Goal: Task Accomplishment & Management: Manage account settings

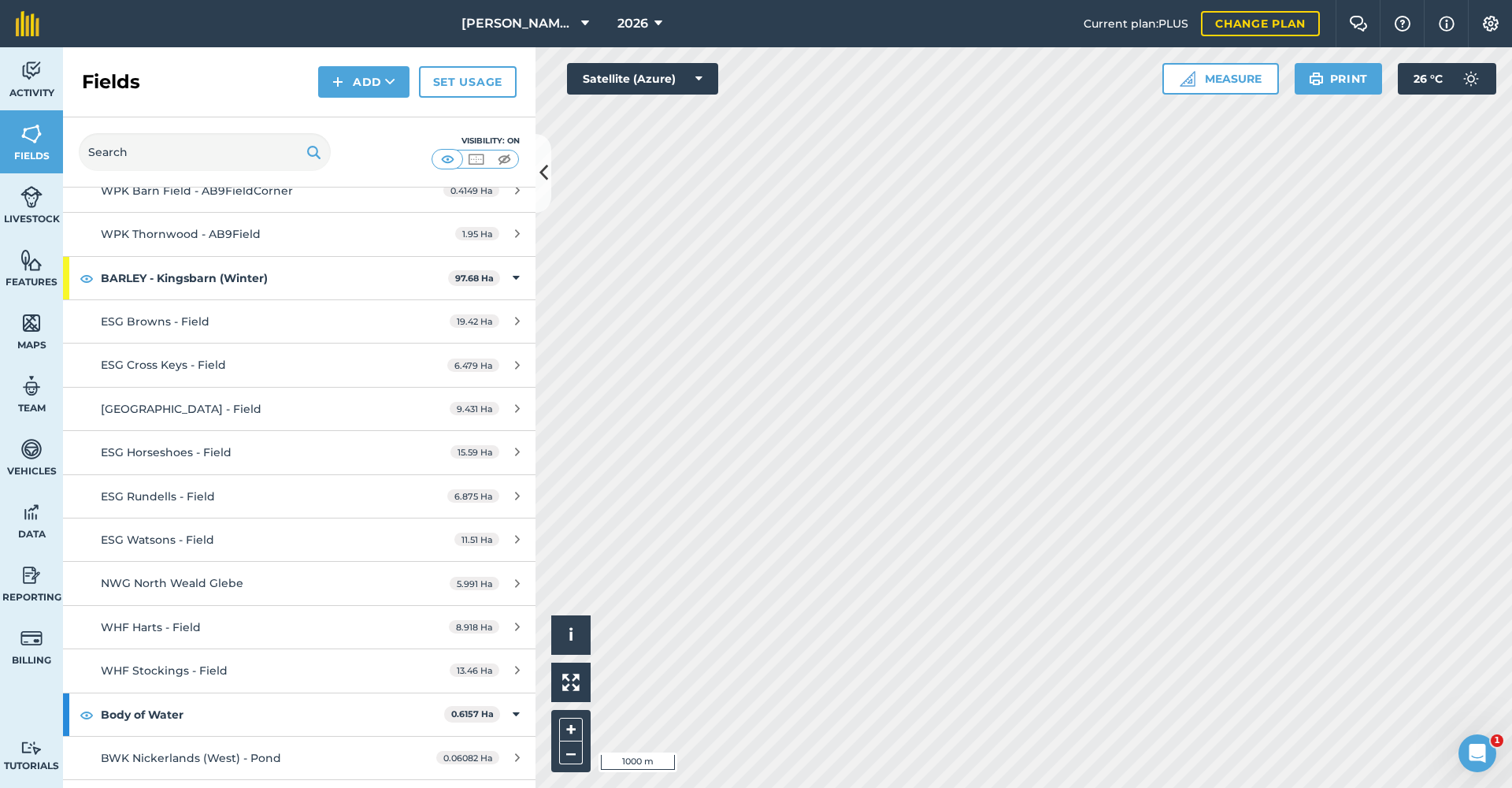
scroll to position [4323, 0]
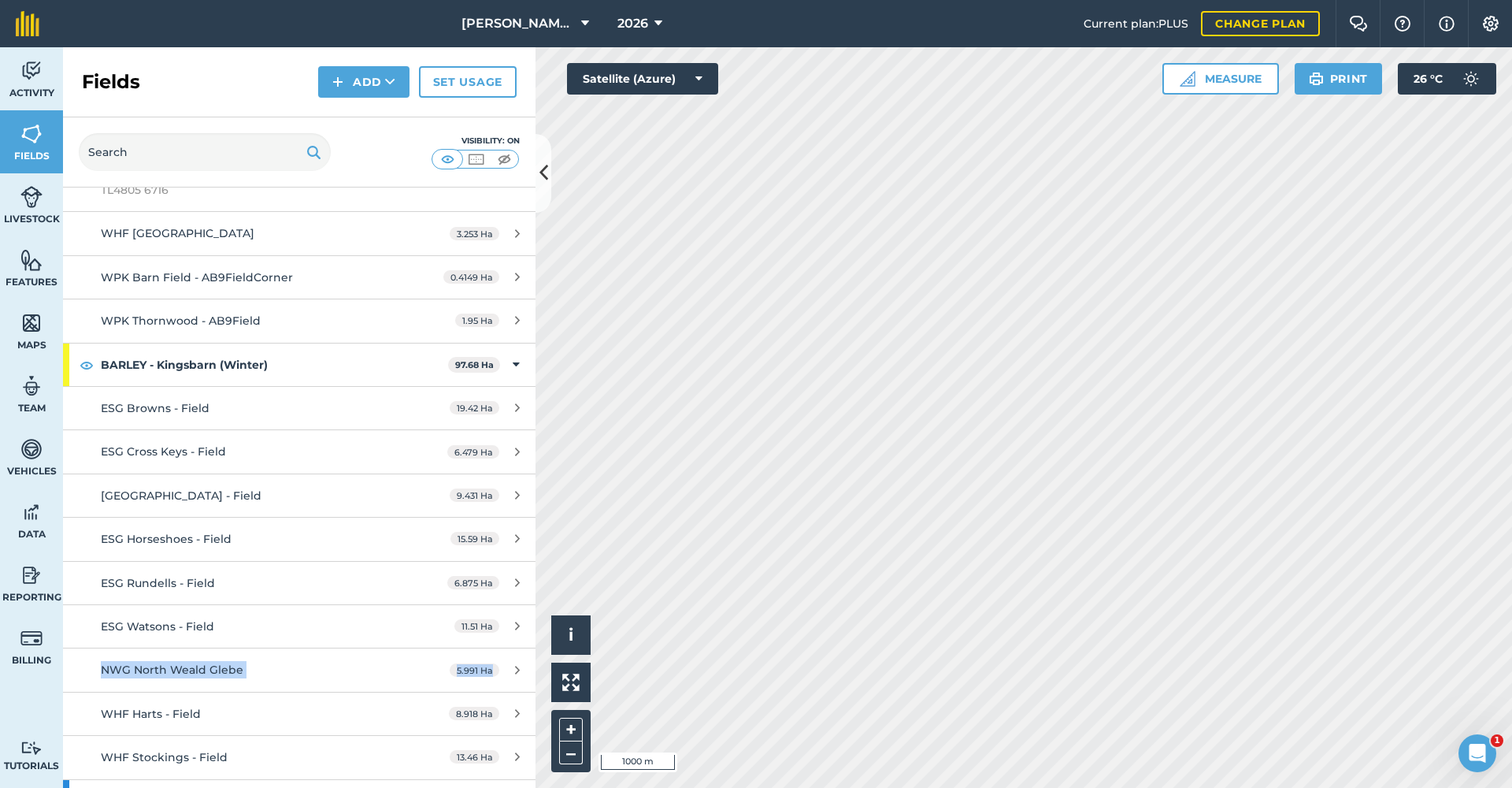
click at [519, 664] on icon at bounding box center [517, 669] width 5 height 11
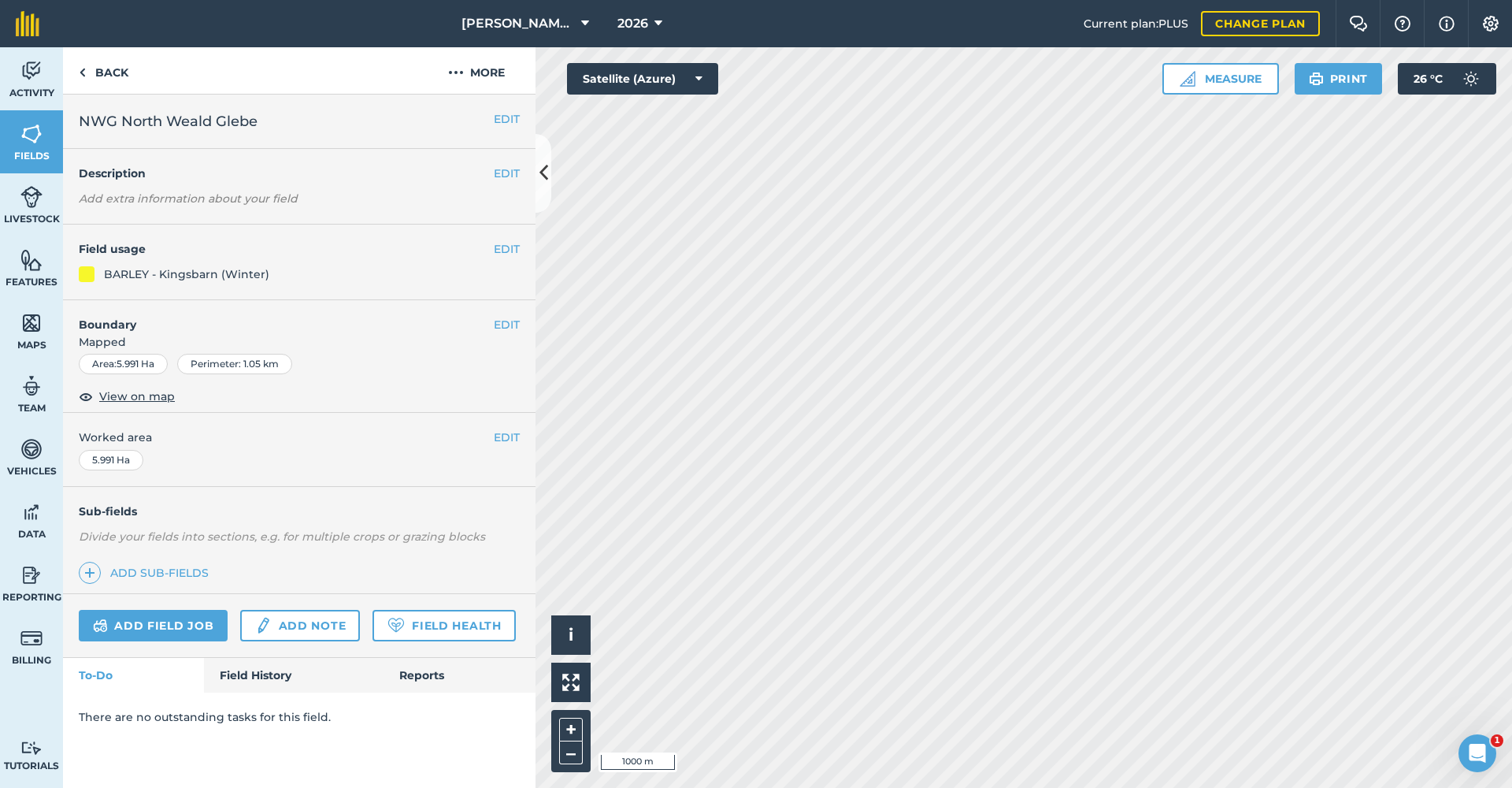
click at [497, 252] on button "EDIT" at bounding box center [506, 249] width 26 height 17
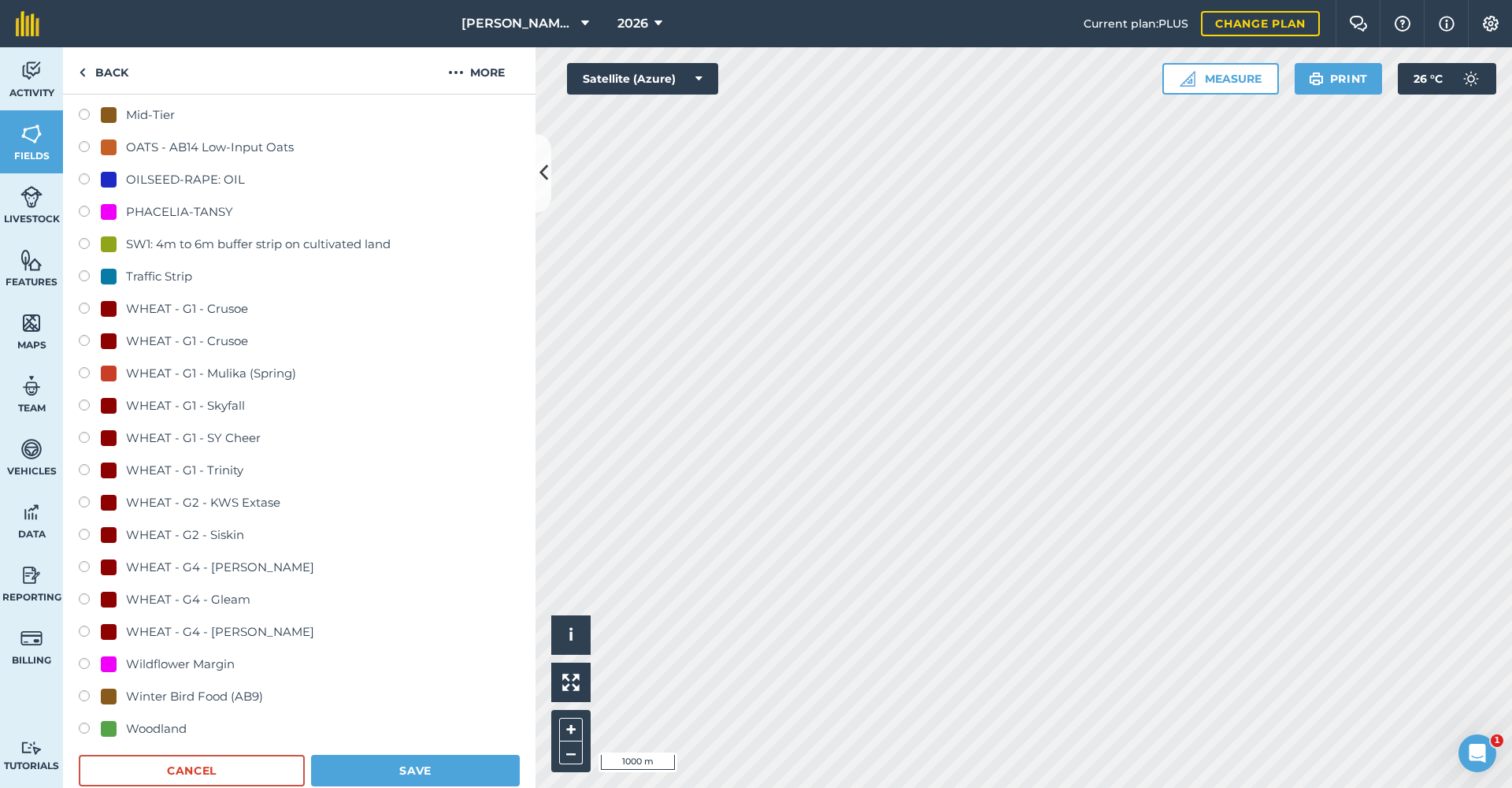
scroll to position [786, 0]
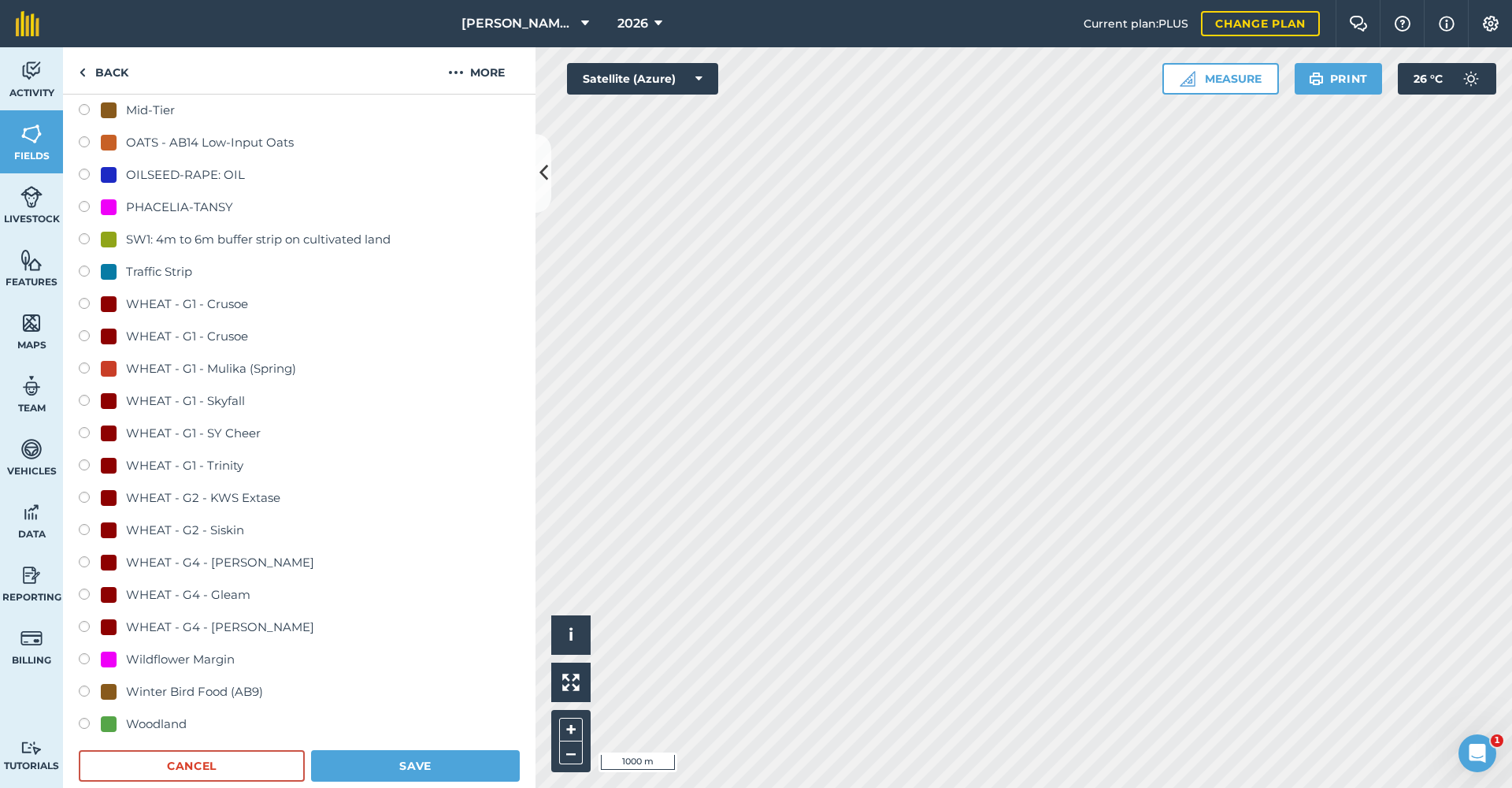
click at [90, 493] on label at bounding box center [89, 499] width 22 height 15
radio input "true"
radio input "false"
click at [405, 761] on button "Save" at bounding box center [415, 765] width 208 height 32
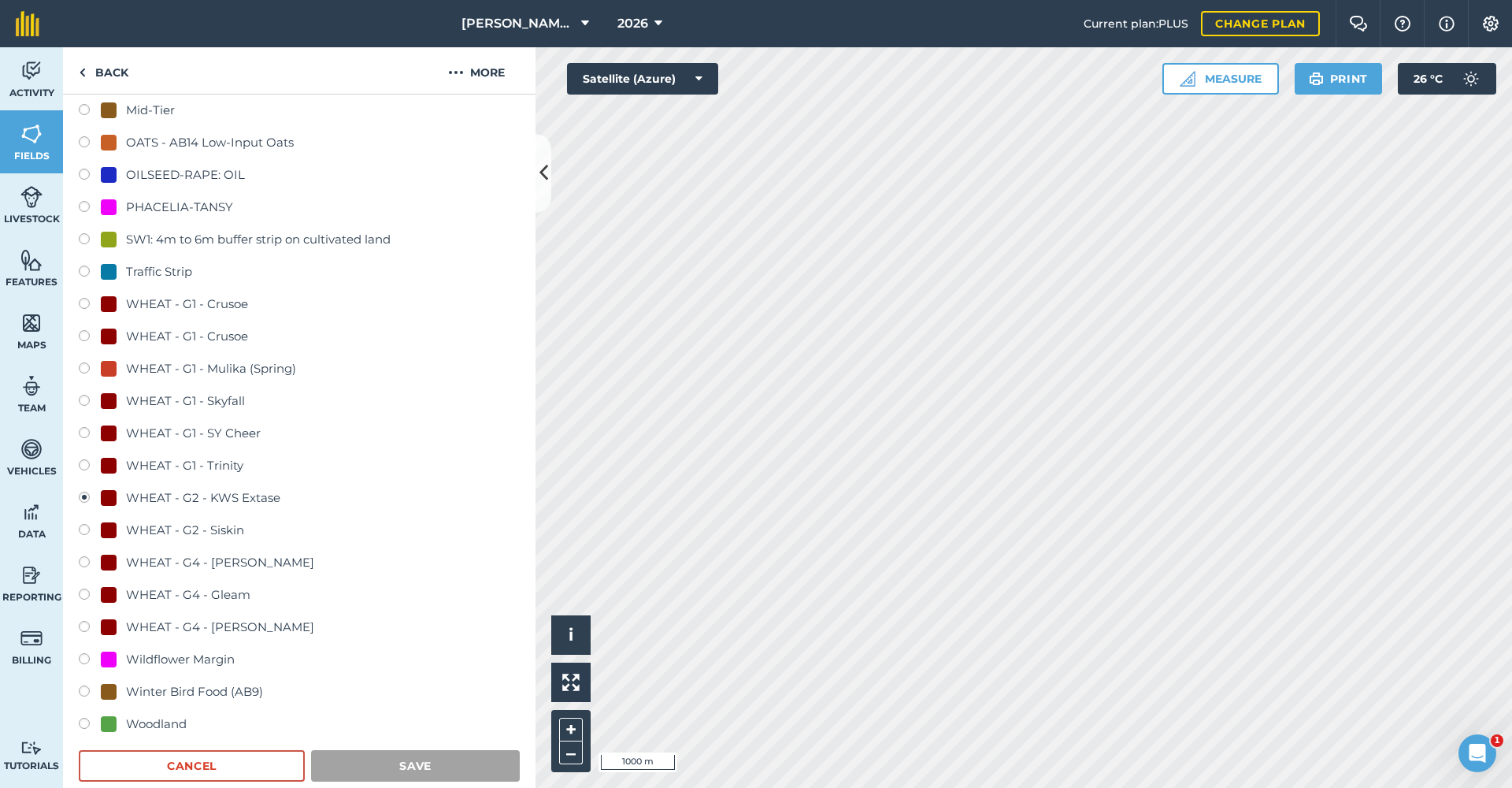
scroll to position [0, 0]
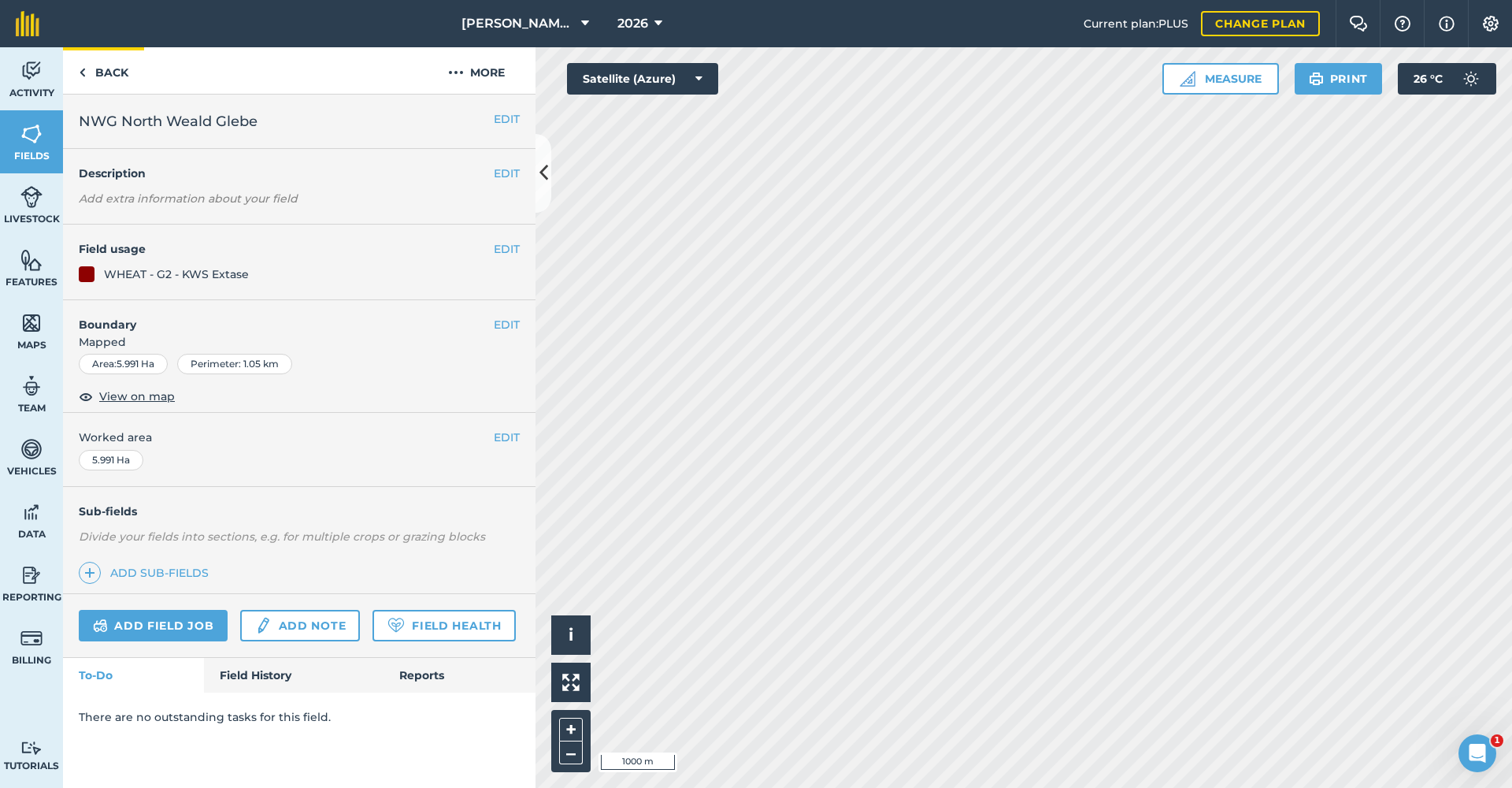
click at [92, 66] on link "Back" at bounding box center [103, 70] width 81 height 47
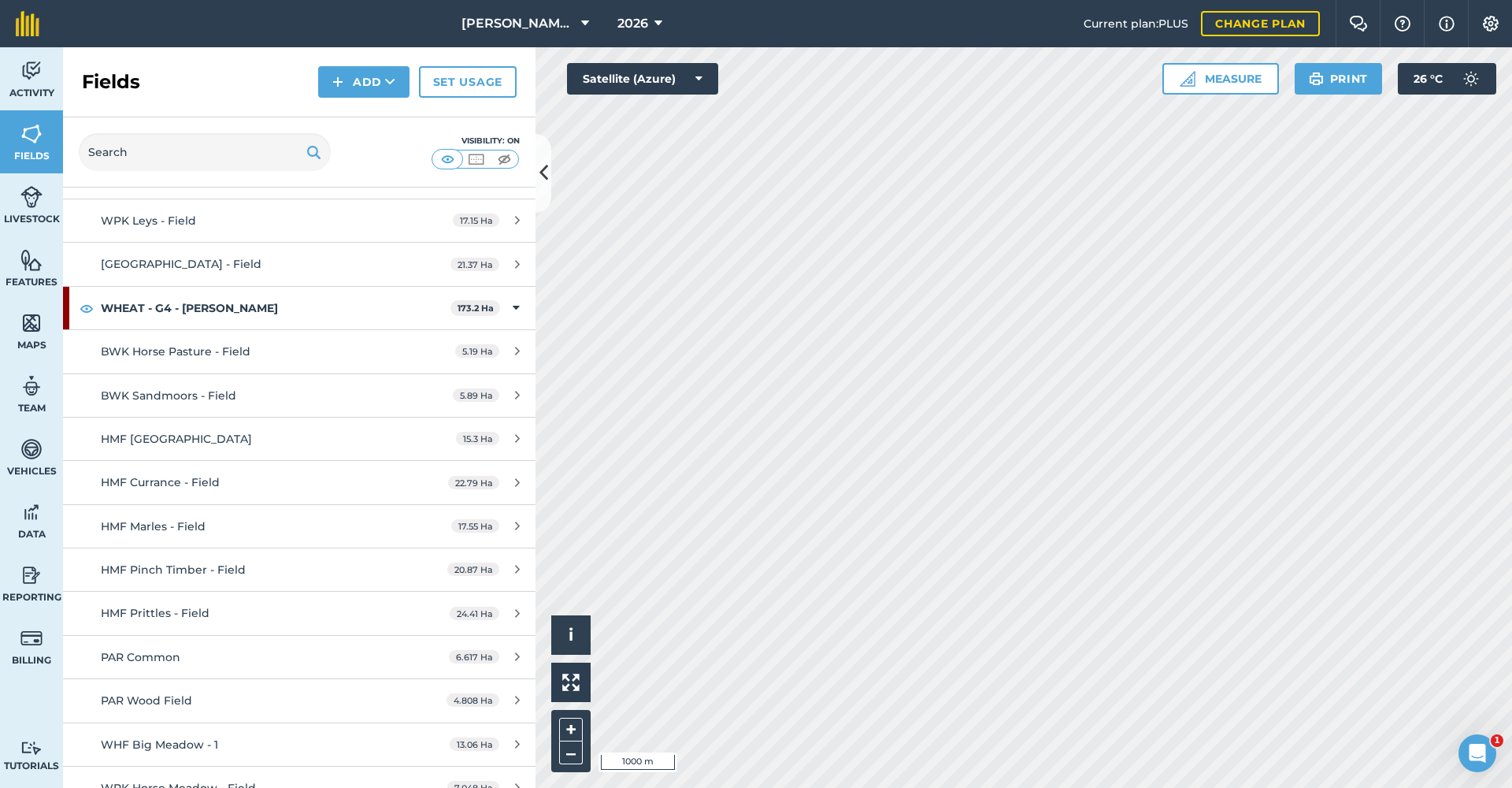
scroll to position [15800, 0]
click at [515, 736] on icon at bounding box center [517, 742] width 5 height 11
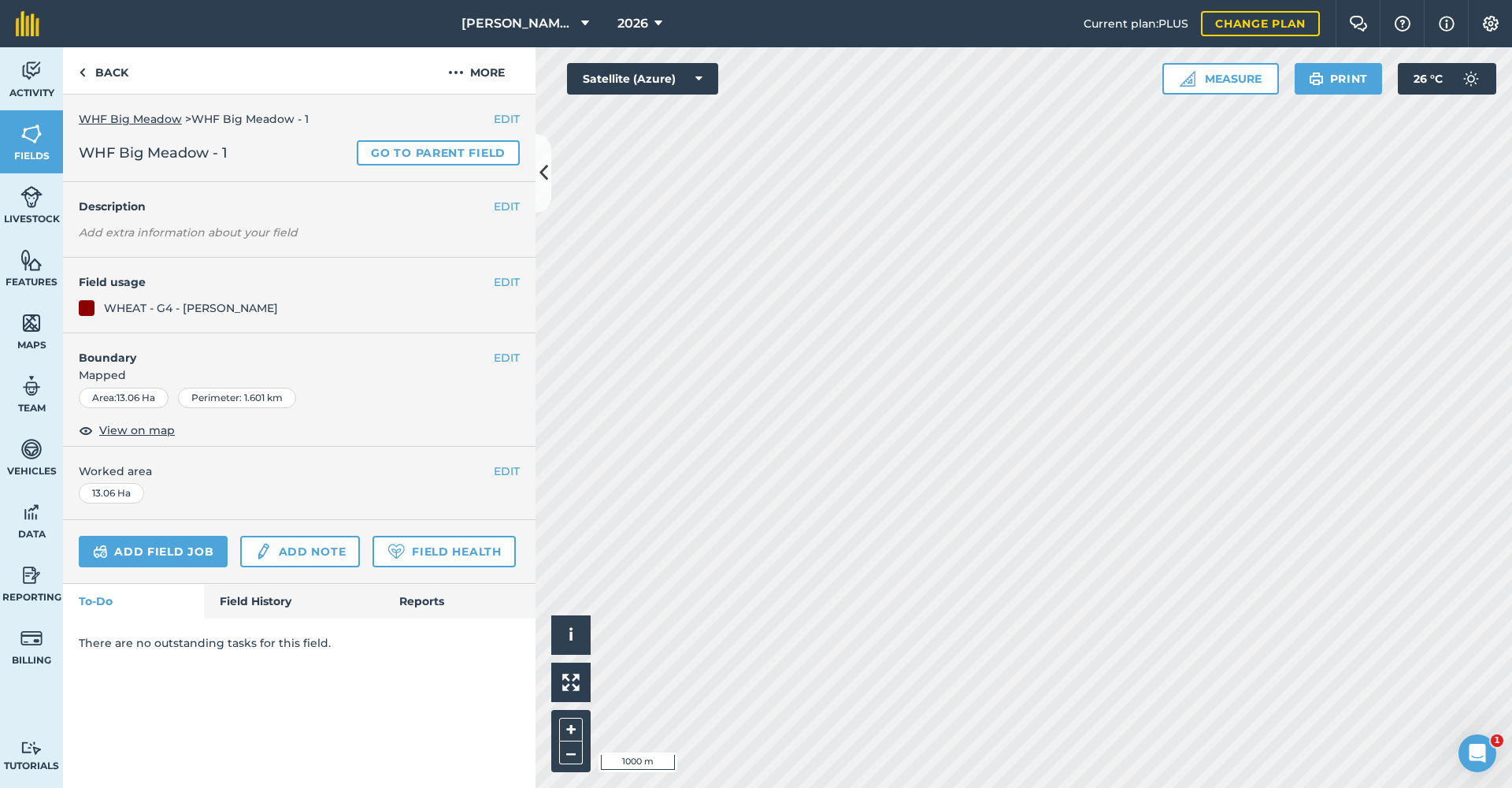
click at [506, 281] on button "EDIT" at bounding box center [506, 282] width 26 height 17
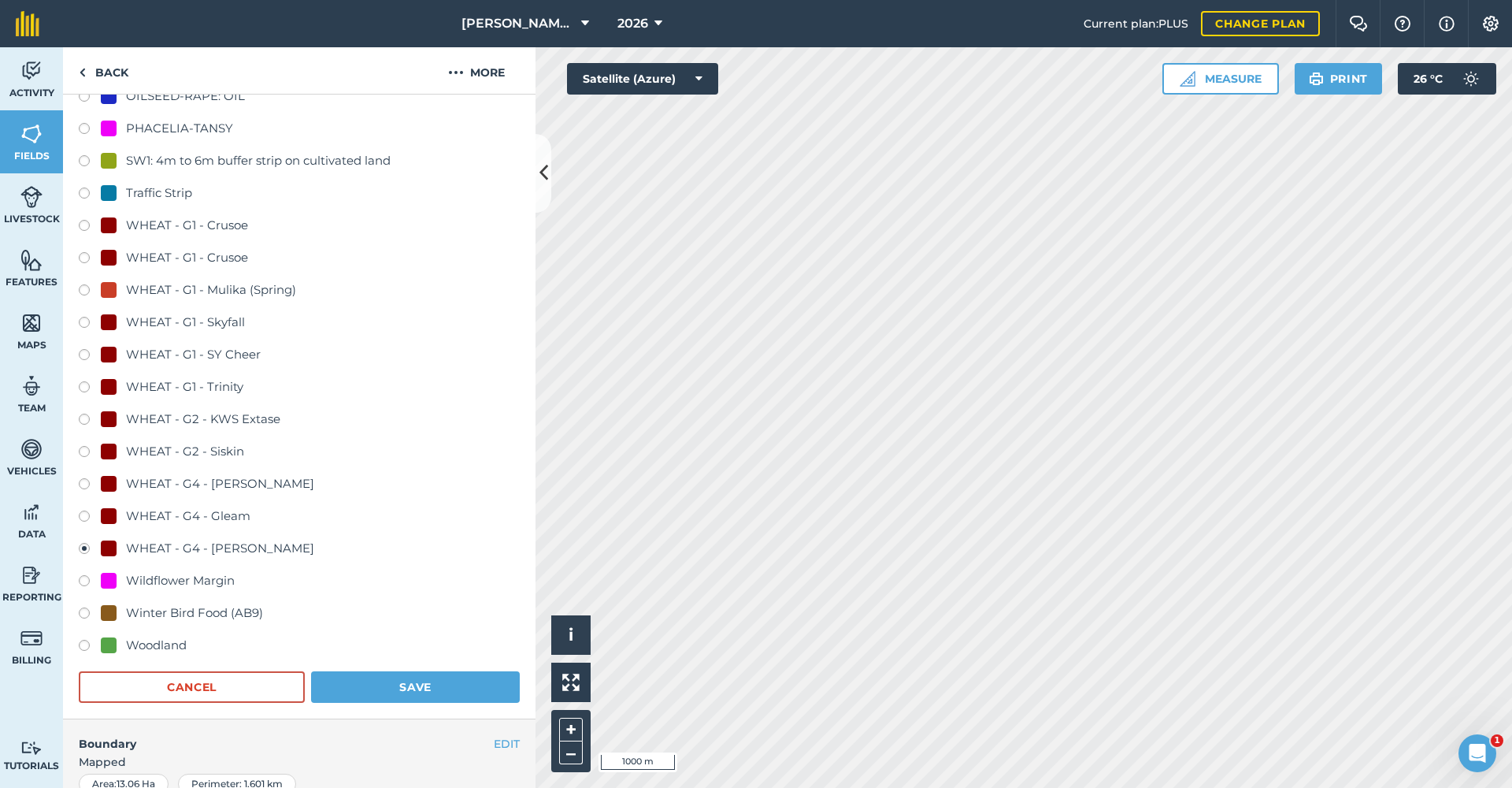
scroll to position [908, 0]
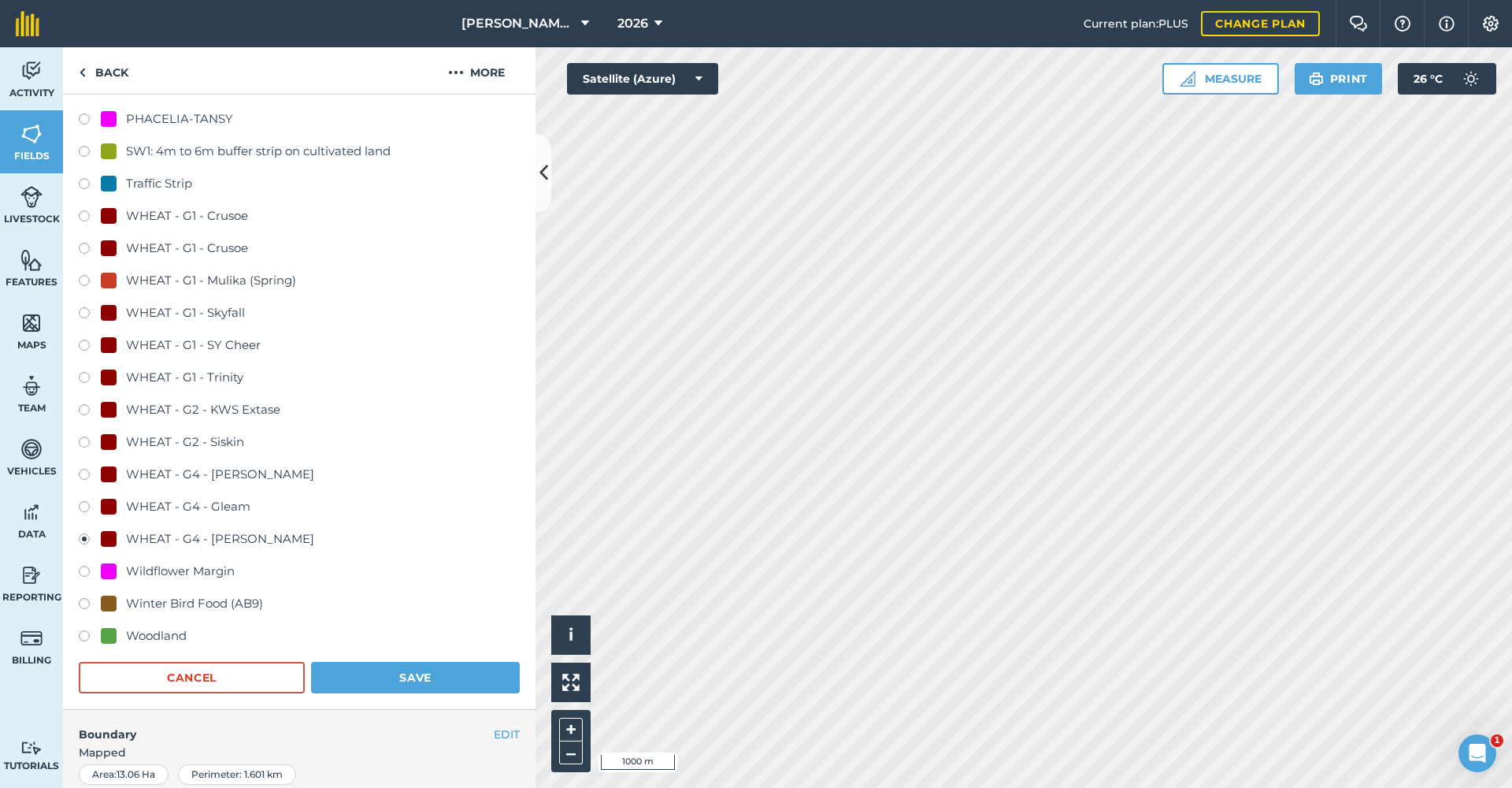
click at [86, 310] on label at bounding box center [89, 315] width 22 height 15
radio input "true"
radio input "false"
click at [404, 674] on button "Save" at bounding box center [415, 677] width 208 height 32
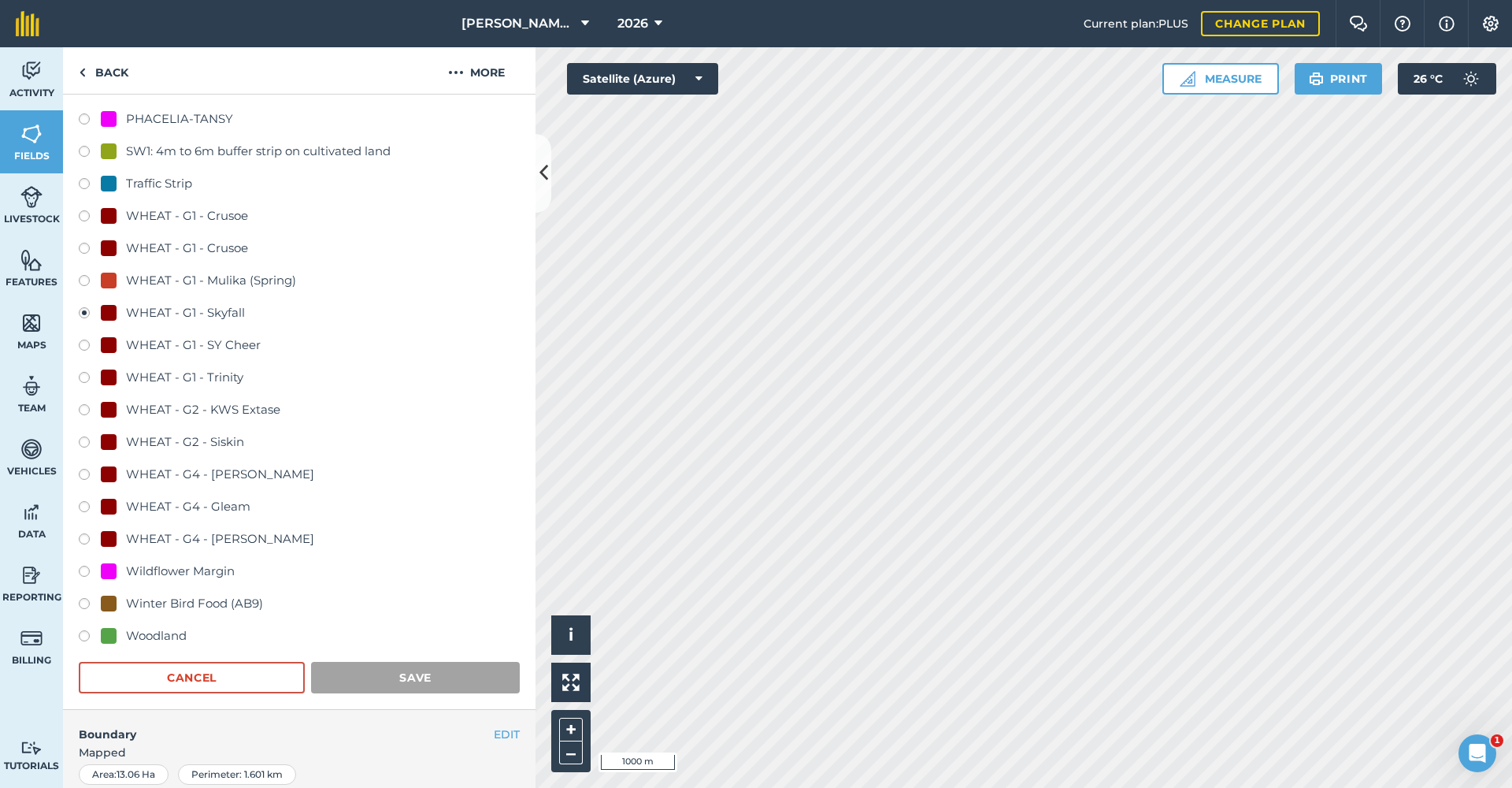
scroll to position [0, 0]
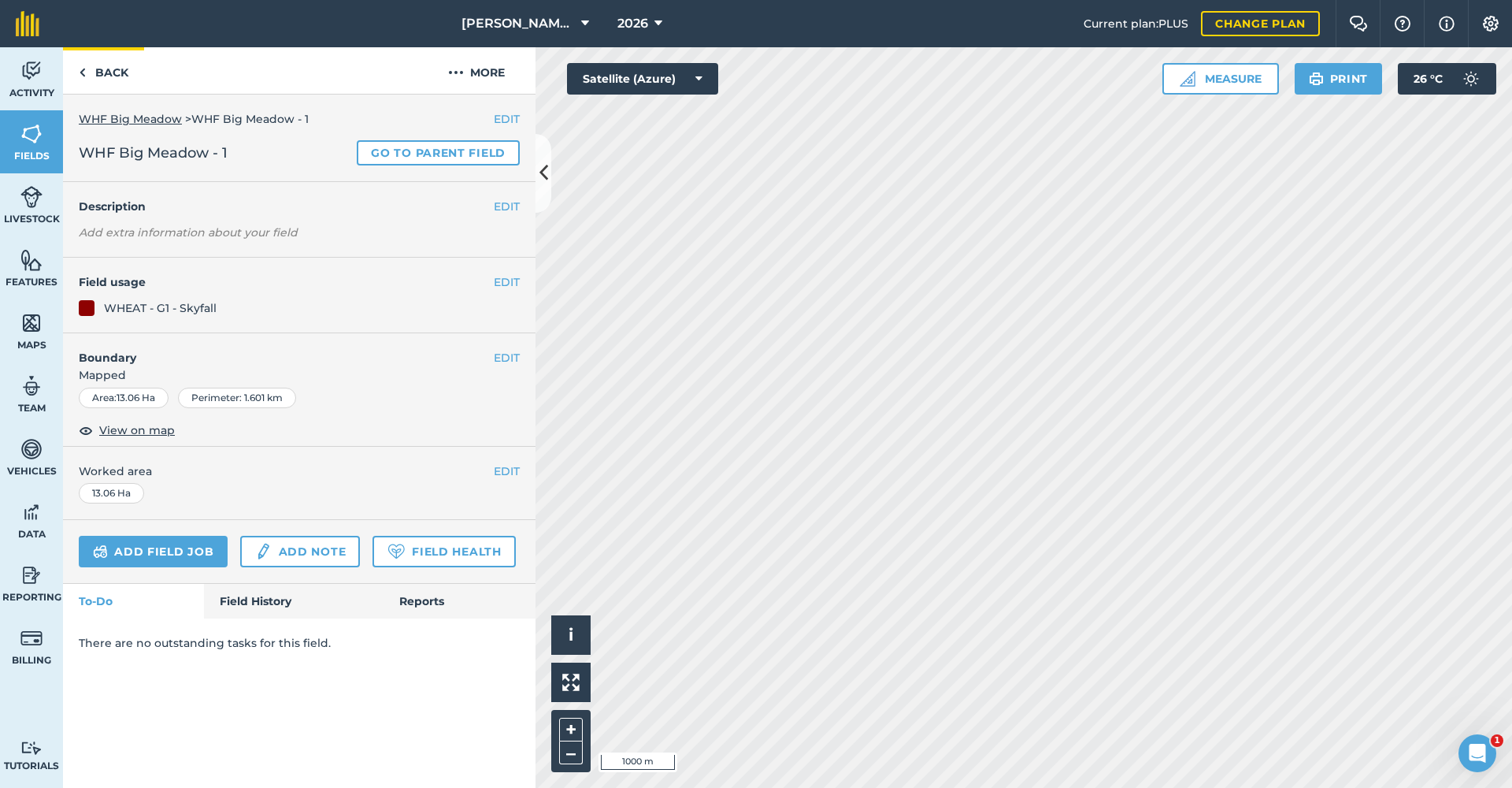
click at [104, 71] on link "Back" at bounding box center [103, 70] width 81 height 47
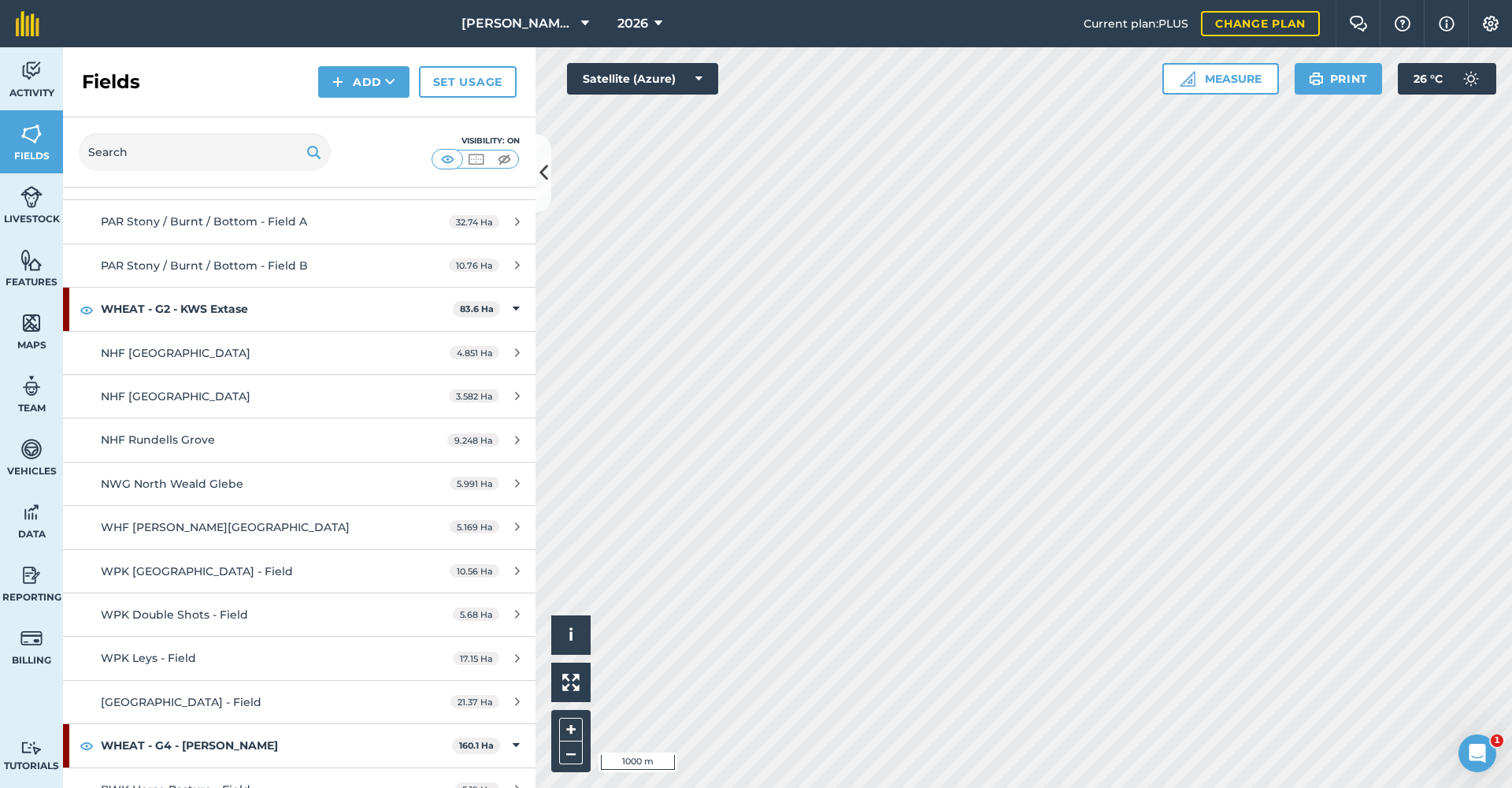
scroll to position [15403, 0]
click at [520, 522] on div "5.169 Ha" at bounding box center [485, 528] width 101 height 12
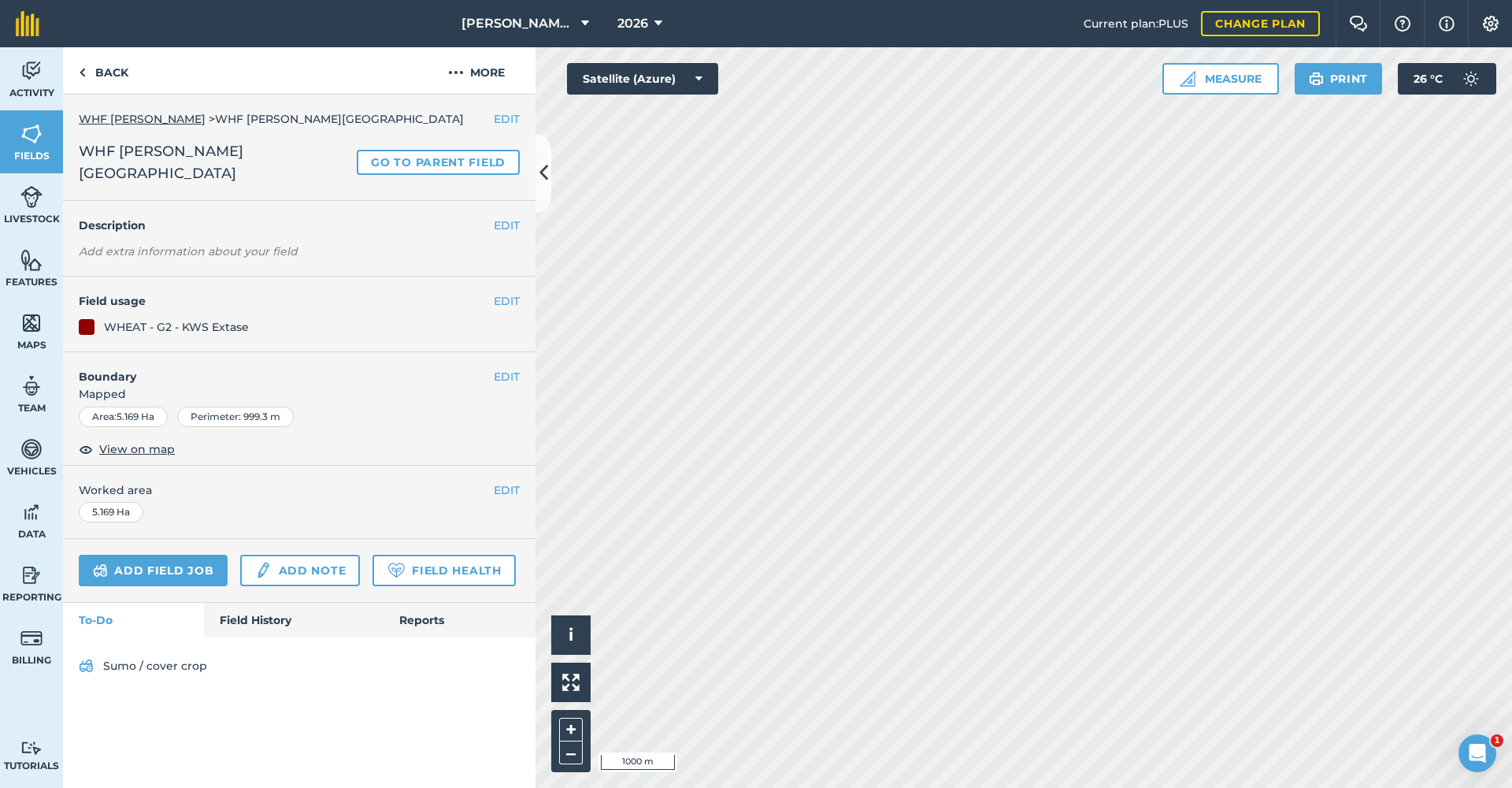
click at [501, 293] on button "EDIT" at bounding box center [506, 301] width 26 height 17
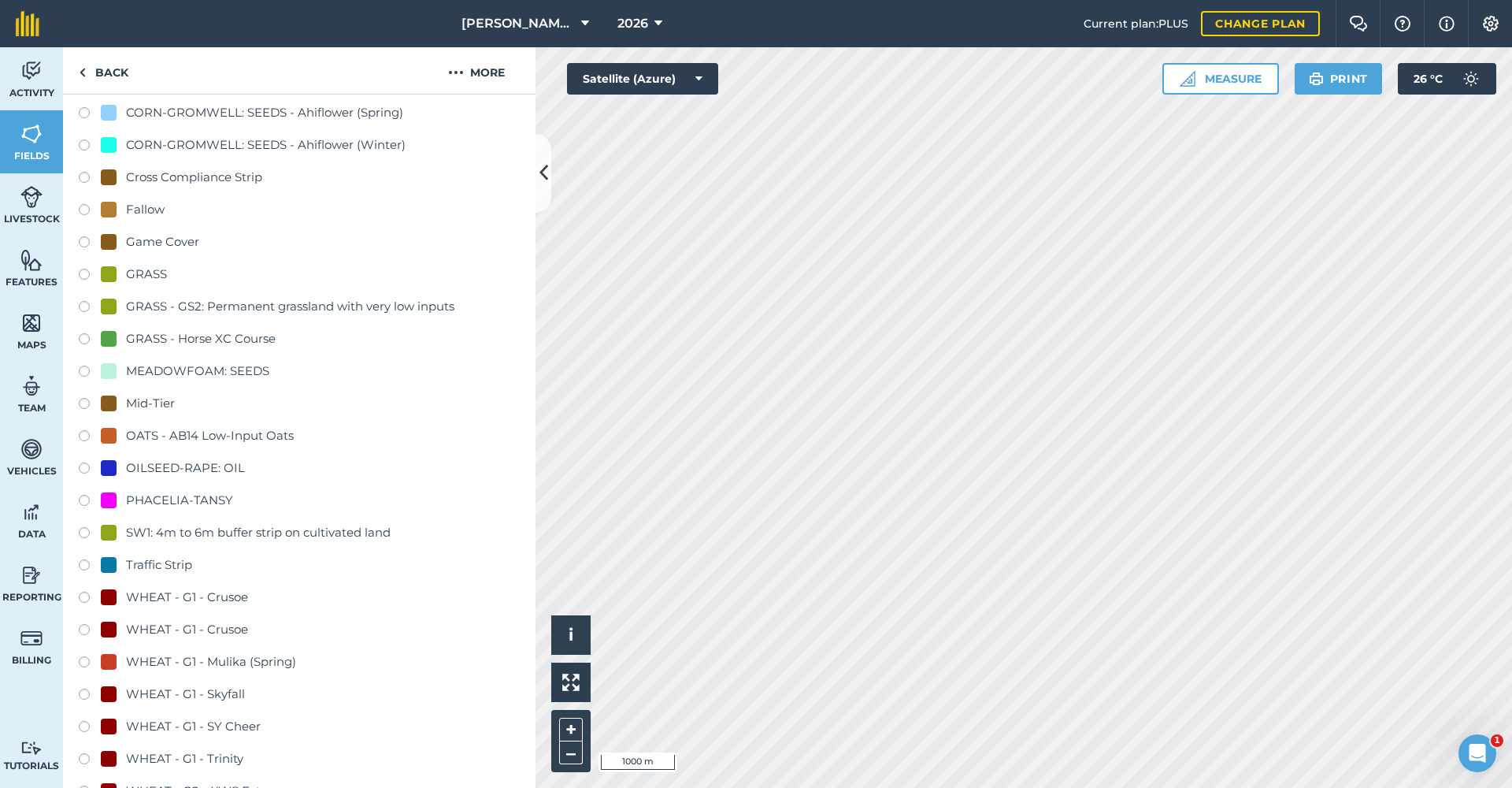
scroll to position [547, 0]
click at [87, 687] on label at bounding box center [89, 694] width 22 height 15
radio input "true"
radio input "false"
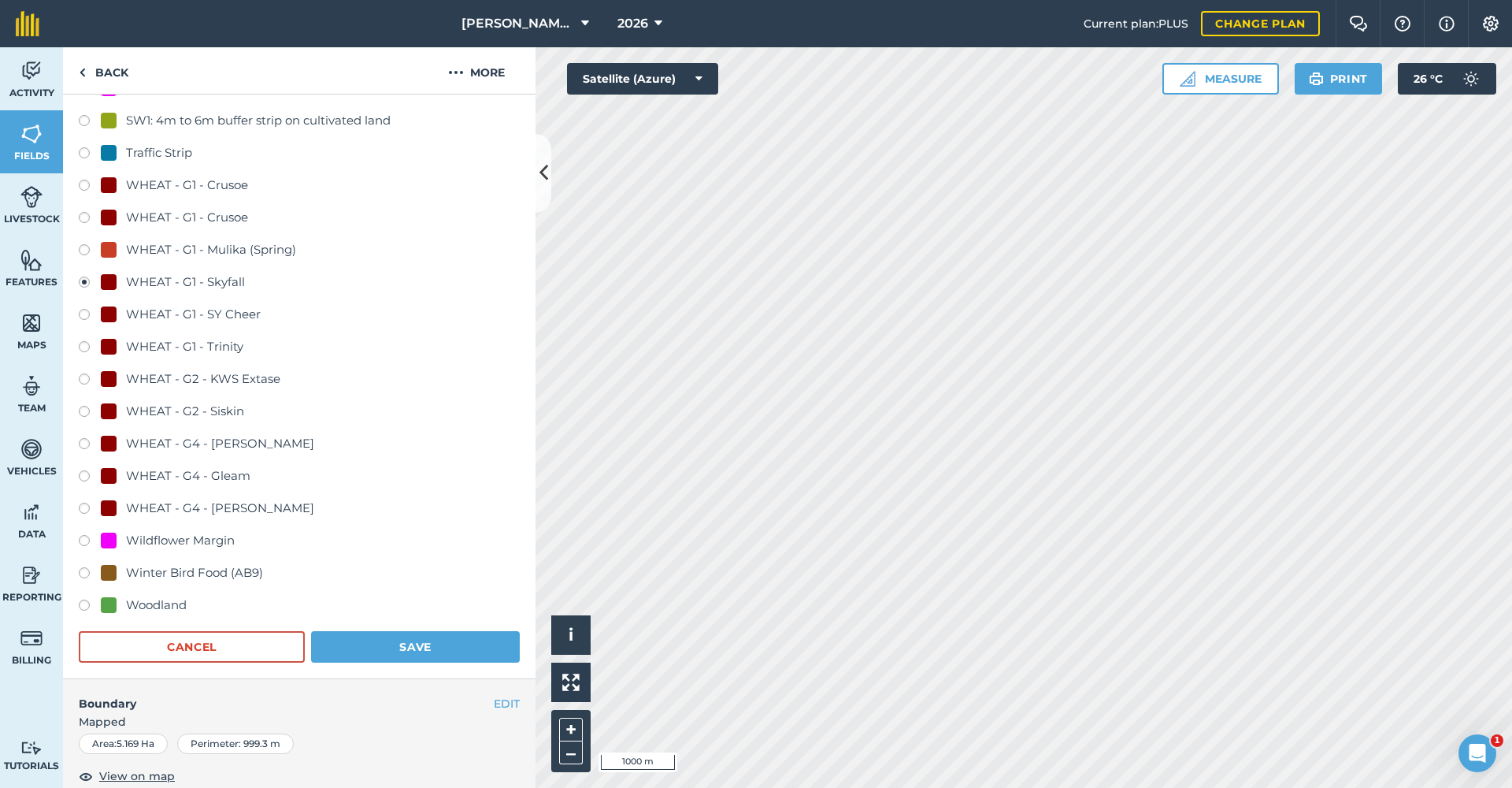
scroll to position [964, 0]
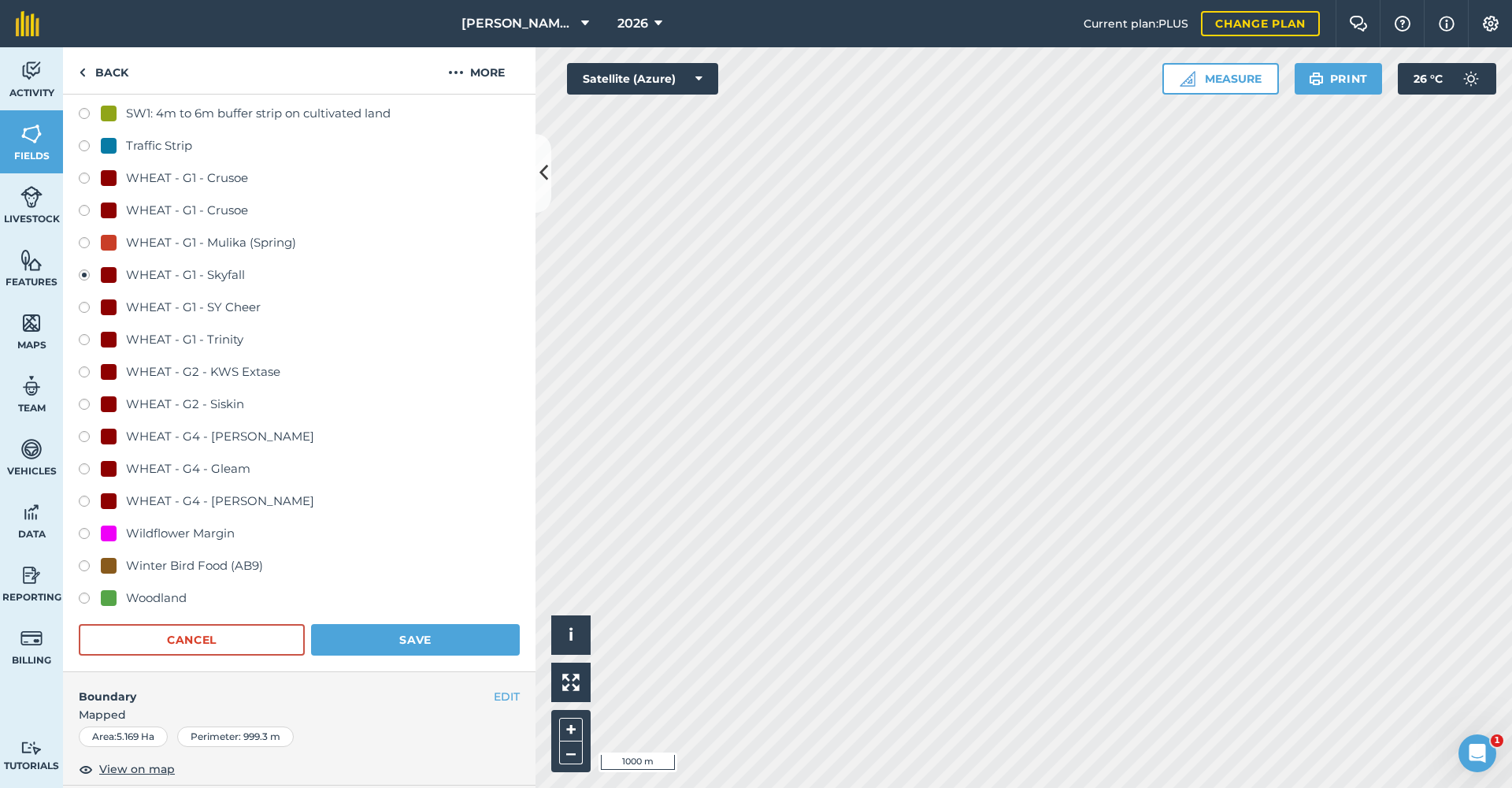
click at [427, 624] on button "Save" at bounding box center [415, 639] width 208 height 32
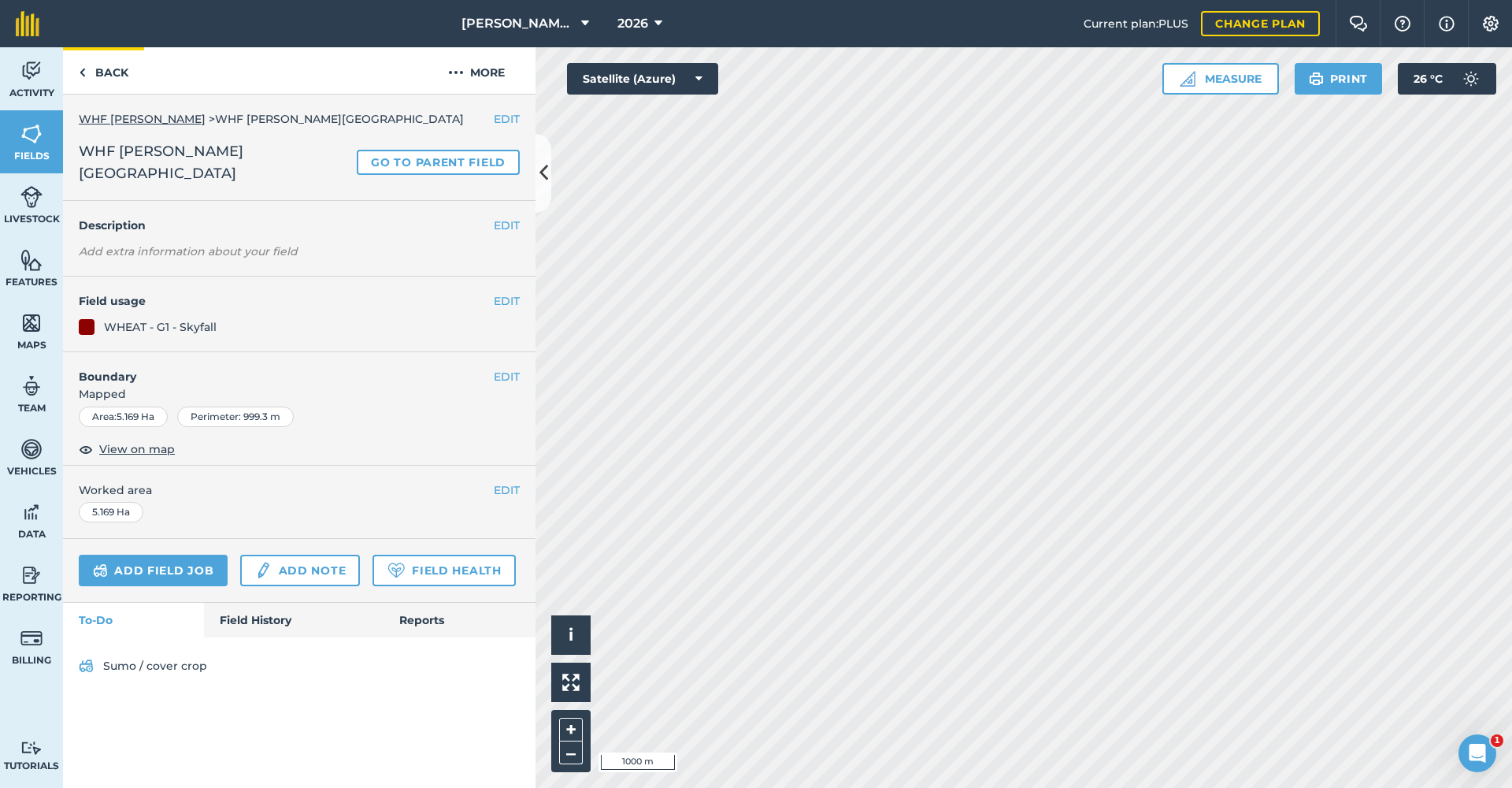
click at [90, 69] on link "Back" at bounding box center [103, 70] width 81 height 47
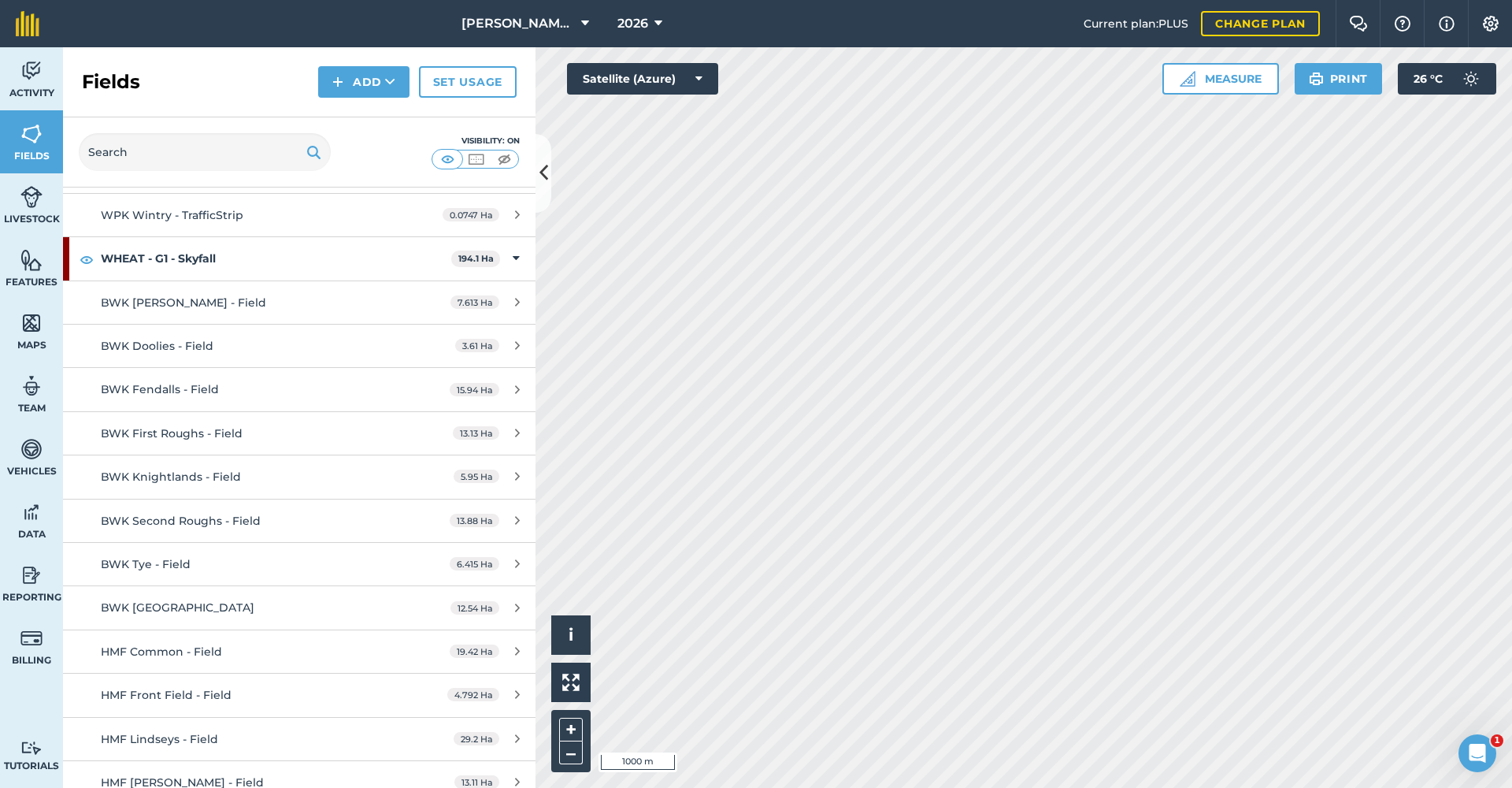
scroll to position [14470, 0]
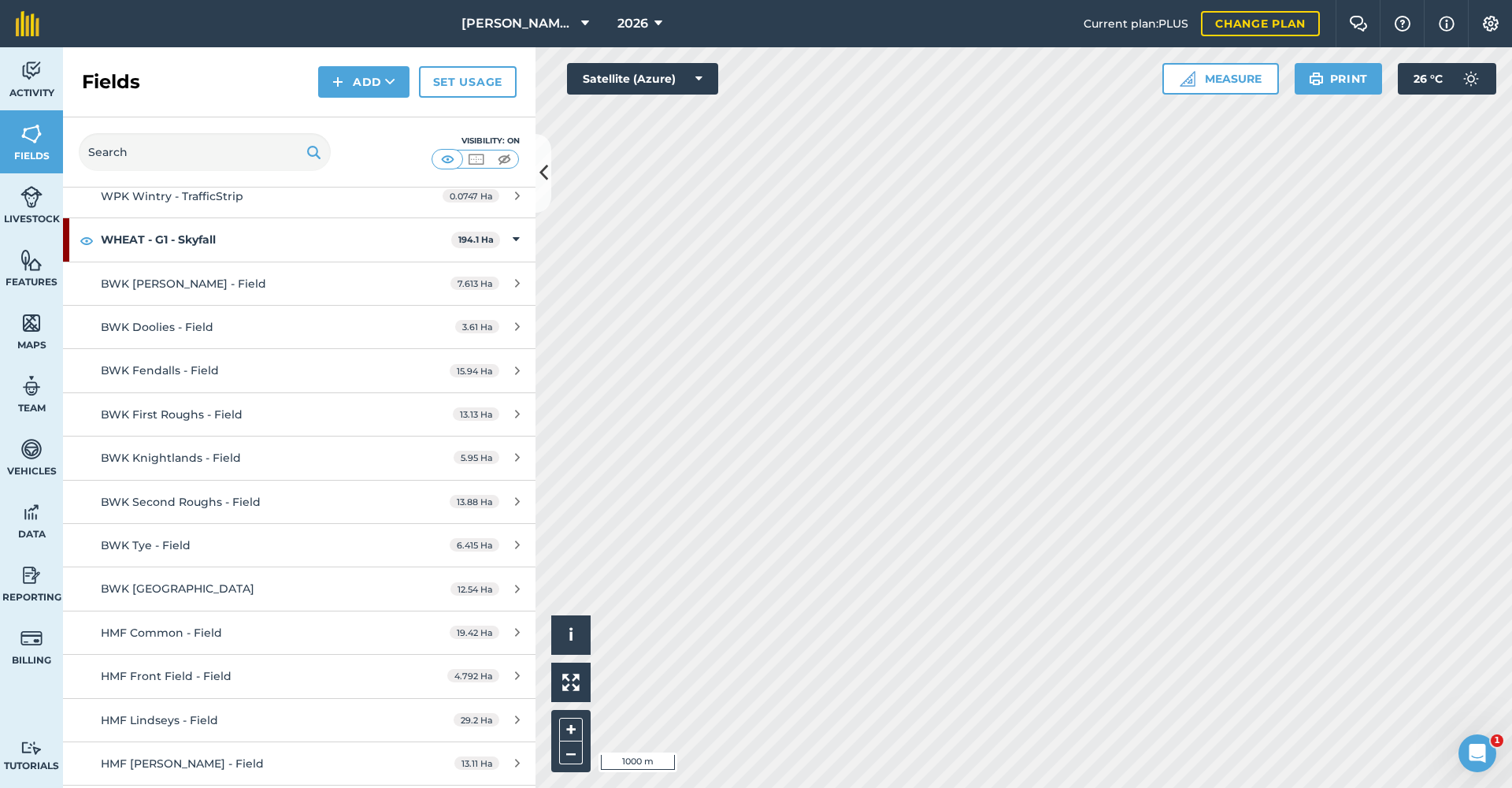
click at [515, 756] on icon at bounding box center [517, 762] width 5 height 11
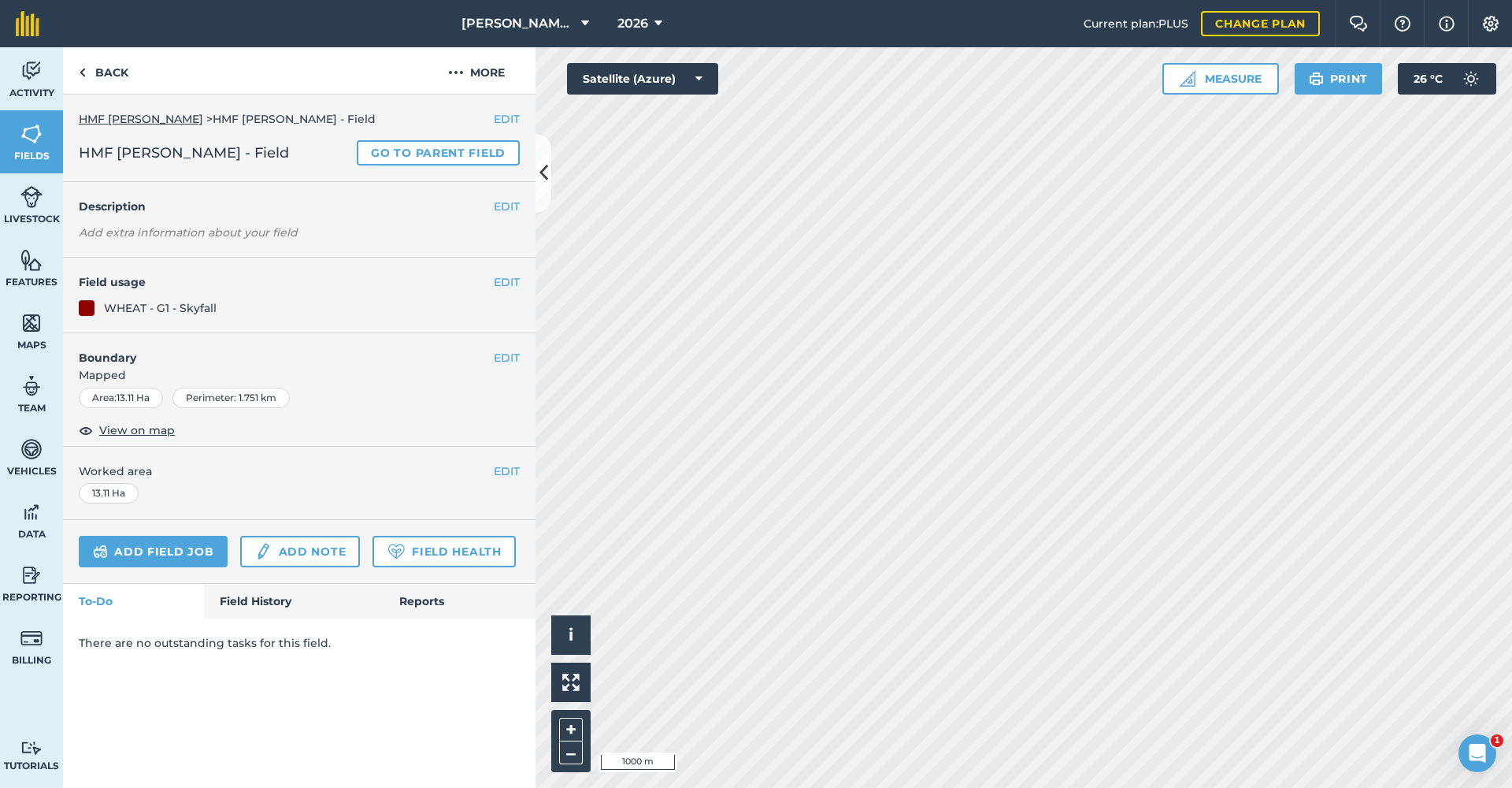
click at [515, 656] on div "There are no outstanding tasks for this field." at bounding box center [299, 643] width 472 height 49
click at [503, 278] on button "EDIT" at bounding box center [506, 282] width 26 height 17
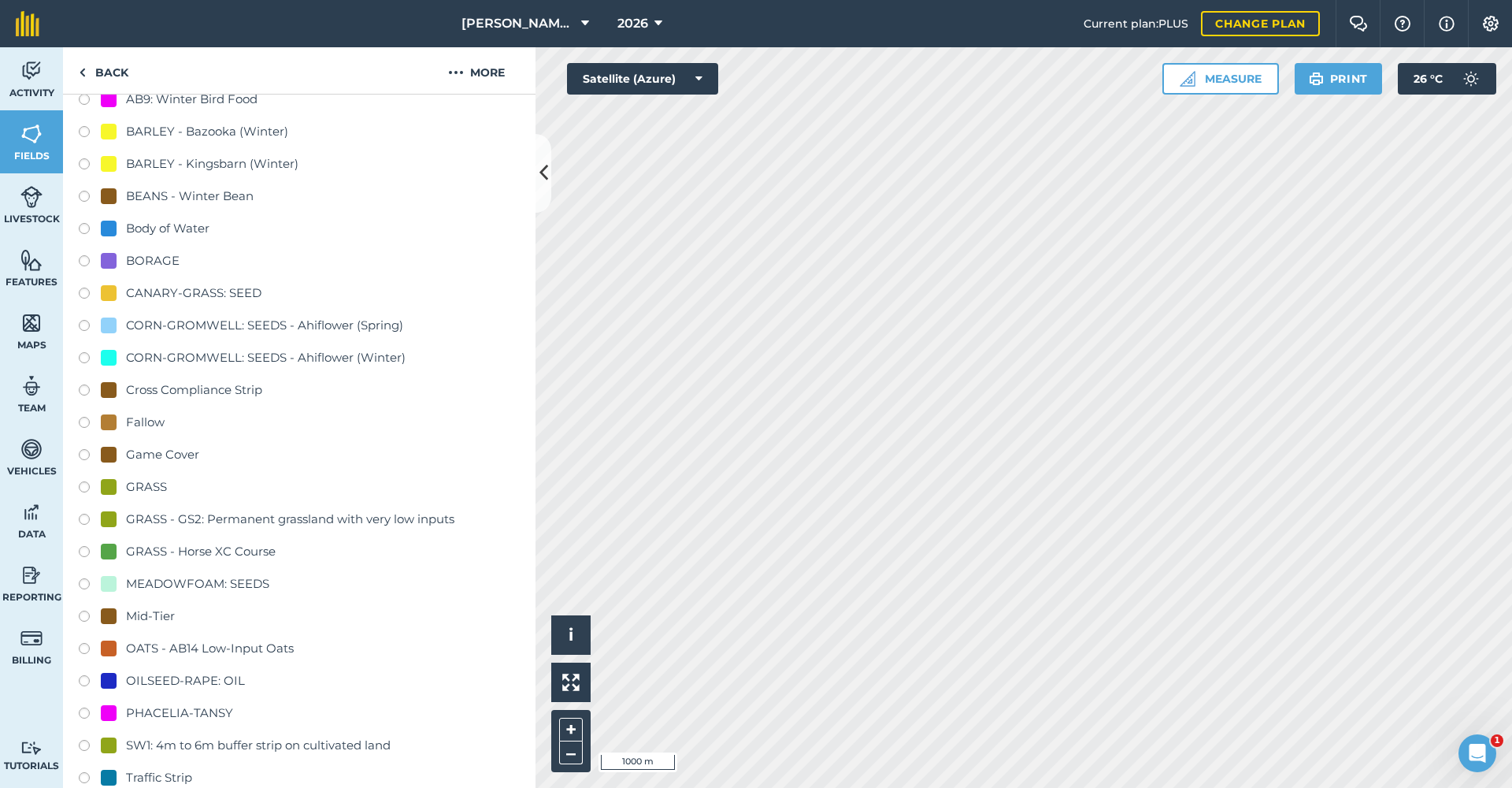
scroll to position [307, 0]
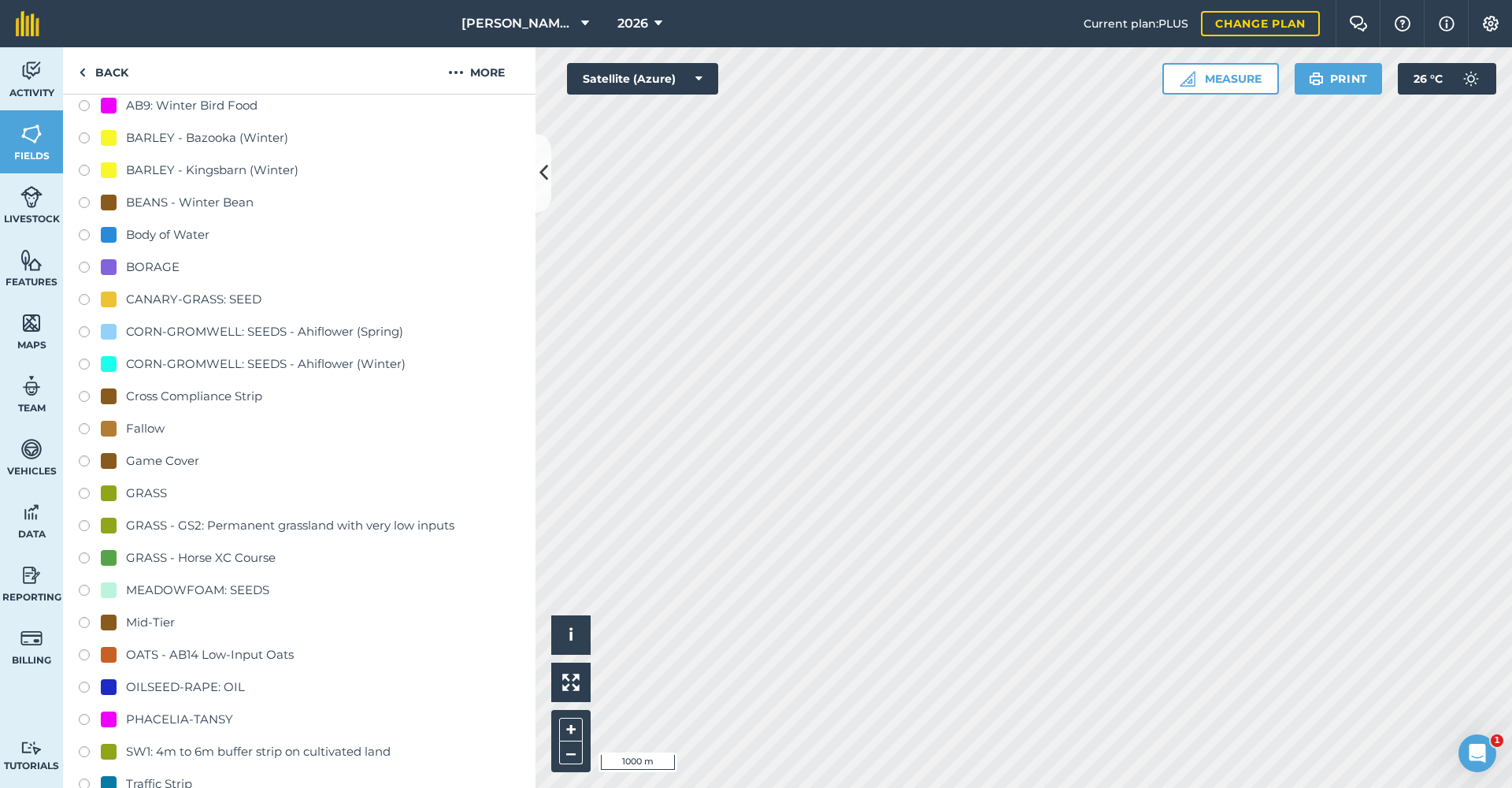
click at [86, 266] on label at bounding box center [89, 269] width 22 height 15
radio input "true"
radio input "false"
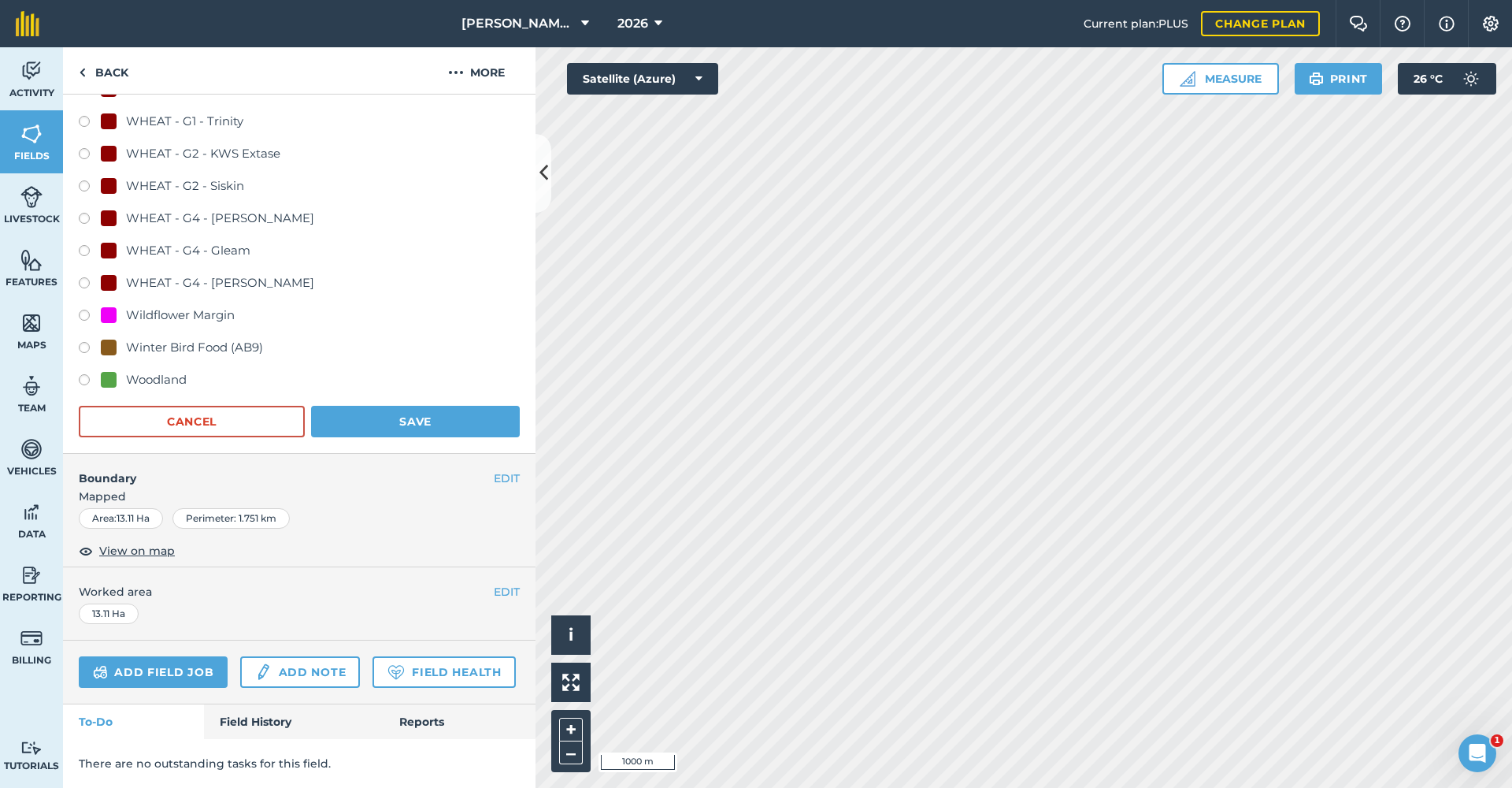
scroll to position [1162, 0]
click at [378, 423] on button "Save" at bounding box center [415, 423] width 208 height 32
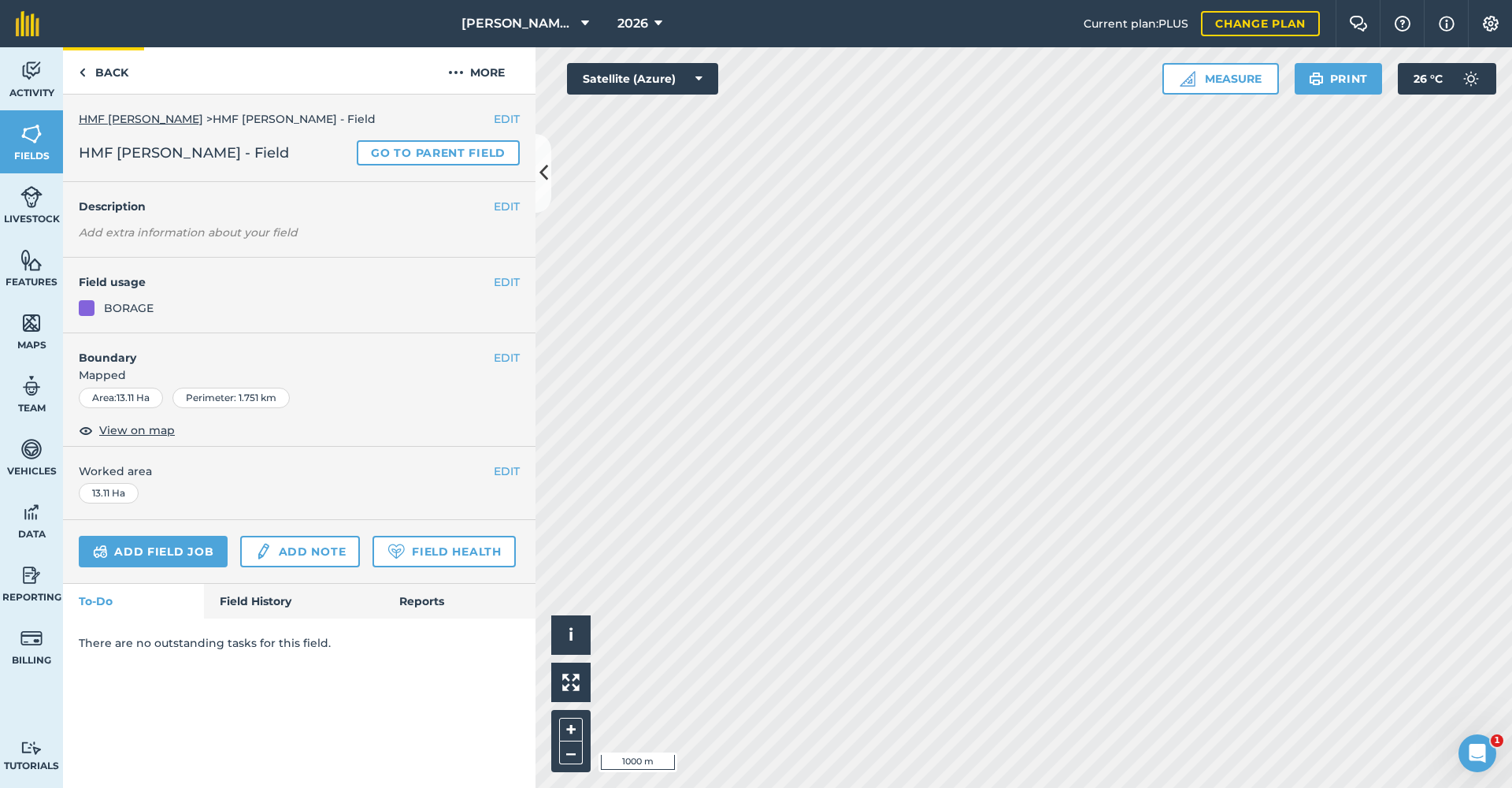
click at [102, 74] on link "Back" at bounding box center [103, 70] width 81 height 47
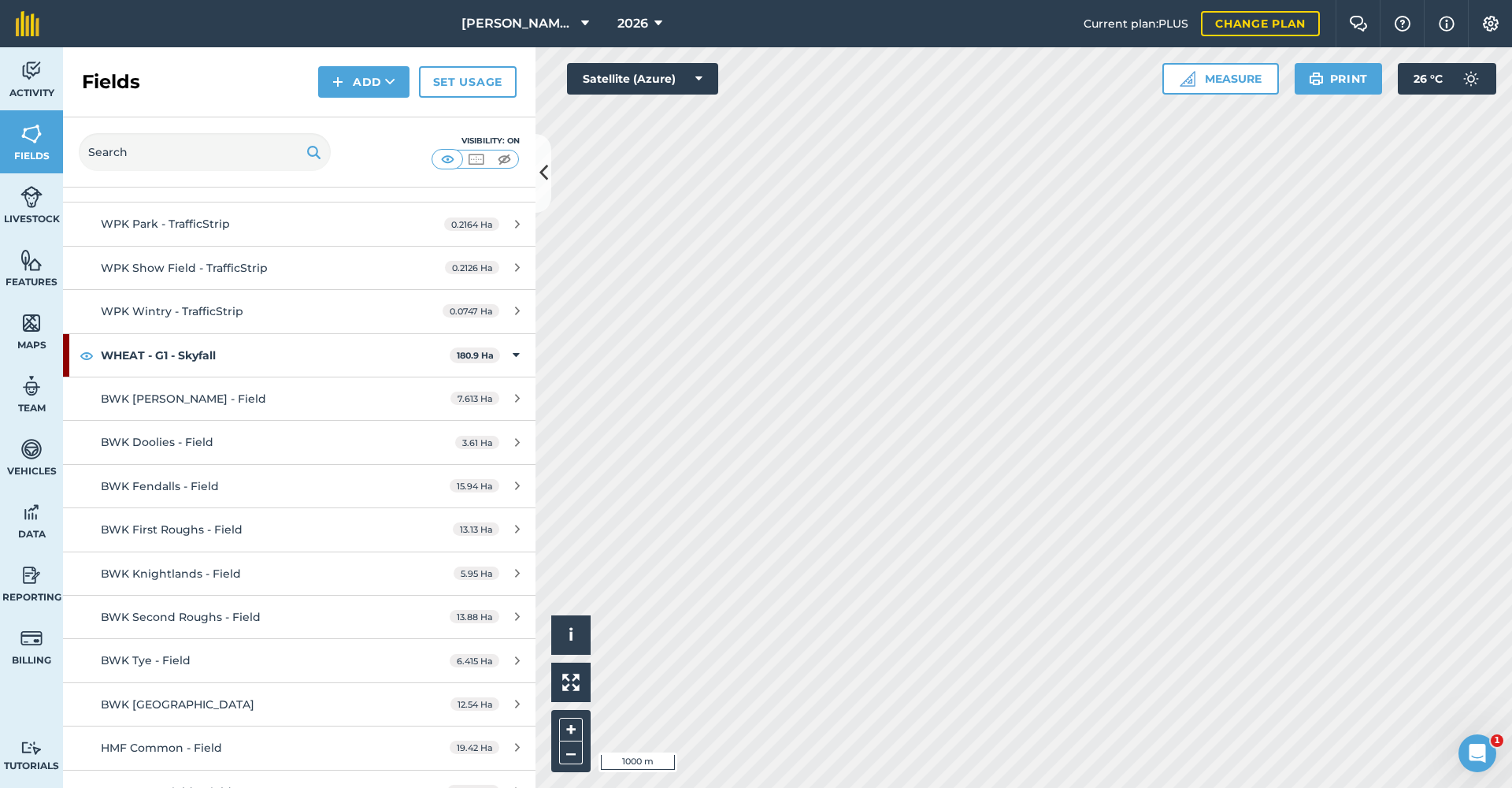
scroll to position [14429, 0]
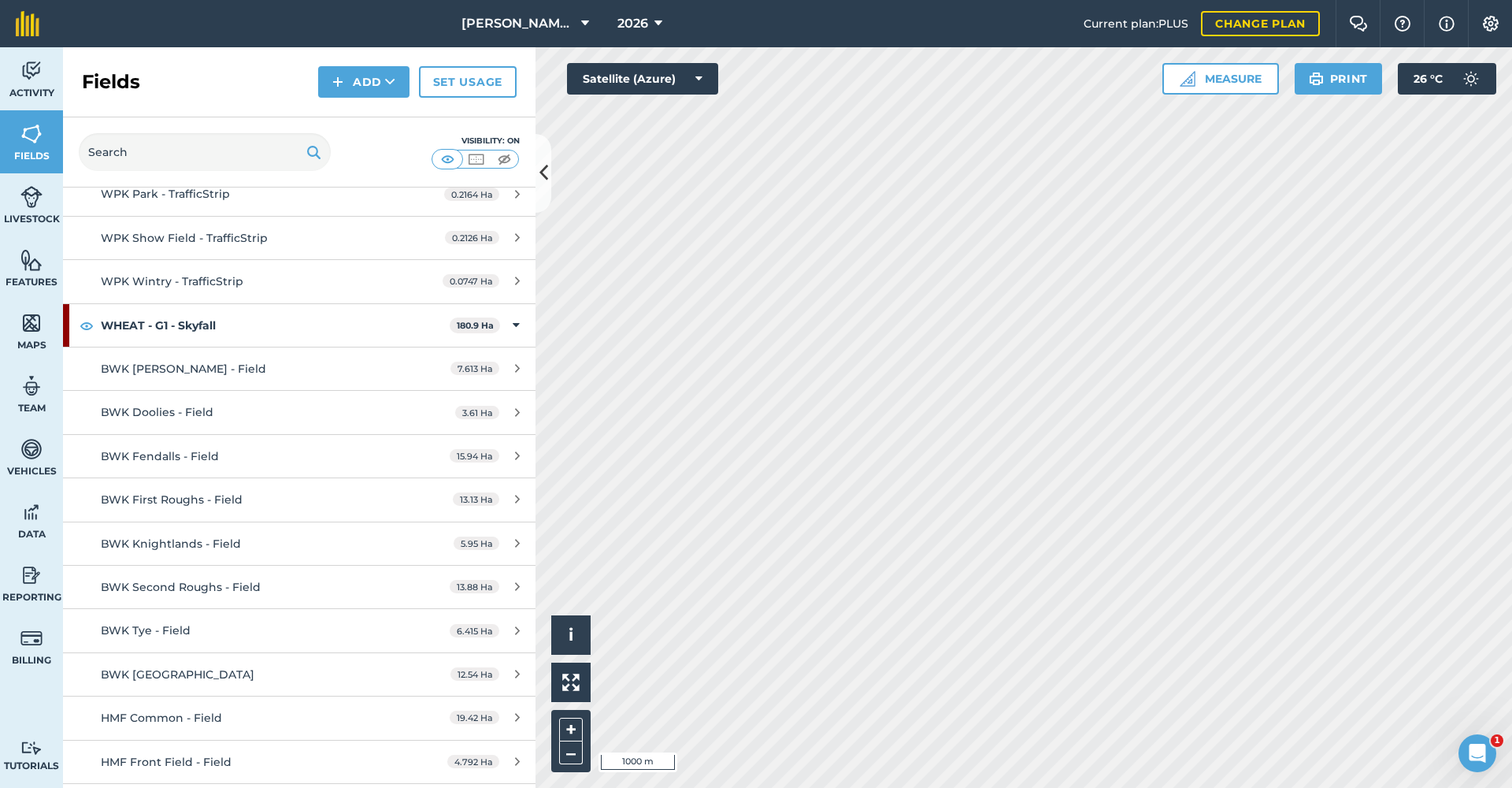
click at [157, 755] on span "HMF Front Field - Field" at bounding box center [165, 761] width 131 height 14
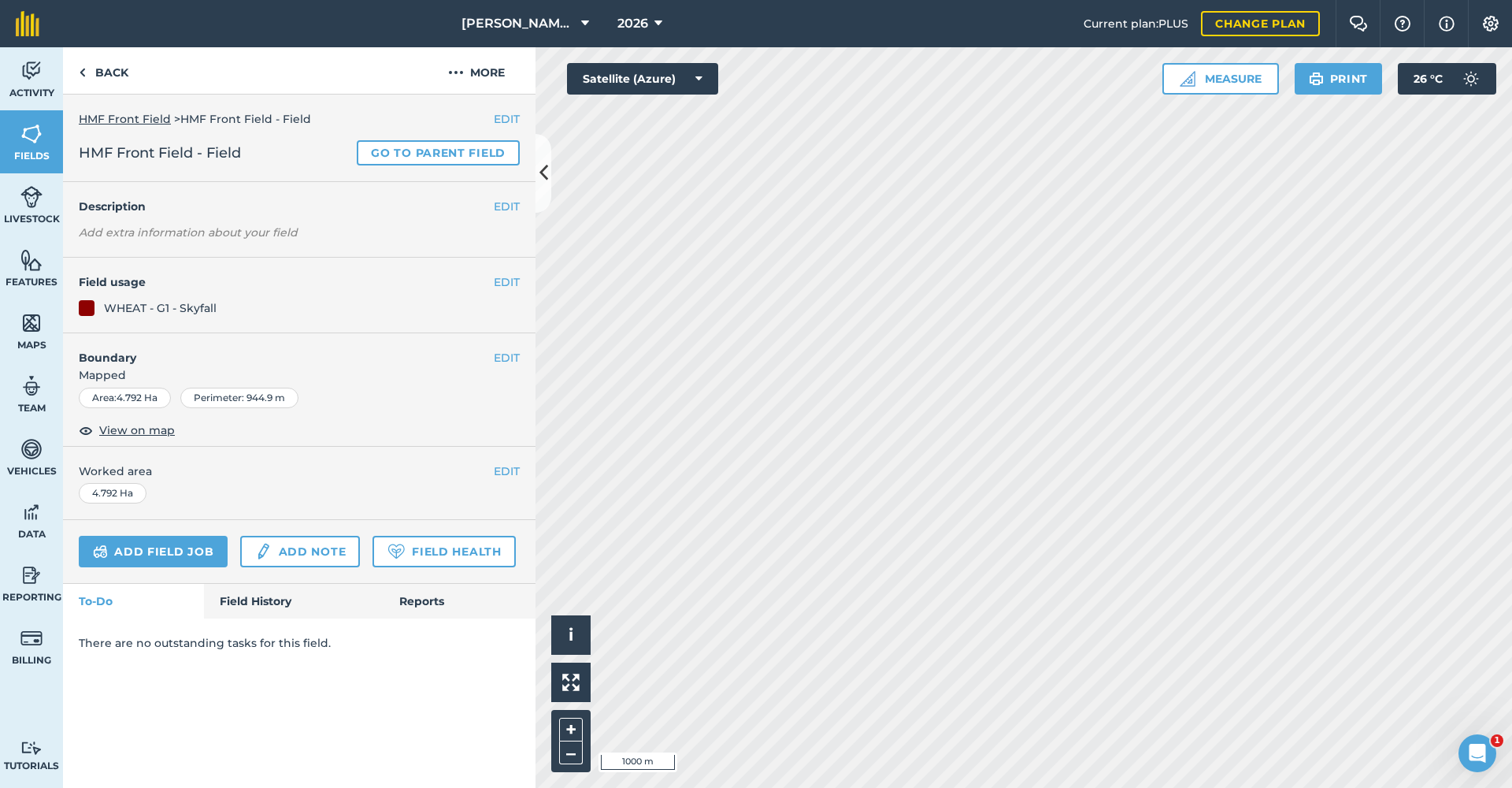
click at [501, 283] on button "EDIT" at bounding box center [506, 282] width 26 height 17
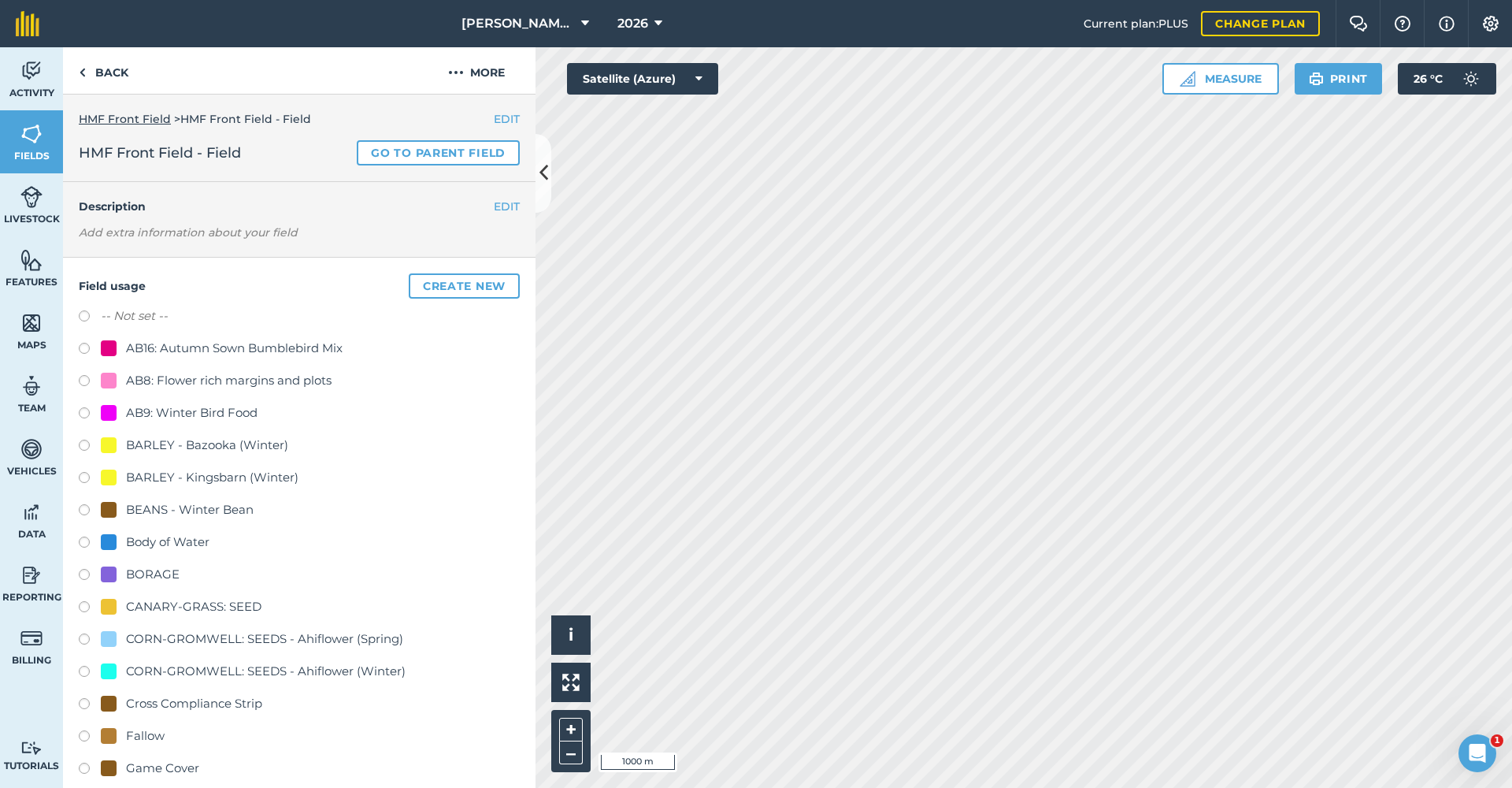
click at [87, 574] on label at bounding box center [89, 577] width 22 height 15
radio input "true"
radio input "false"
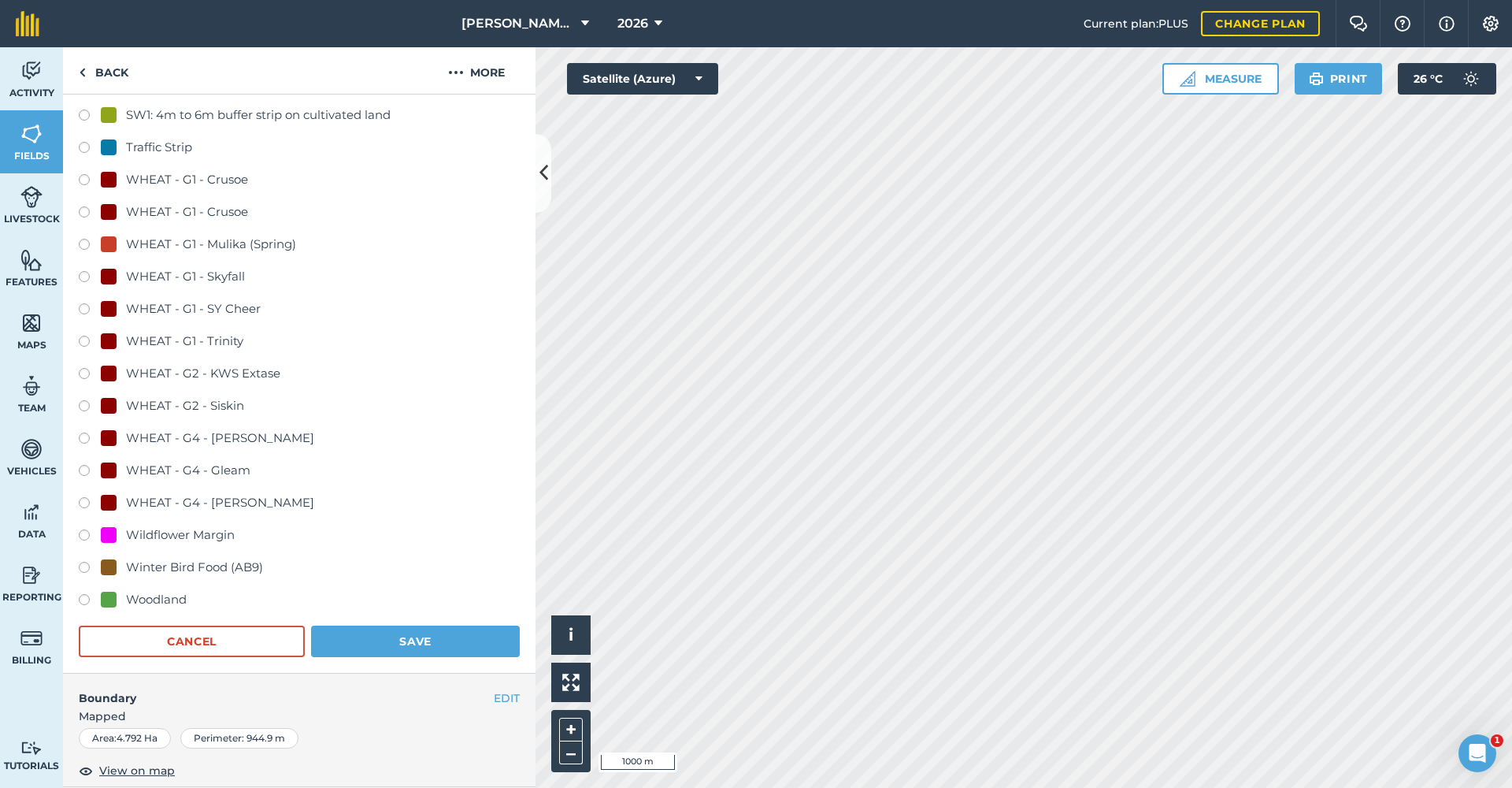
scroll to position [960, 0]
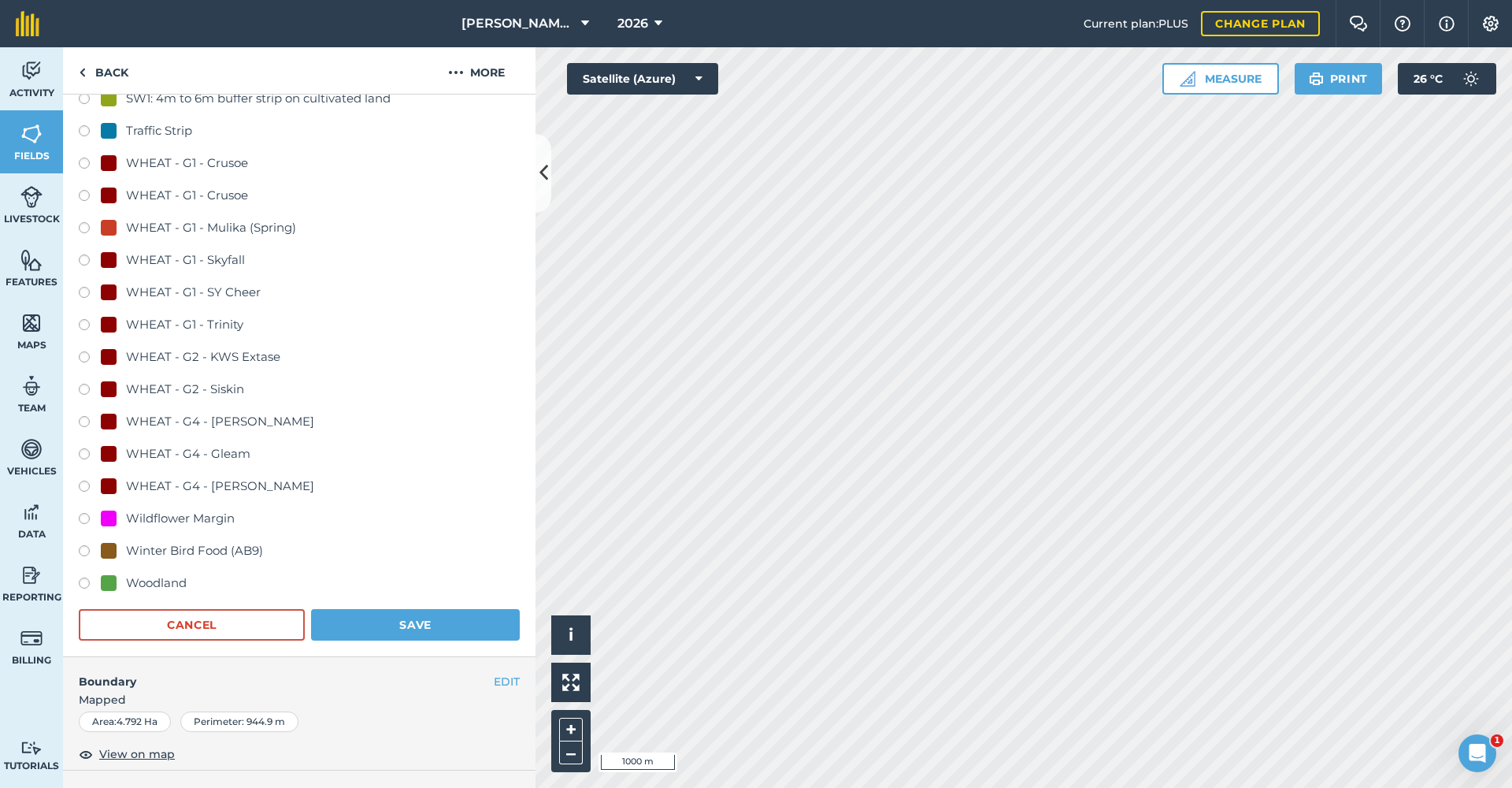
click at [387, 623] on button "Save" at bounding box center [415, 624] width 208 height 32
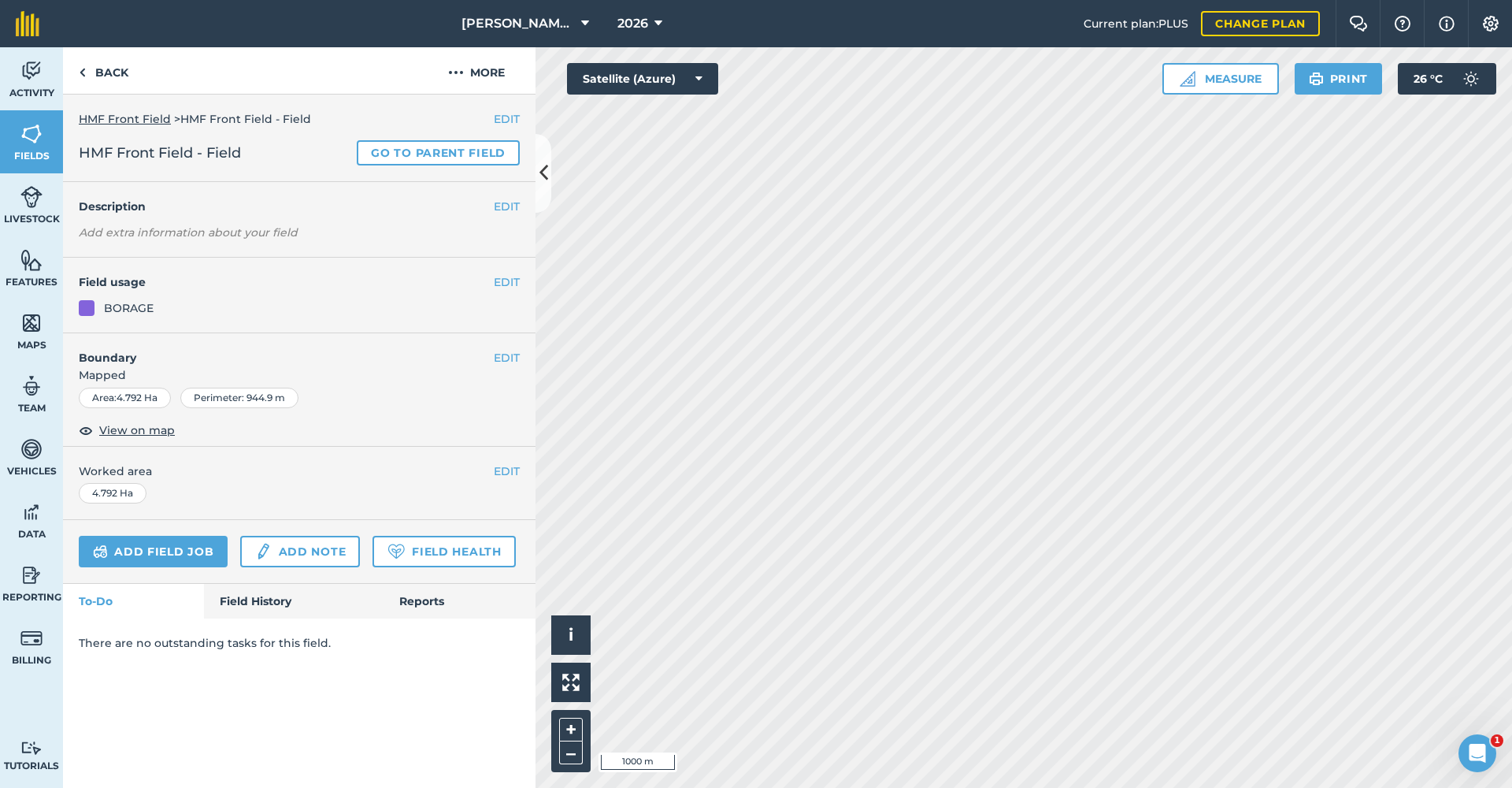
scroll to position [0, 0]
click at [105, 66] on link "Back" at bounding box center [103, 70] width 81 height 47
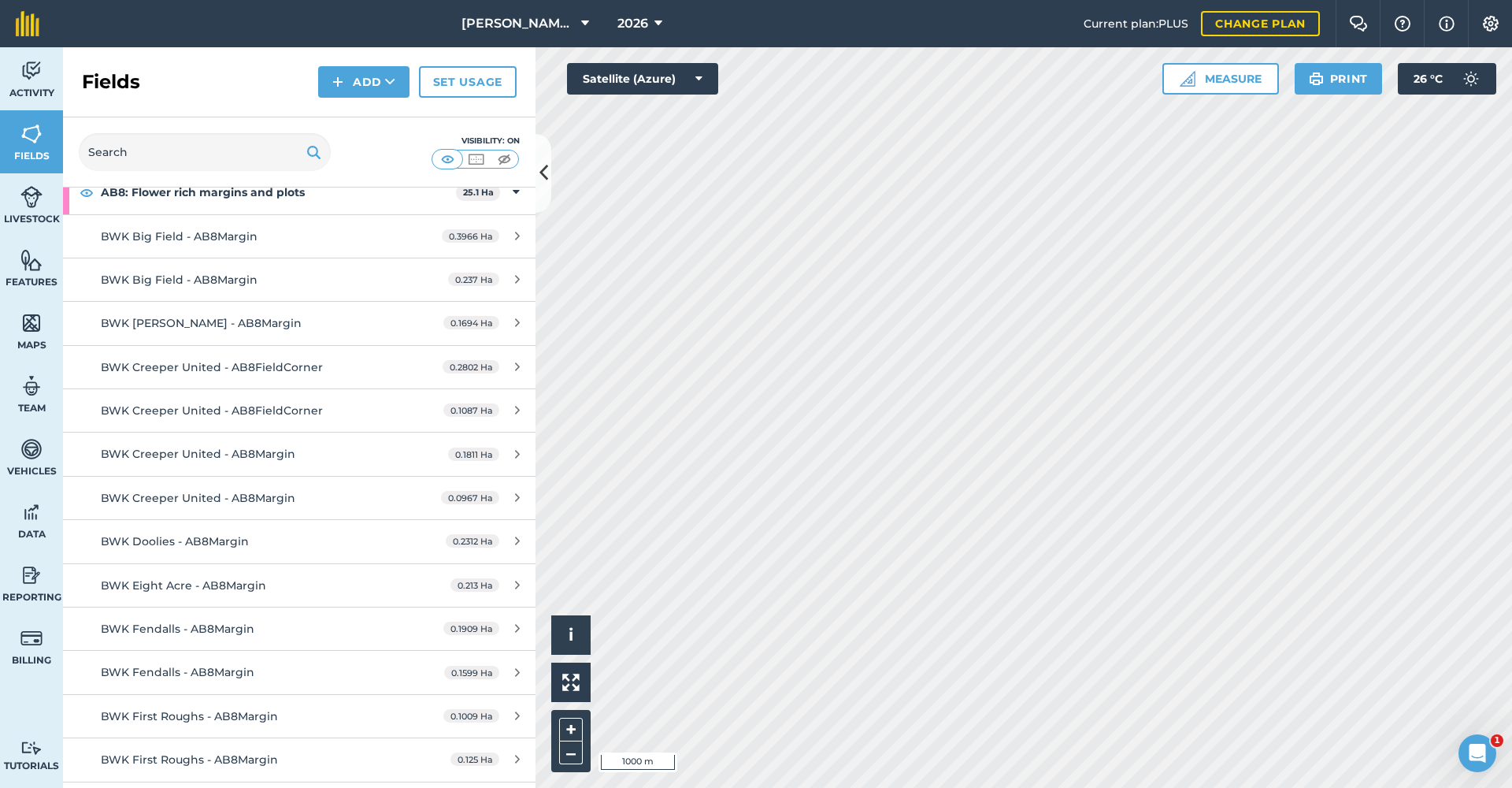
scroll to position [337, 0]
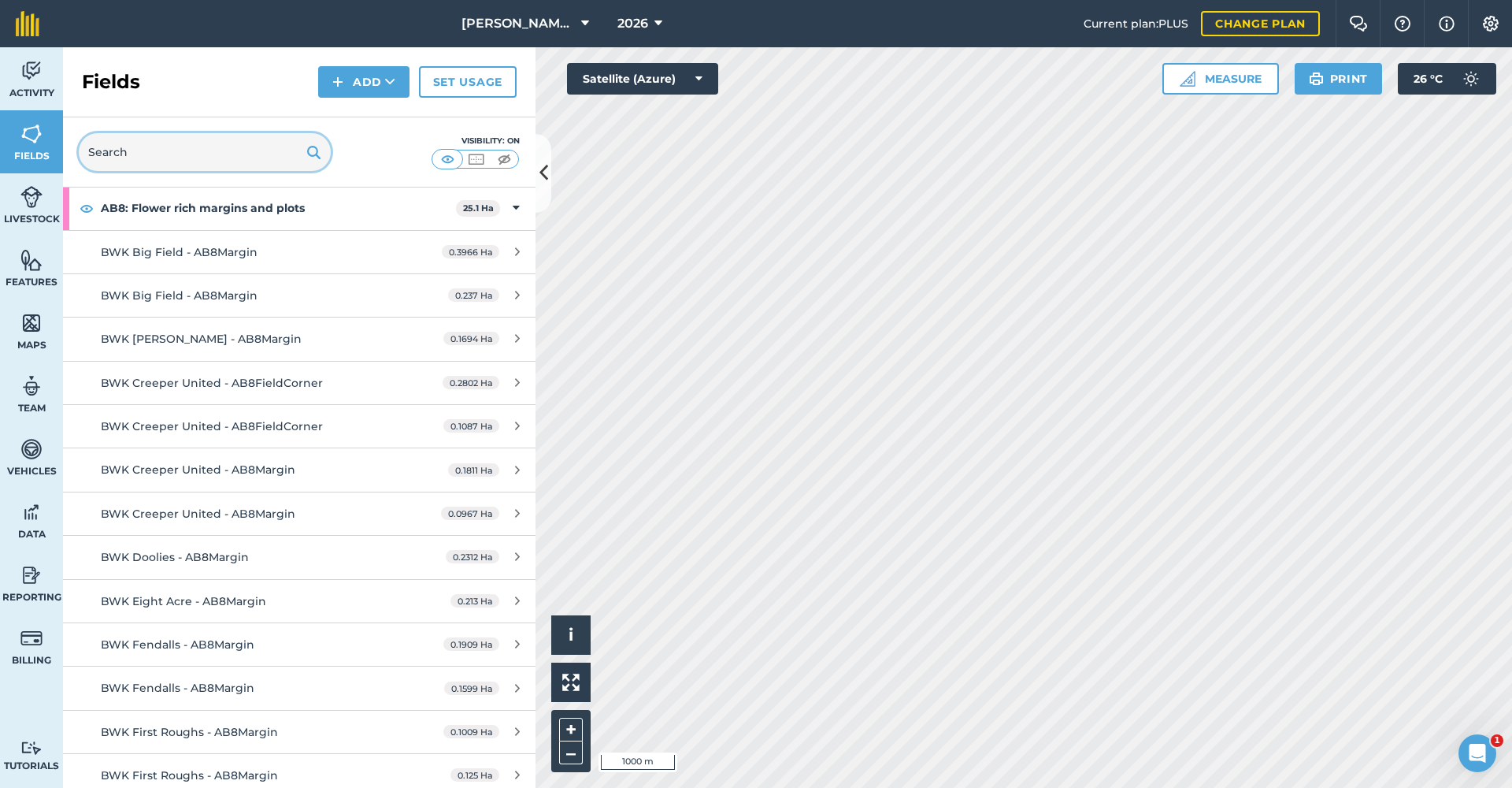
click at [172, 152] on input "text" at bounding box center [205, 152] width 252 height 38
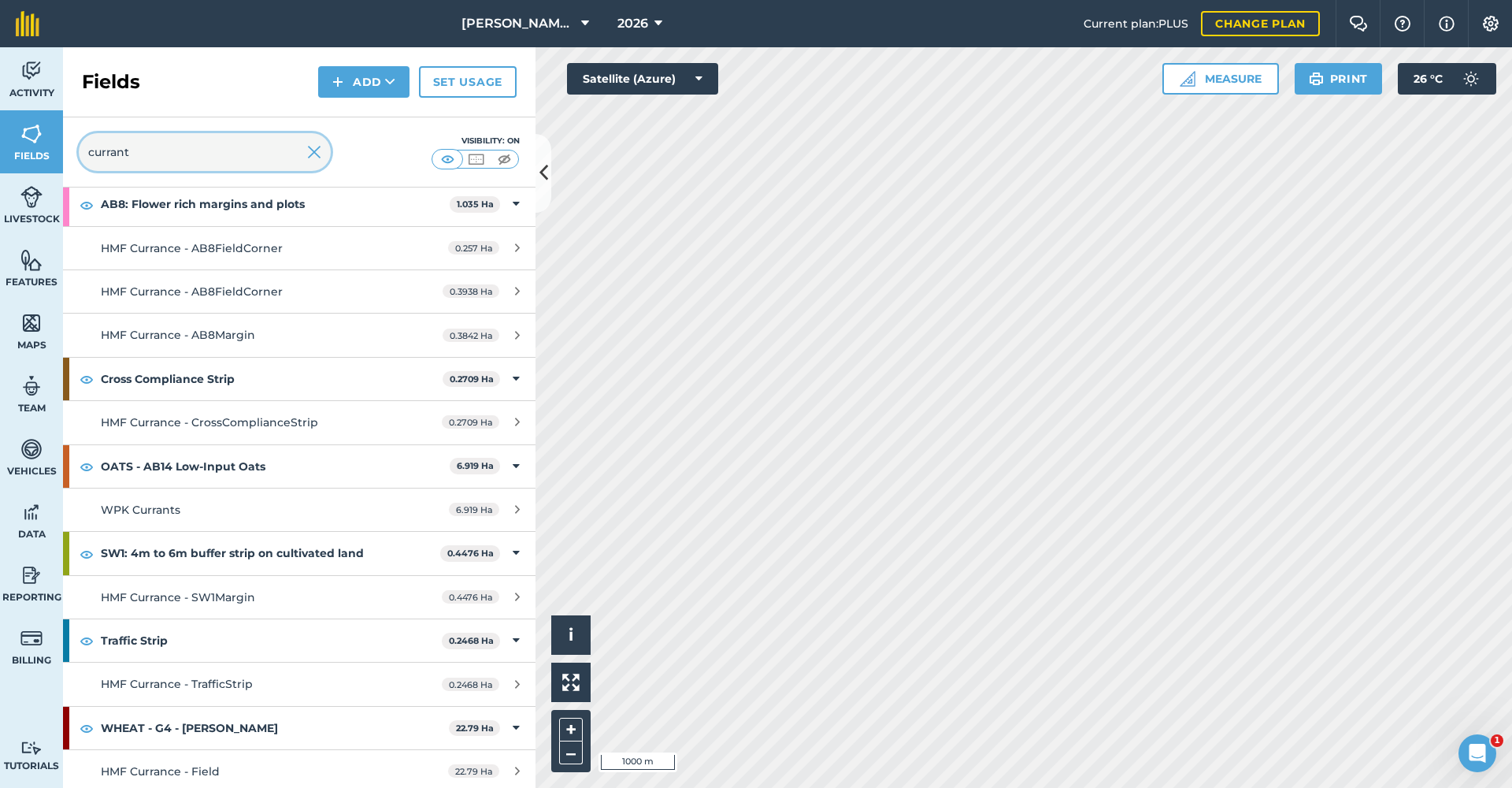
scroll to position [0, 0]
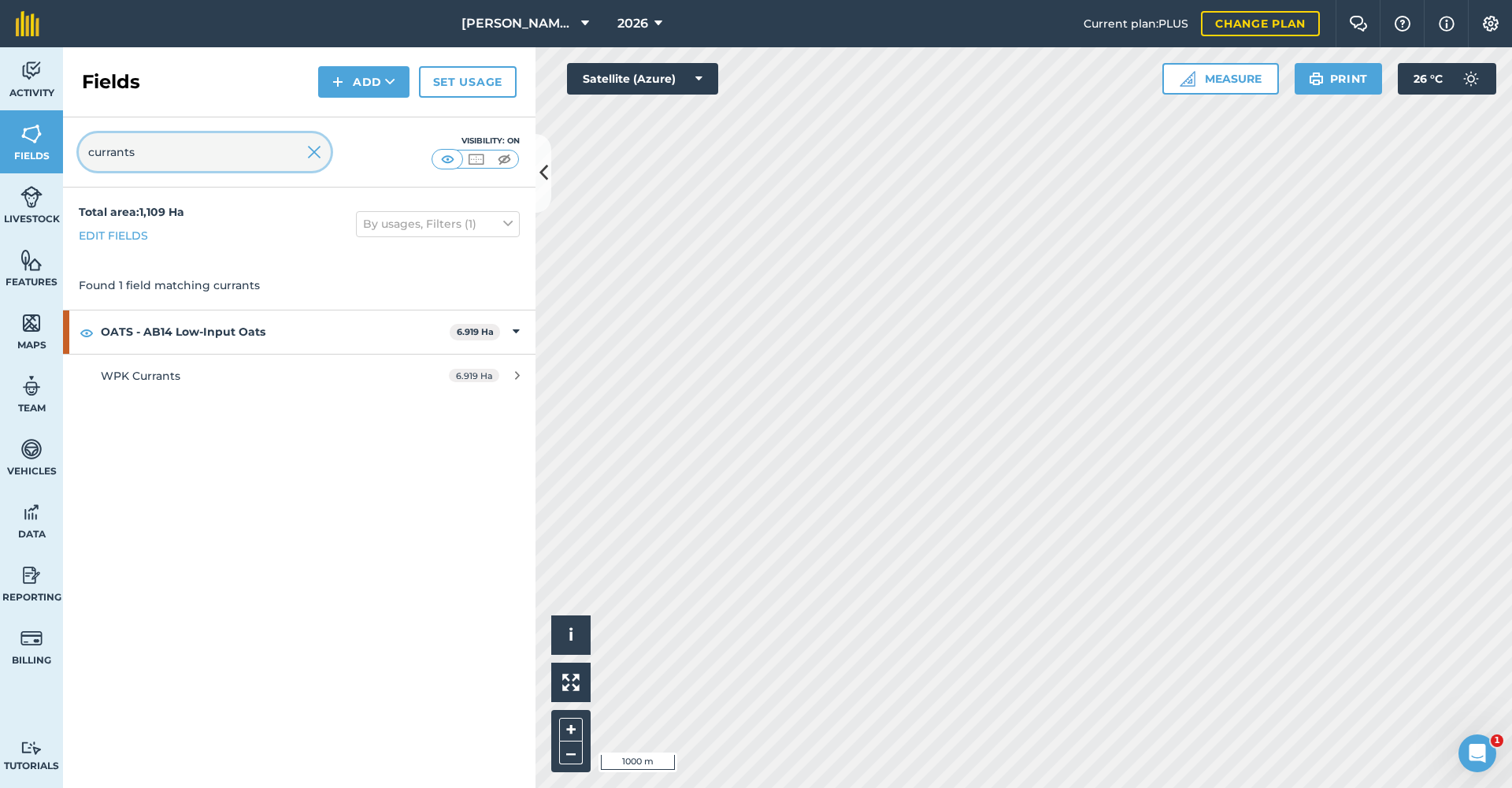
type input "currants"
click at [312, 153] on img at bounding box center [314, 152] width 14 height 19
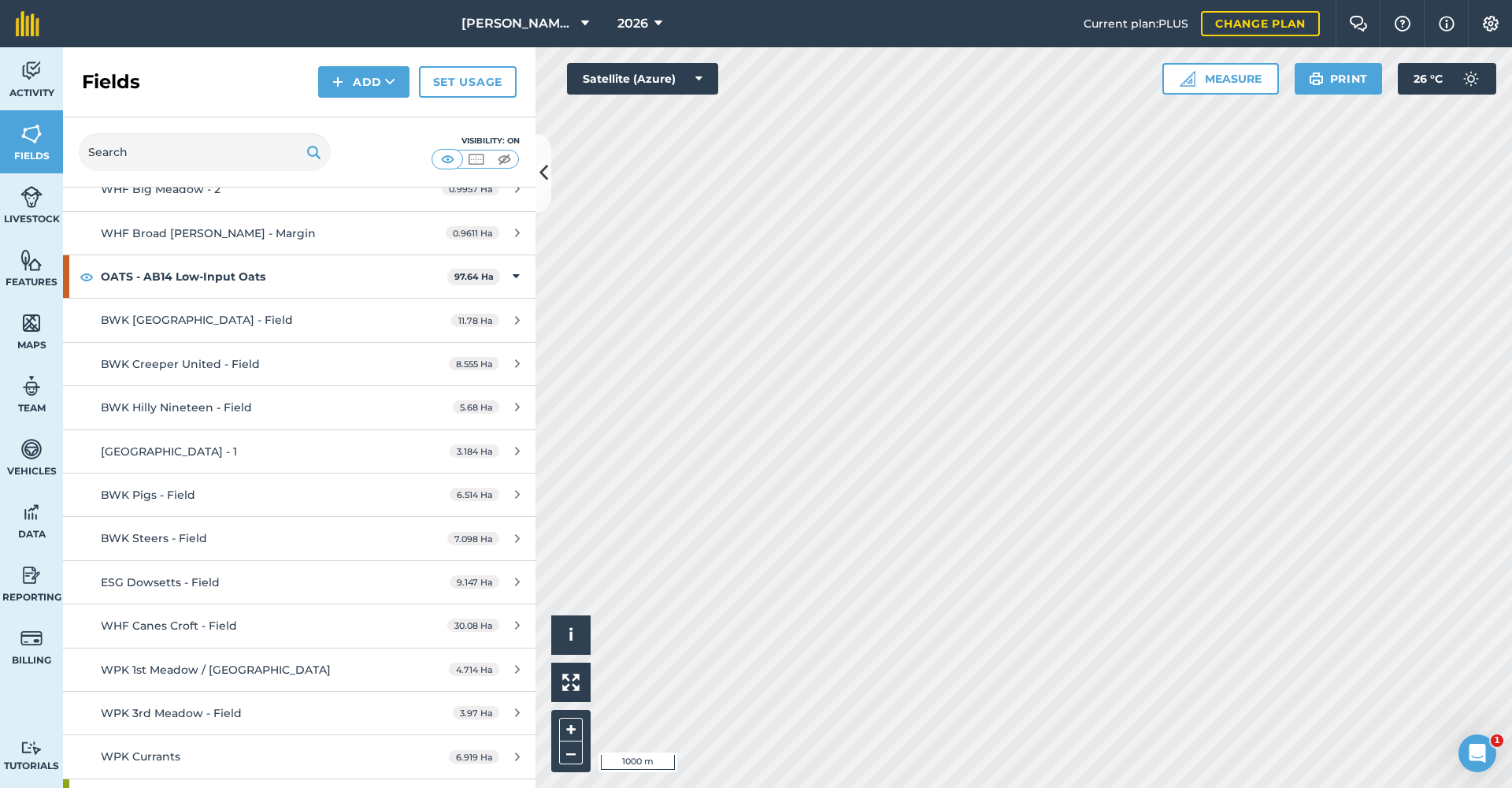
scroll to position [9938, 0]
click at [363, 576] on div "ESG Dowsetts - Field" at bounding box center [249, 584] width 296 height 17
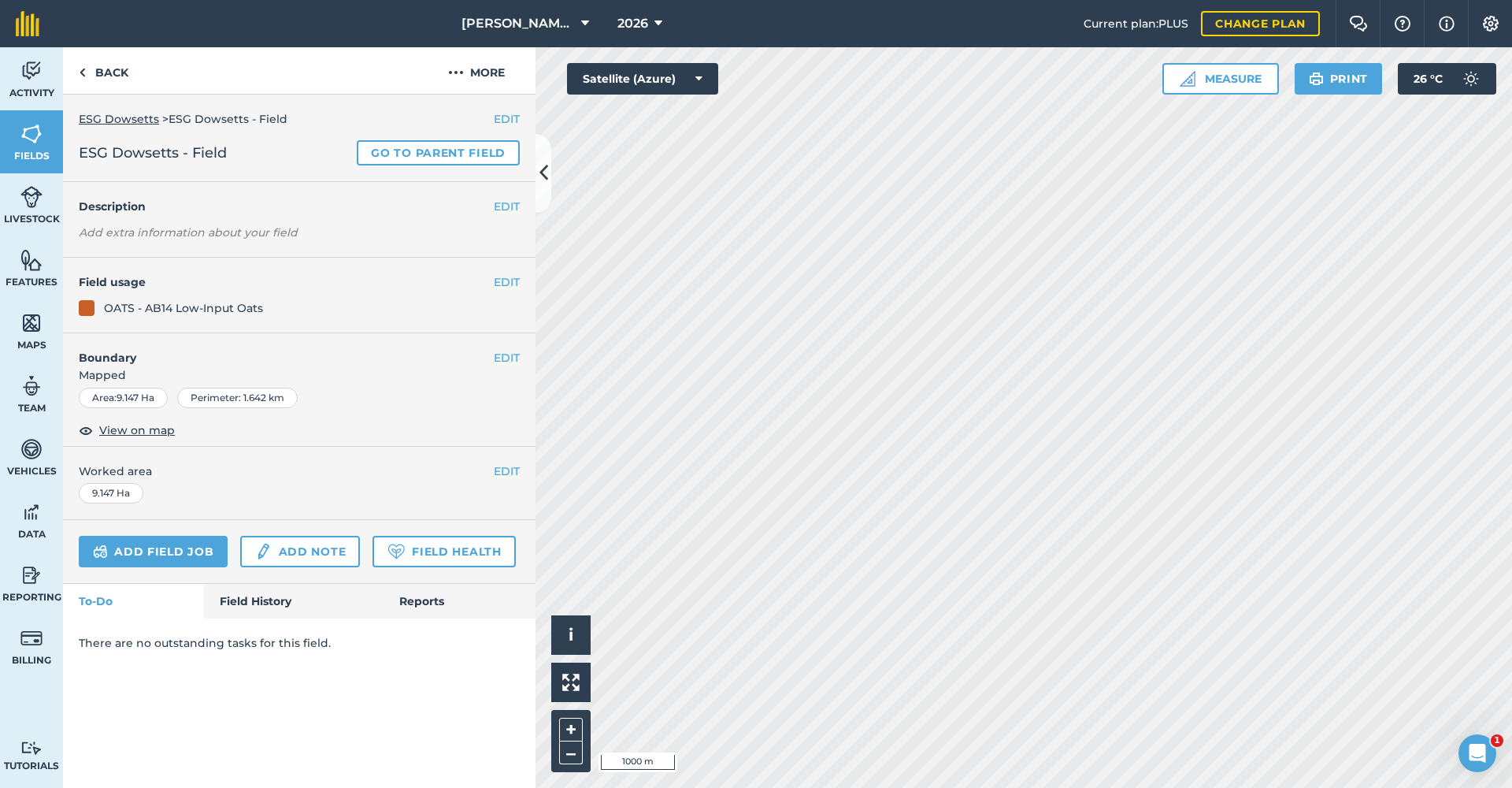
click at [363, 511] on div "EDIT Worked area 9.147 Ha" at bounding box center [299, 483] width 472 height 74
click at [507, 279] on button "EDIT" at bounding box center [506, 282] width 26 height 17
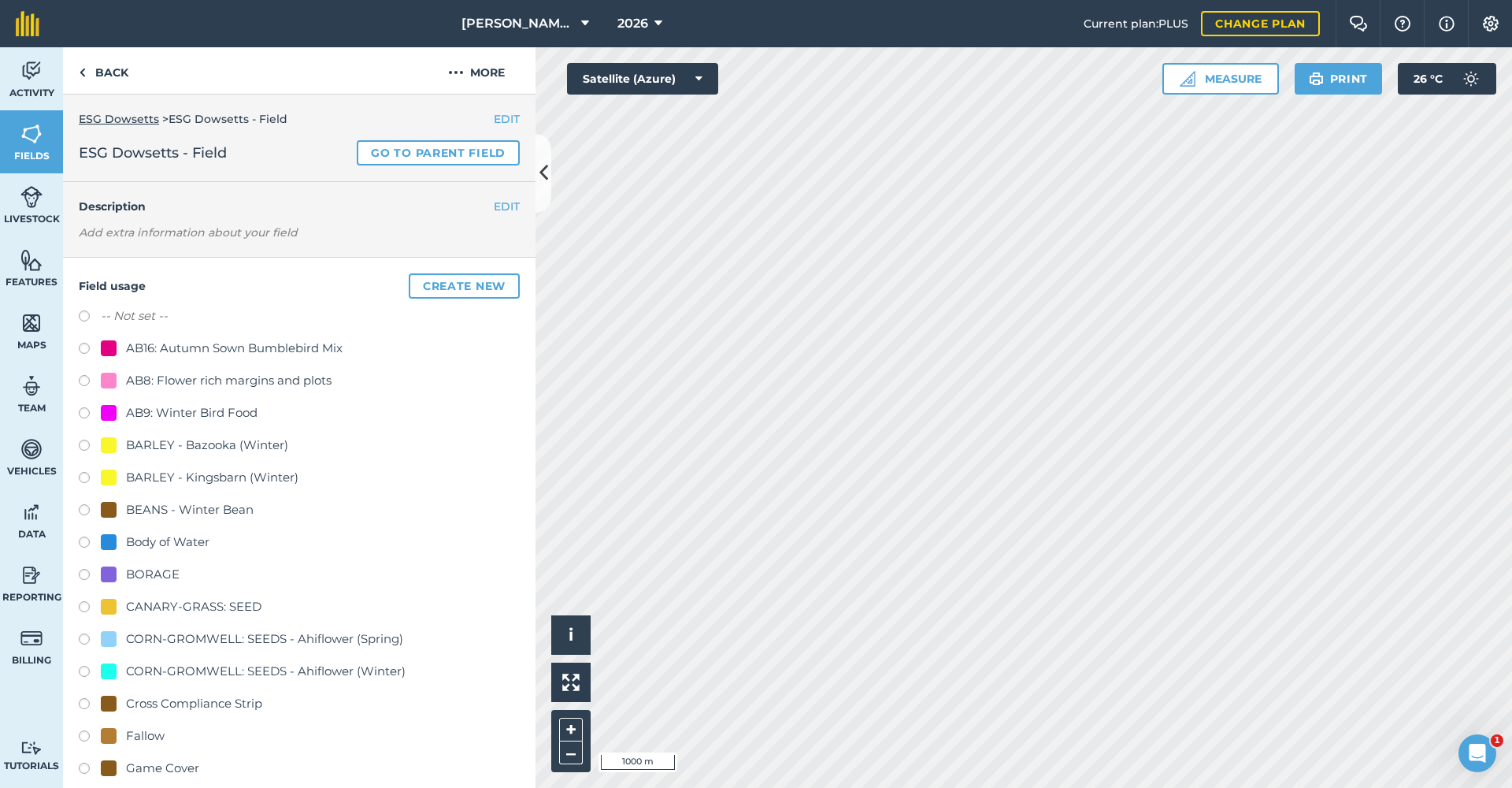
click at [84, 478] on label at bounding box center [89, 479] width 22 height 15
radio input "true"
radio input "false"
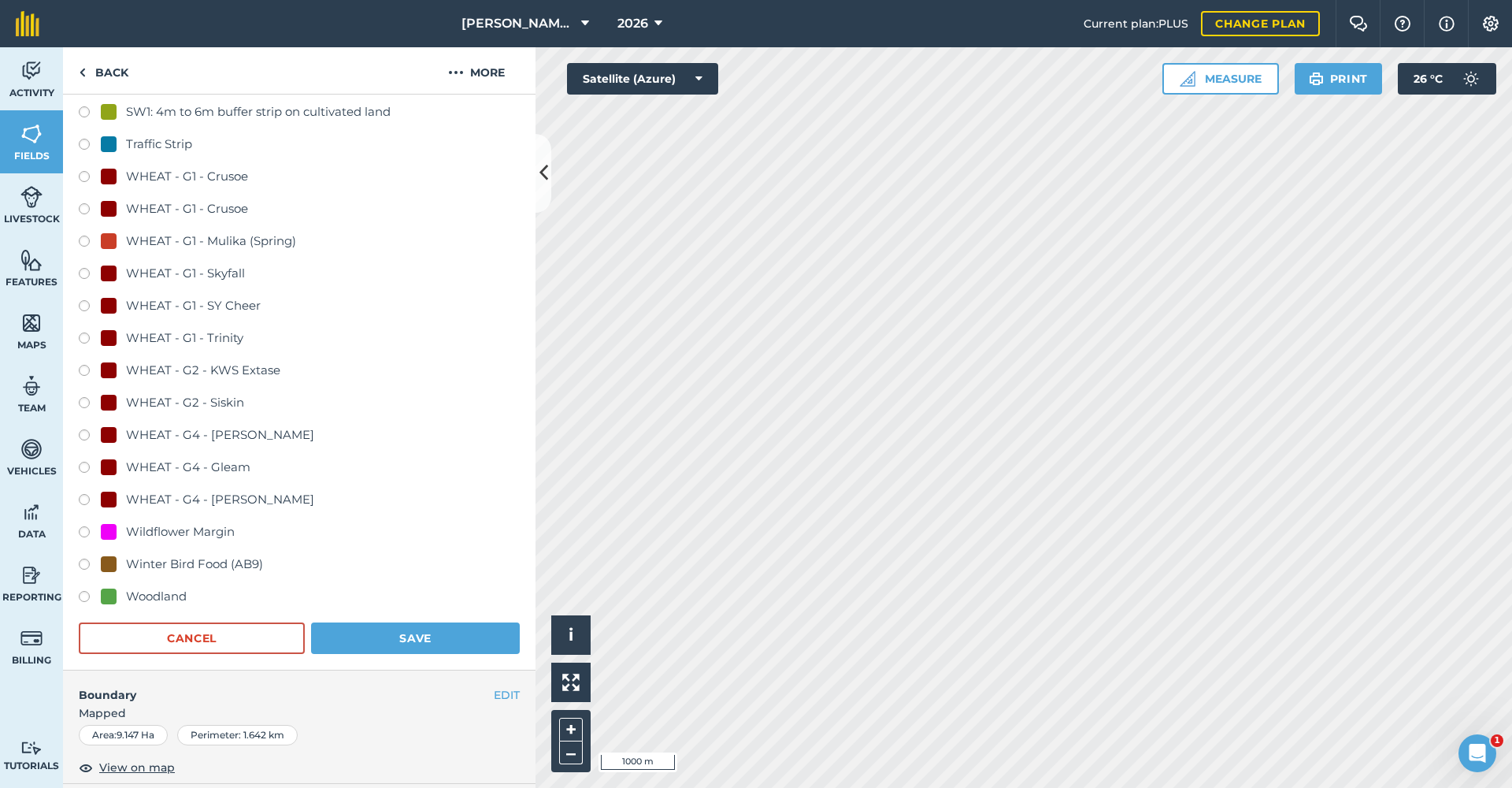
scroll to position [952, 0]
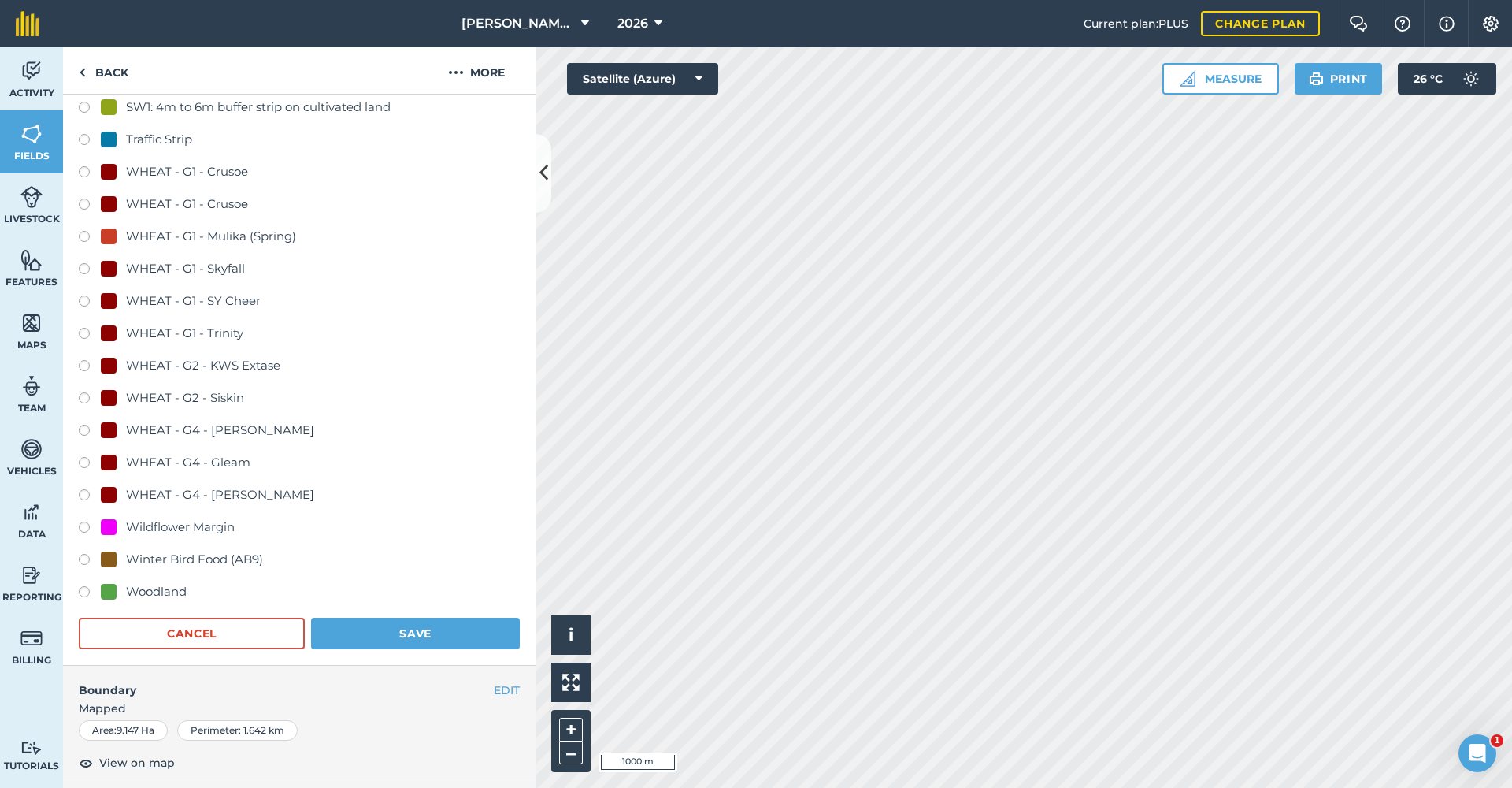
click at [429, 627] on button "Save" at bounding box center [415, 633] width 208 height 32
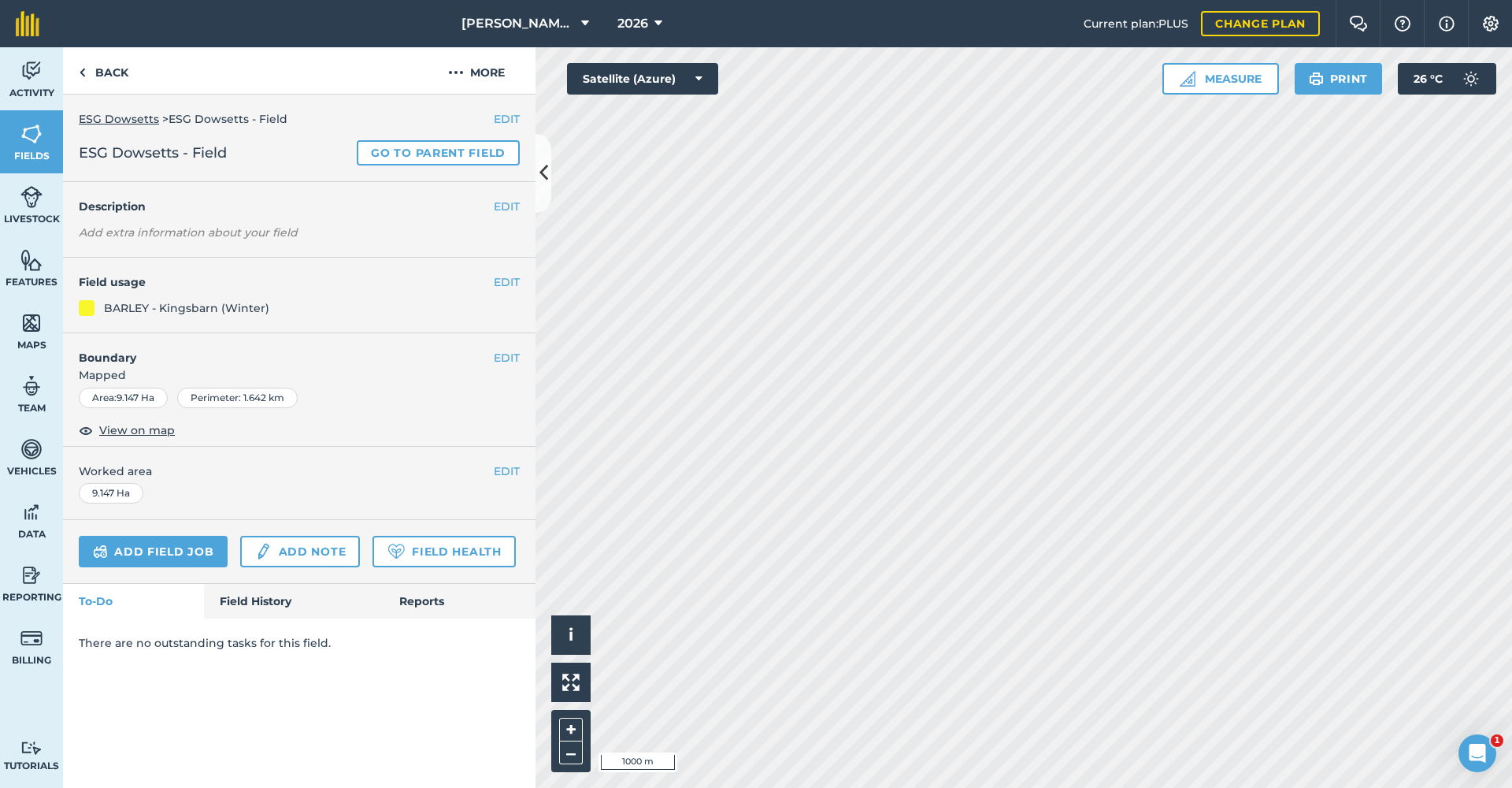
scroll to position [0, 0]
click at [110, 76] on link "Back" at bounding box center [103, 70] width 81 height 47
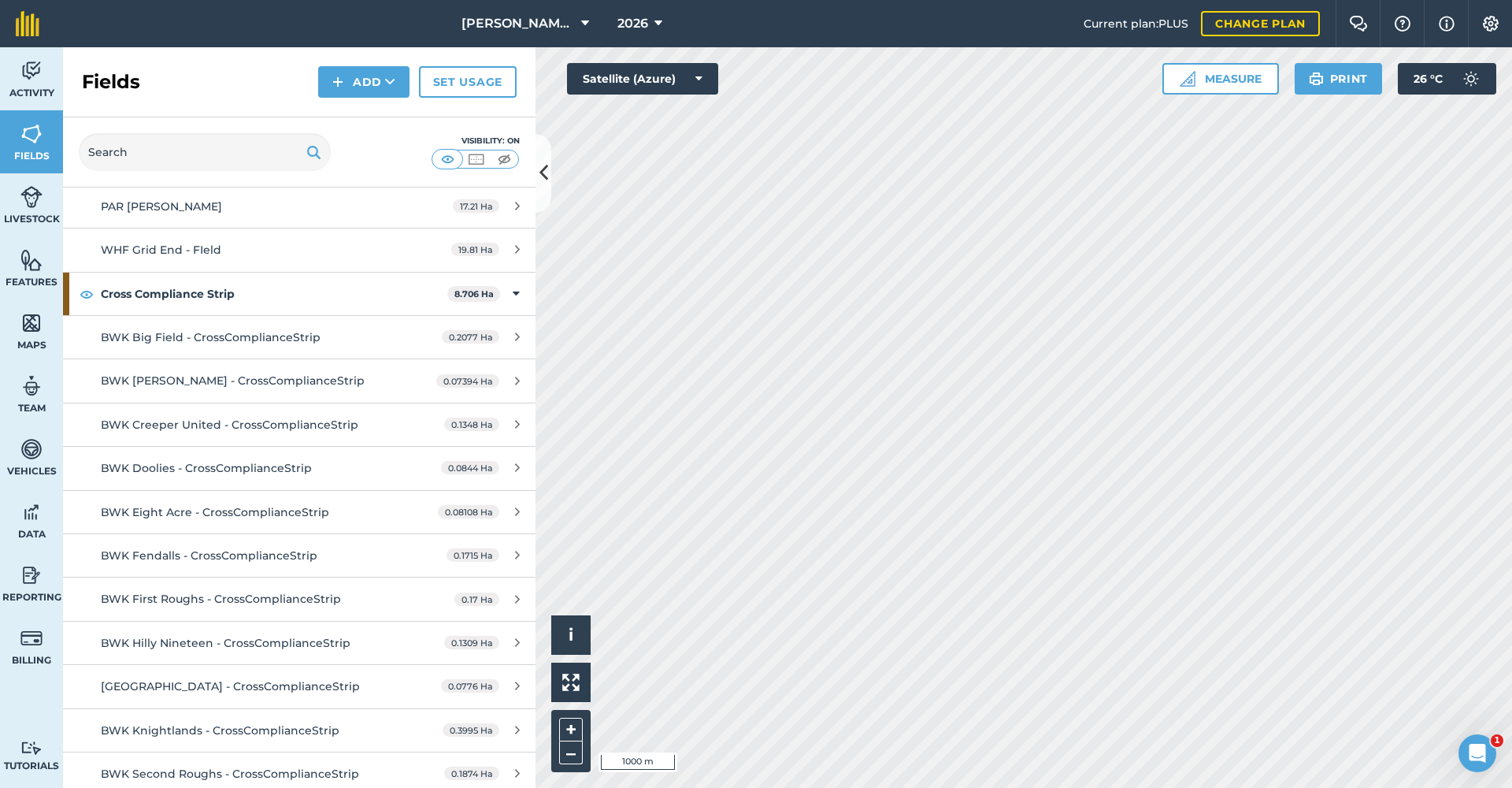
scroll to position [5374, 0]
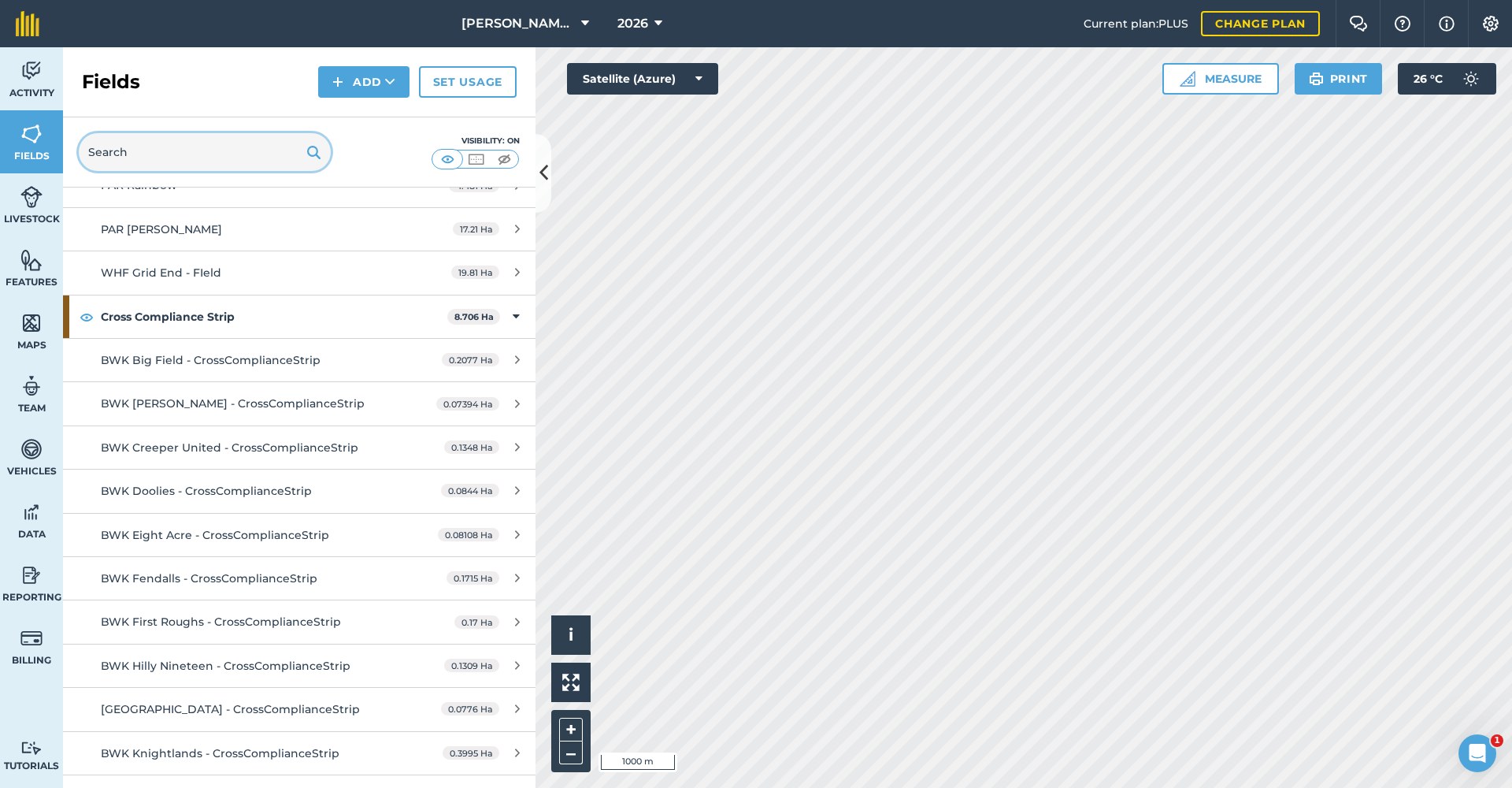
click at [171, 154] on input "text" at bounding box center [205, 152] width 252 height 38
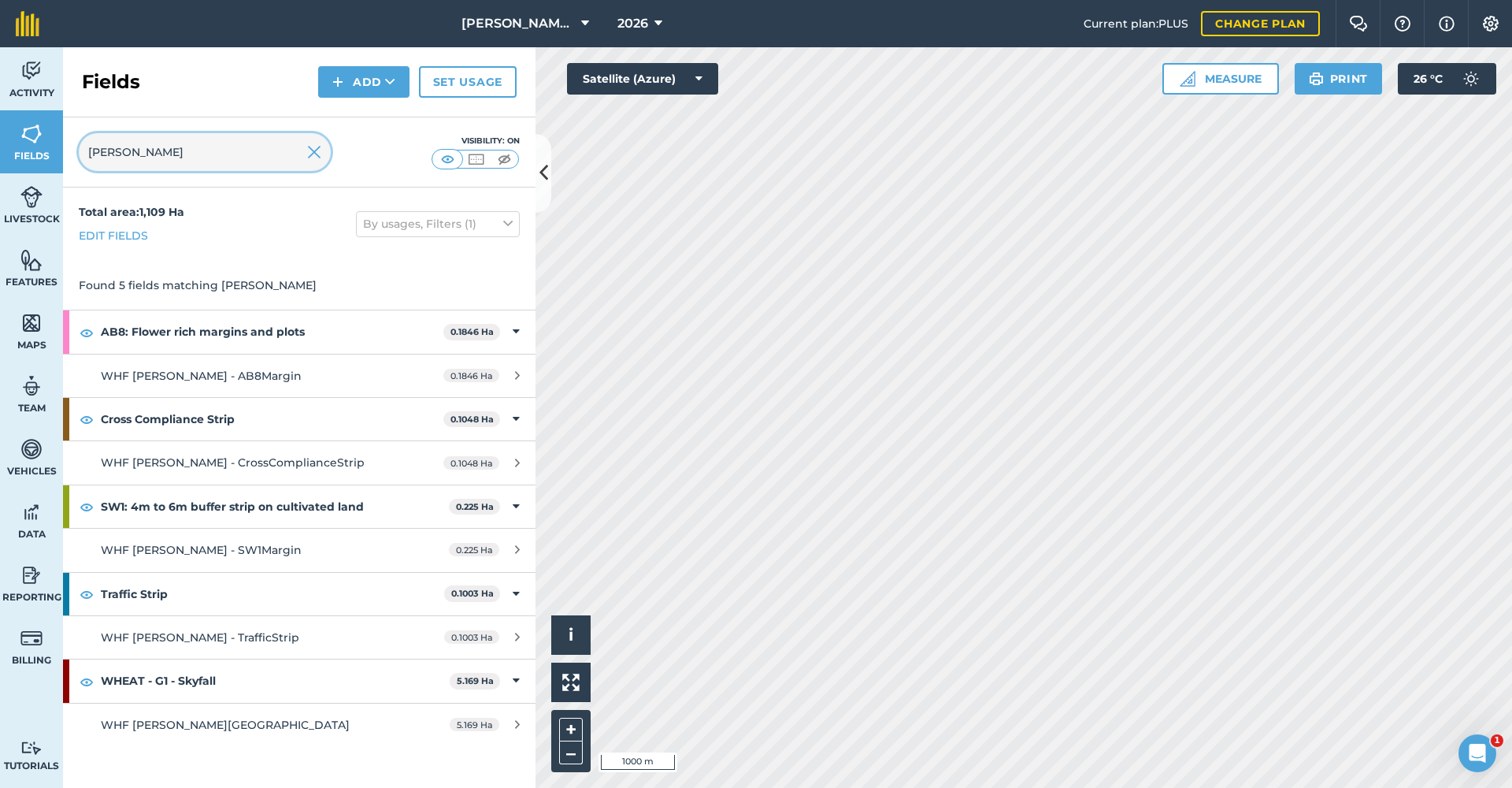
scroll to position [0, 0]
type input "[PERSON_NAME]"
click at [310, 154] on img at bounding box center [314, 152] width 14 height 19
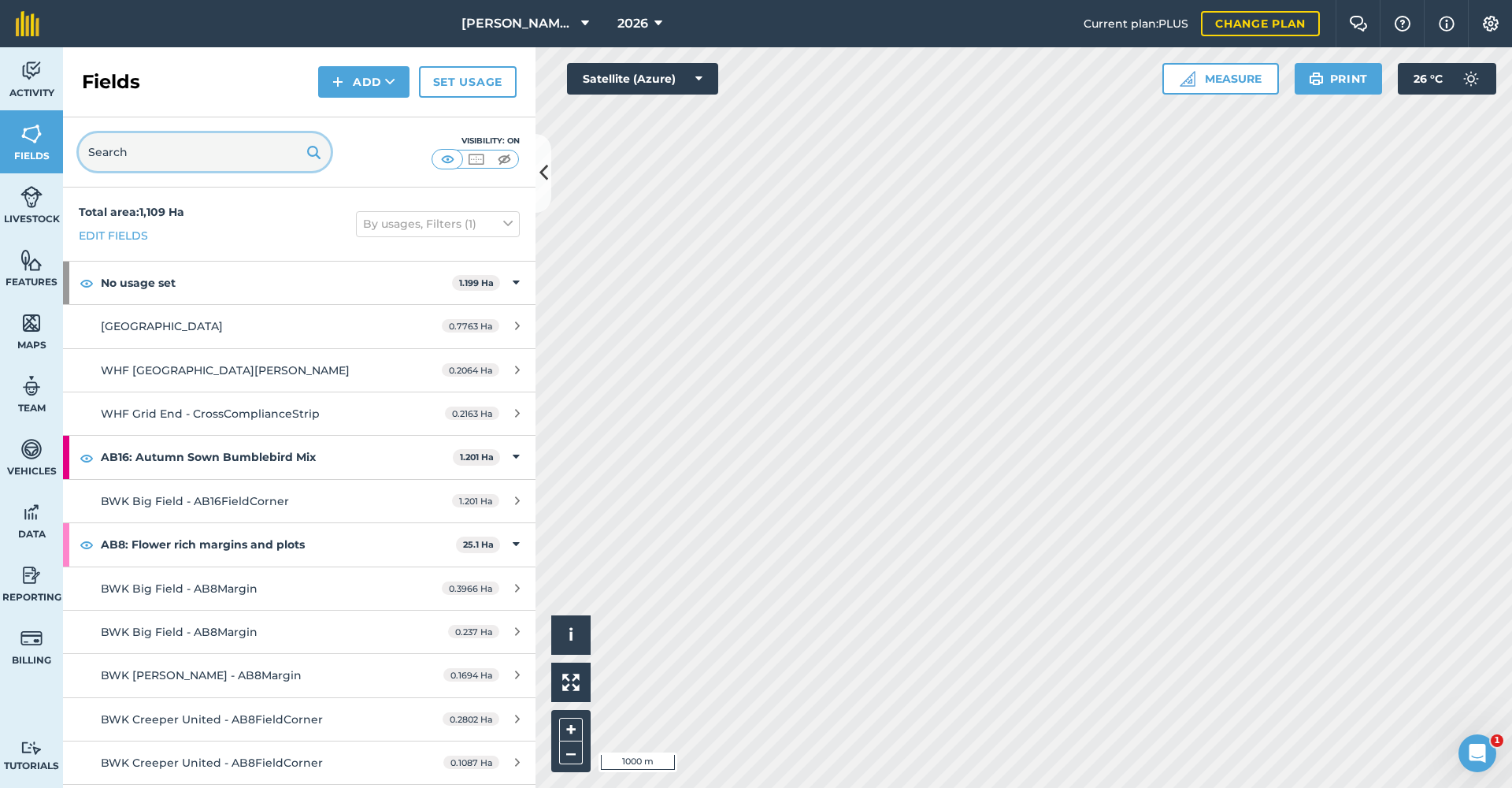
click at [248, 149] on input "text" at bounding box center [205, 152] width 252 height 38
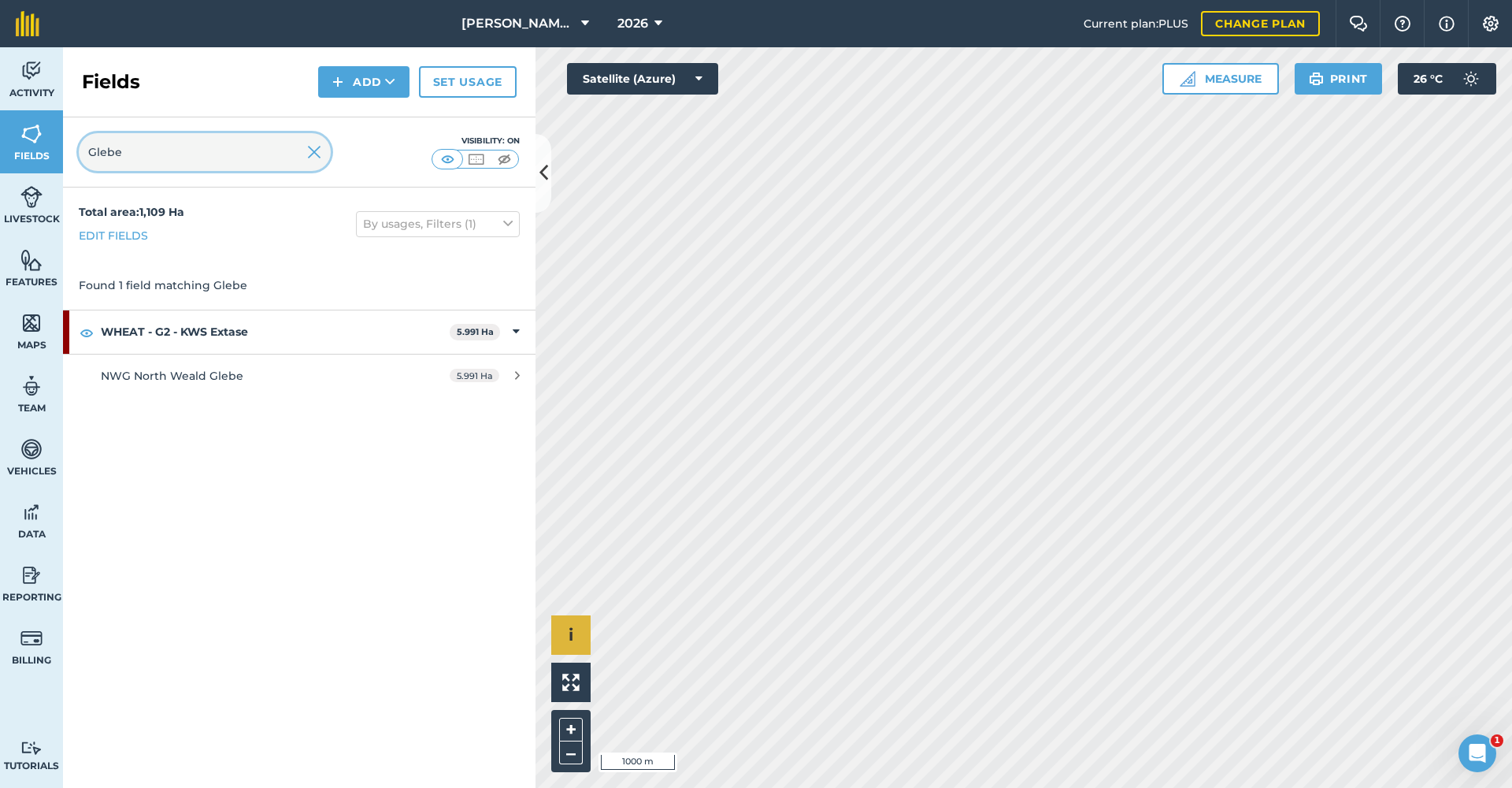
type input "Glebe"
click at [1394, 787] on html "[PERSON_NAME] Hayleys Partnership 2026 Current plan : PLUS Change plan Farm Cha…" at bounding box center [756, 394] width 1512 height 788
click at [315, 156] on img at bounding box center [314, 152] width 14 height 19
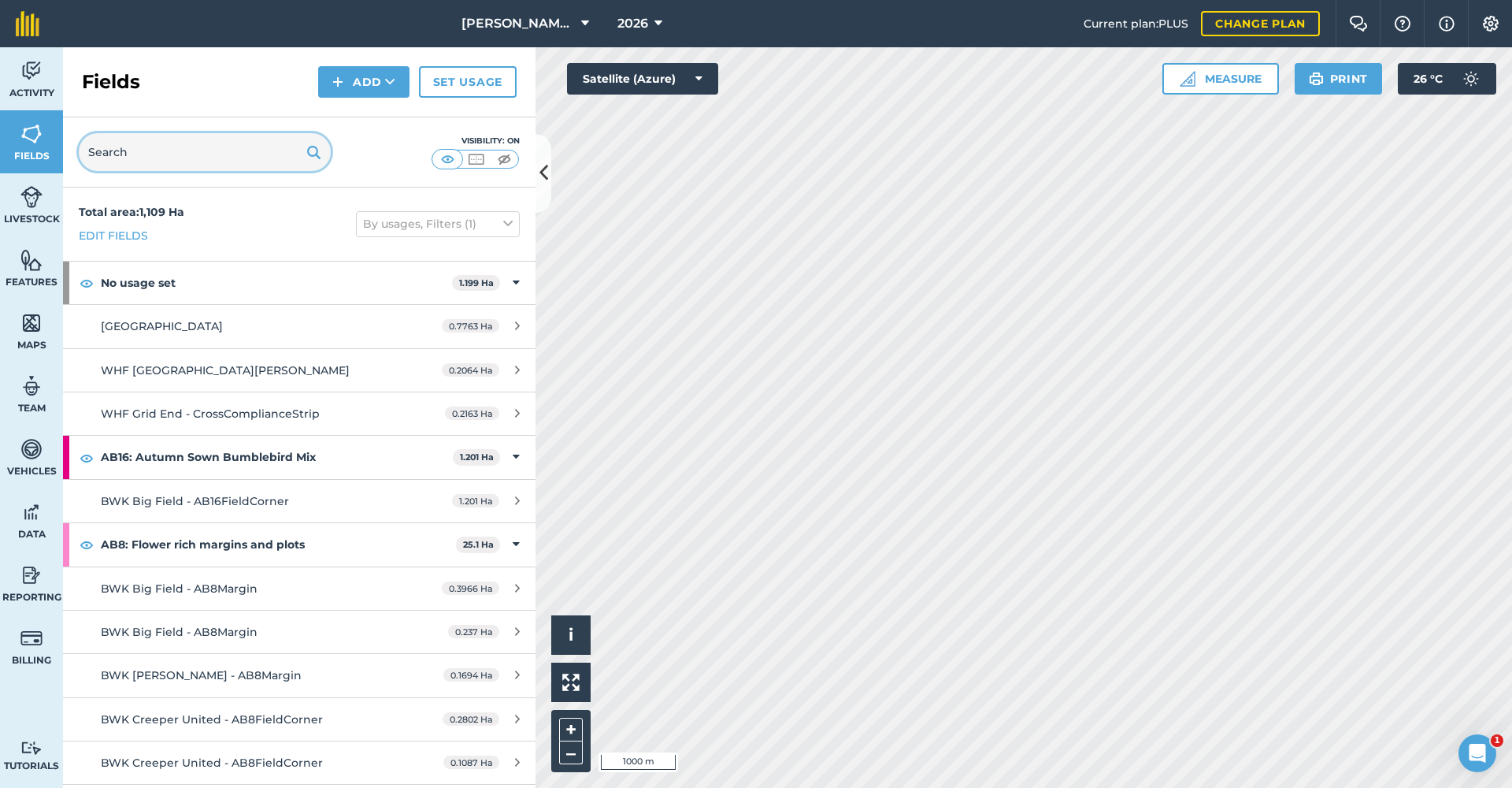
click at [224, 146] on input "text" at bounding box center [205, 152] width 252 height 38
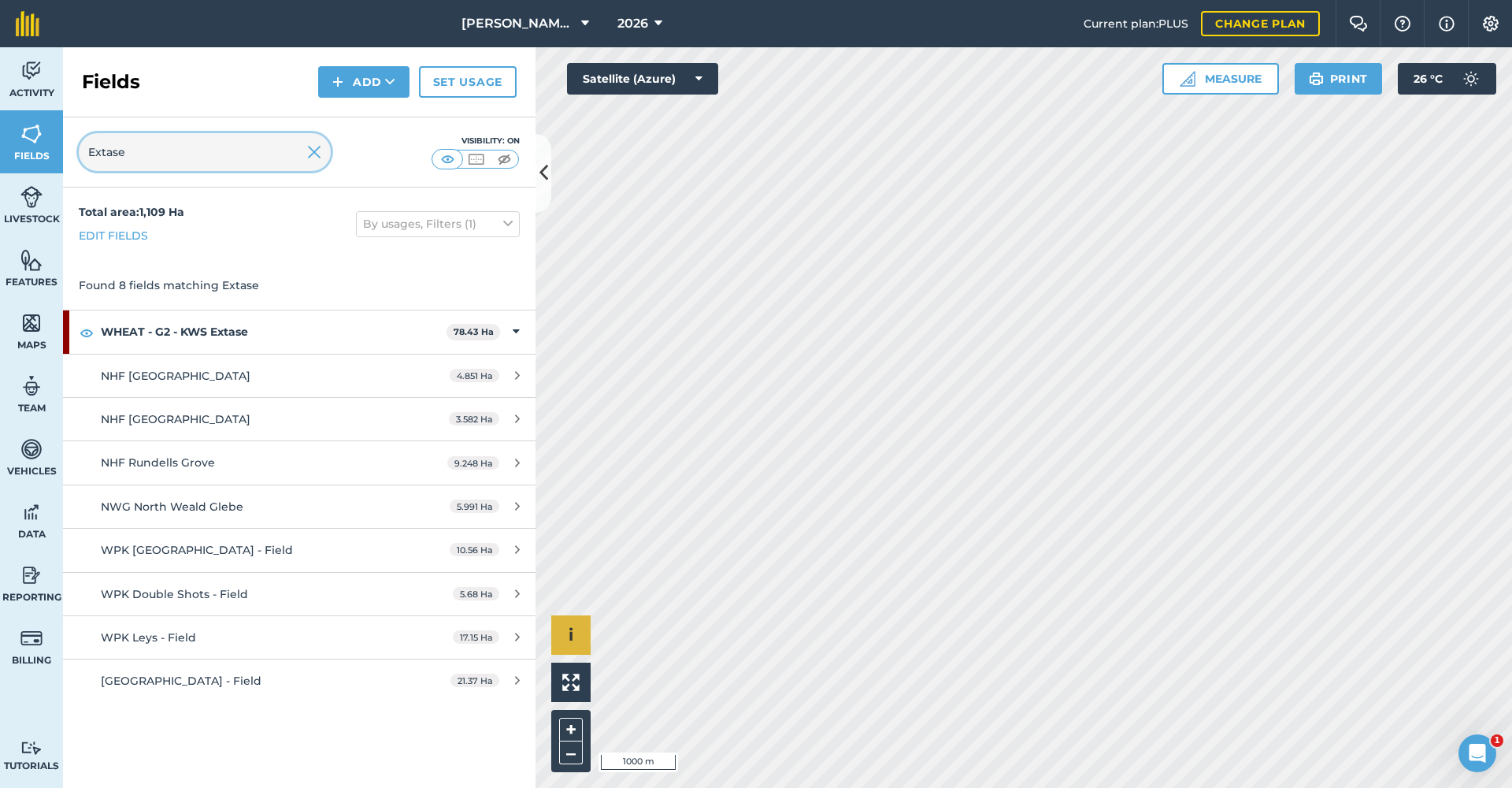
type input "Extase"
click at [514, 375] on div "4.851 Ha" at bounding box center [485, 375] width 101 height 12
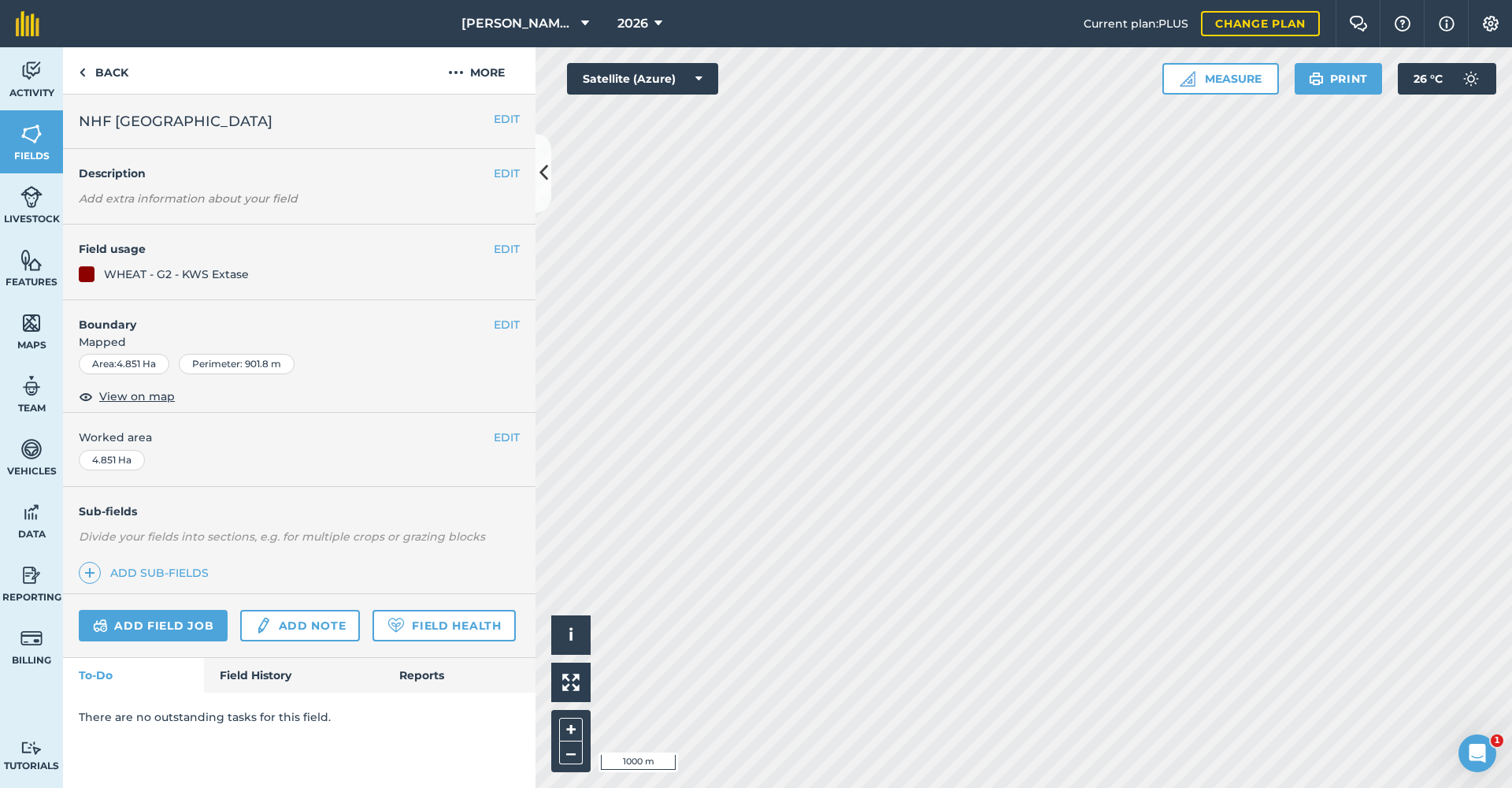
click at [506, 248] on button "EDIT" at bounding box center [506, 249] width 26 height 17
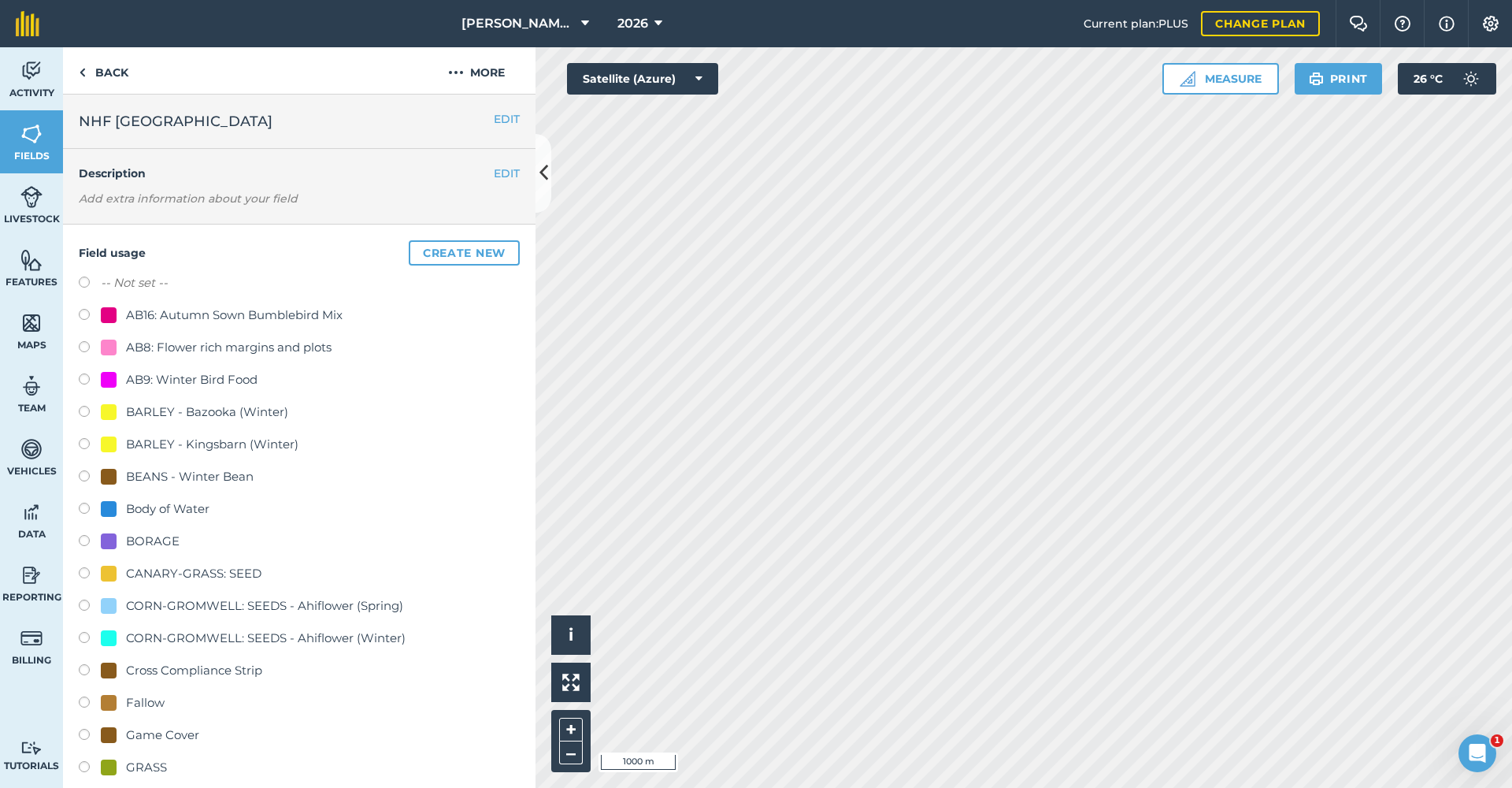
click at [453, 252] on button "Create new" at bounding box center [464, 252] width 111 height 25
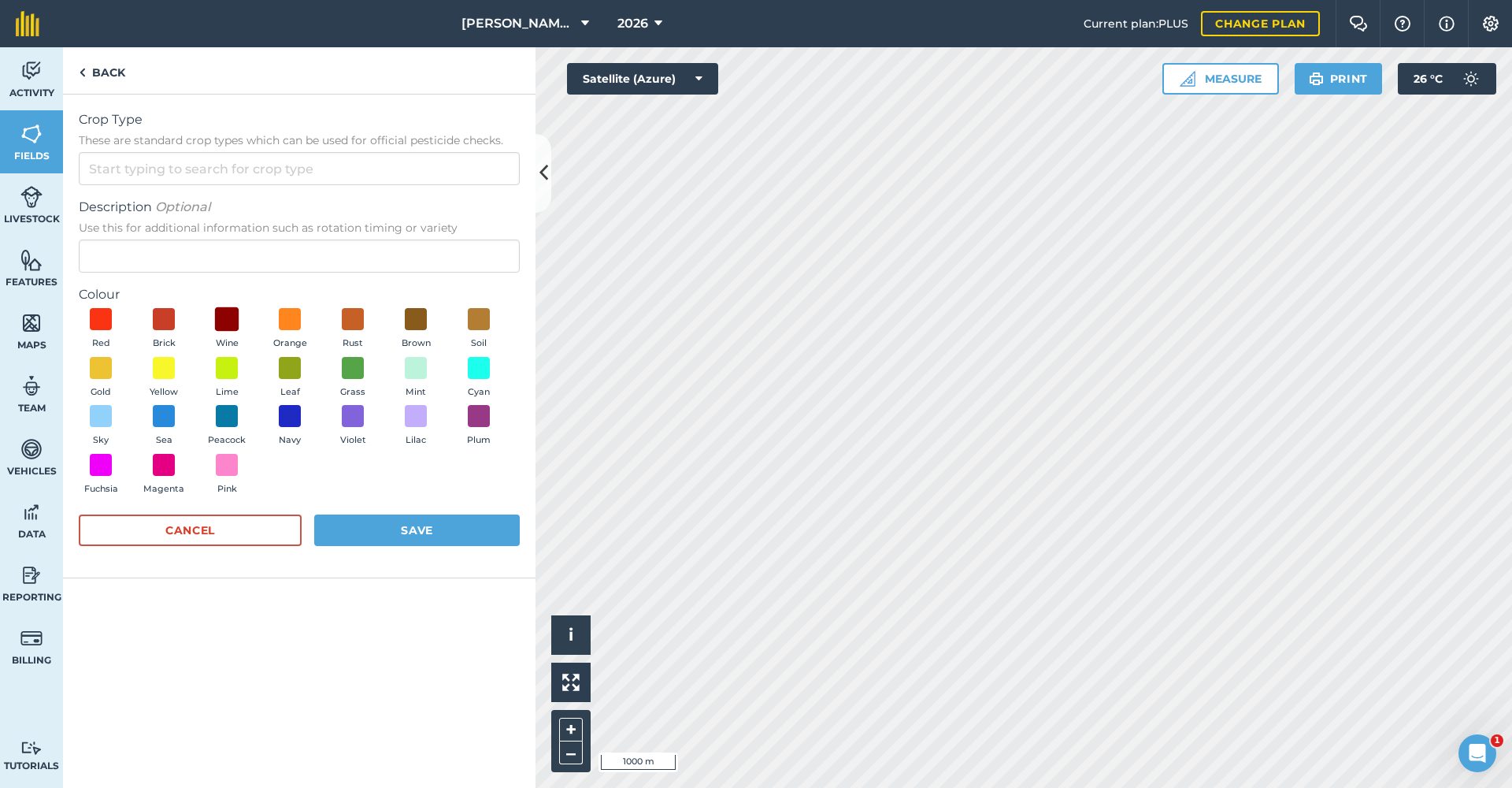
click at [230, 313] on span at bounding box center [228, 319] width 25 height 25
click at [187, 167] on input "Crop Type These are standard crop types which can be used for official pesticid…" at bounding box center [298, 168] width 441 height 33
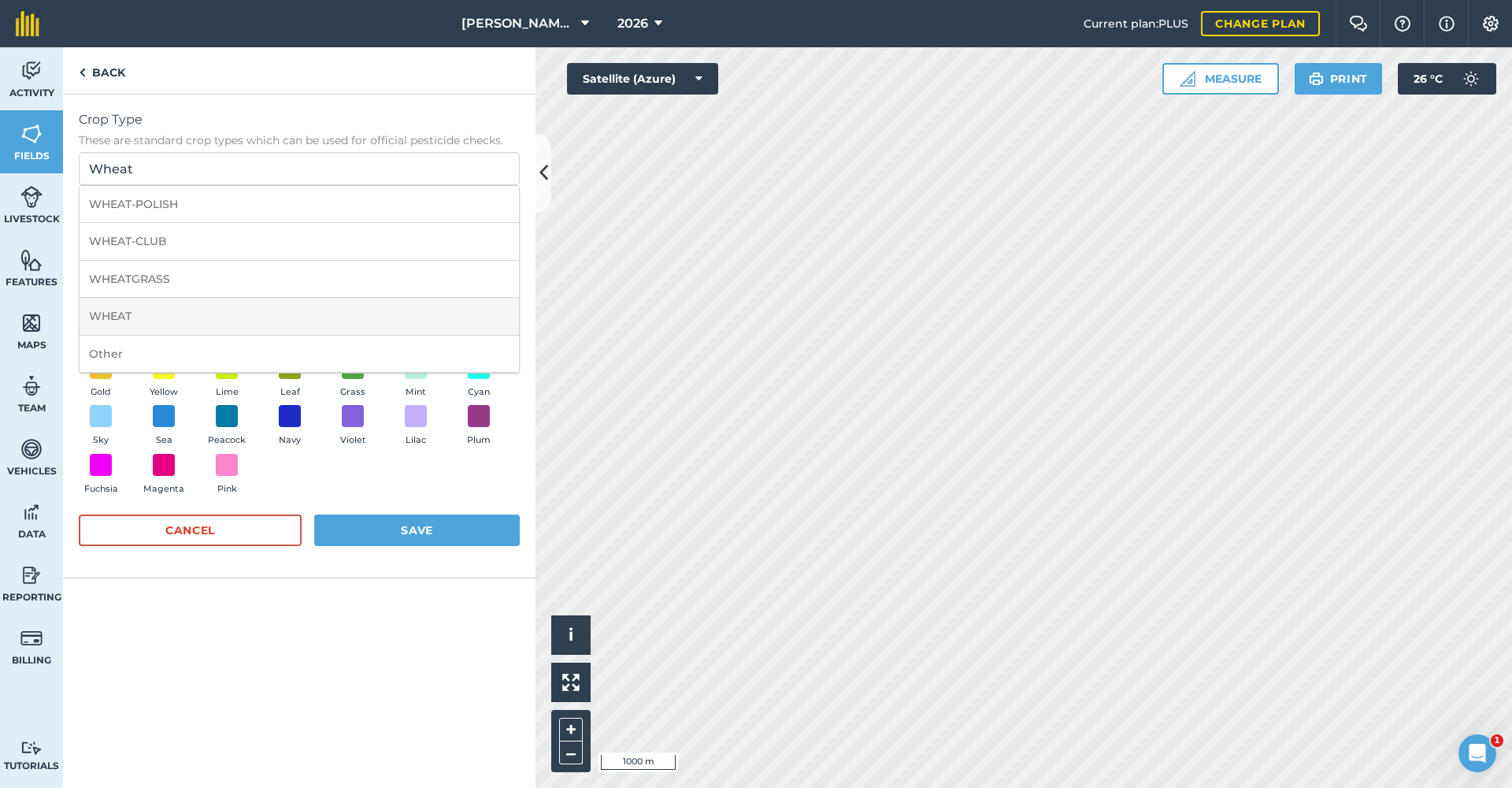
click at [147, 310] on li "WHEAT" at bounding box center [299, 316] width 440 height 37
type input "WHEAT"
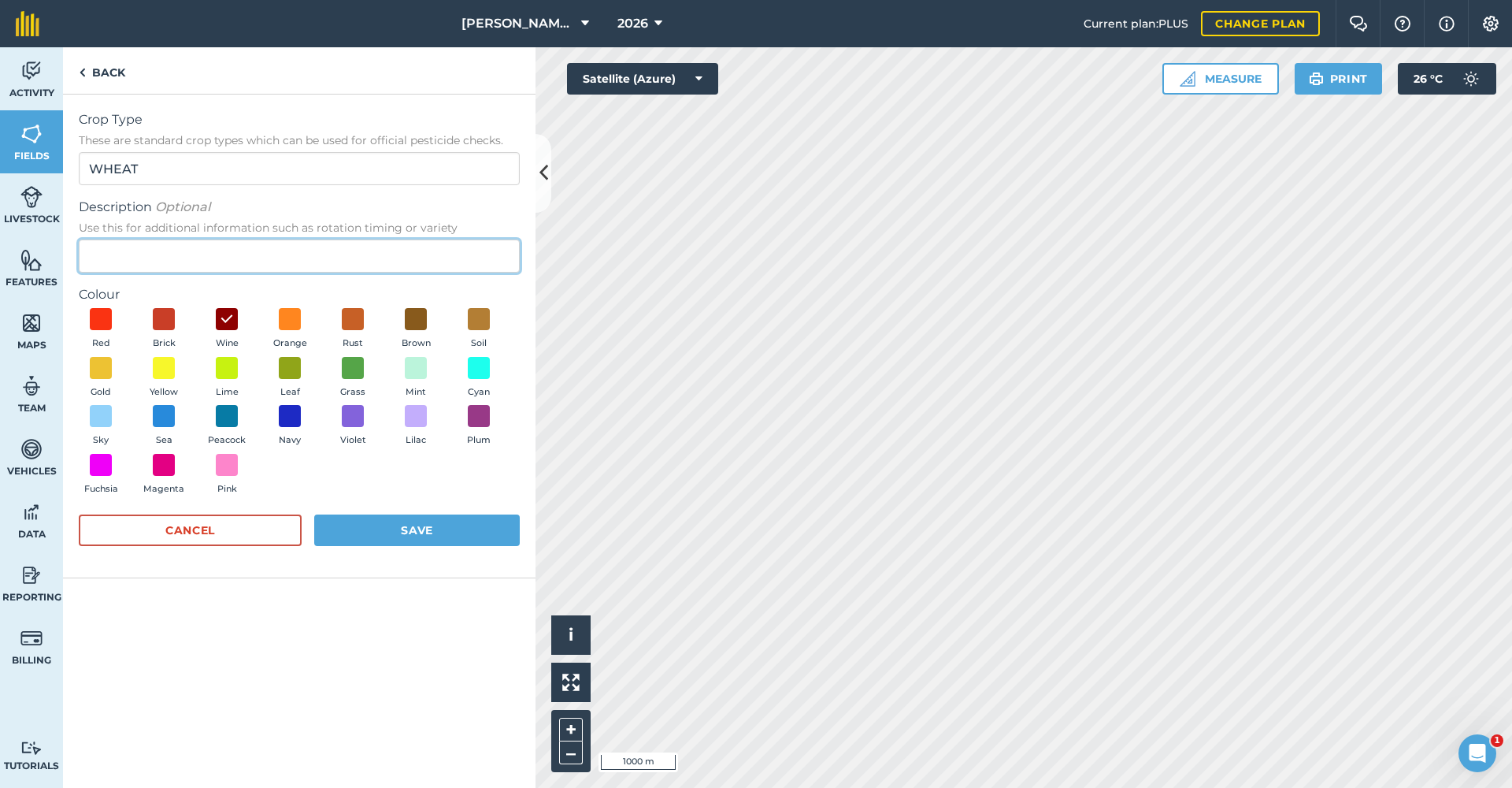
click at [167, 252] on input "Description Optional Use this for additional information such as rotation timin…" at bounding box center [298, 255] width 441 height 33
type input "G1 - Vibe"
click at [406, 524] on button "Save" at bounding box center [417, 530] width 206 height 32
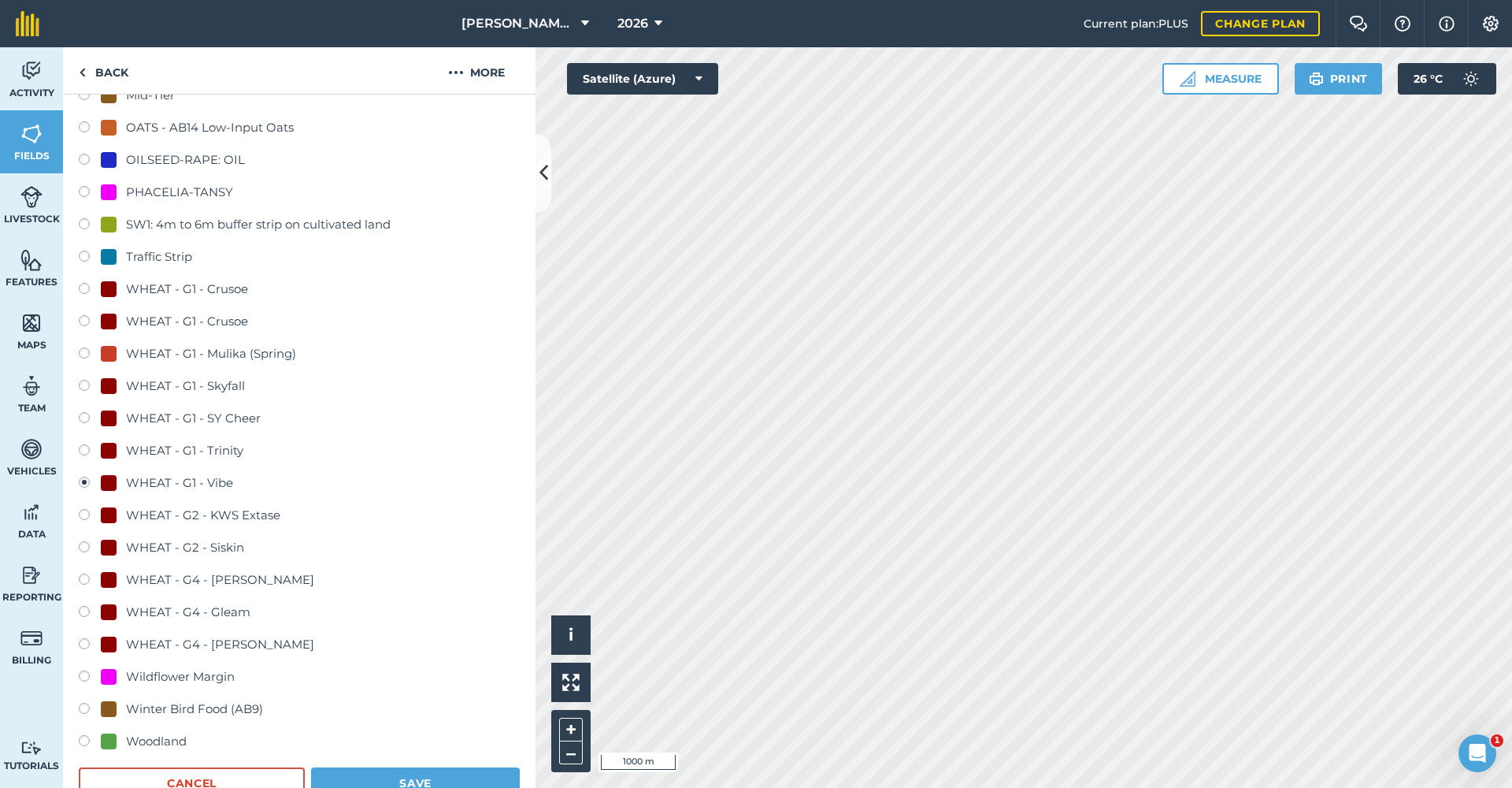
scroll to position [853, 0]
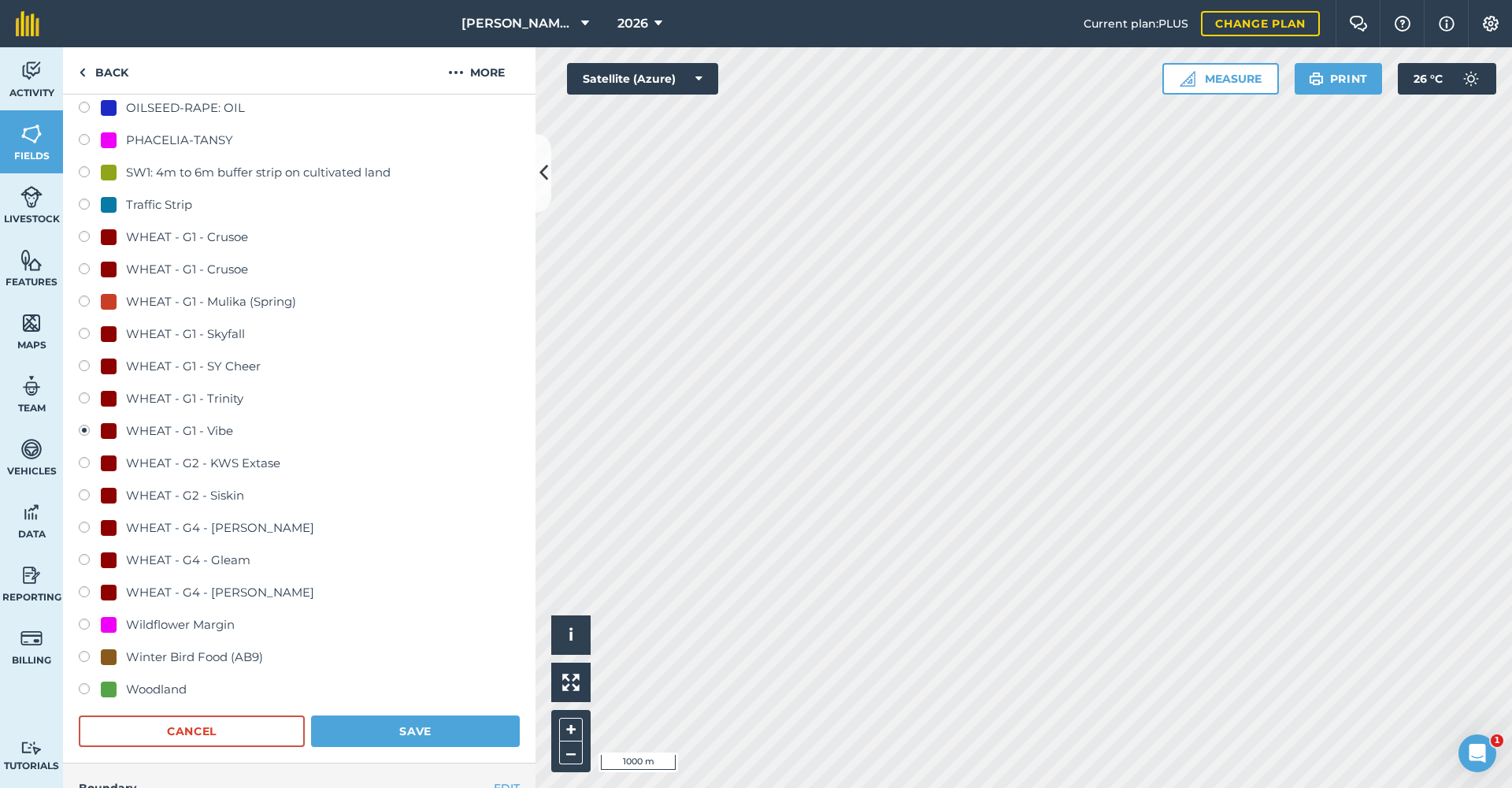
click at [430, 726] on button "Save" at bounding box center [415, 731] width 208 height 32
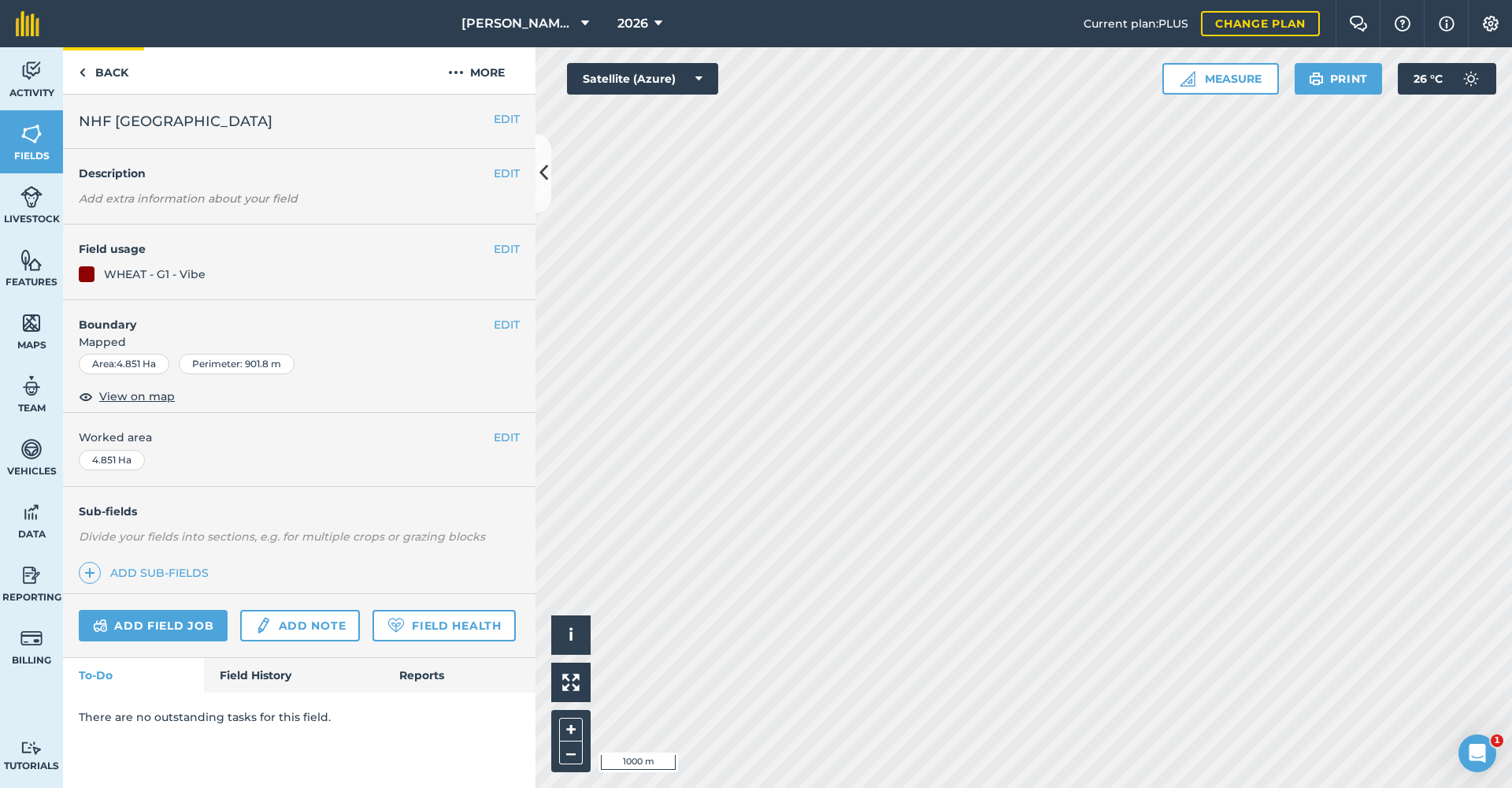
click at [110, 71] on link "Back" at bounding box center [103, 70] width 81 height 47
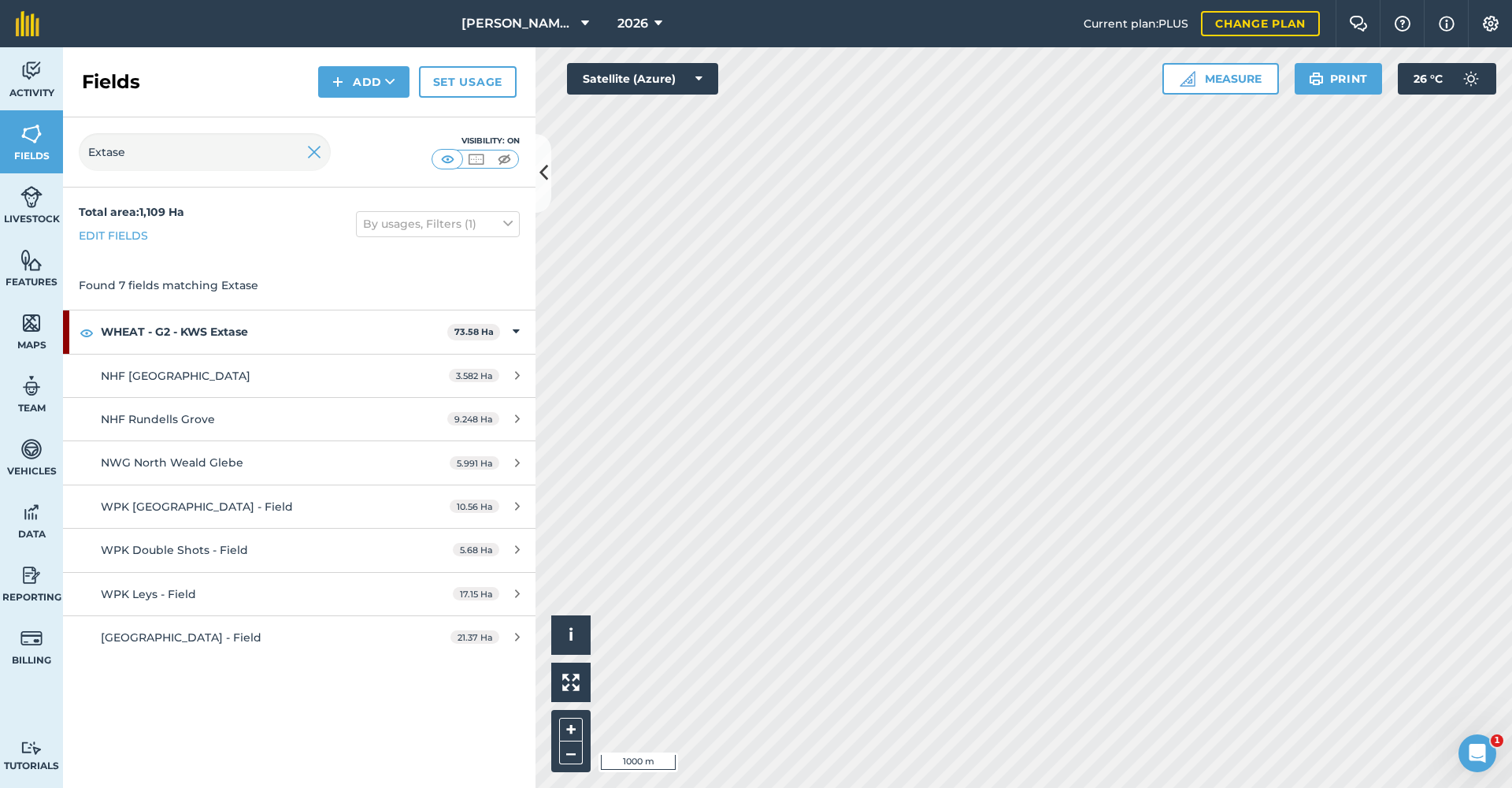
click at [171, 374] on span "NHF [GEOGRAPHIC_DATA]" at bounding box center [175, 375] width 149 height 14
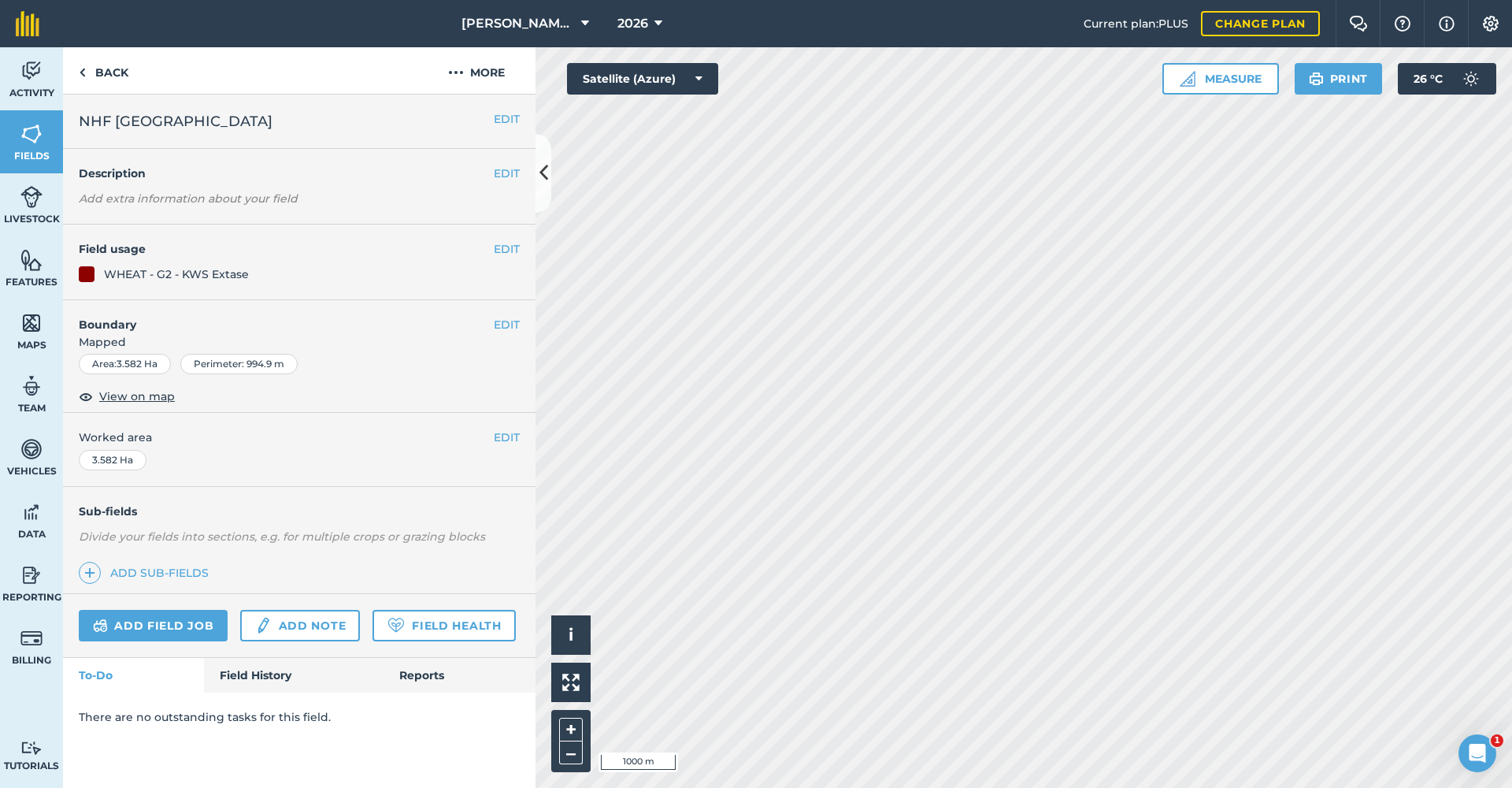
click at [501, 247] on button "EDIT" at bounding box center [506, 249] width 26 height 17
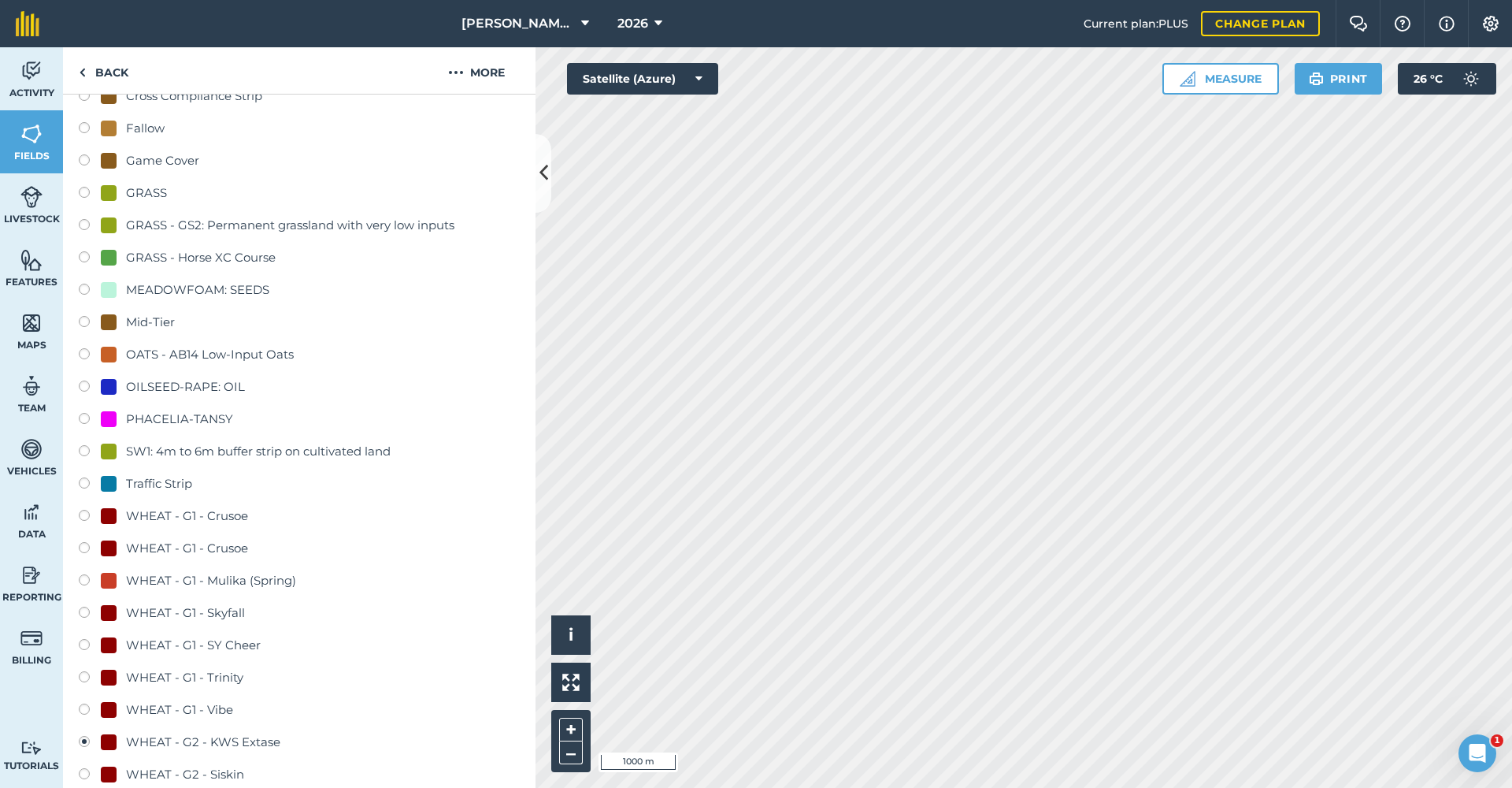
scroll to position [624, 0]
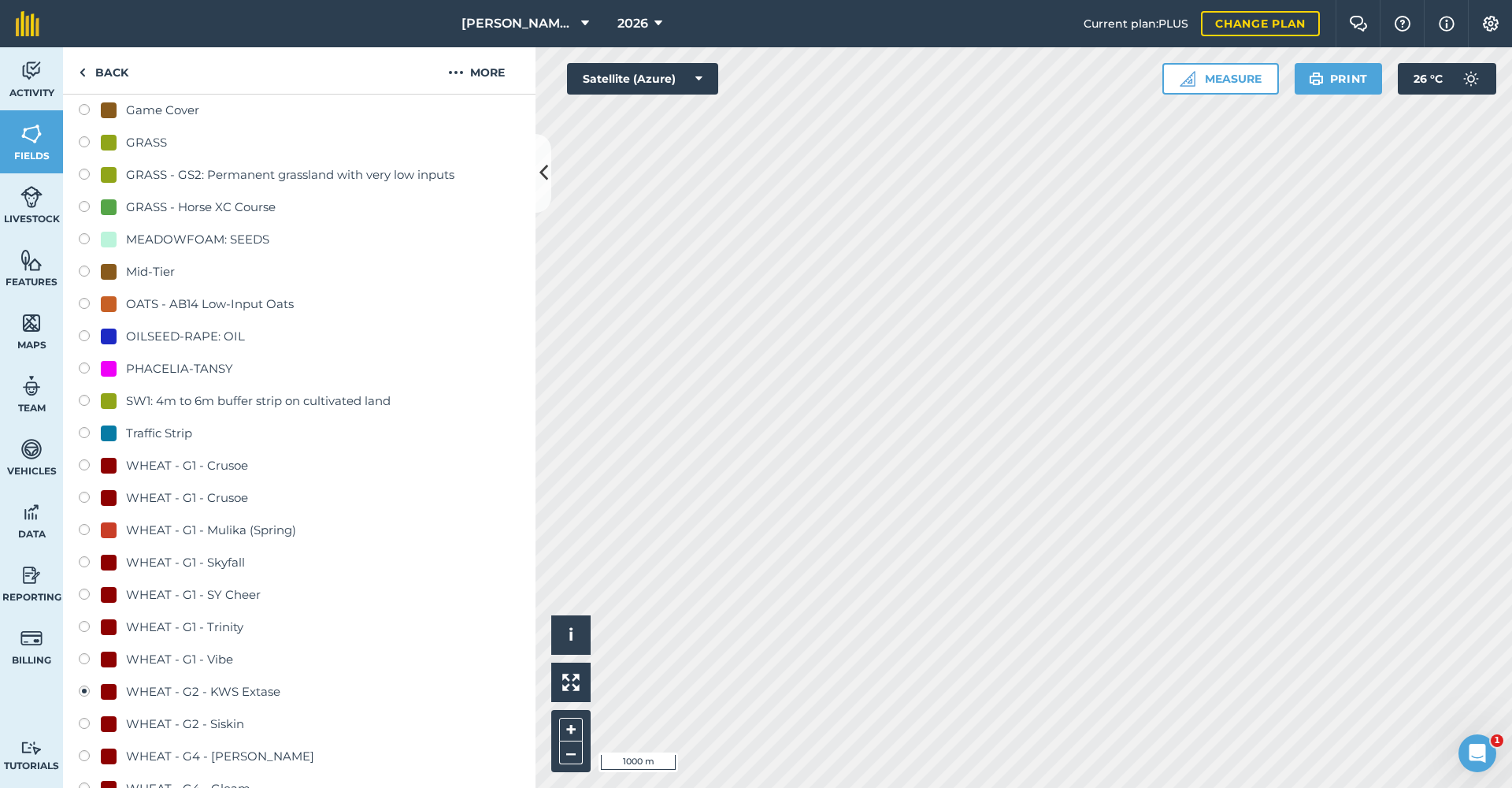
click at [85, 662] on label at bounding box center [89, 661] width 22 height 15
radio input "true"
radio input "false"
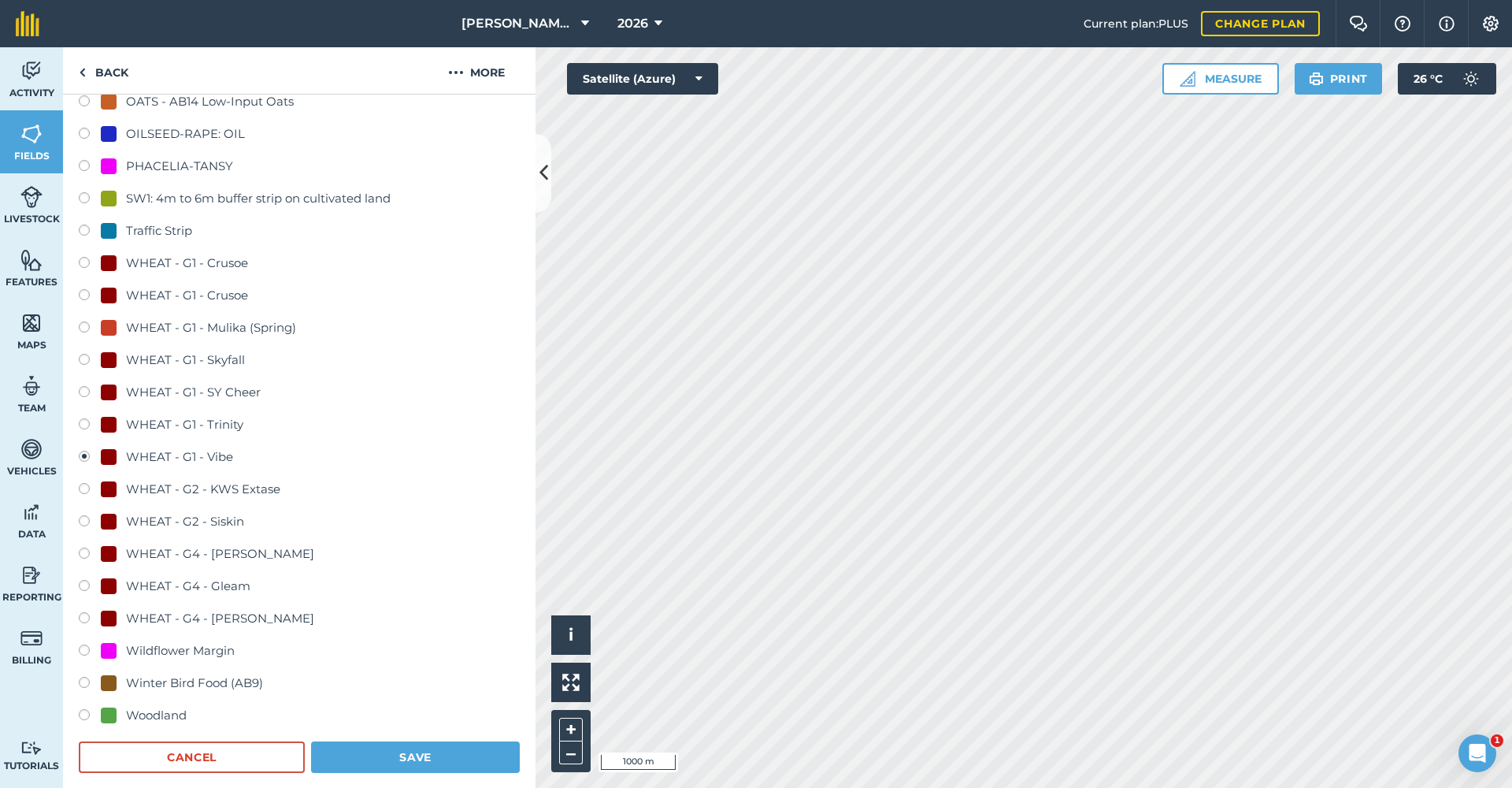
scroll to position [886, 0]
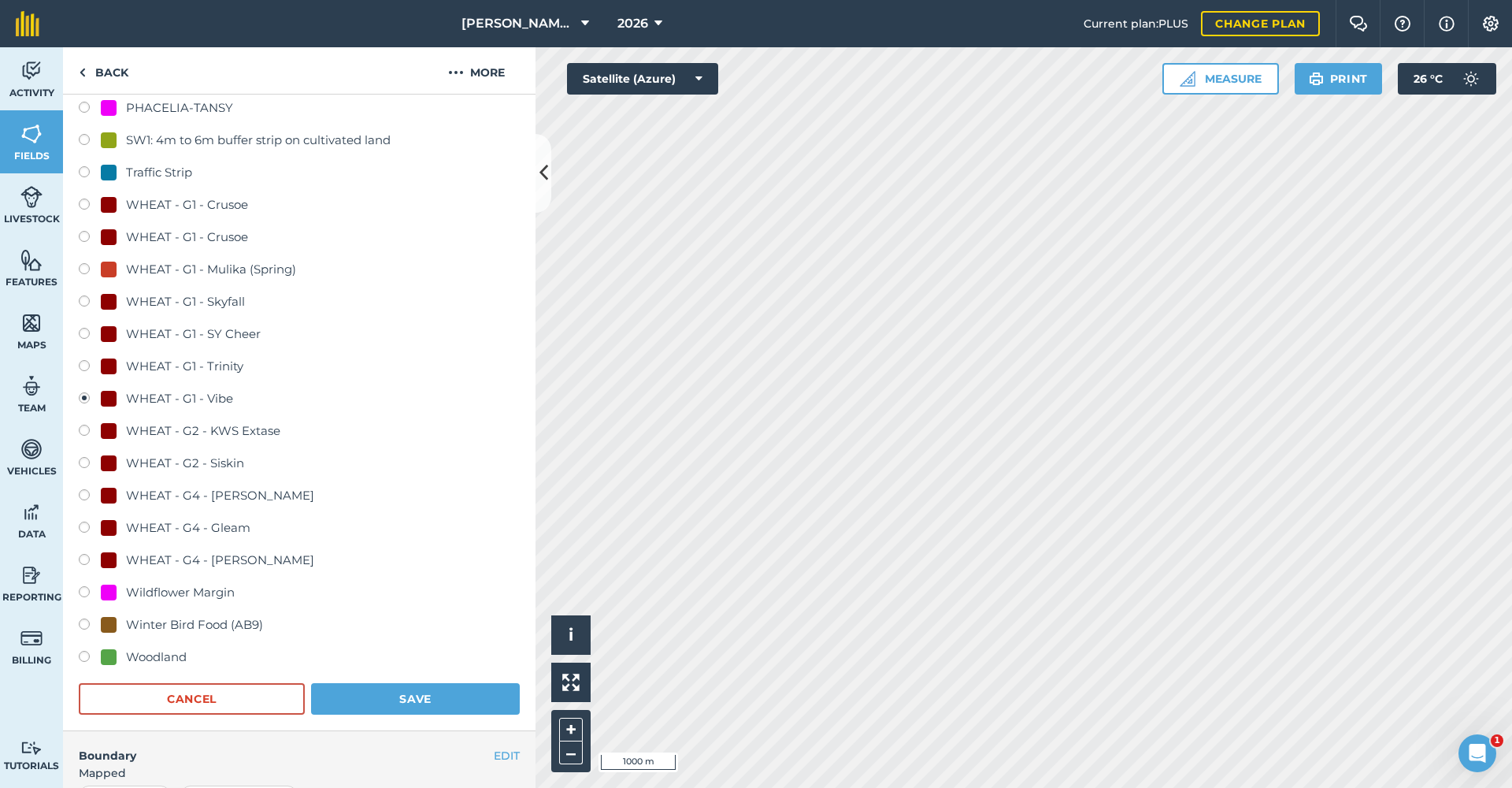
click at [438, 704] on button "Save" at bounding box center [415, 698] width 208 height 32
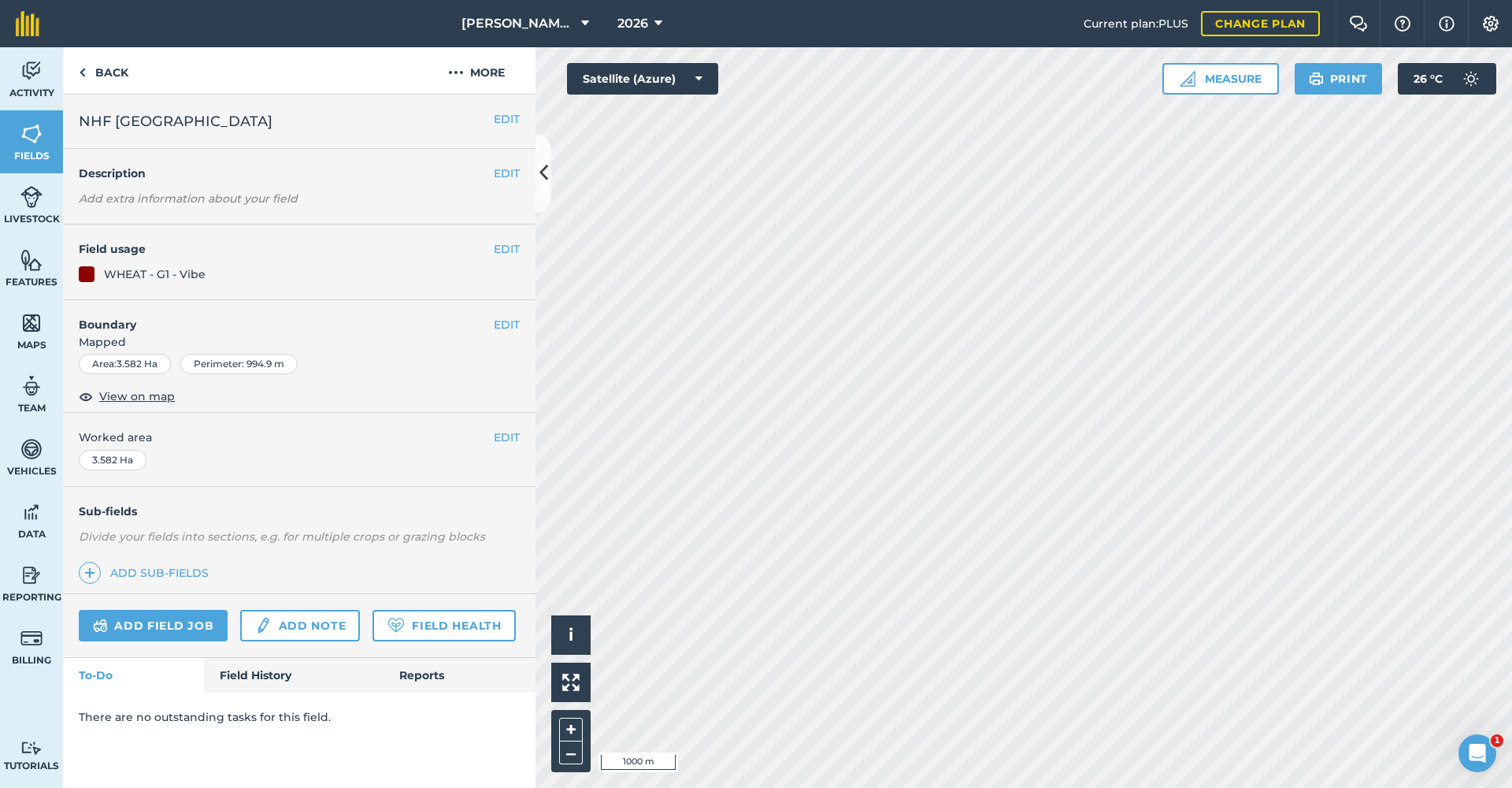
scroll to position [0, 0]
click at [108, 75] on link "Back" at bounding box center [103, 70] width 81 height 47
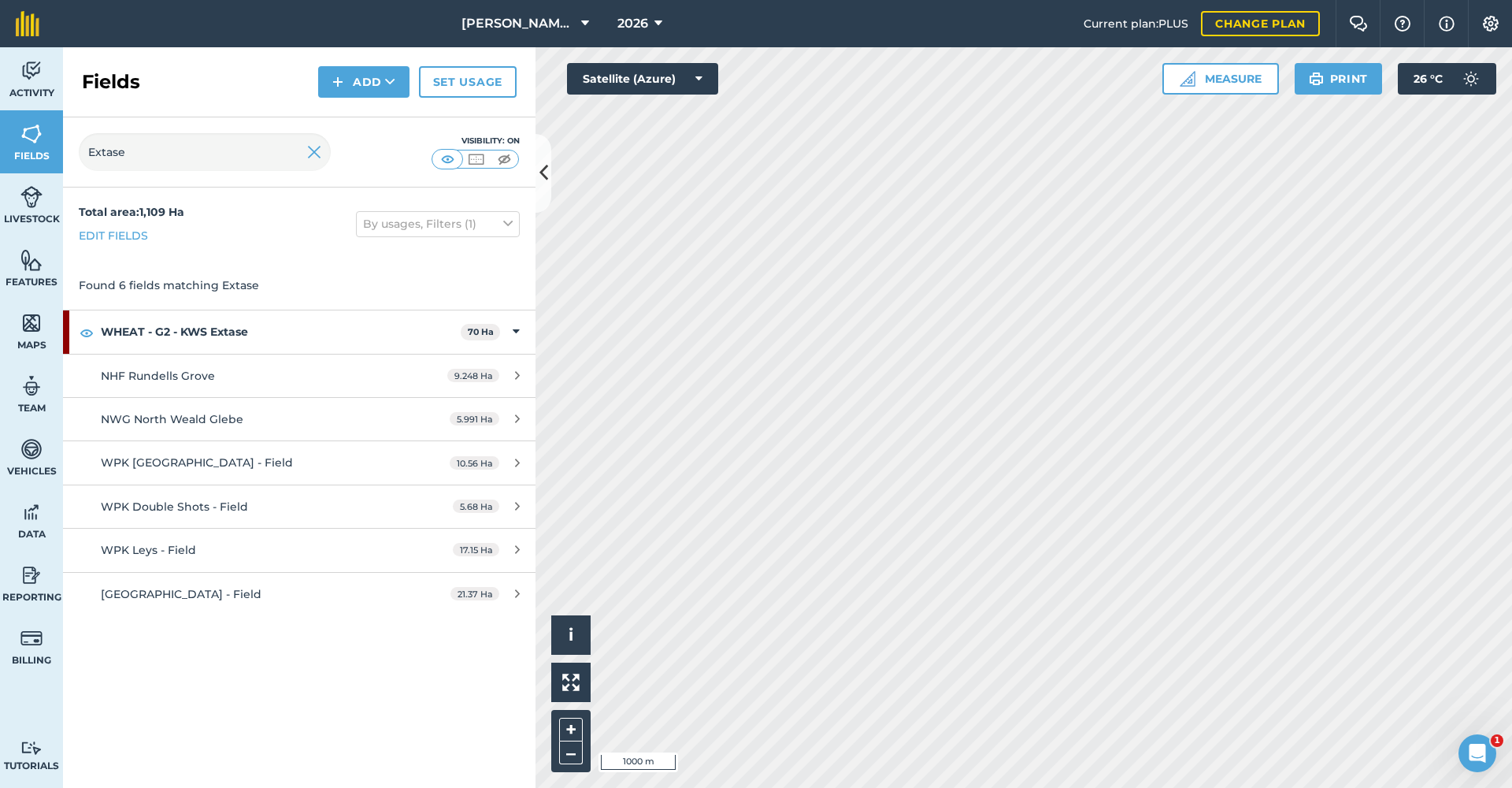
click at [178, 374] on span "NHF Rundells Grove" at bounding box center [157, 375] width 114 height 14
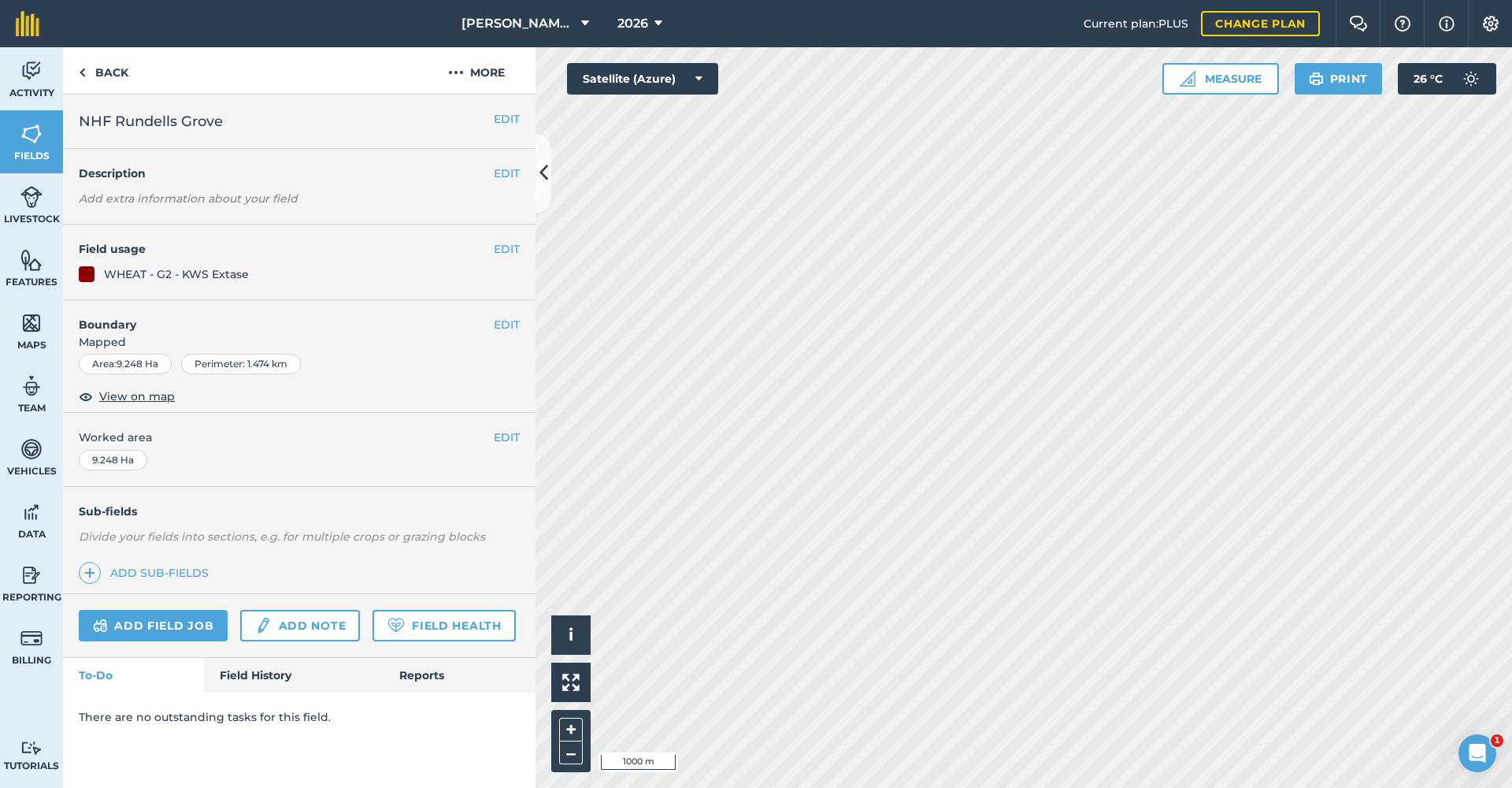
click at [507, 248] on button "EDIT" at bounding box center [506, 249] width 26 height 17
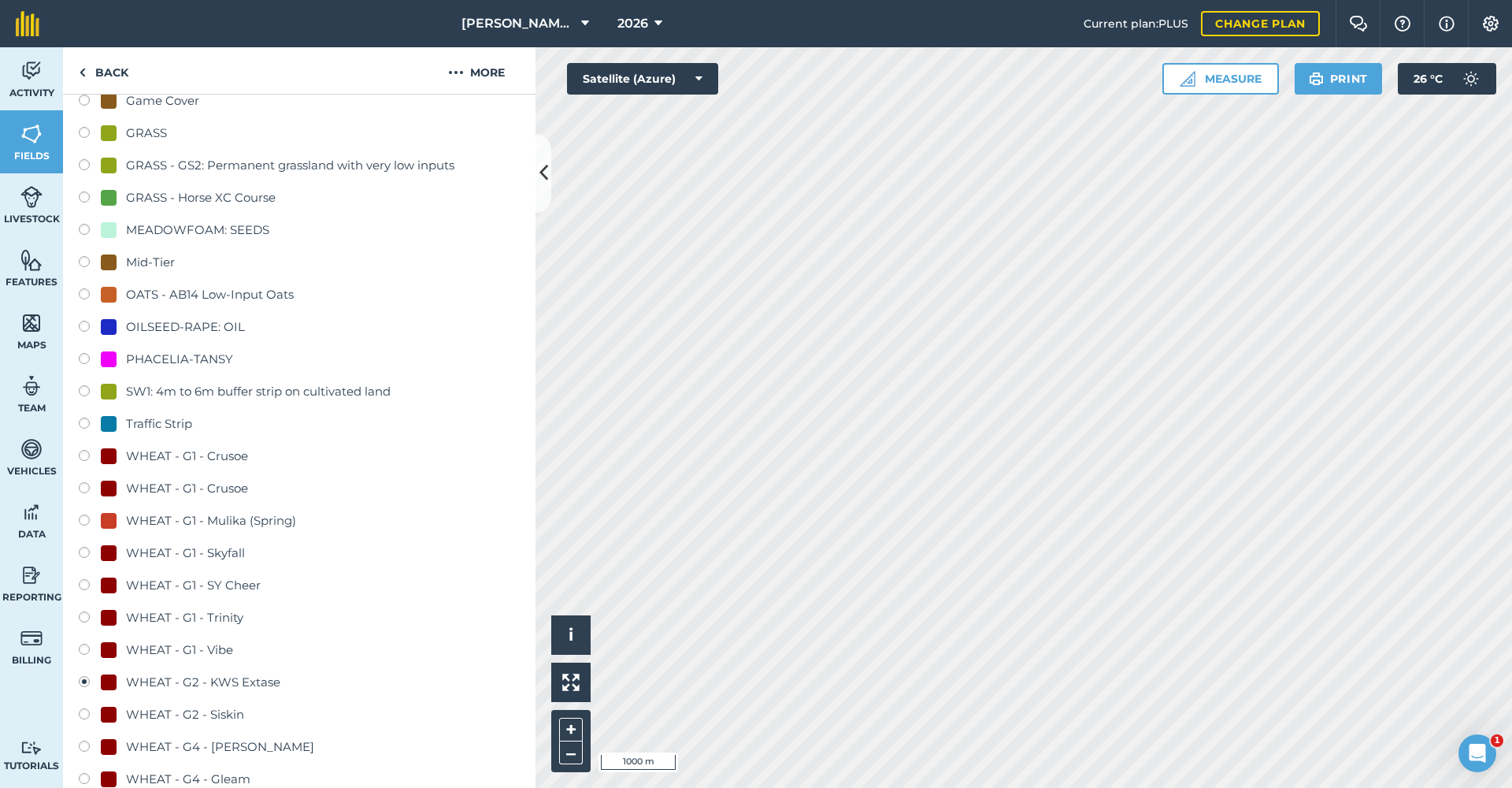
scroll to position [663, 0]
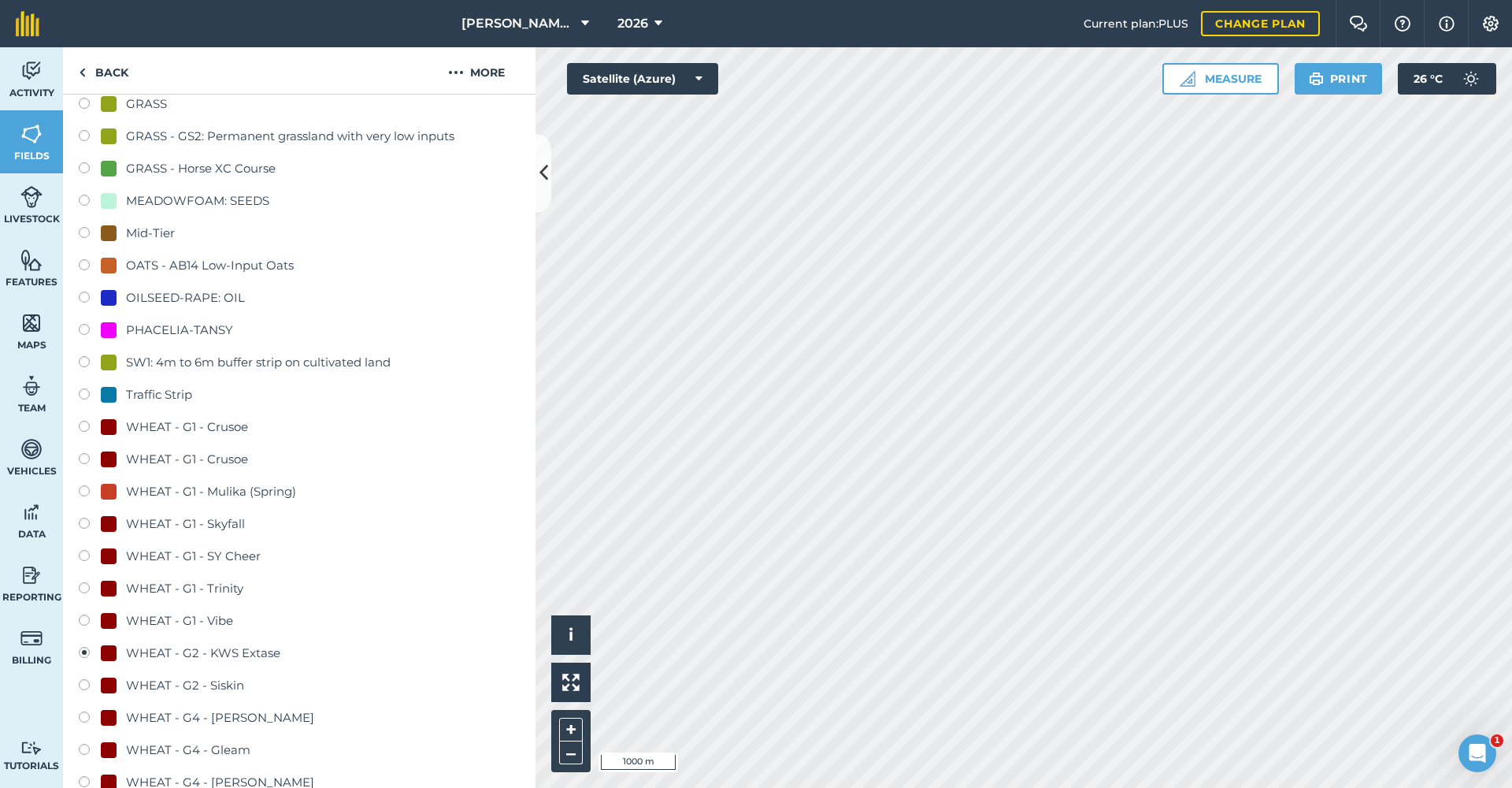
click at [83, 622] on label at bounding box center [89, 622] width 22 height 15
radio input "true"
radio input "false"
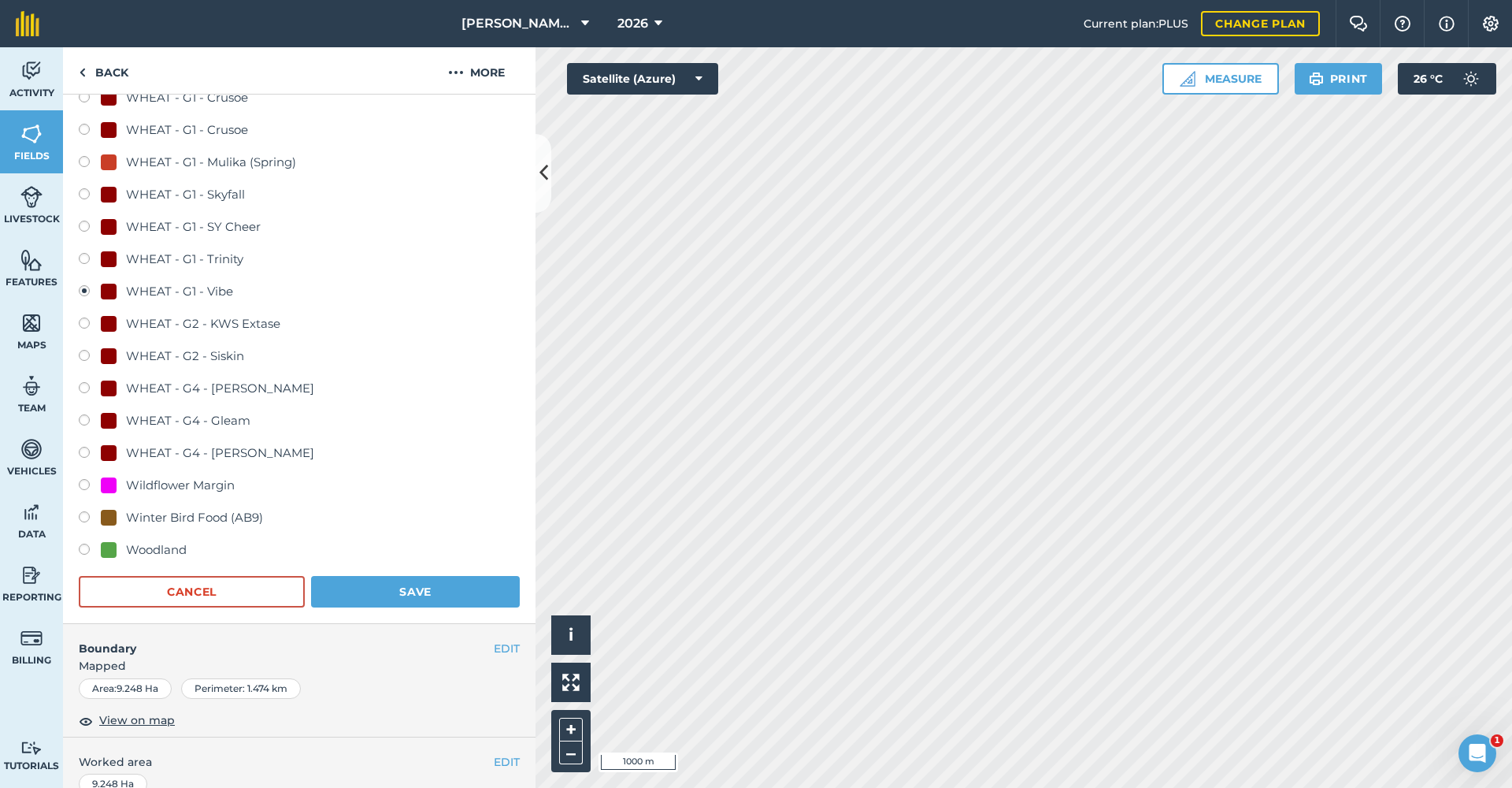
scroll to position [1083, 0]
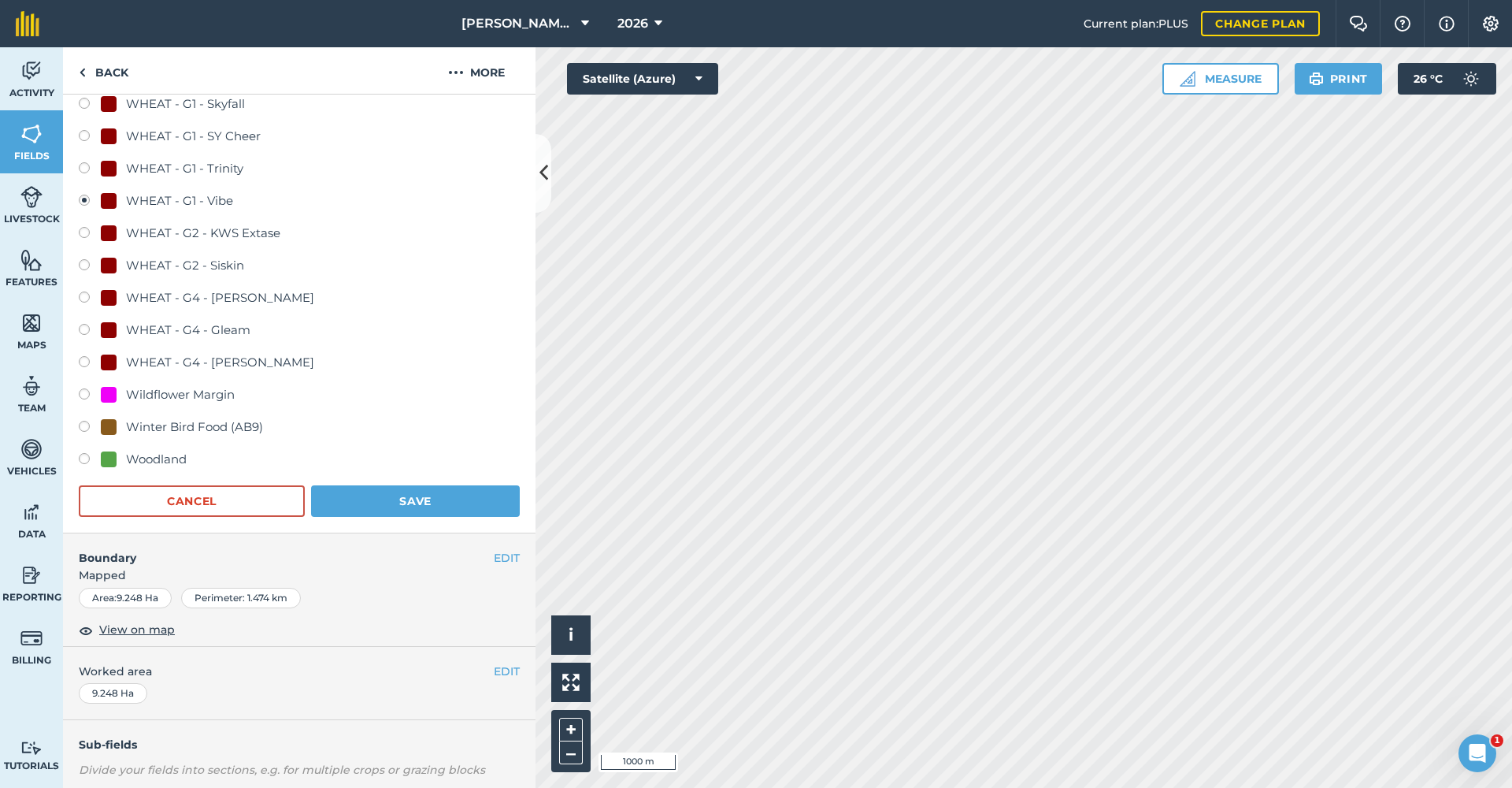
click at [430, 497] on button "Save" at bounding box center [415, 500] width 208 height 32
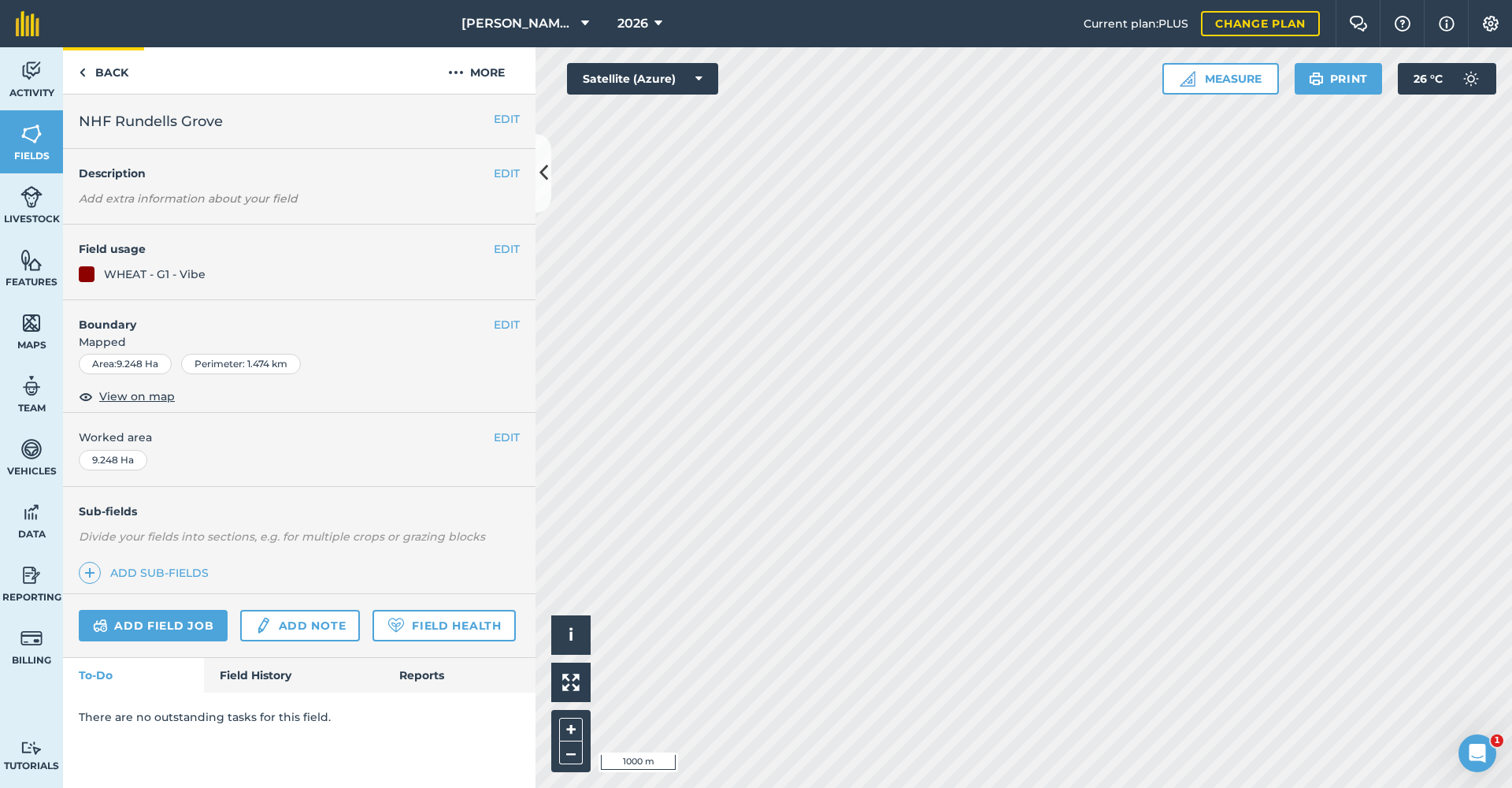
click at [105, 72] on link "Back" at bounding box center [103, 70] width 81 height 47
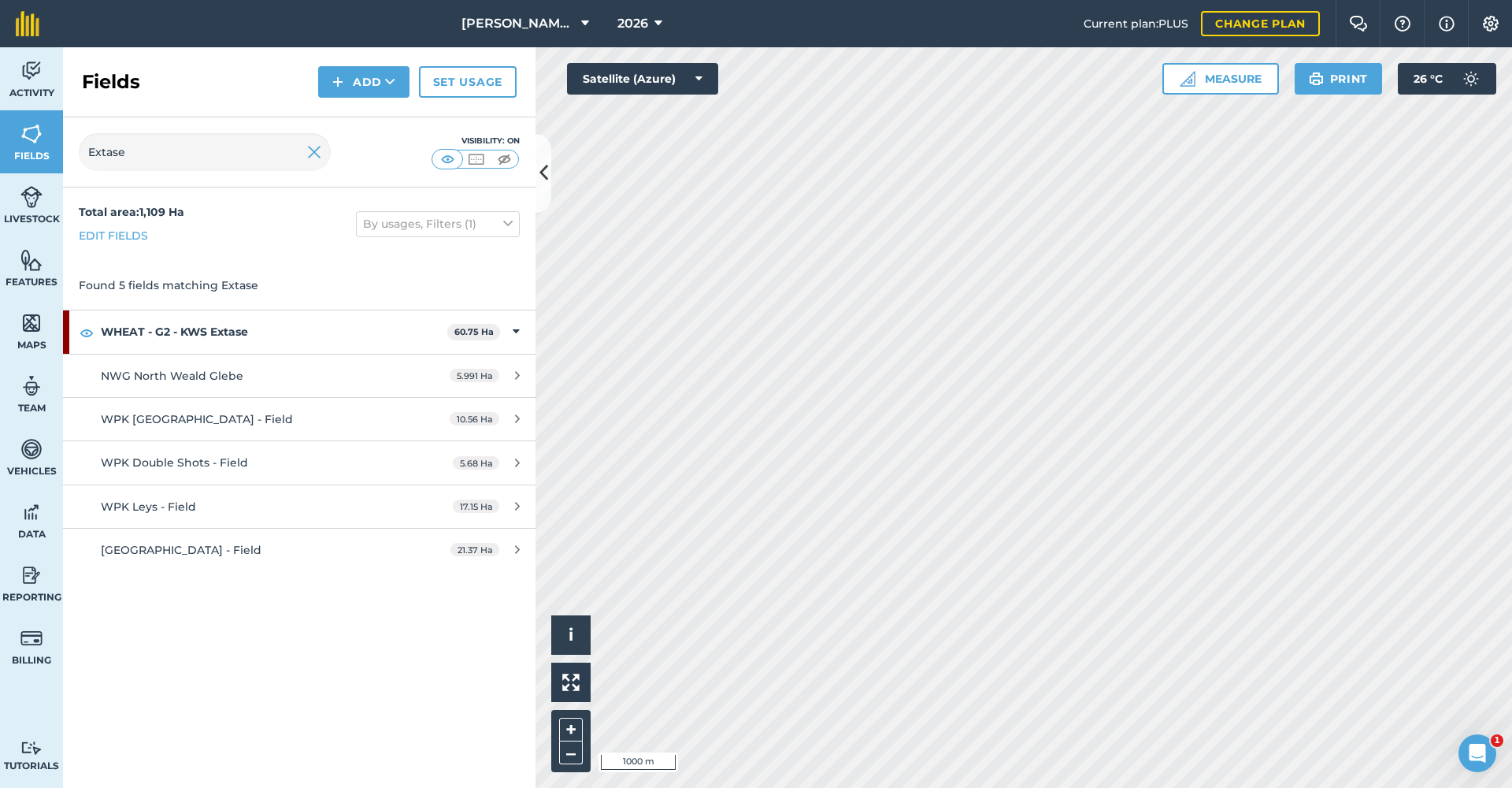
click at [169, 373] on span "NWG North Weald Glebe" at bounding box center [171, 375] width 142 height 14
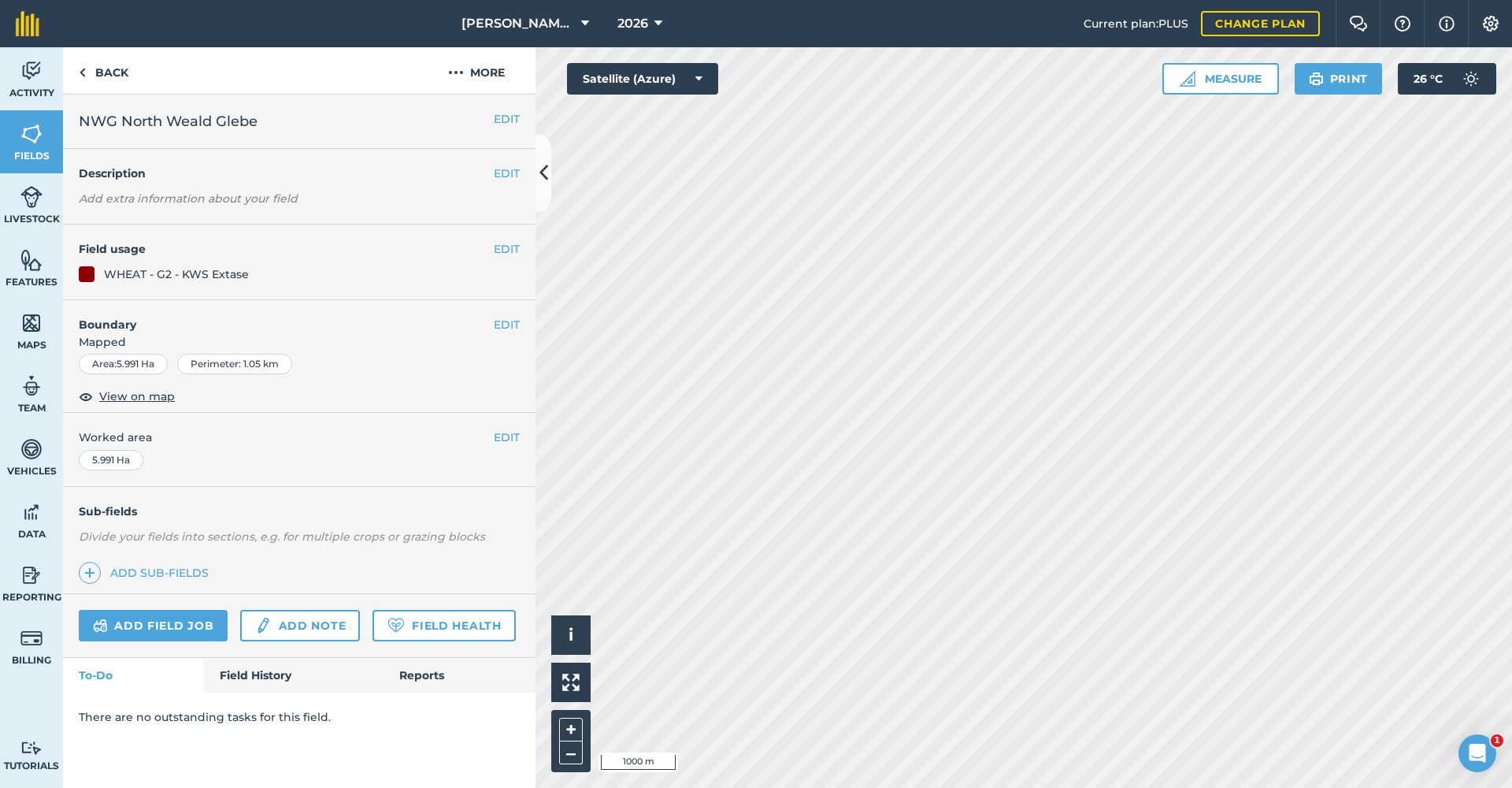
click at [506, 251] on button "EDIT" at bounding box center [506, 249] width 26 height 17
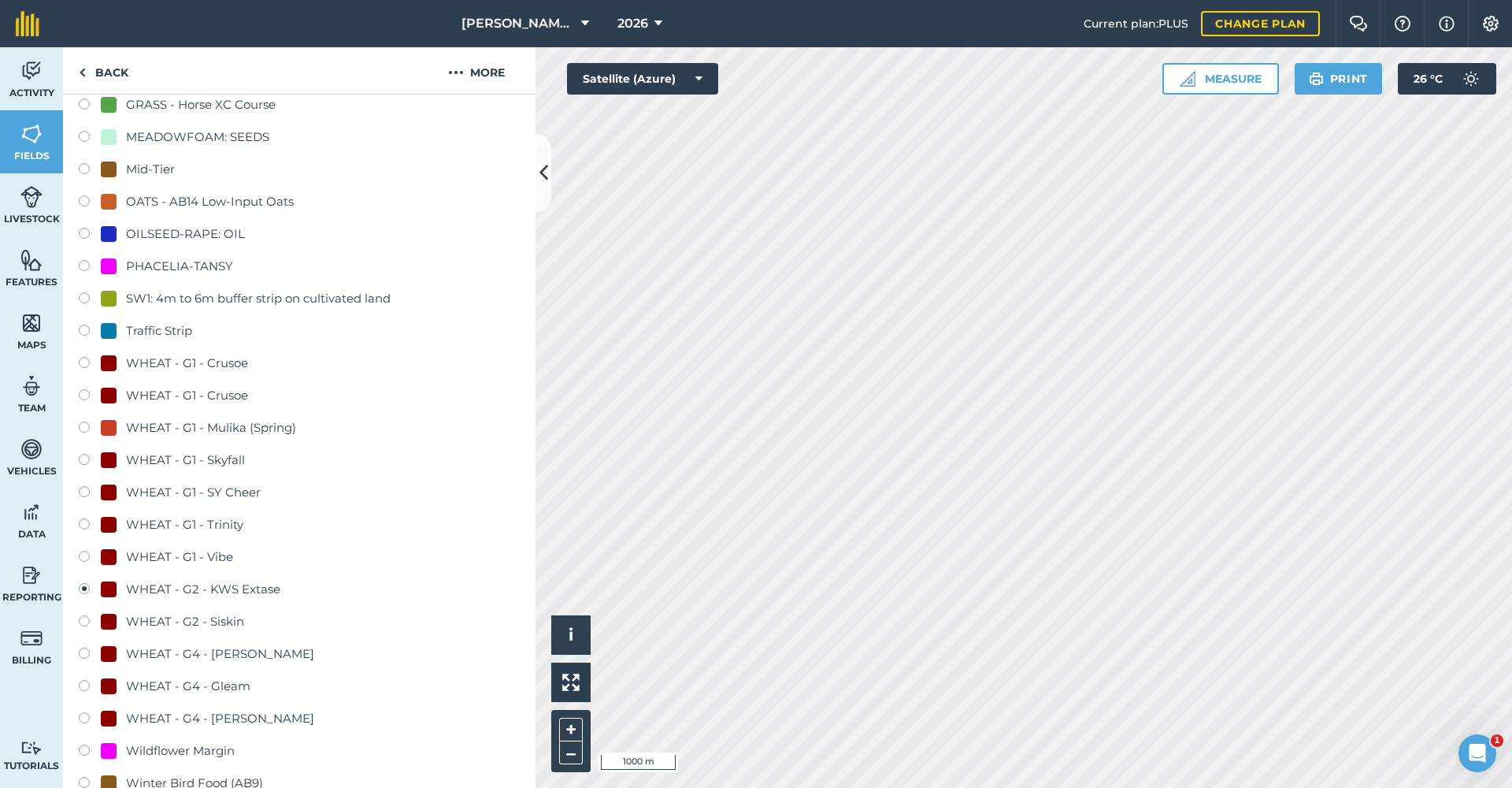
scroll to position [732, 0]
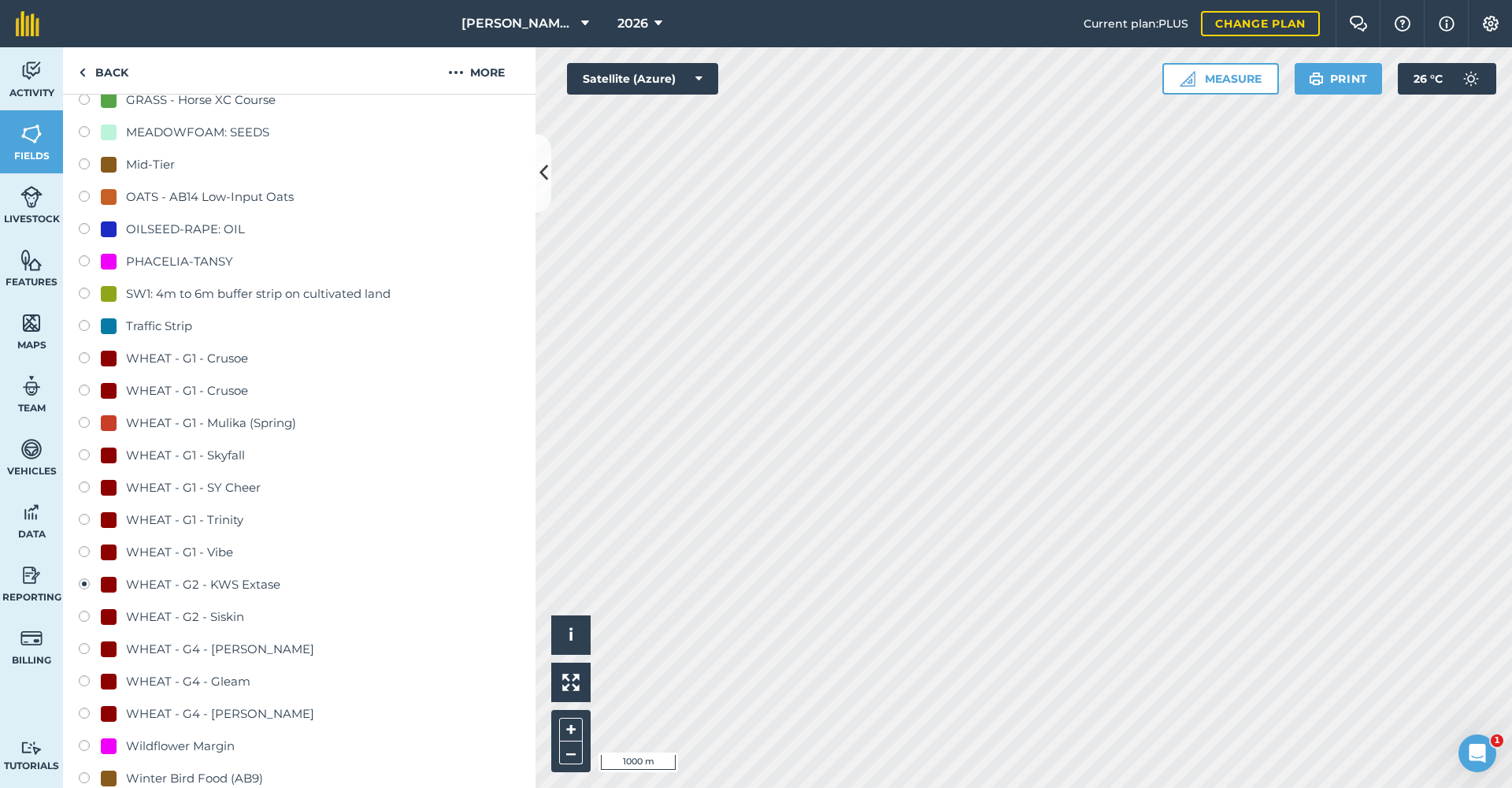
click at [87, 554] on label at bounding box center [89, 554] width 22 height 15
radio input "true"
radio input "false"
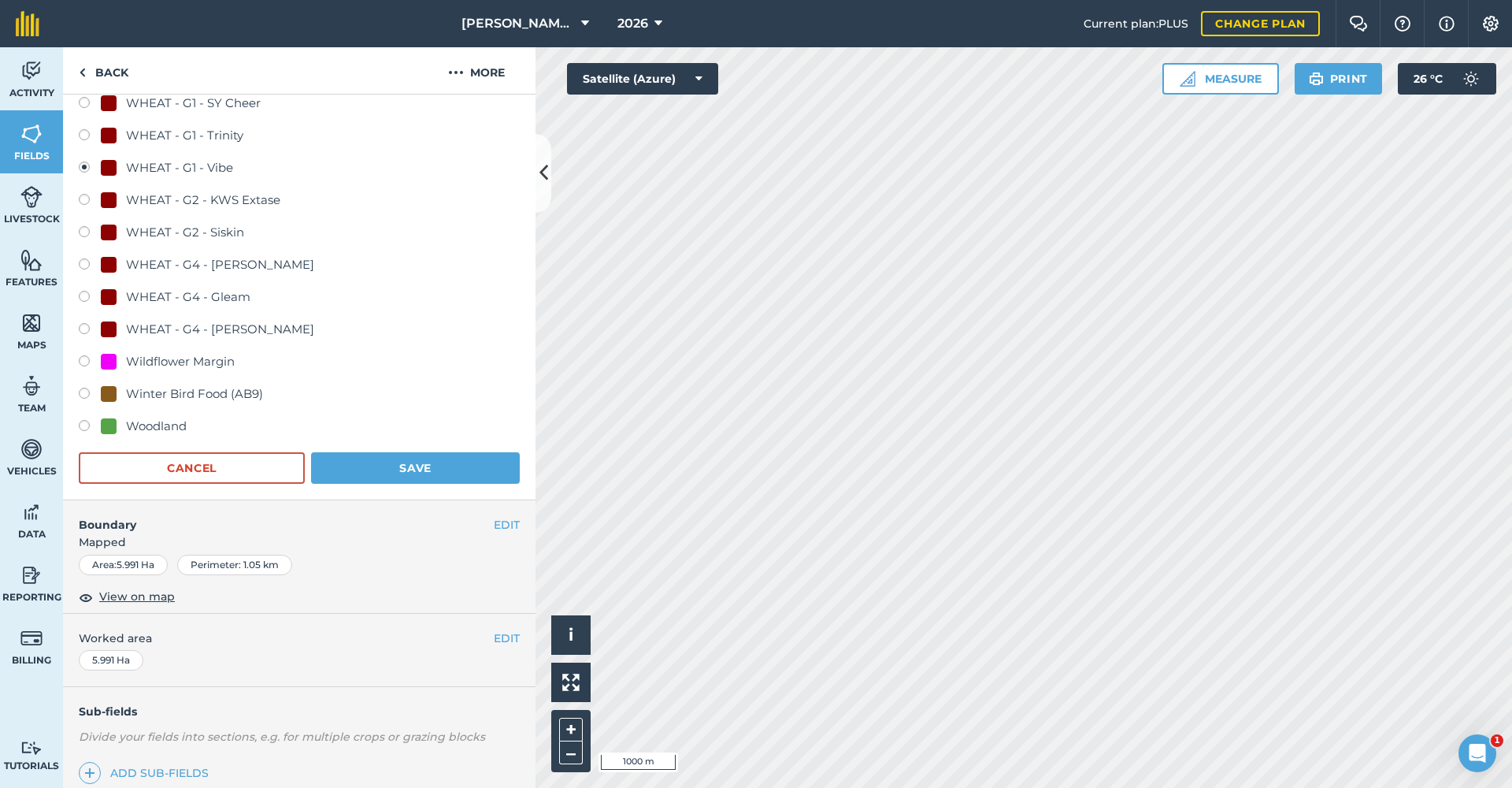
scroll to position [1242, 0]
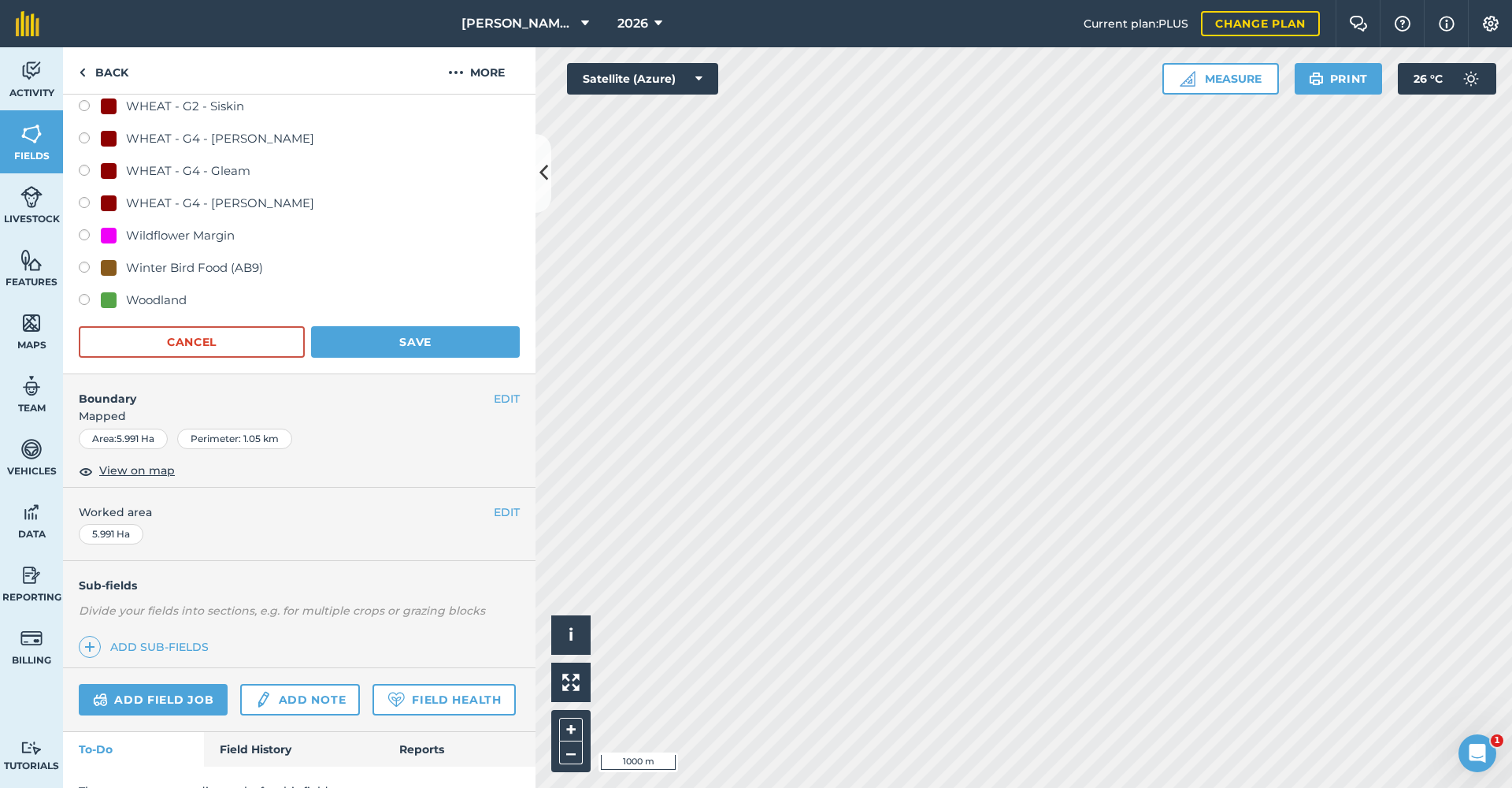
click at [392, 350] on button "Save" at bounding box center [415, 341] width 208 height 32
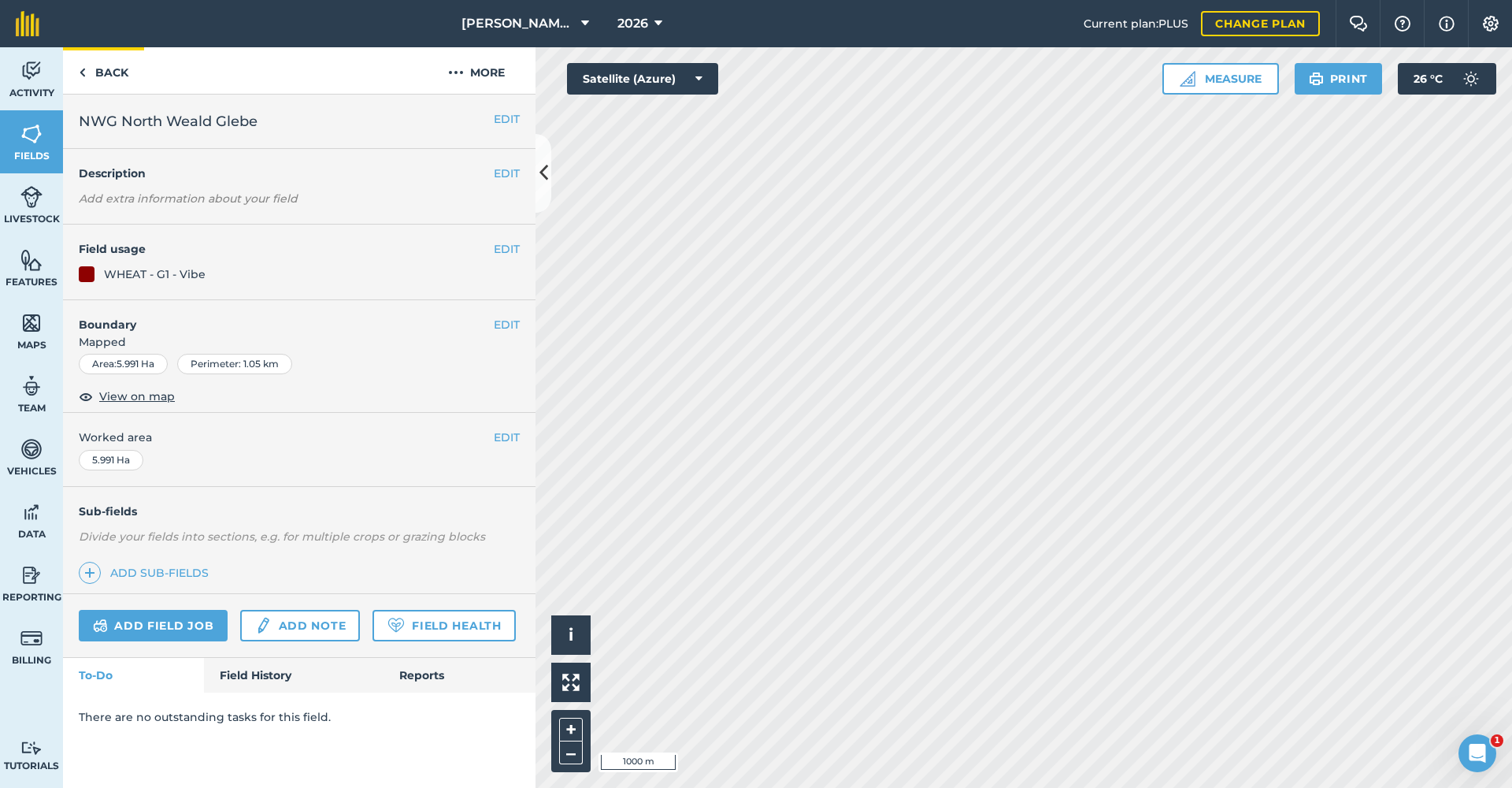
click at [114, 71] on link "Back" at bounding box center [103, 70] width 81 height 47
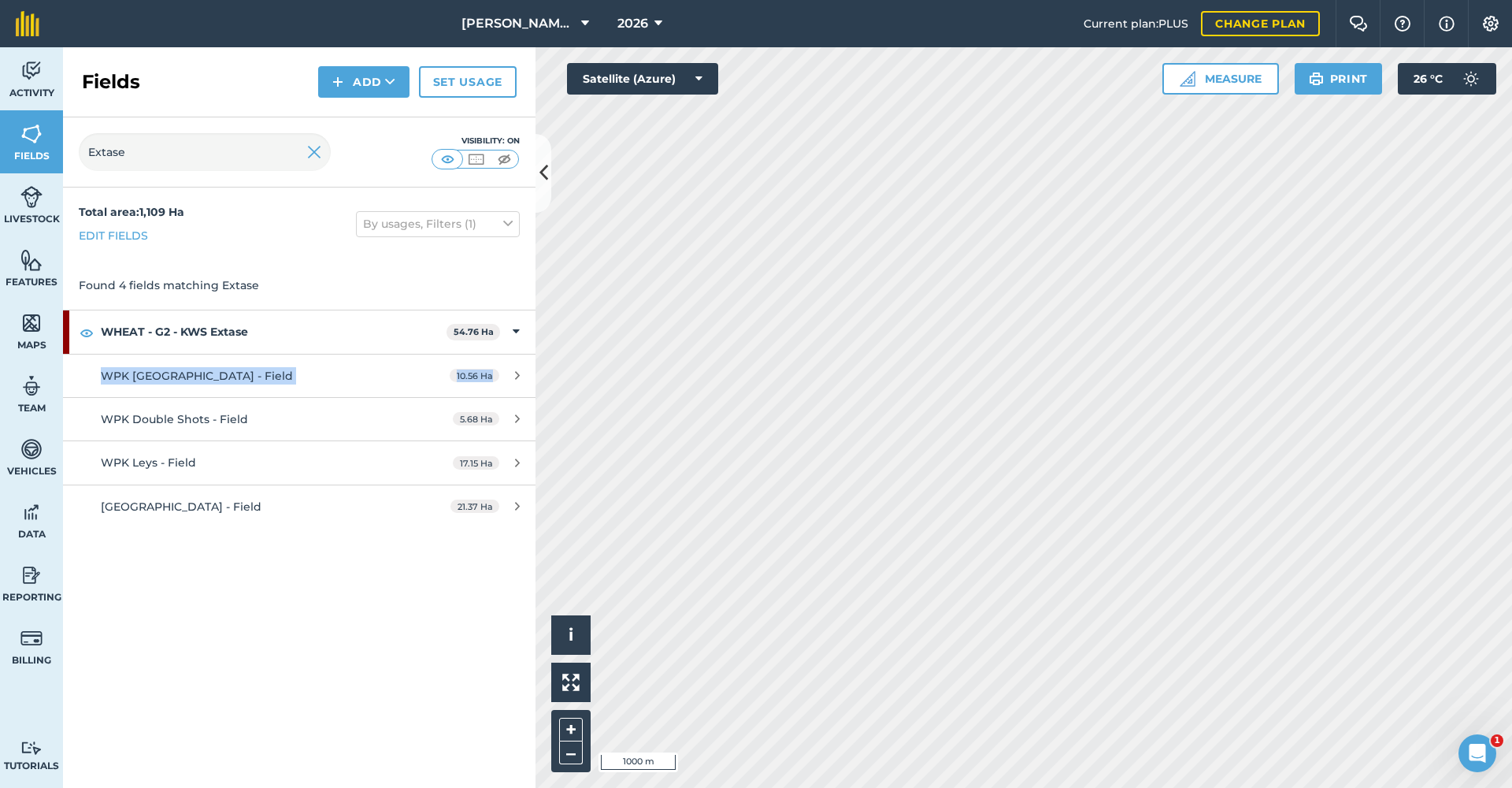
click at [518, 371] on icon at bounding box center [517, 375] width 5 height 11
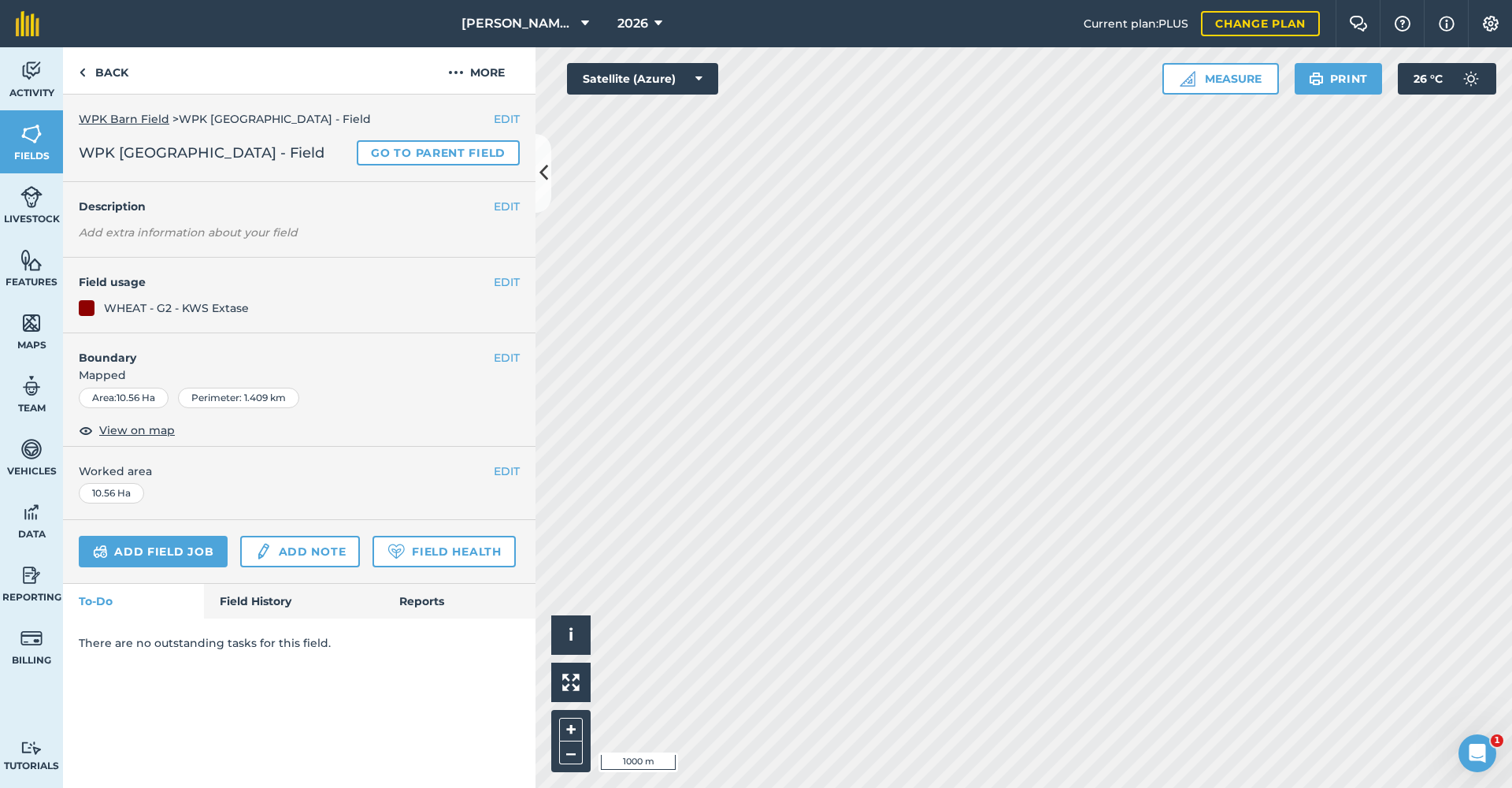
click at [506, 279] on button "EDIT" at bounding box center [506, 282] width 26 height 17
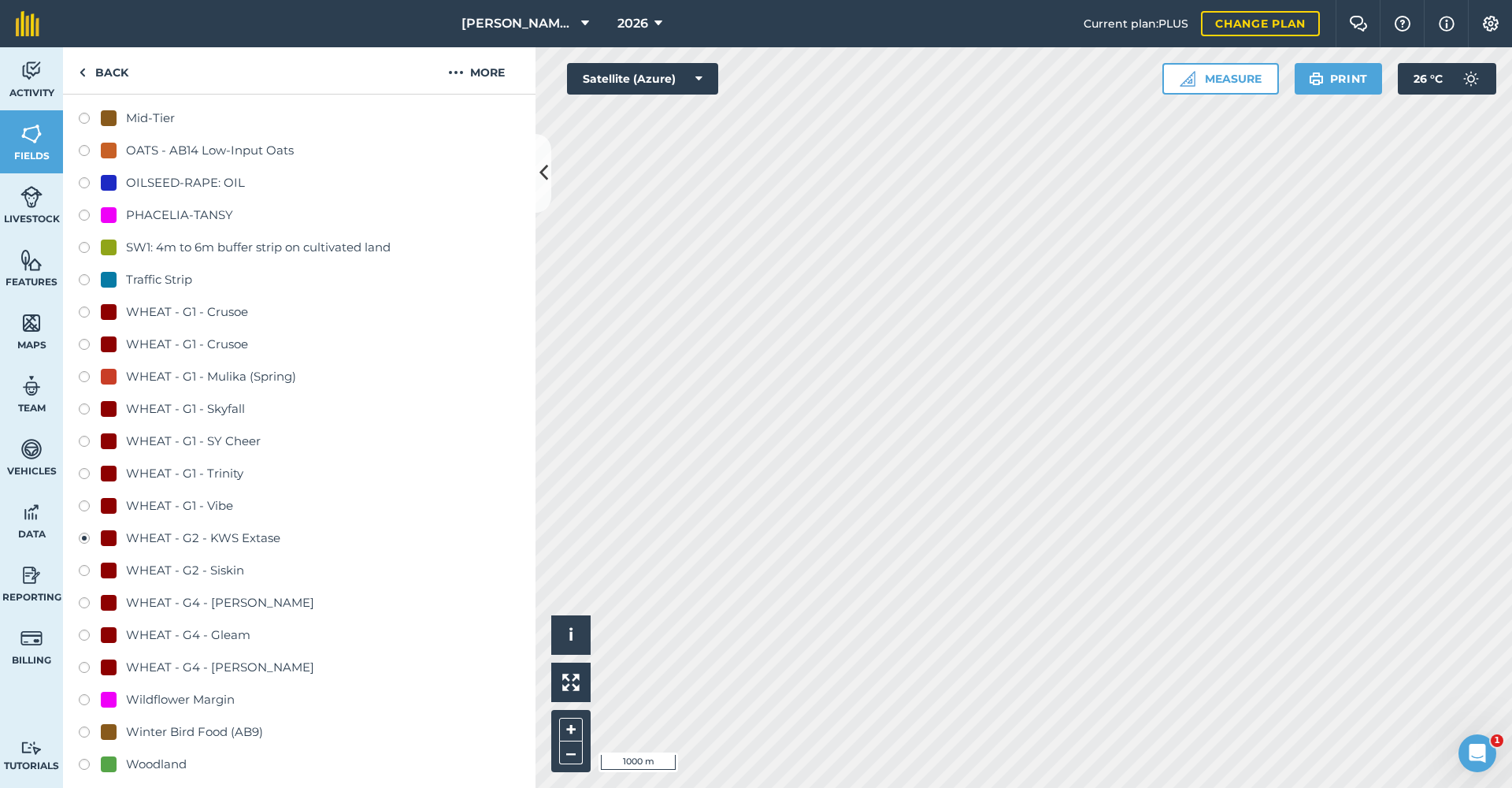
scroll to position [820, 0]
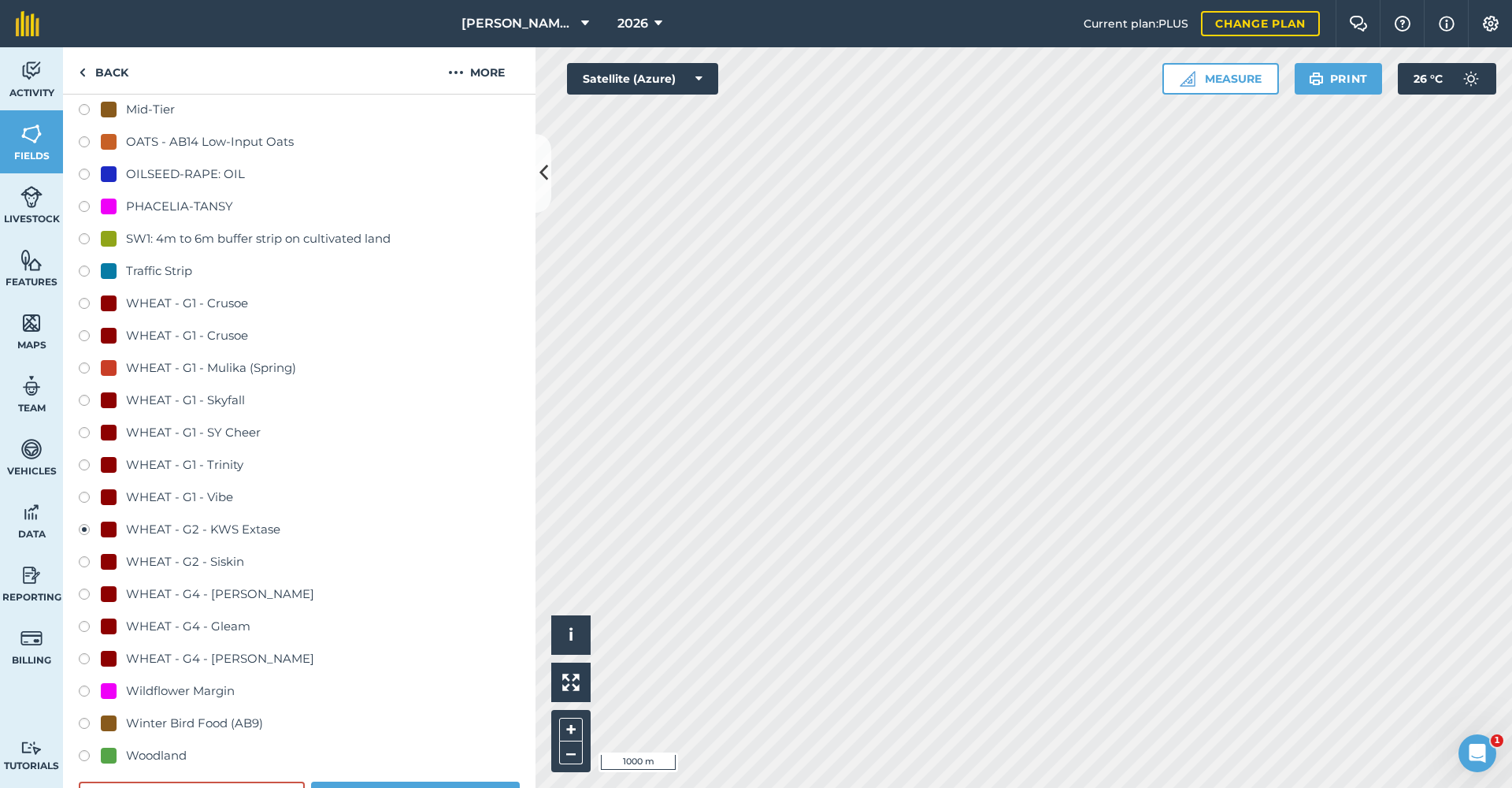
click at [88, 656] on label at bounding box center [89, 661] width 22 height 15
radio input "true"
radio input "false"
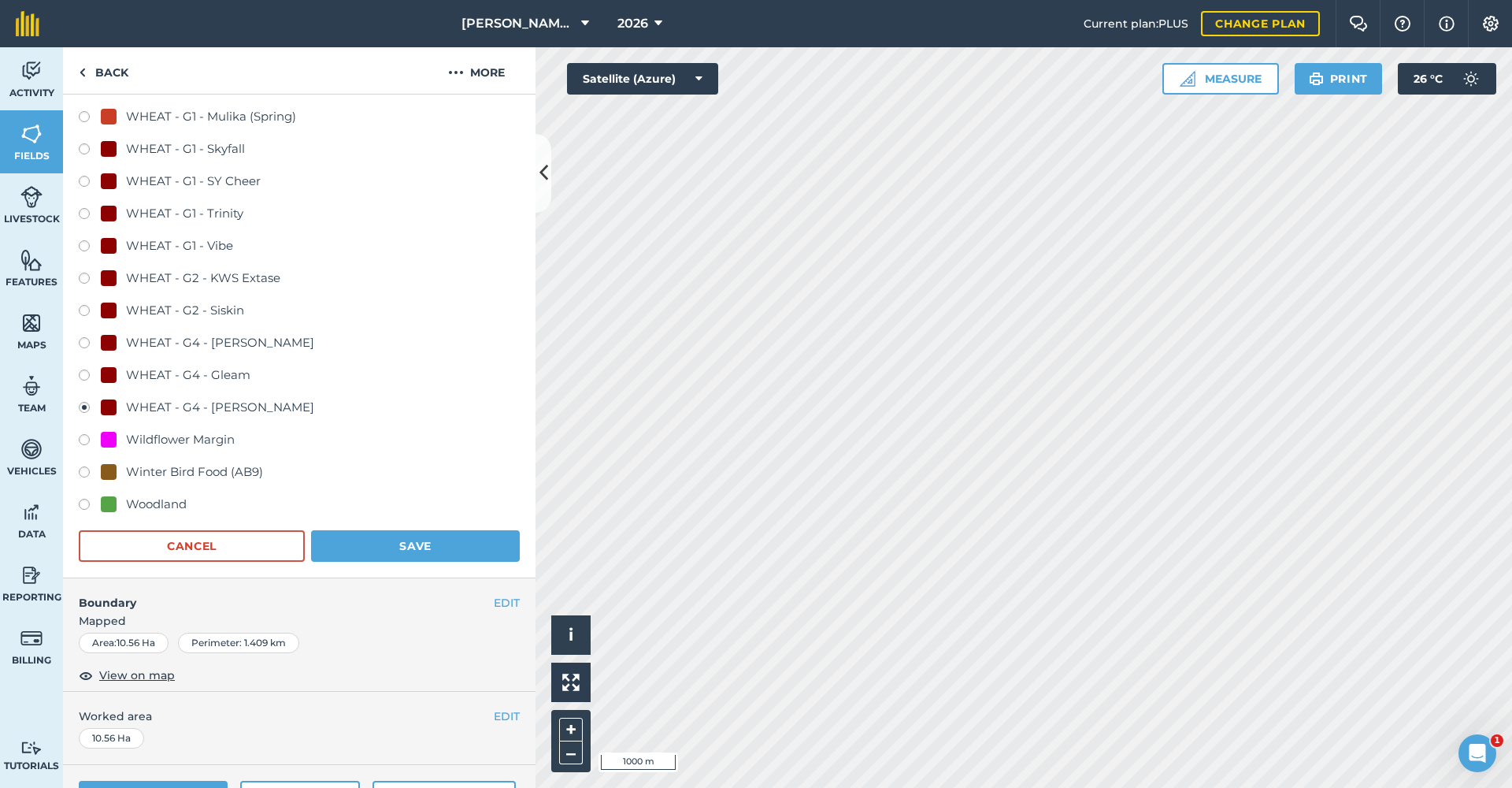
scroll to position [1127, 0]
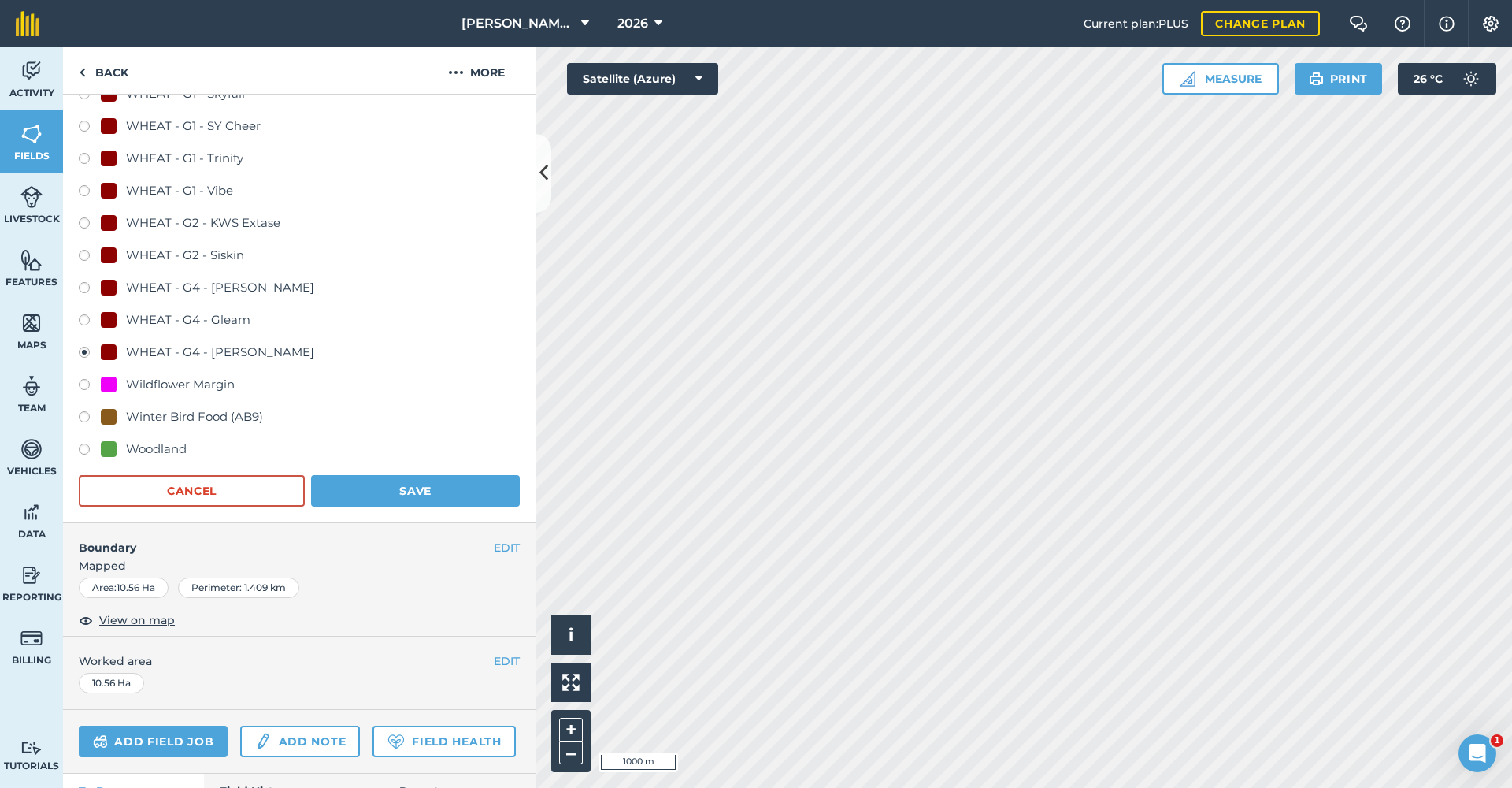
click at [417, 494] on button "Save" at bounding box center [415, 491] width 208 height 32
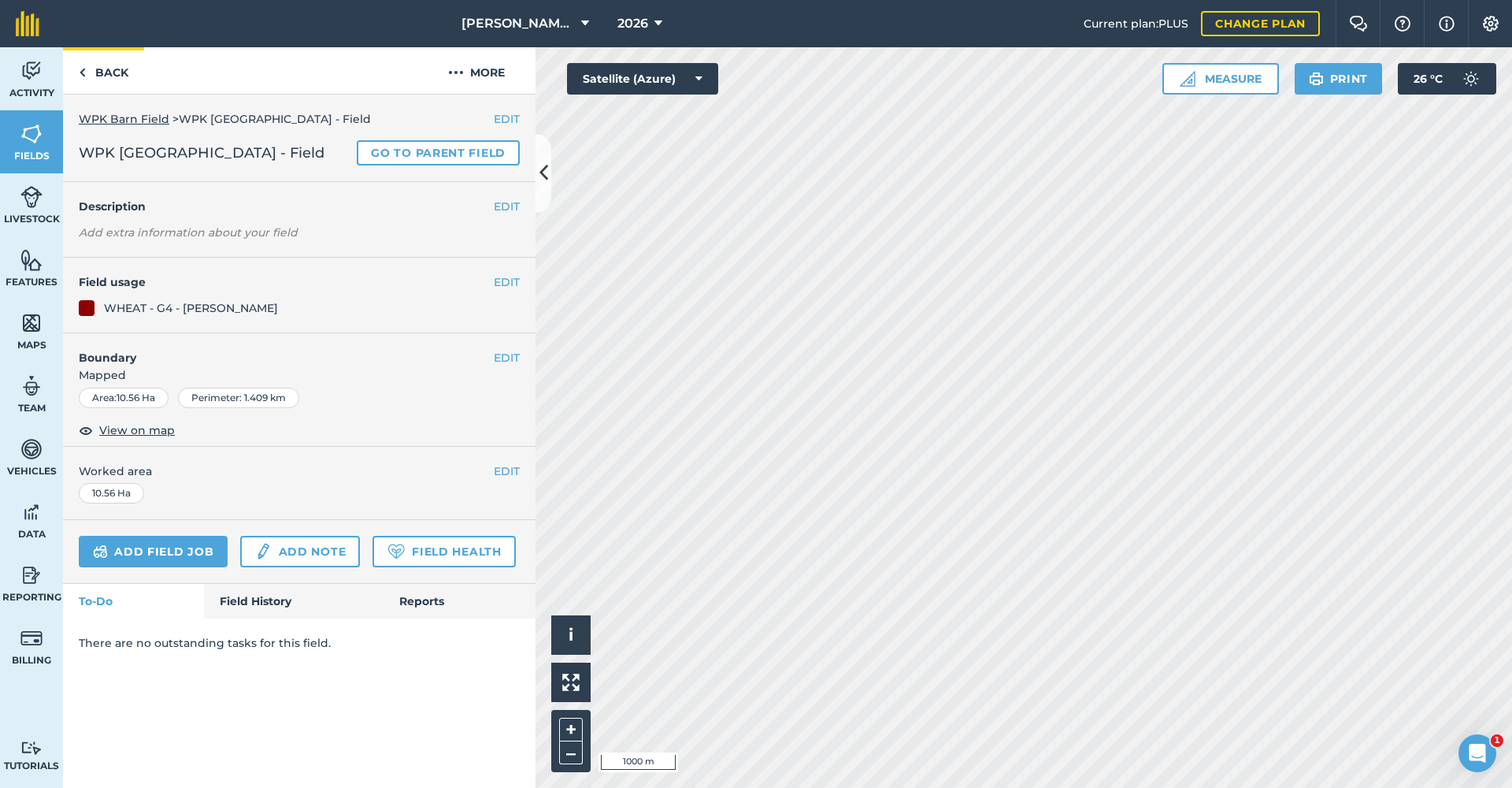
click at [114, 69] on link "Back" at bounding box center [103, 70] width 81 height 47
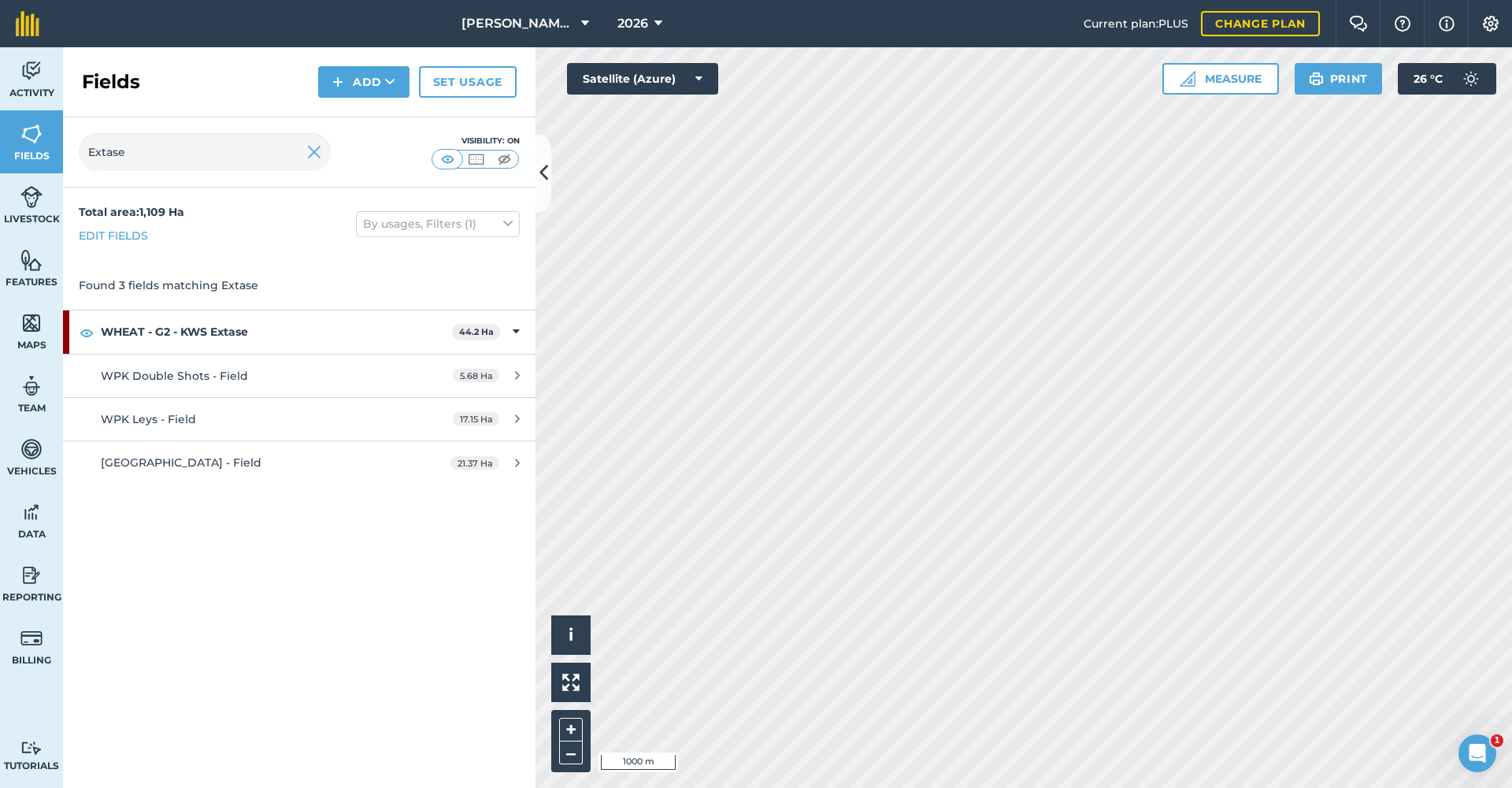
click at [215, 377] on span "WPK Double Shots - Field" at bounding box center [174, 375] width 147 height 14
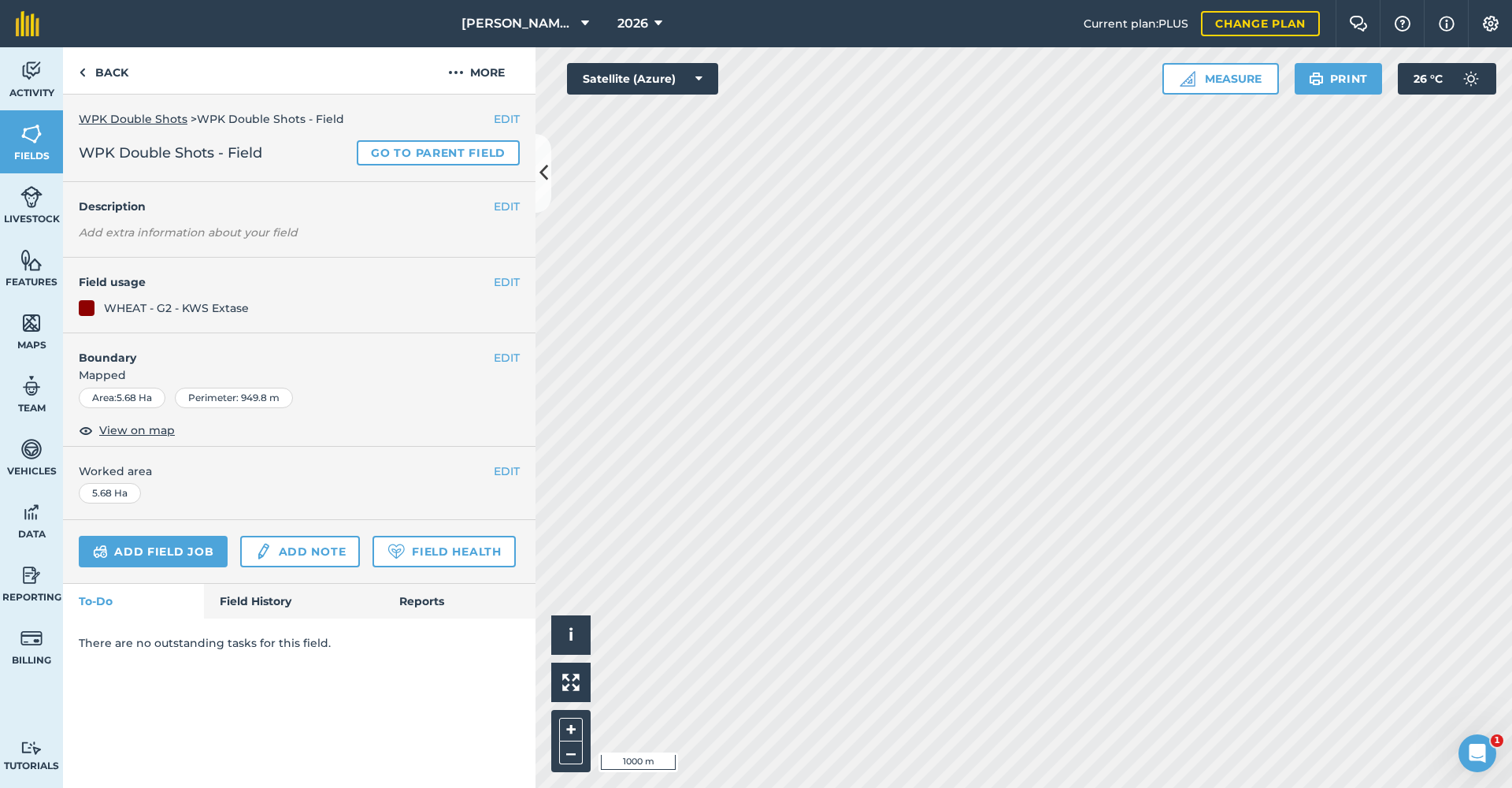
click at [508, 277] on button "EDIT" at bounding box center [506, 282] width 26 height 17
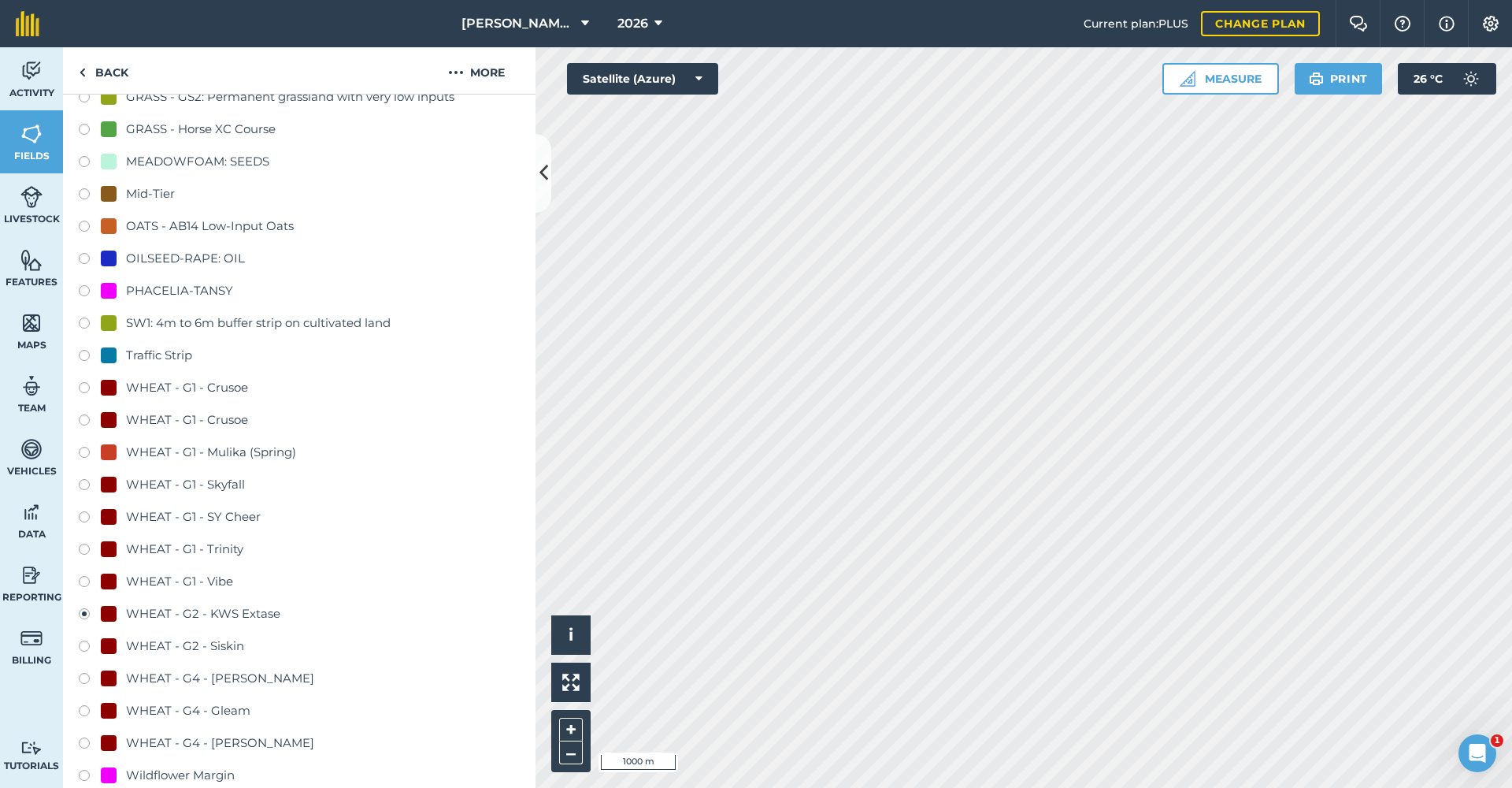
scroll to position [740, 0]
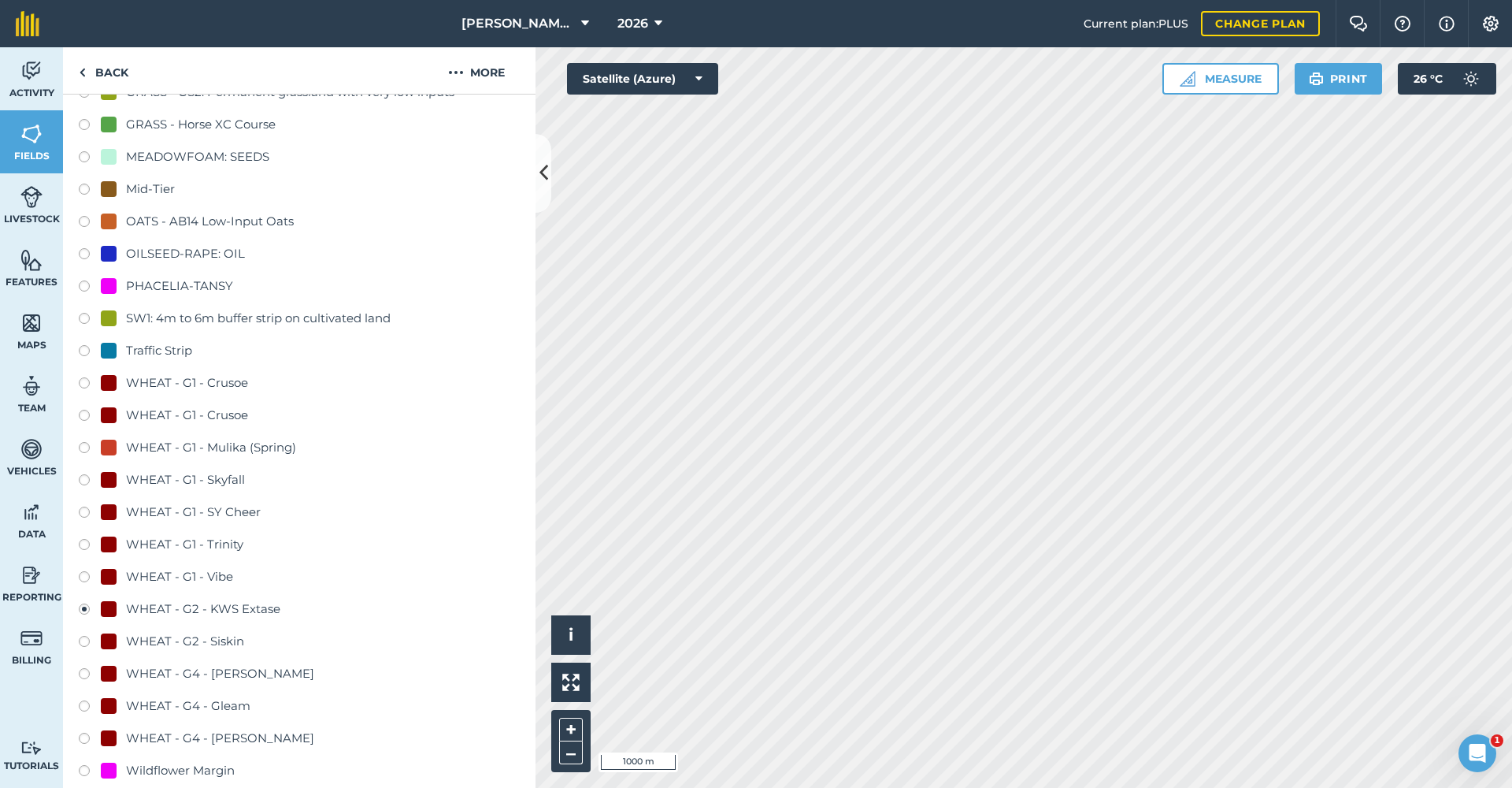
click at [87, 738] on label at bounding box center [89, 740] width 22 height 15
radio input "true"
radio input "false"
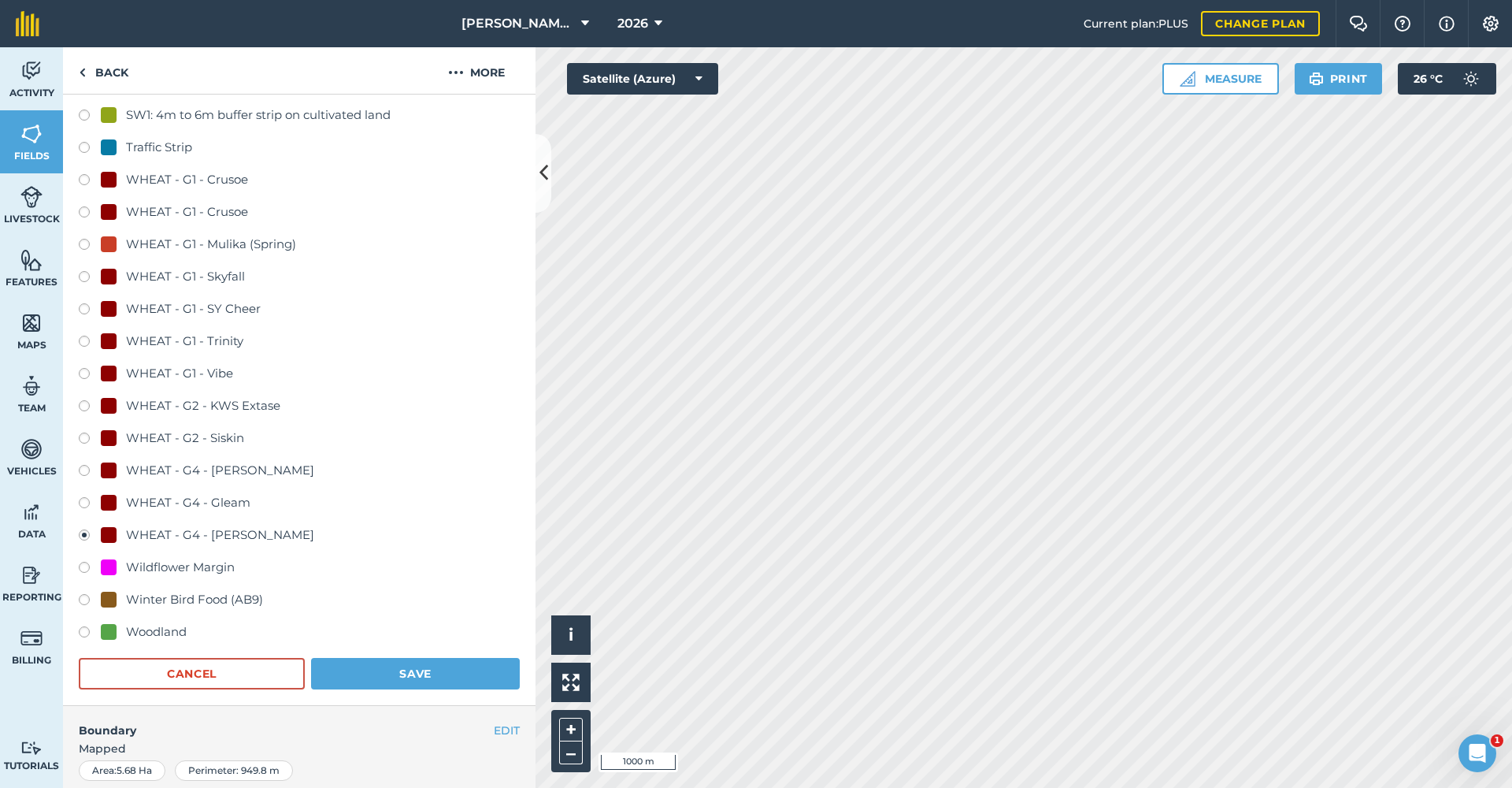
scroll to position [951, 0]
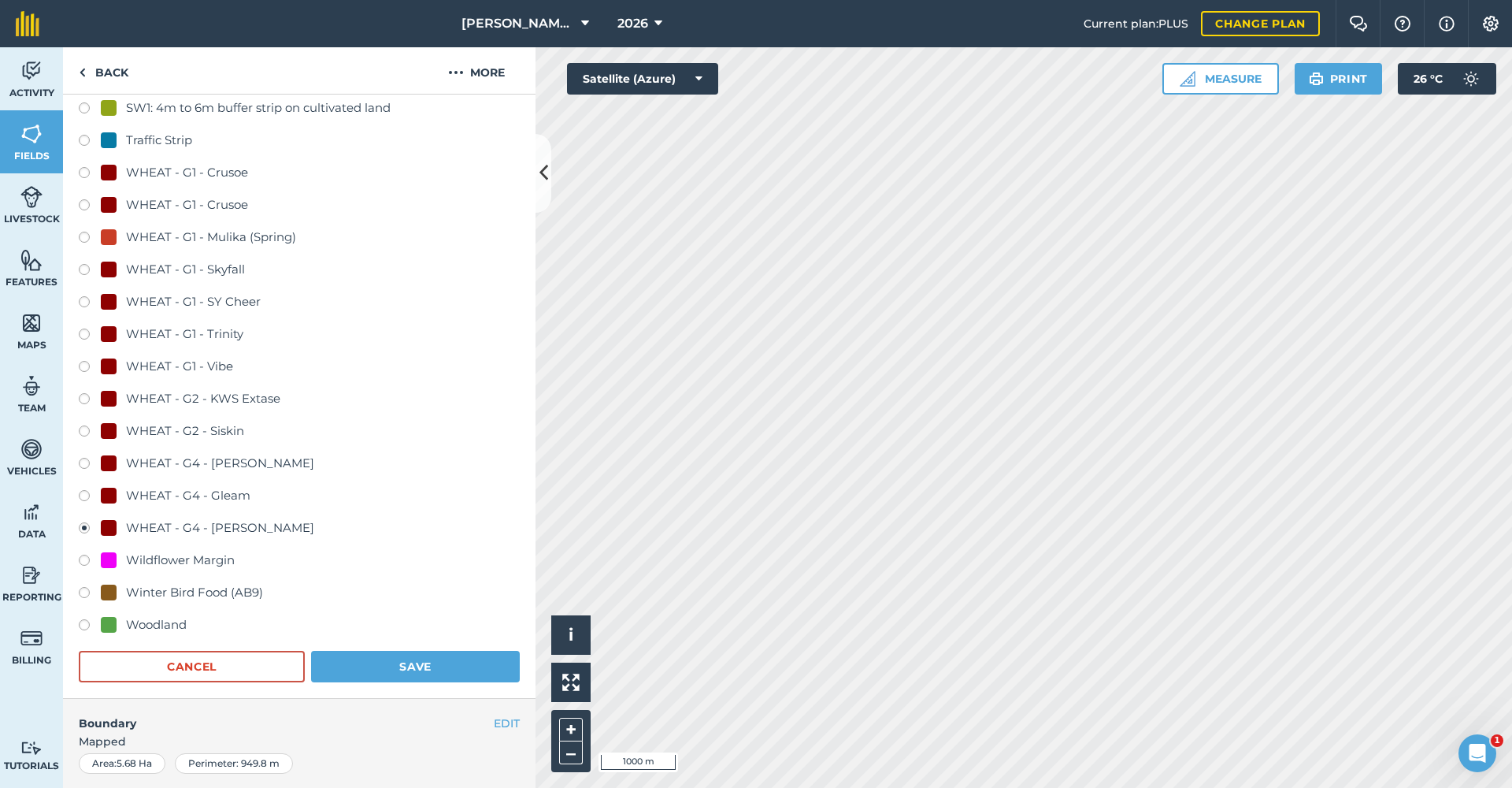
click at [362, 670] on button "Save" at bounding box center [415, 666] width 208 height 32
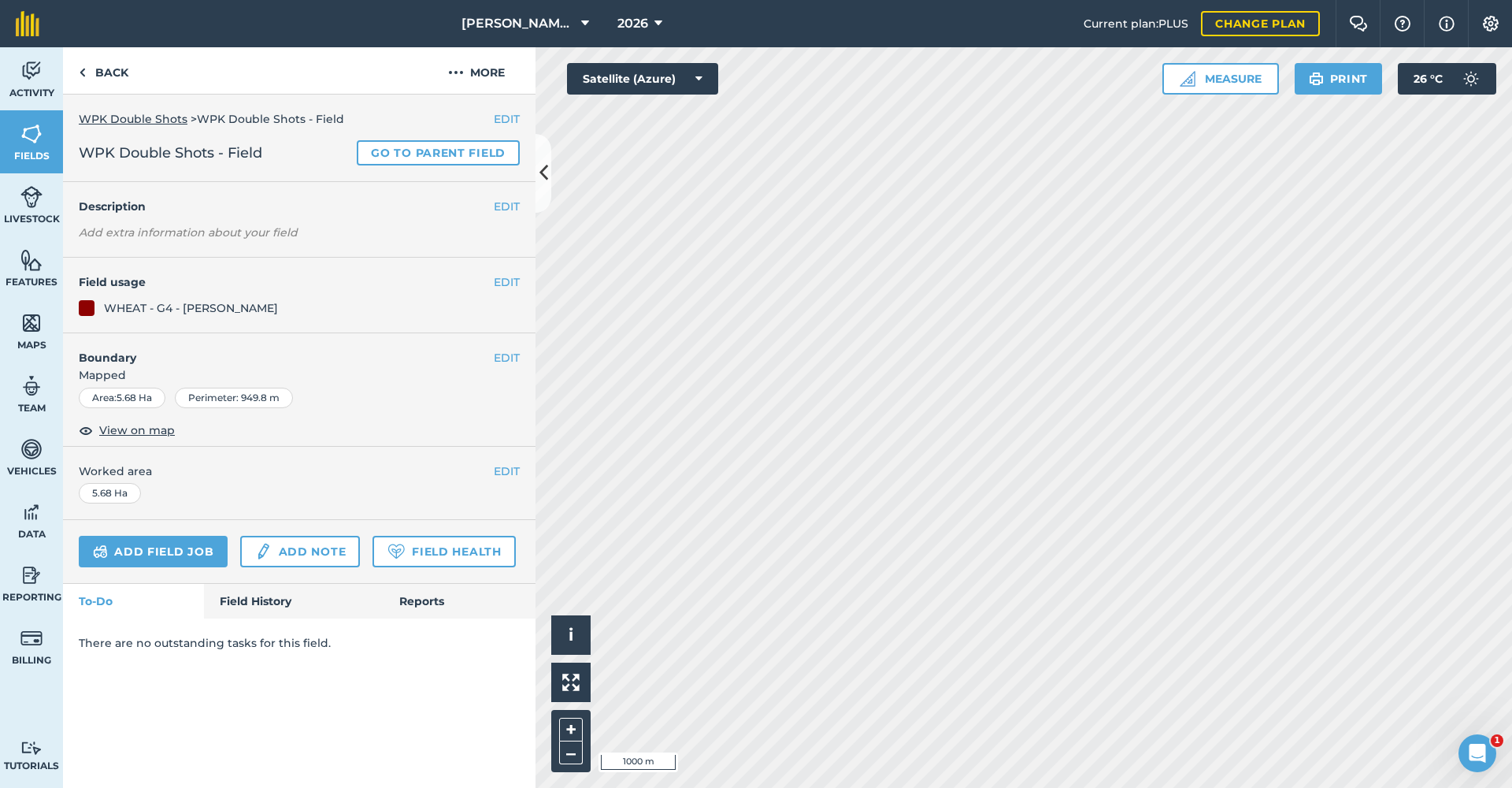
scroll to position [0, 0]
click at [94, 66] on link "Back" at bounding box center [103, 70] width 81 height 47
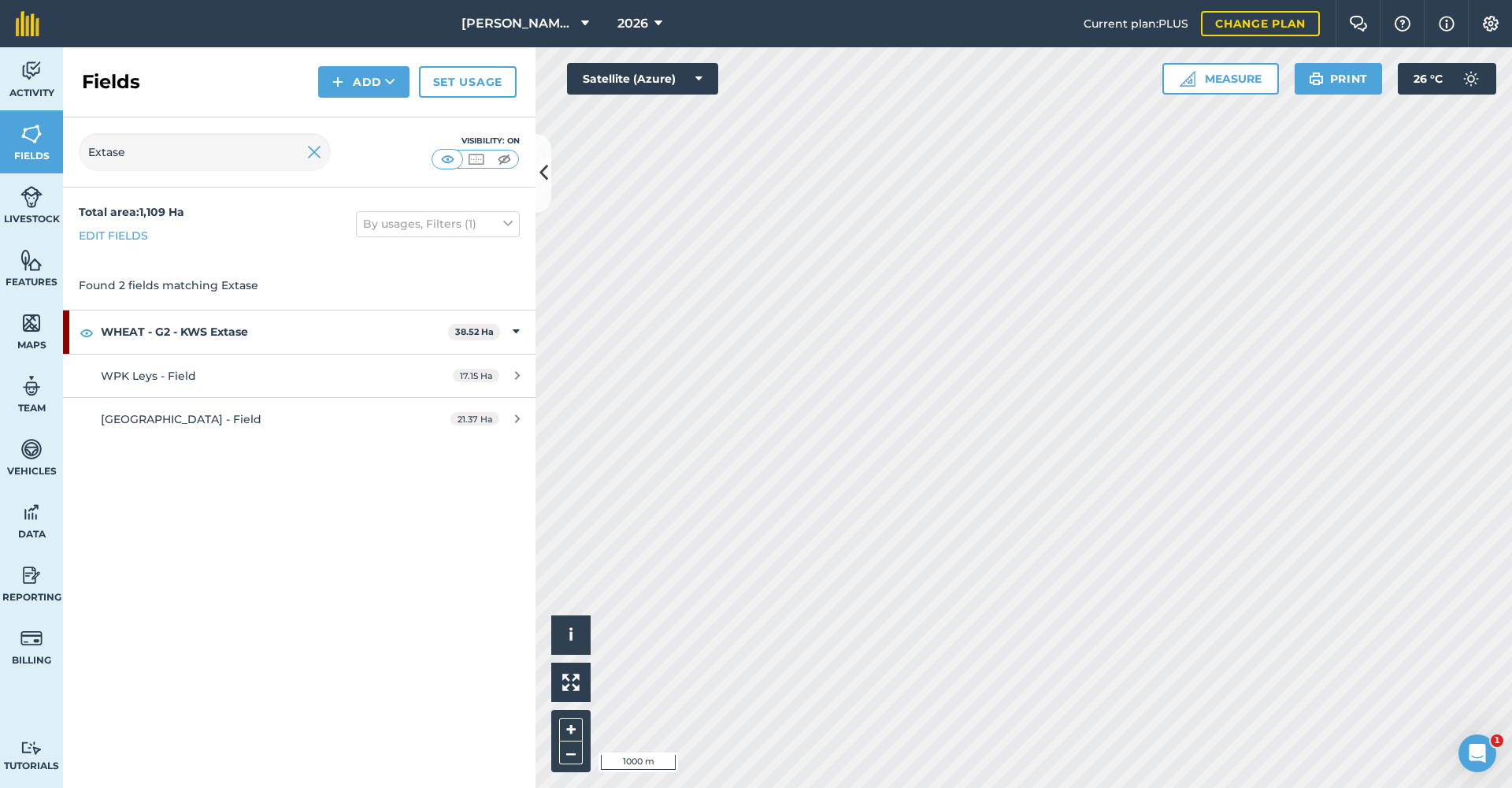
click at [176, 377] on span "WPK Leys - Field" at bounding box center [148, 375] width 96 height 14
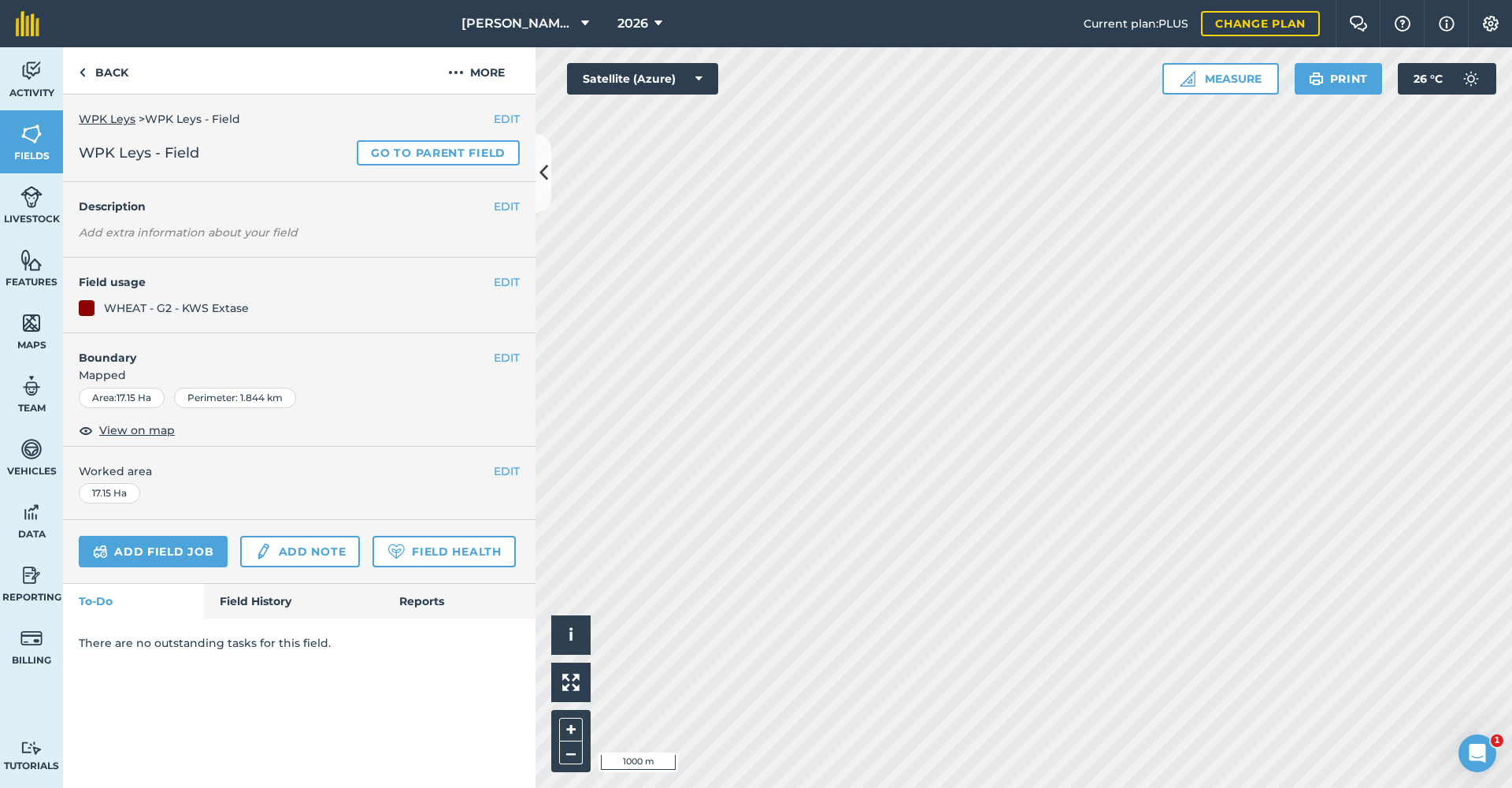
click at [506, 278] on button "EDIT" at bounding box center [506, 282] width 26 height 17
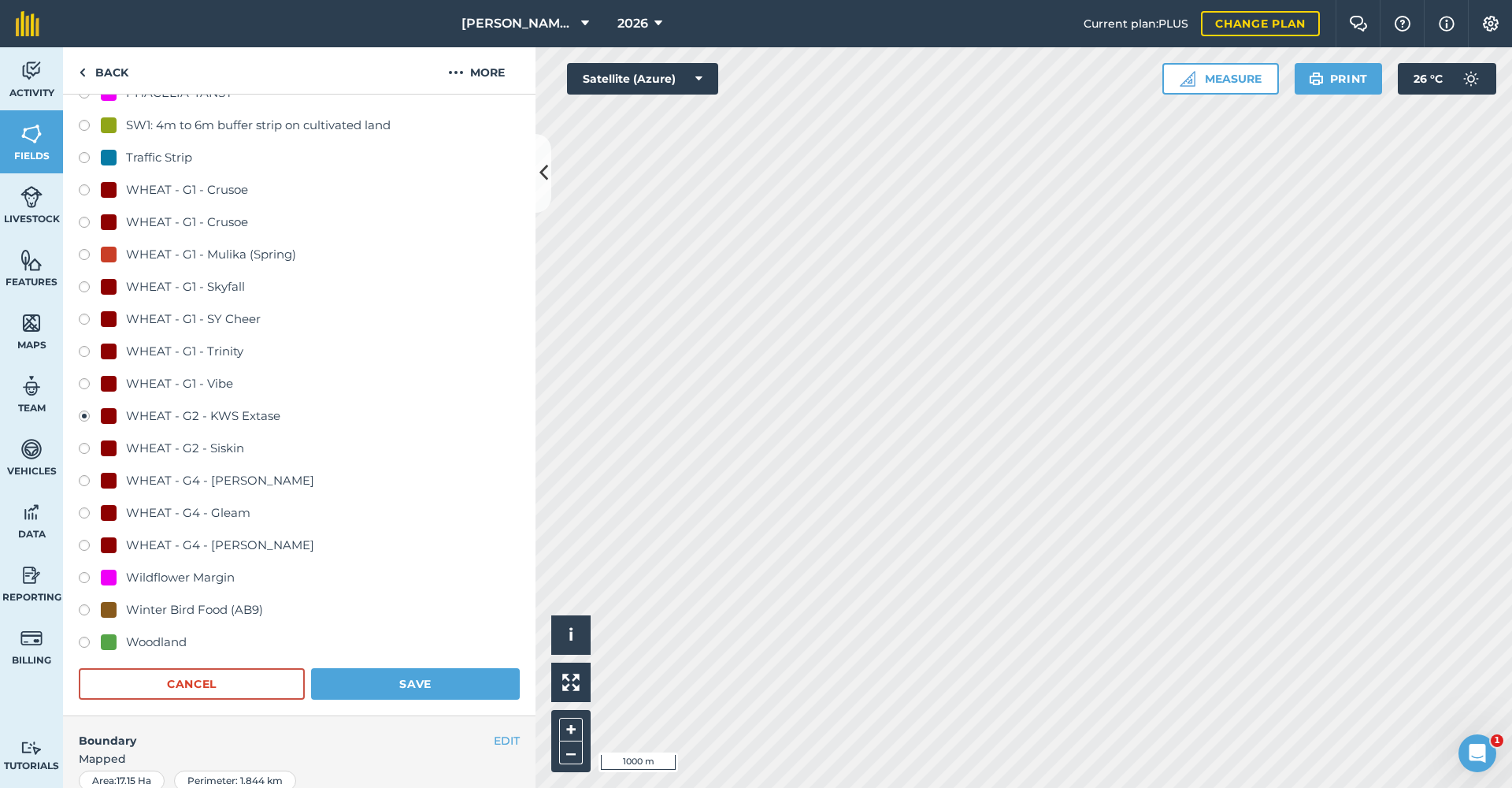
scroll to position [939, 0]
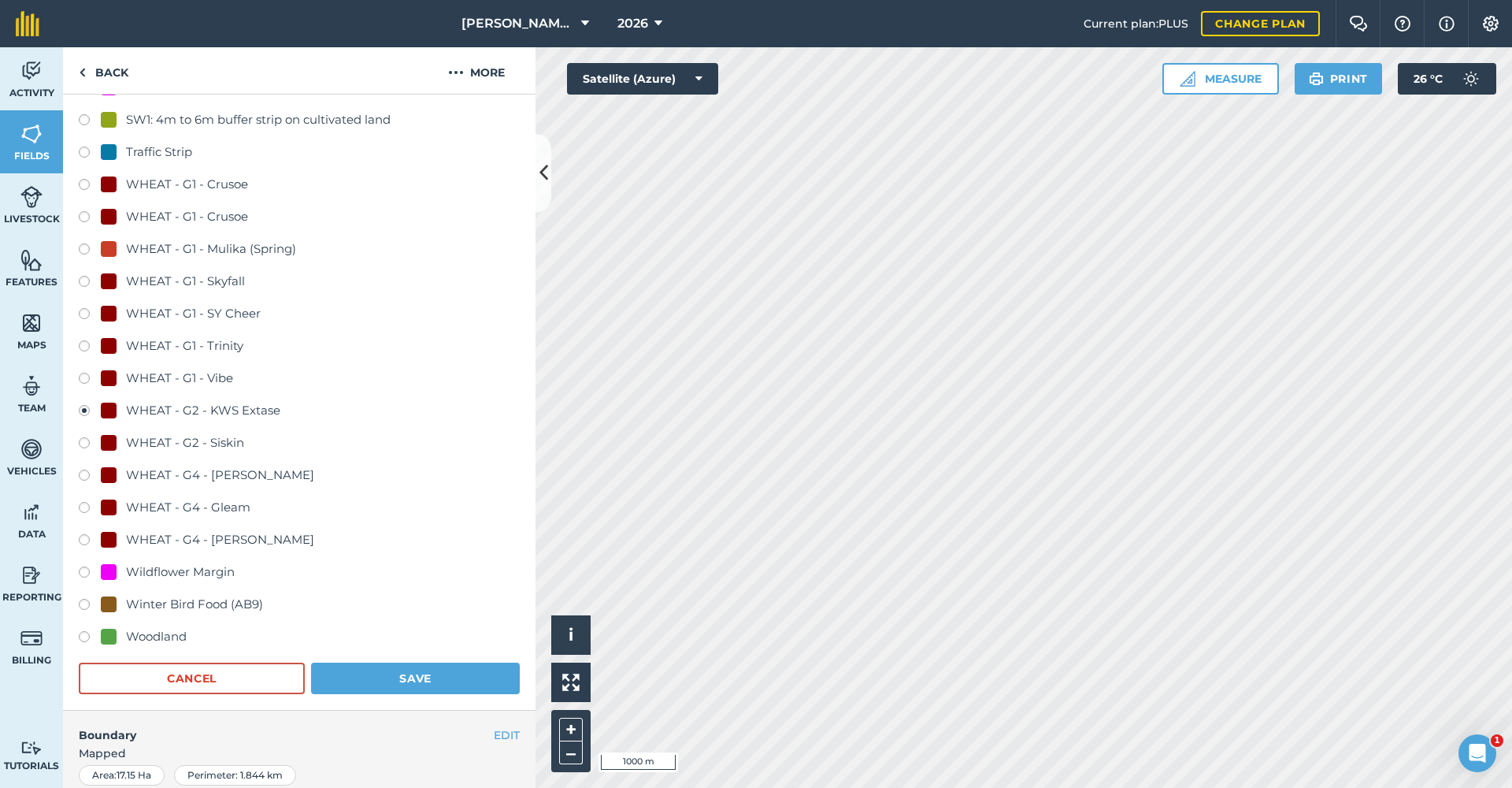
click at [87, 540] on label at bounding box center [89, 541] width 22 height 15
radio input "true"
radio input "false"
click at [442, 687] on button "Save" at bounding box center [415, 678] width 208 height 32
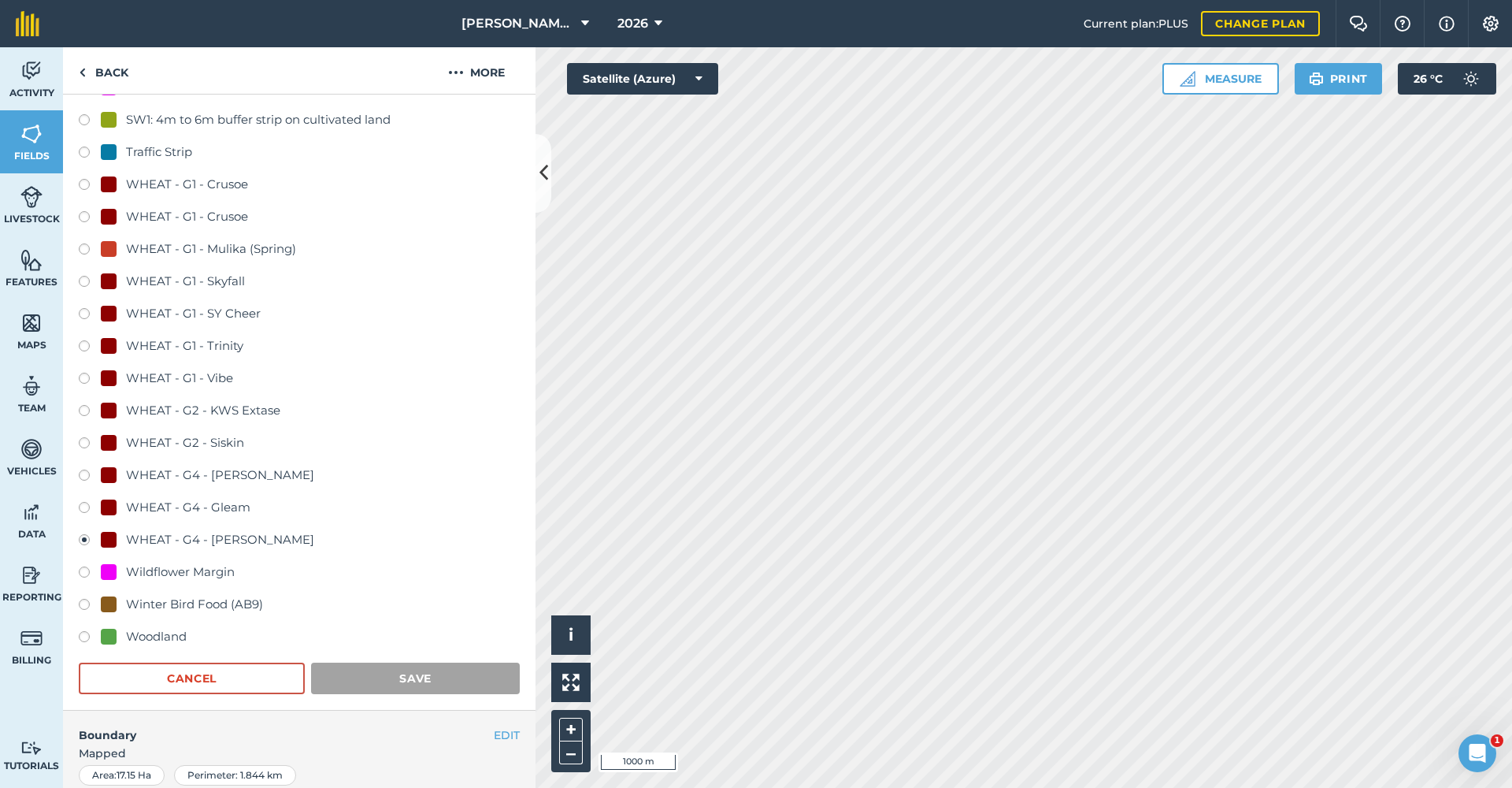
scroll to position [0, 0]
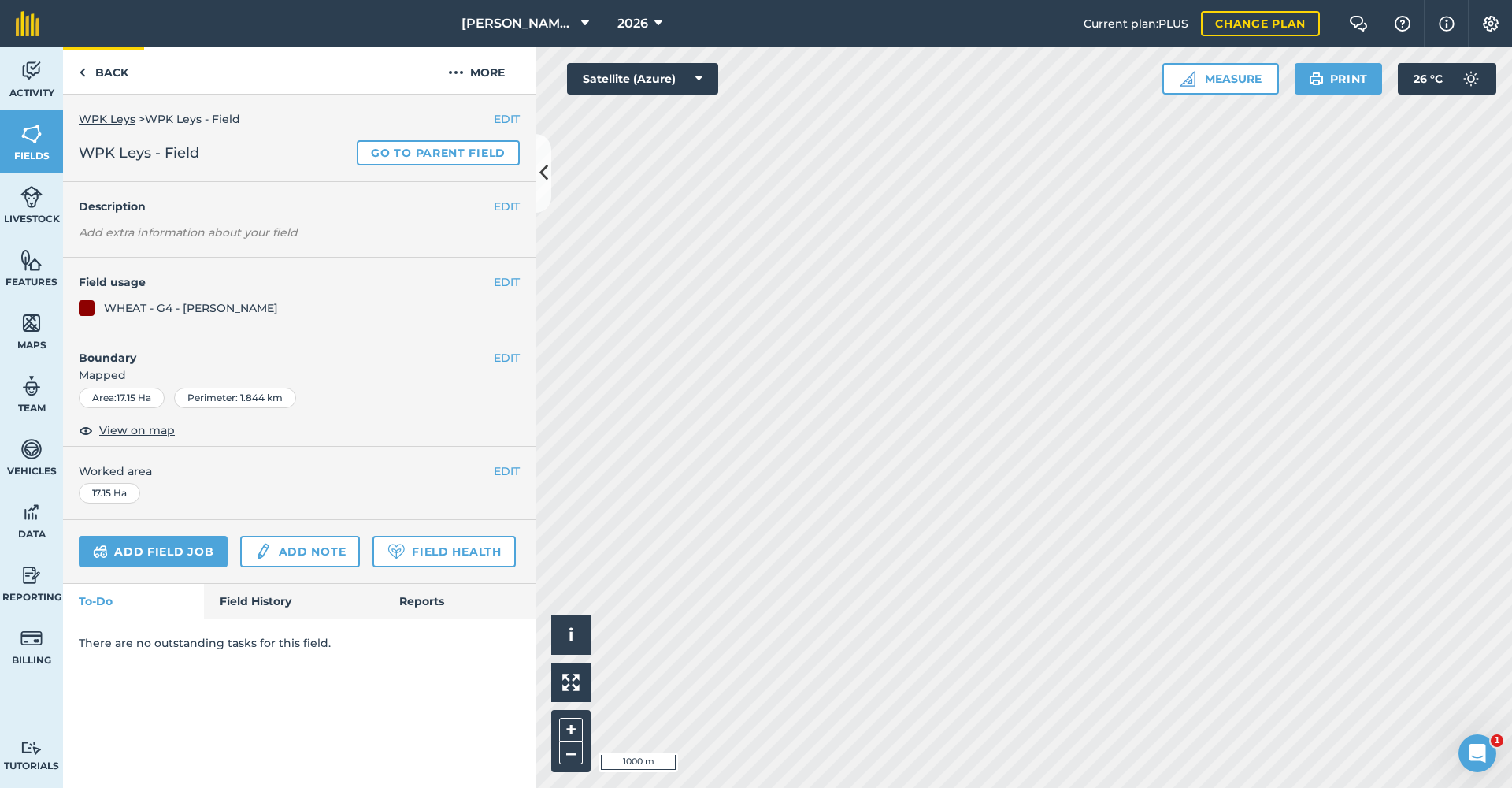
click at [119, 73] on link "Back" at bounding box center [103, 70] width 81 height 47
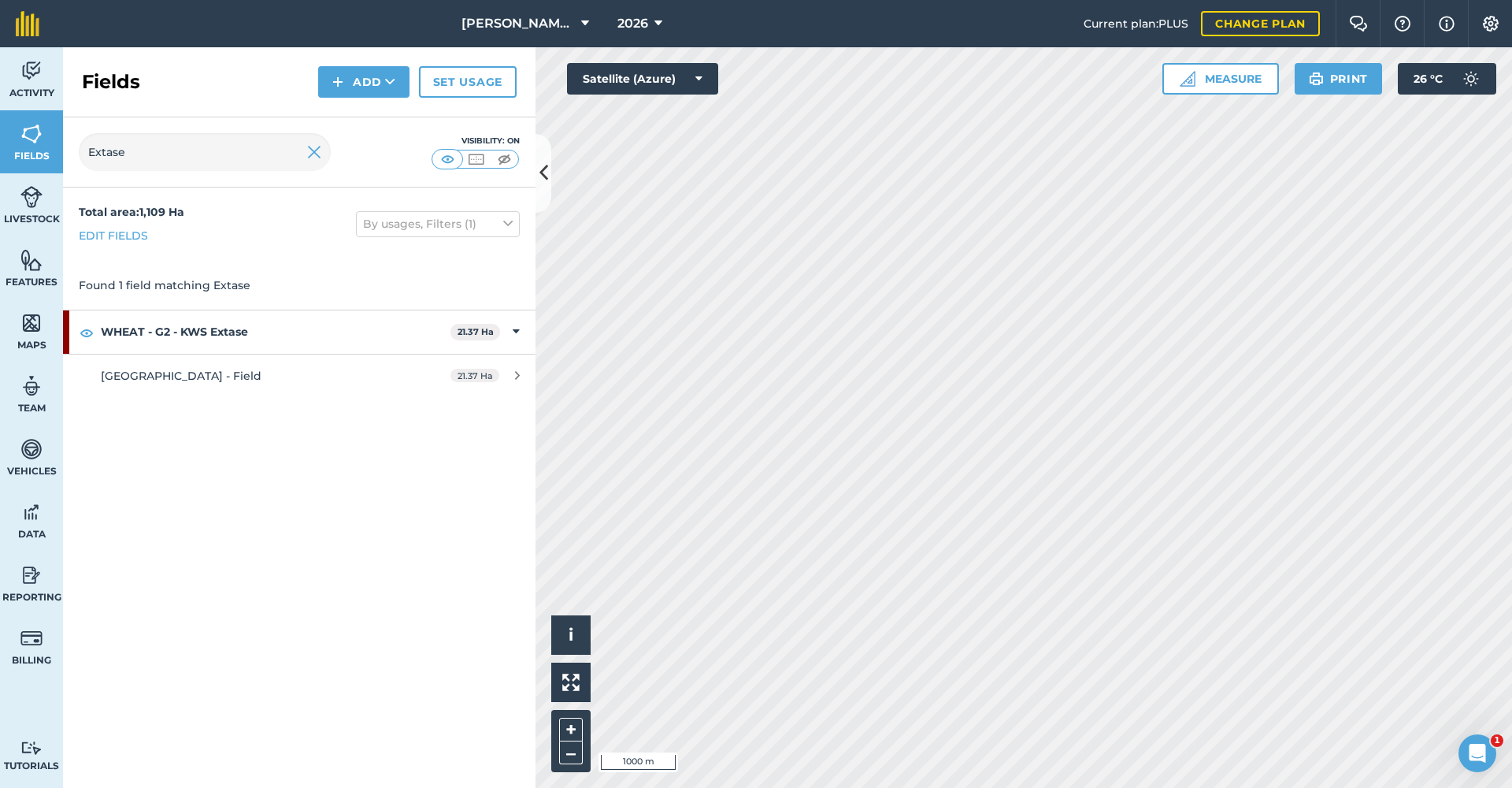
click at [179, 376] on span "[GEOGRAPHIC_DATA] - Field" at bounding box center [181, 375] width 161 height 14
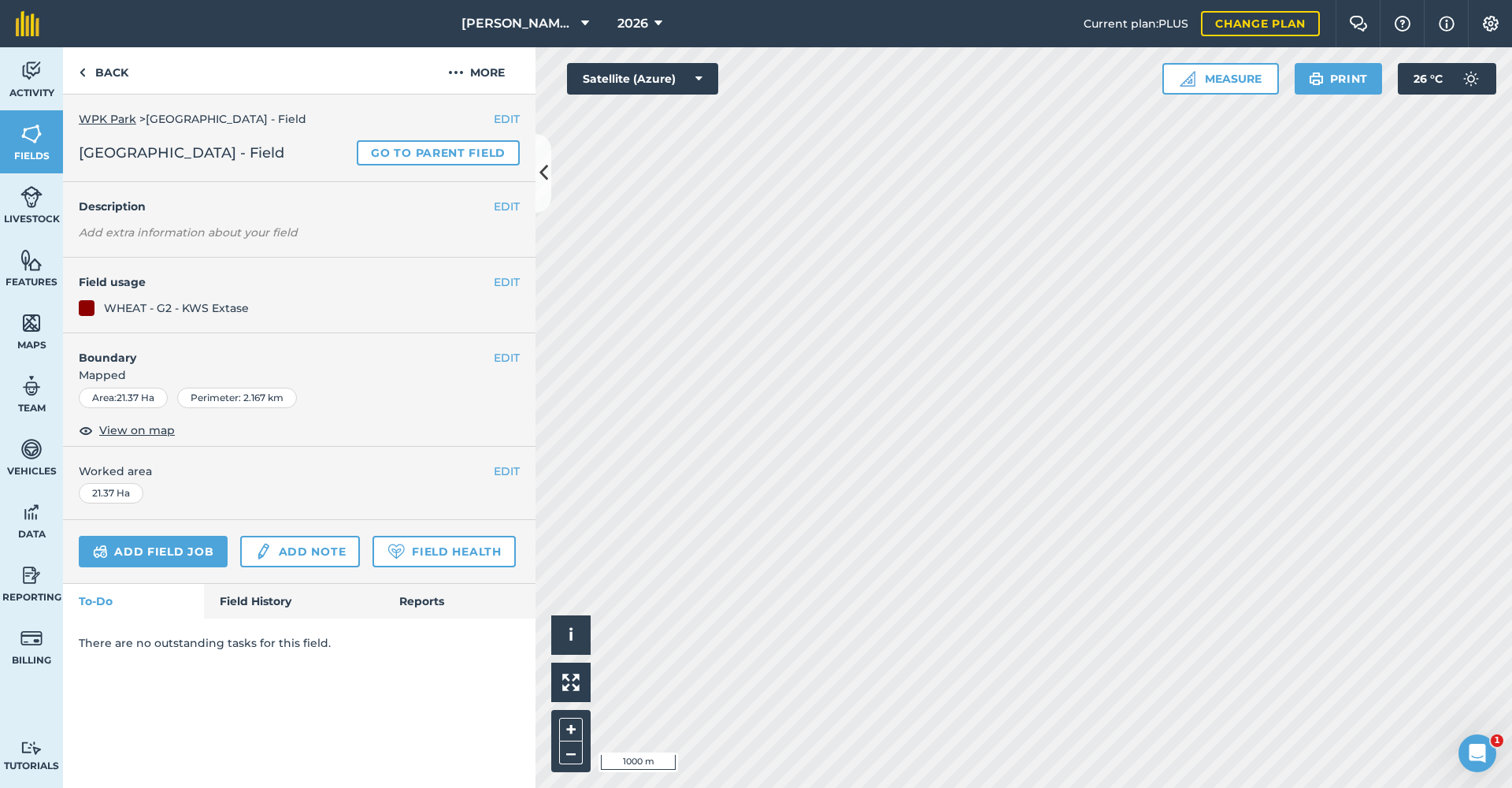
click at [502, 286] on button "EDIT" at bounding box center [506, 282] width 26 height 17
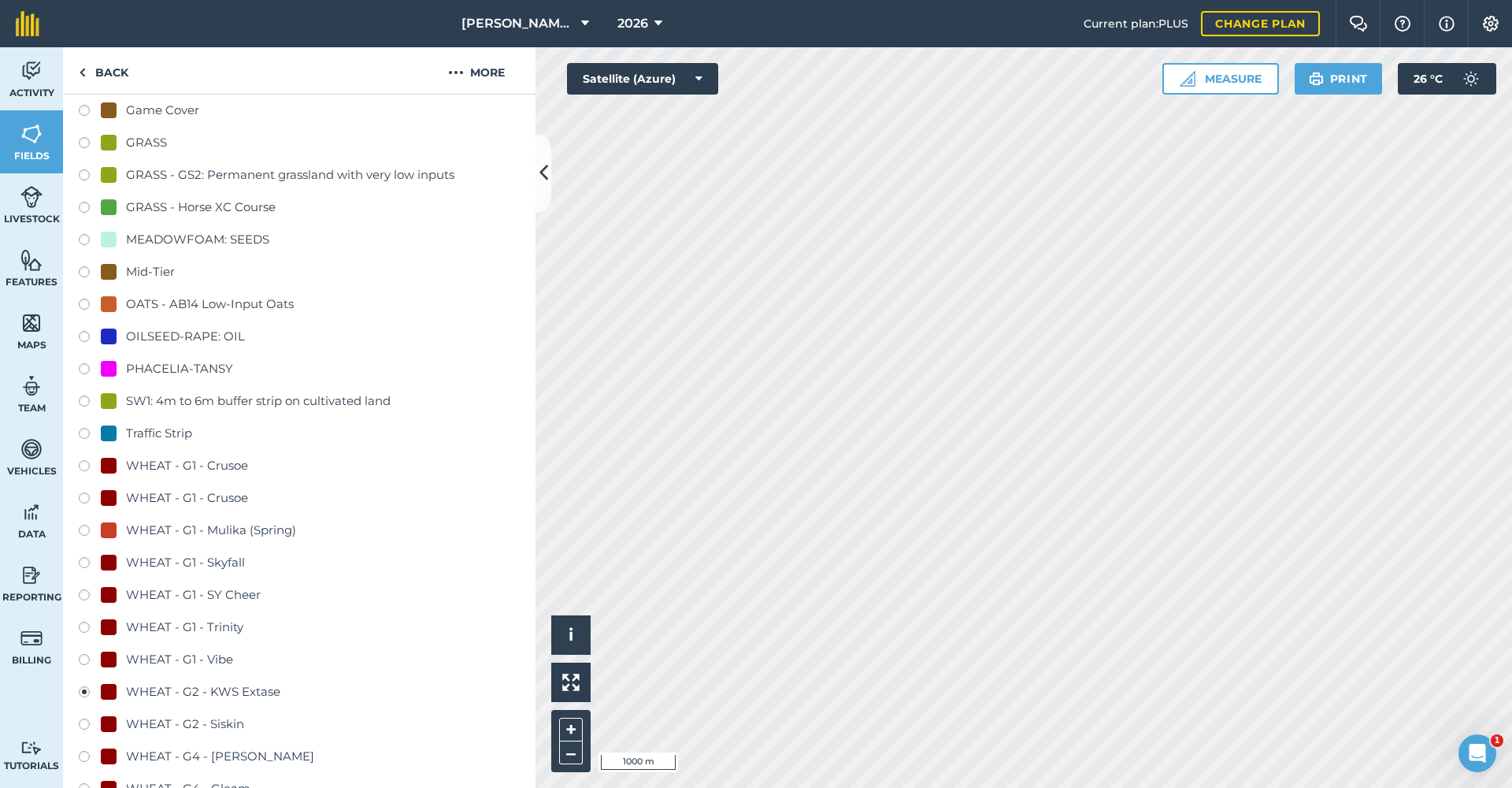
scroll to position [718, 0]
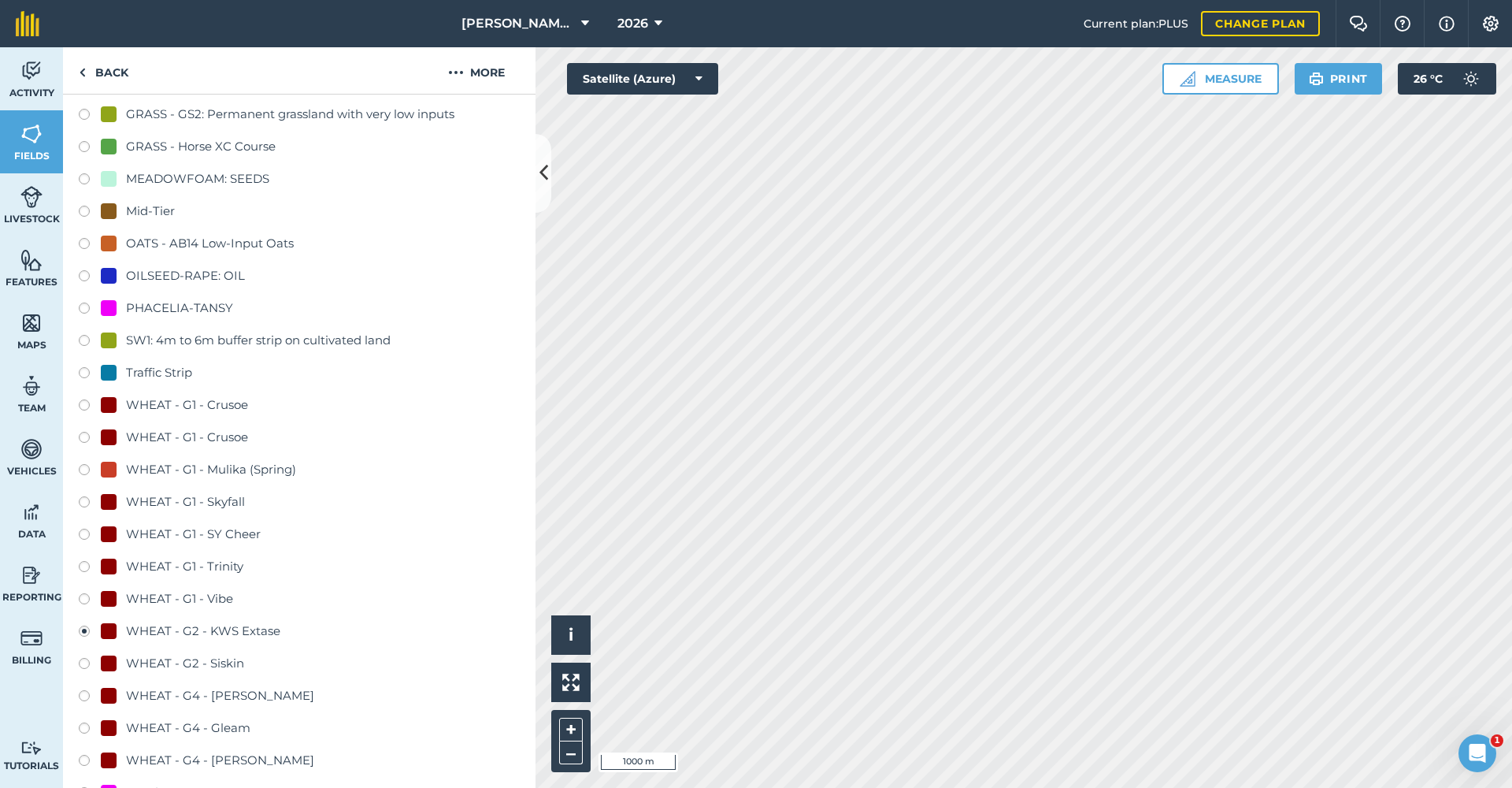
click at [87, 758] on label at bounding box center [89, 762] width 22 height 15
radio input "true"
radio input "false"
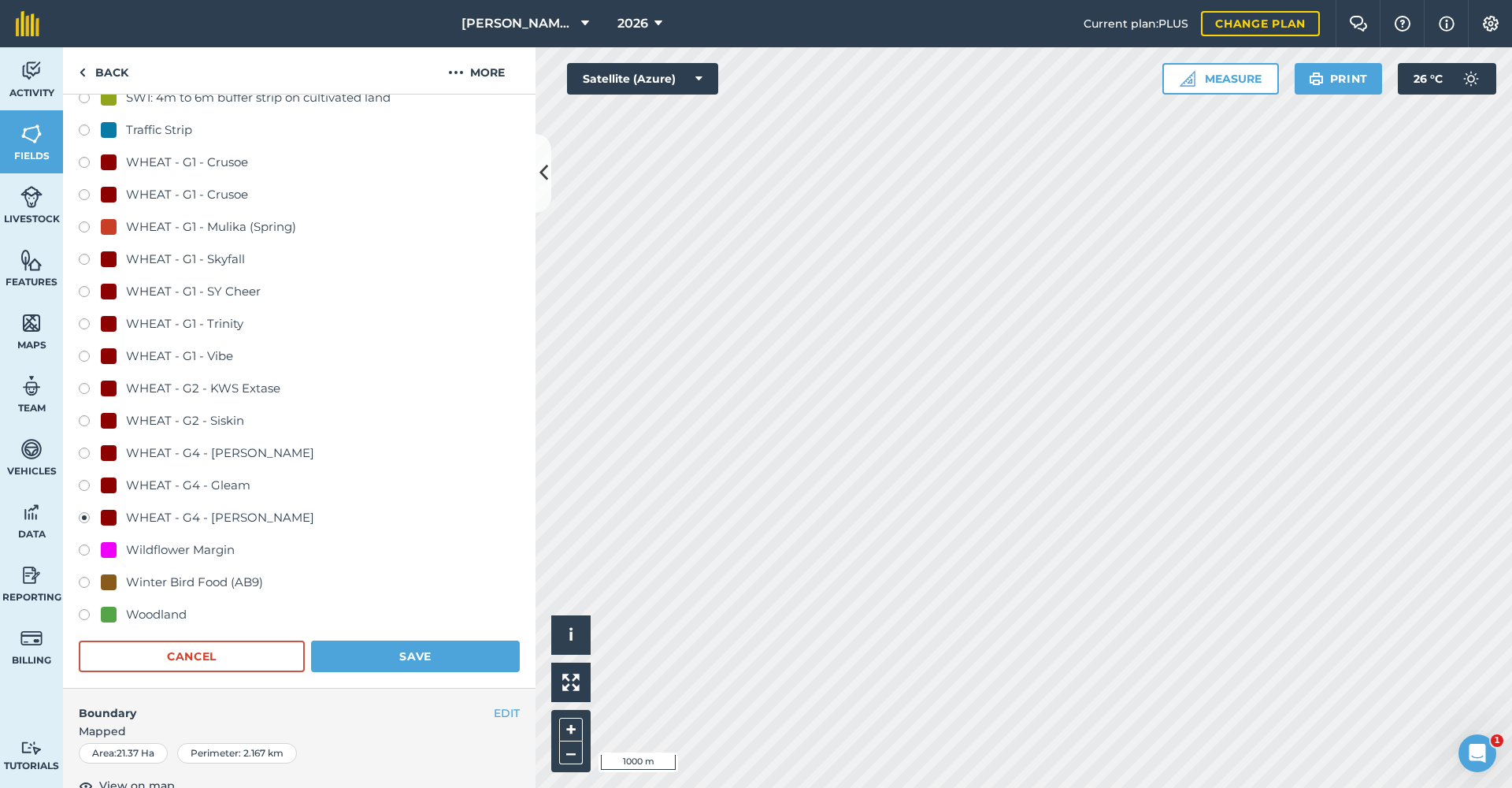
scroll to position [1065, 0]
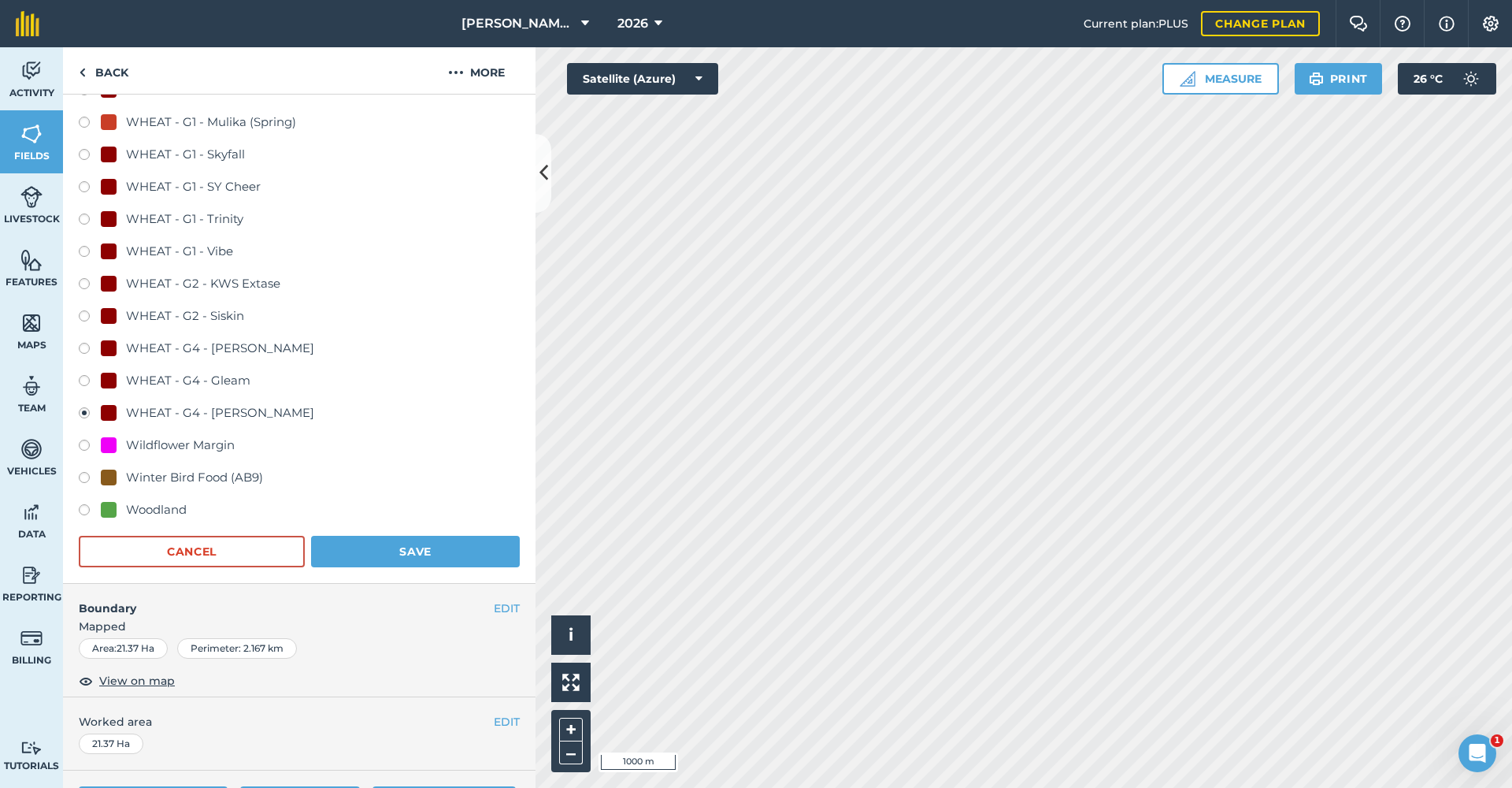
click at [424, 555] on button "Save" at bounding box center [415, 551] width 208 height 32
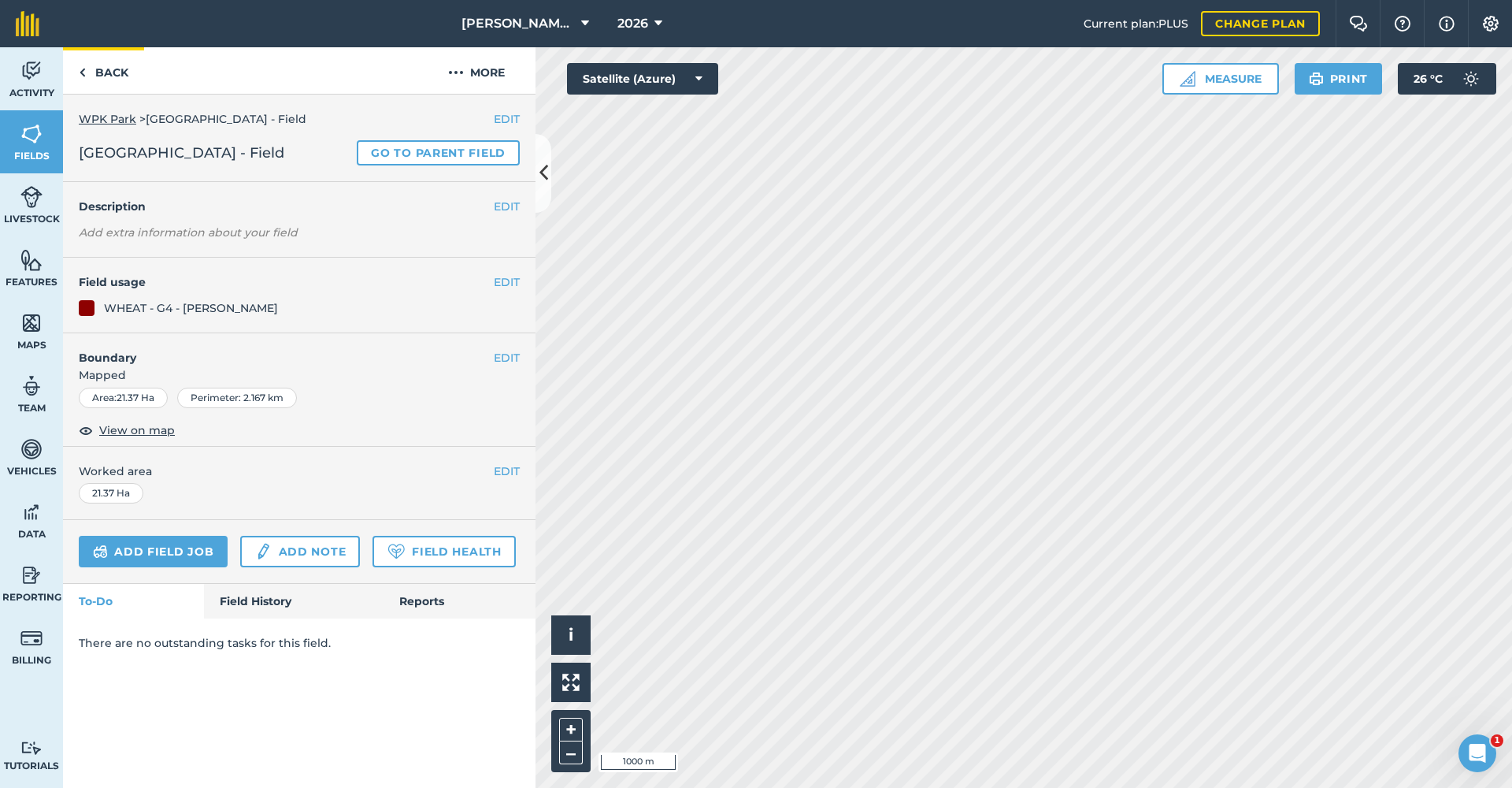
click at [98, 70] on link "Back" at bounding box center [103, 70] width 81 height 47
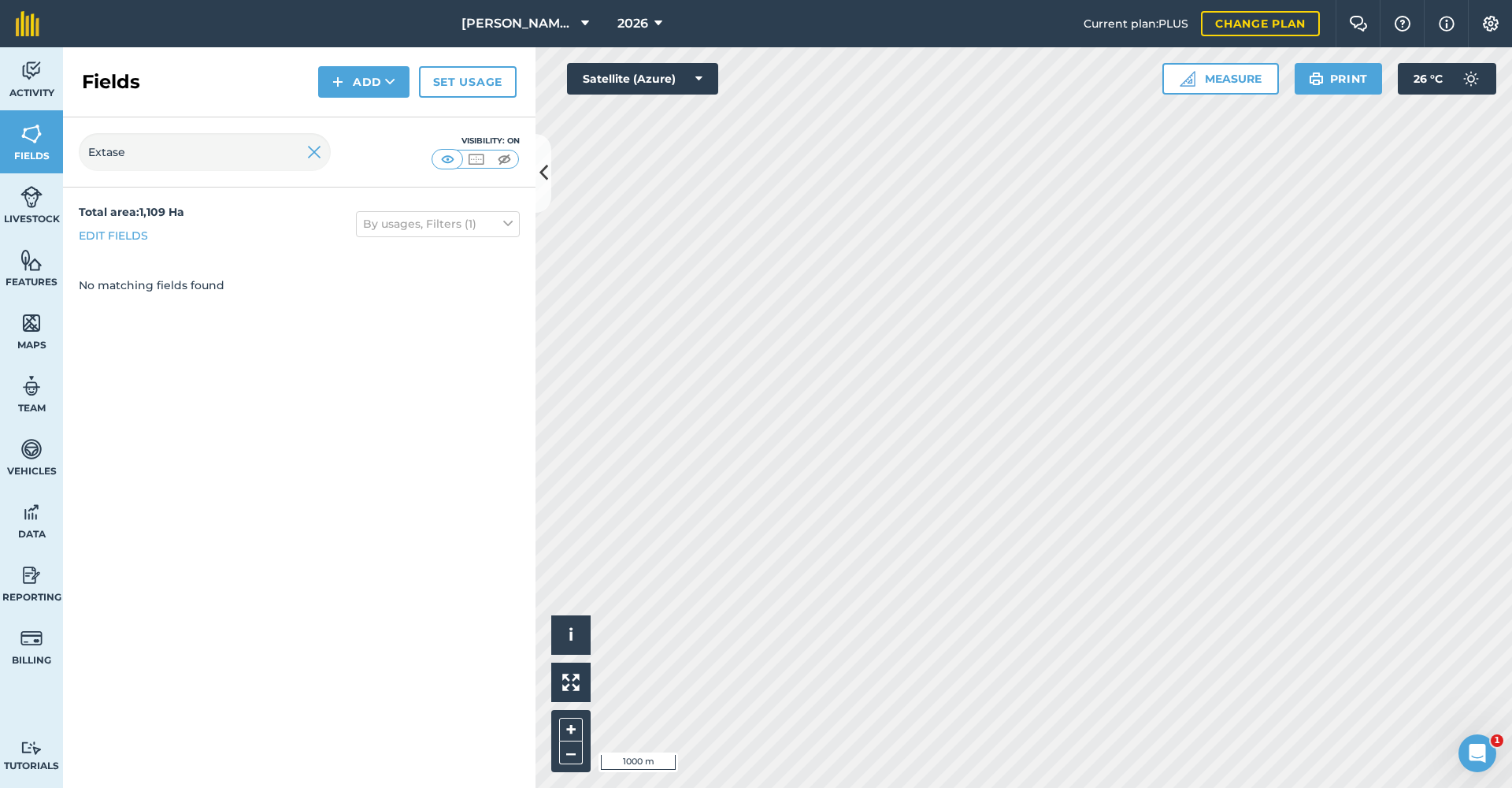
click at [312, 158] on img at bounding box center [314, 152] width 14 height 19
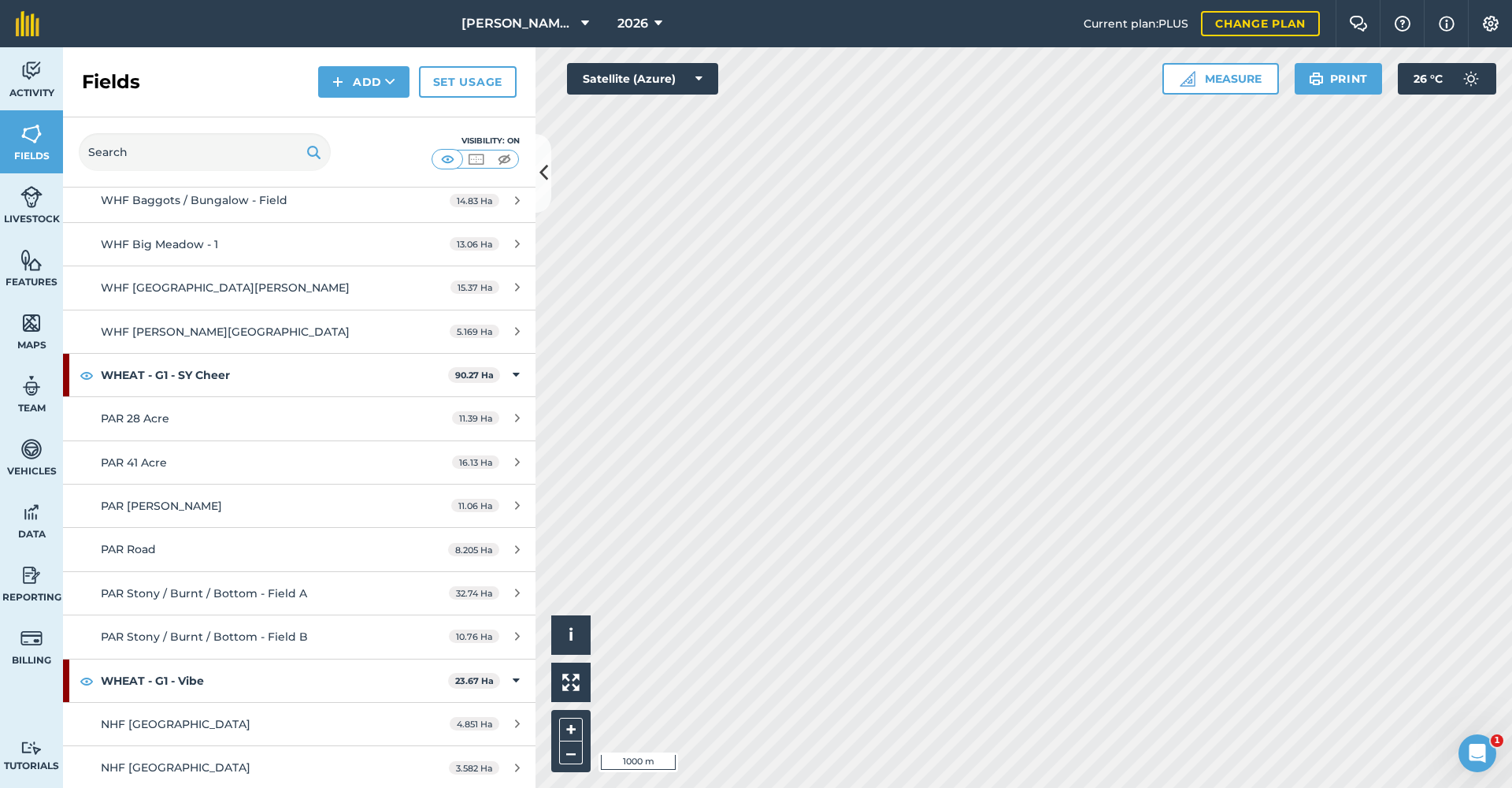
scroll to position [15077, 0]
click at [514, 543] on div "8.205 Ha" at bounding box center [484, 549] width 103 height 12
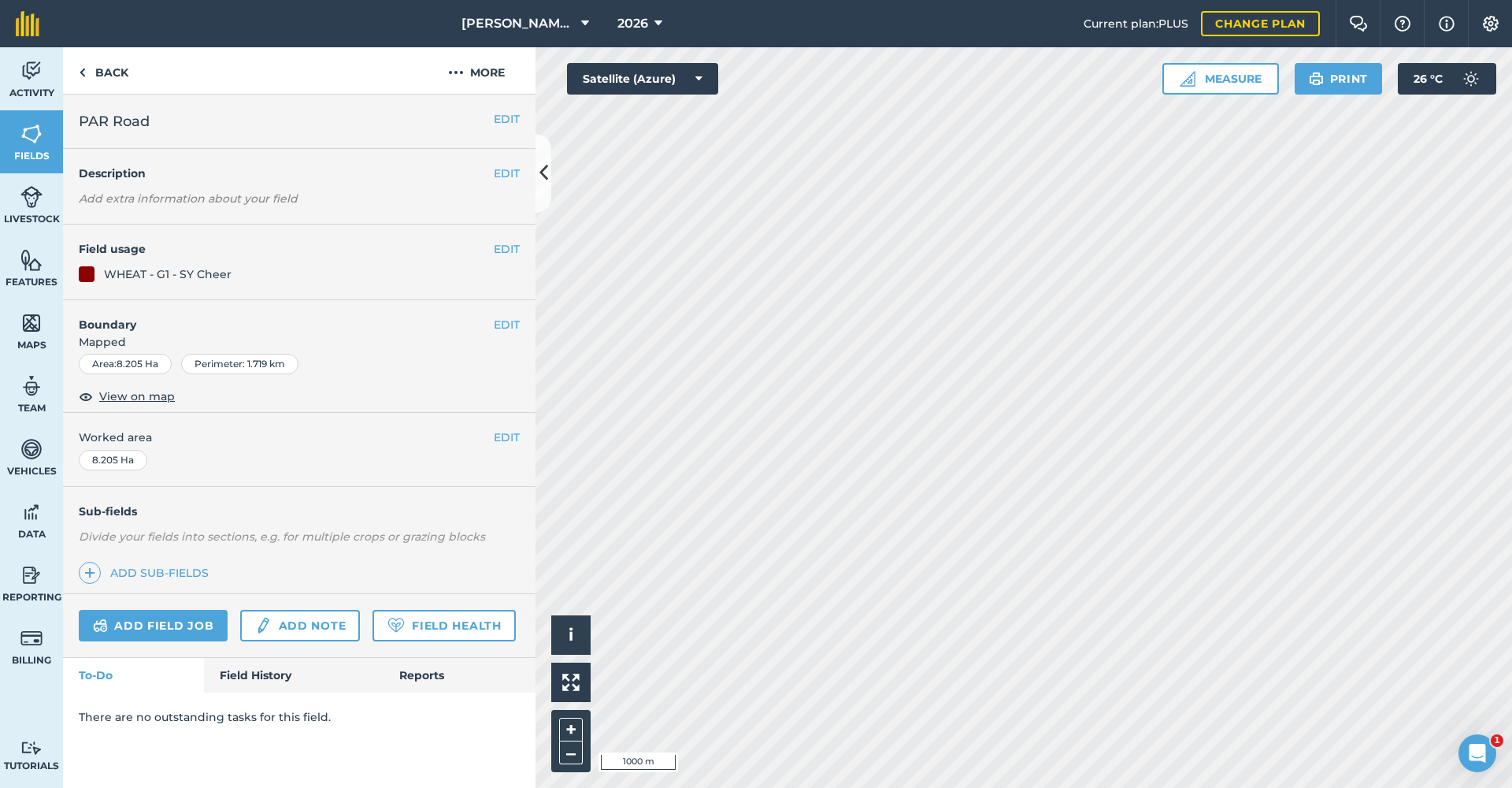
click at [502, 249] on button "EDIT" at bounding box center [506, 249] width 26 height 17
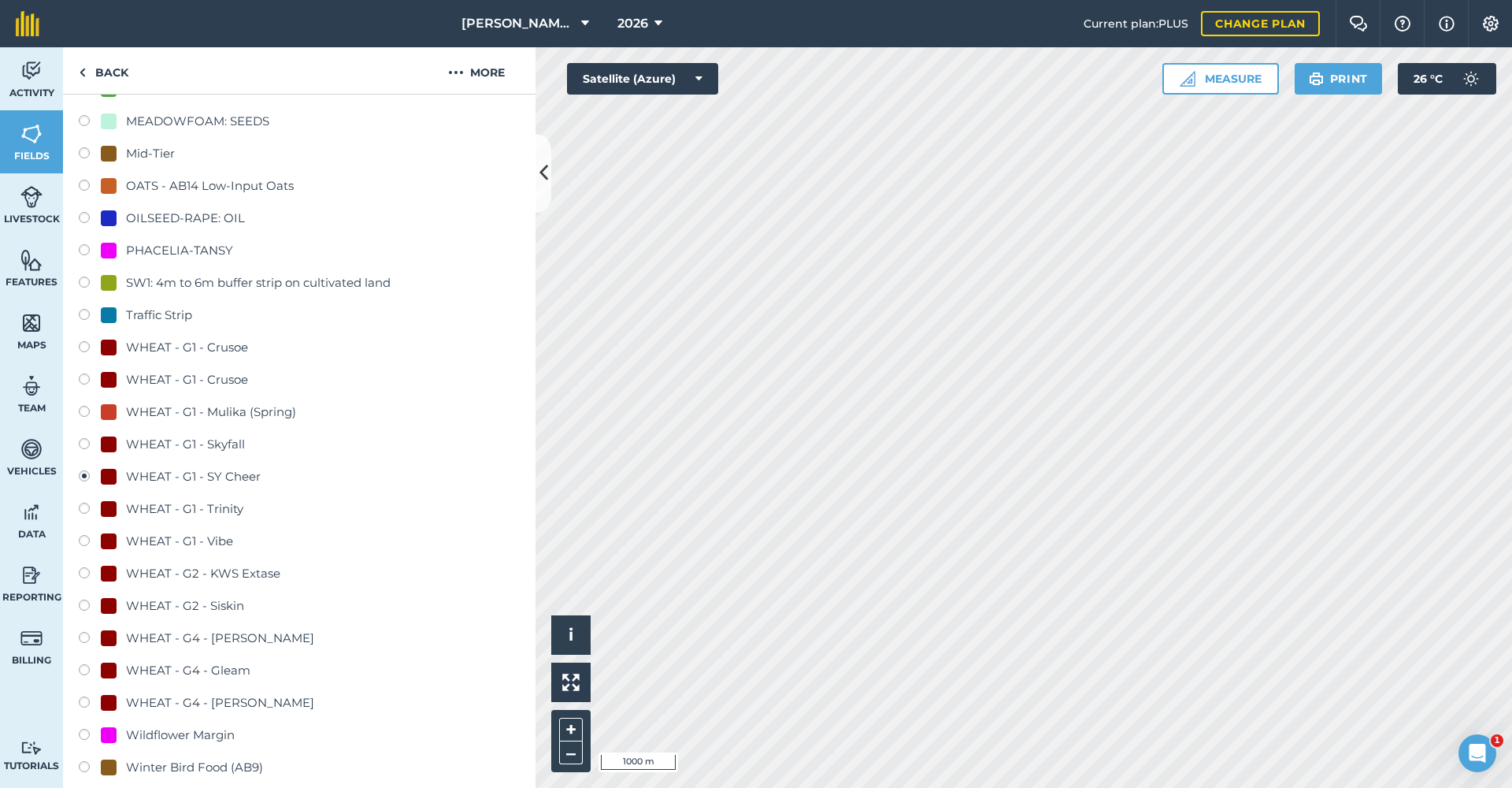
scroll to position [755, 0]
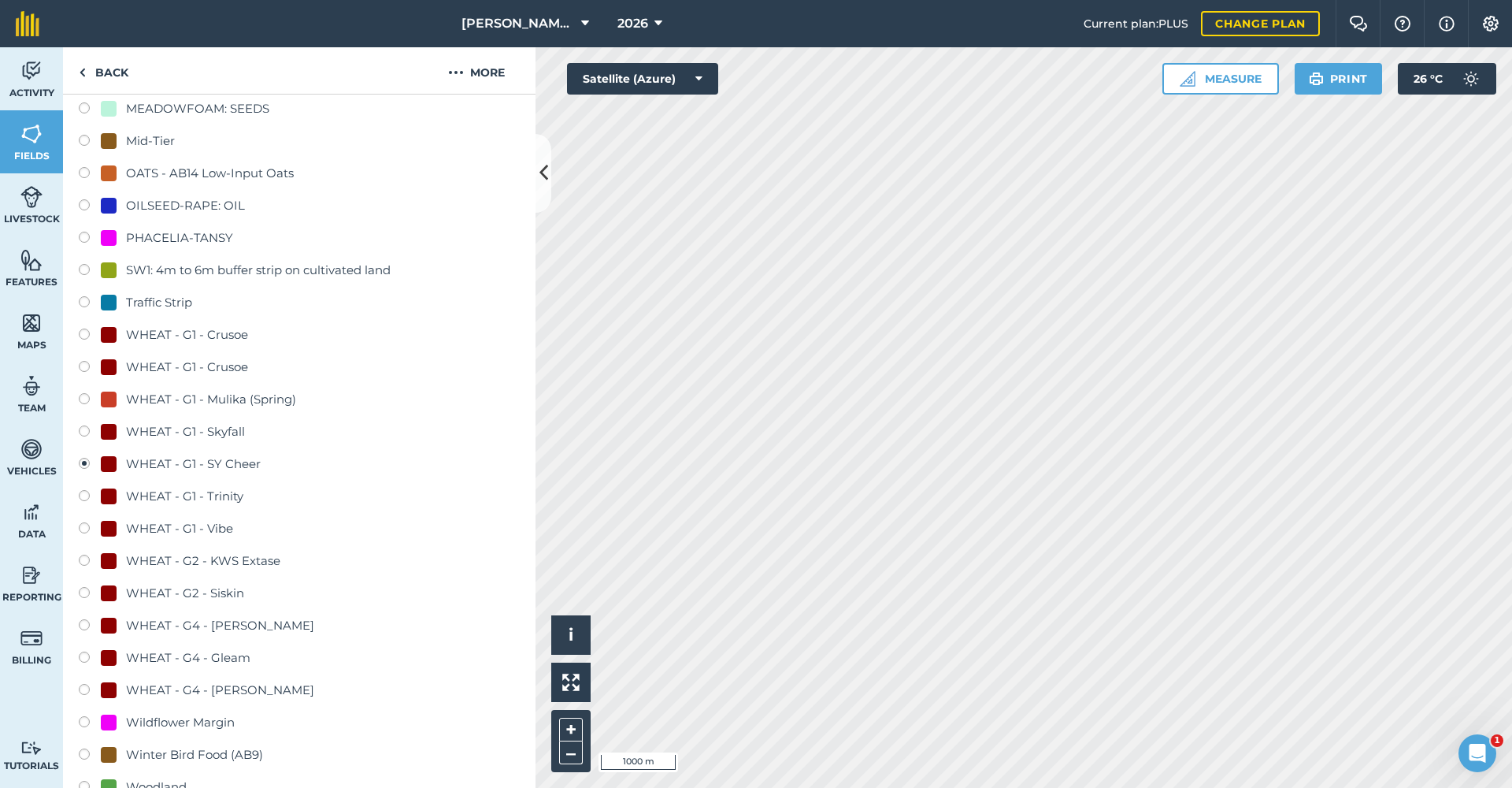
click at [87, 690] on label at bounding box center [89, 691] width 22 height 15
radio input "true"
radio input "false"
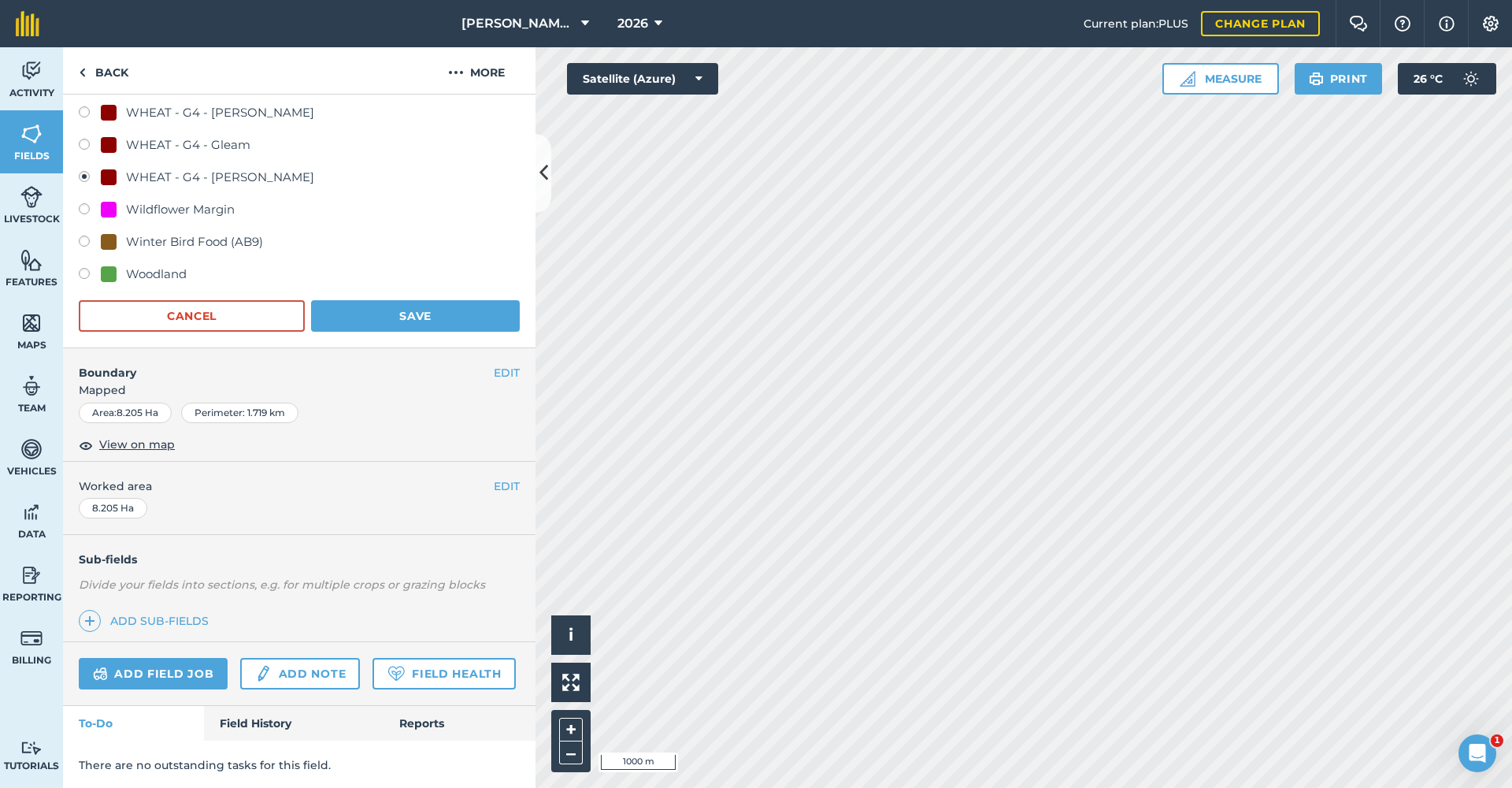
scroll to position [1267, 0]
click at [403, 325] on button "Save" at bounding box center [415, 317] width 208 height 32
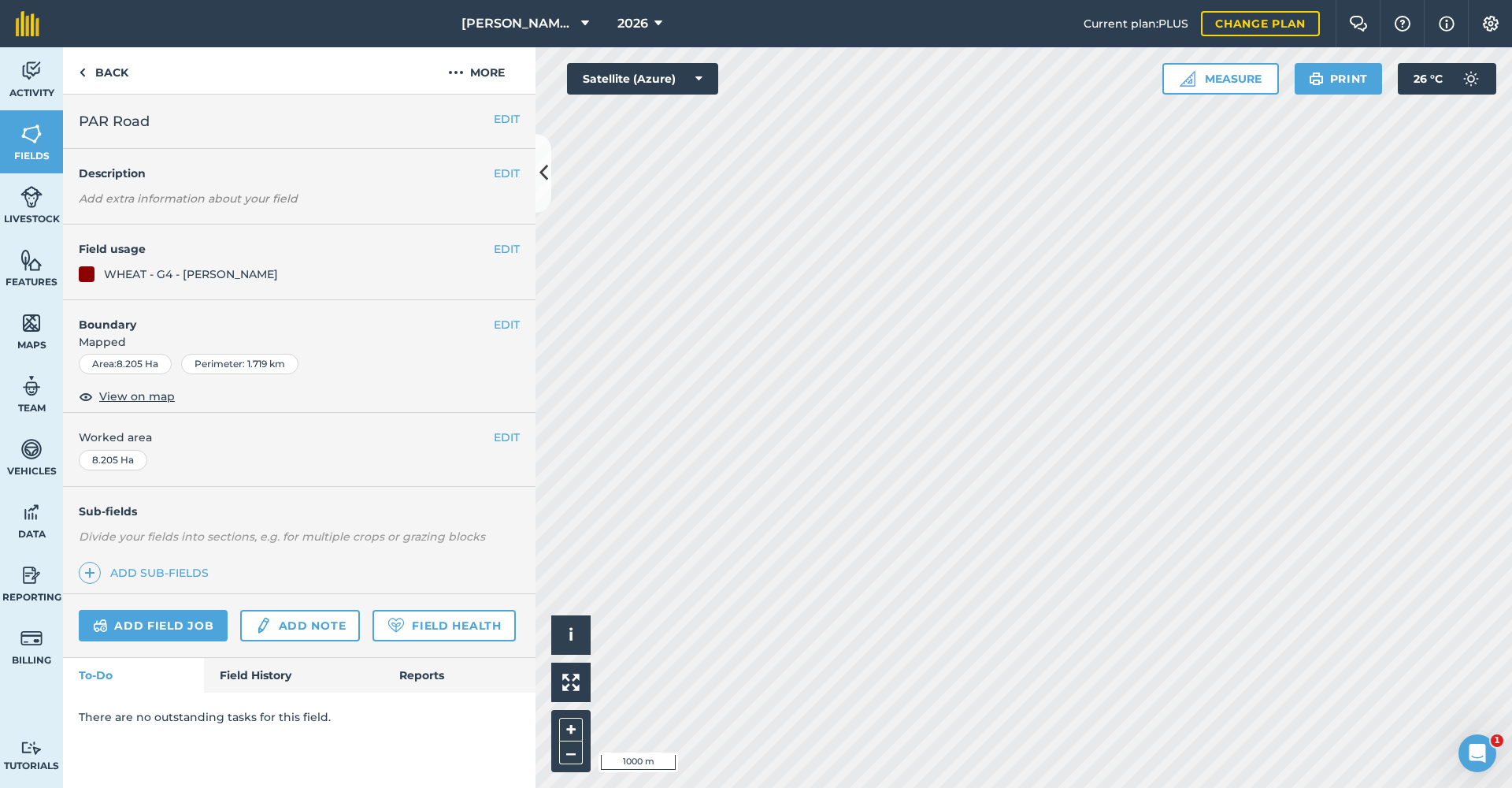
scroll to position [0, 0]
click at [101, 77] on link "Back" at bounding box center [103, 70] width 81 height 47
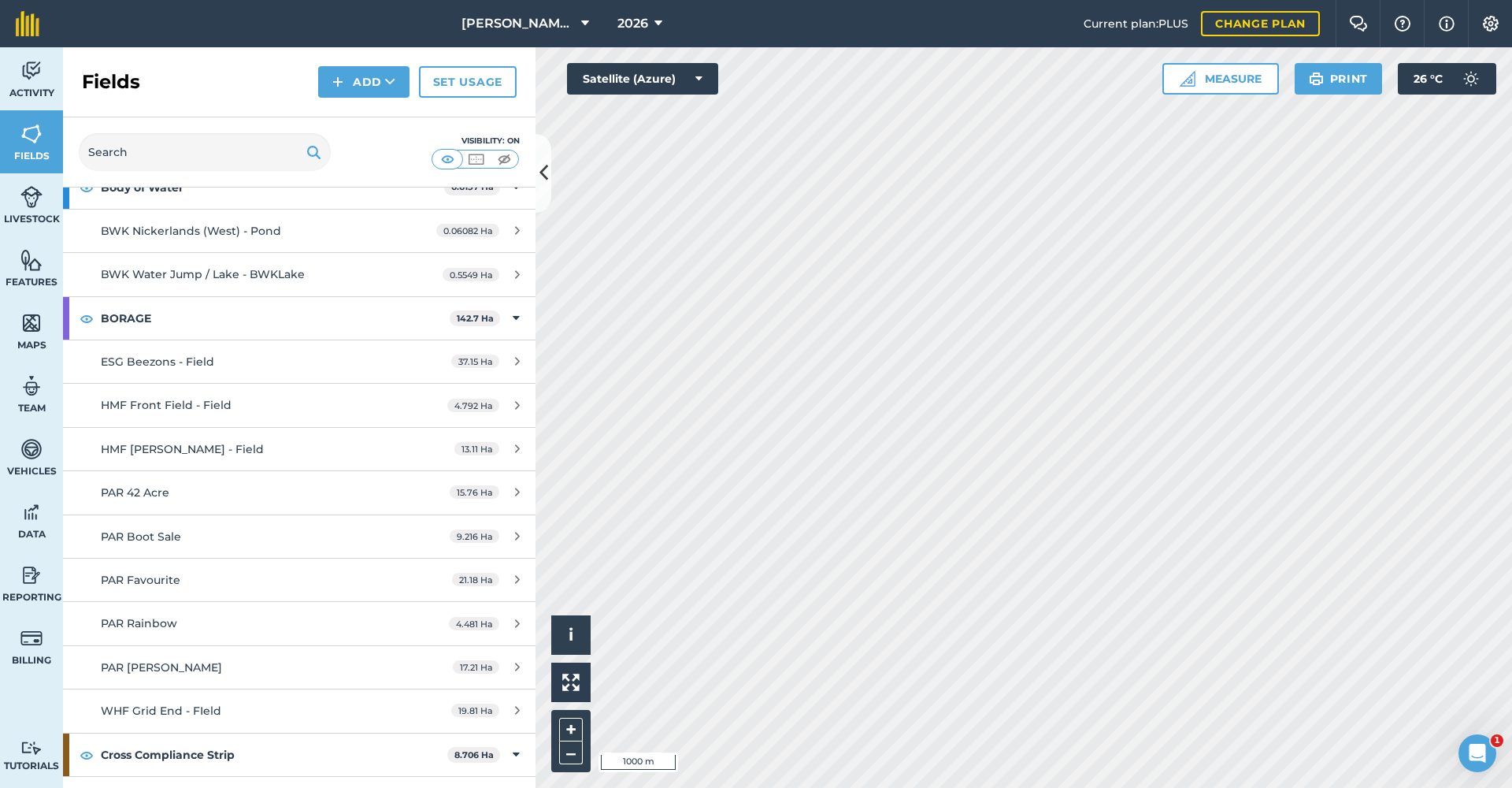
scroll to position [4935, 0]
click at [164, 400] on span "HMF Front Field - Field" at bounding box center [165, 406] width 131 height 14
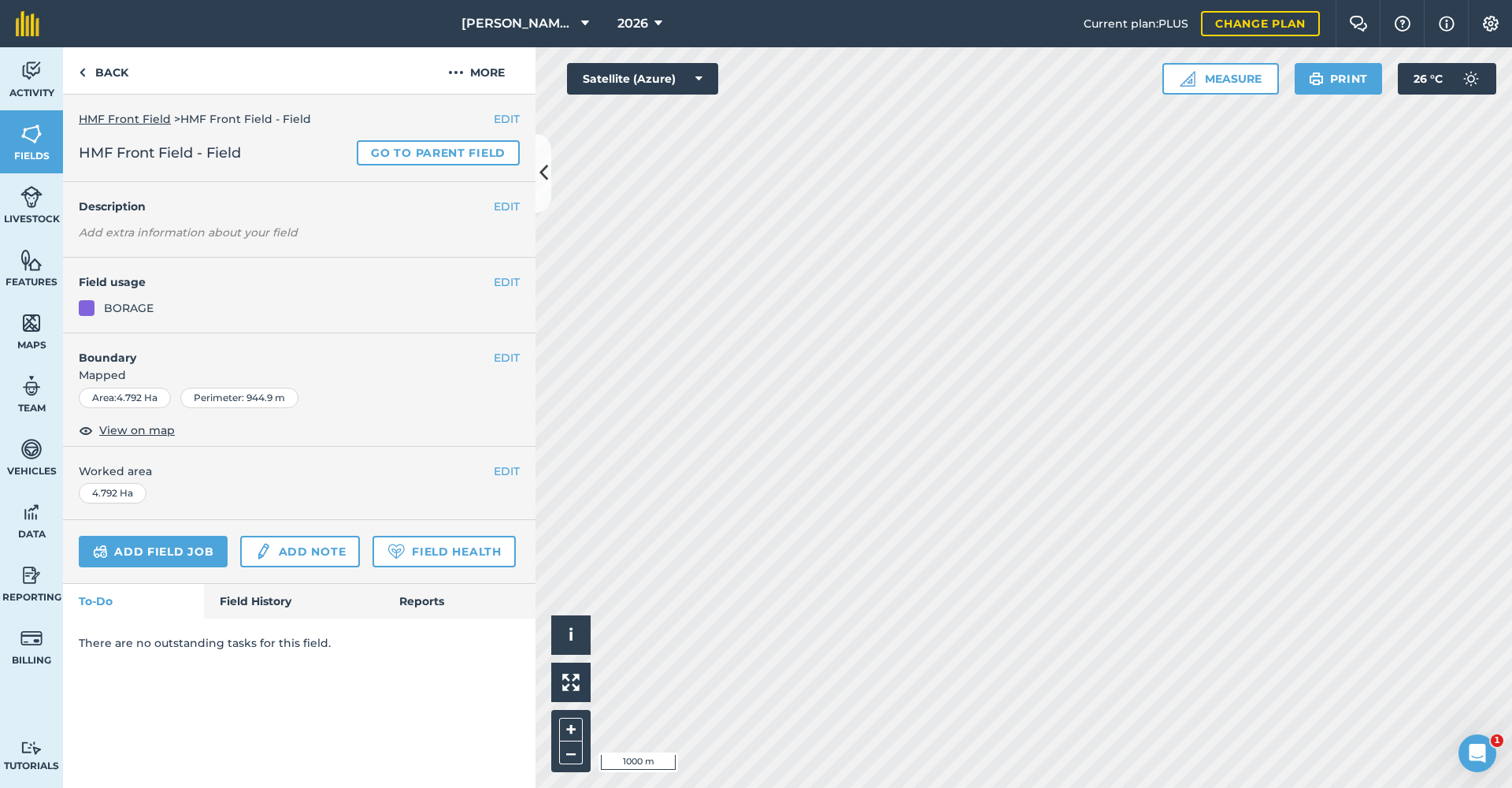
click at [505, 281] on button "EDIT" at bounding box center [506, 282] width 26 height 17
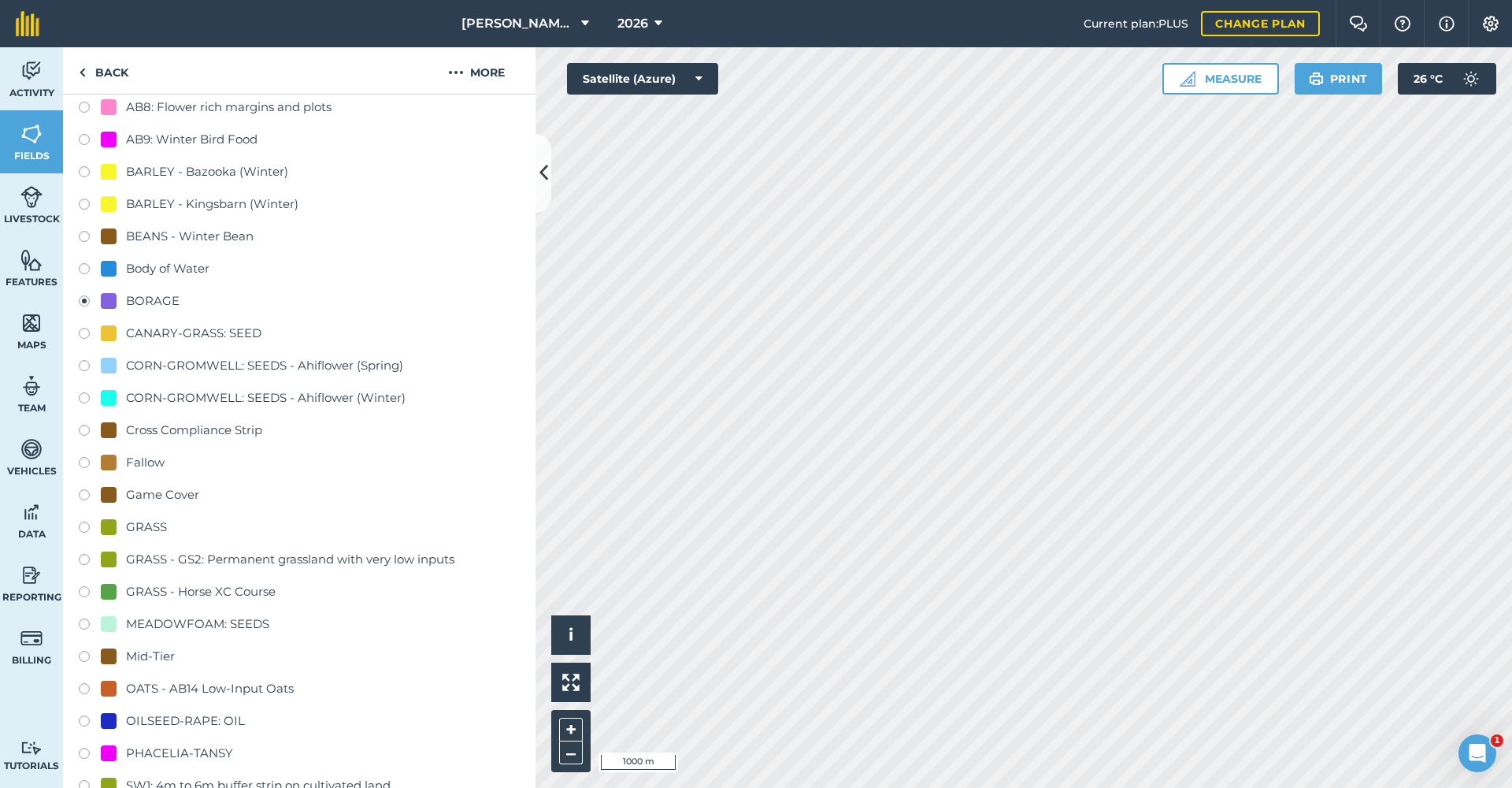
scroll to position [286, 0]
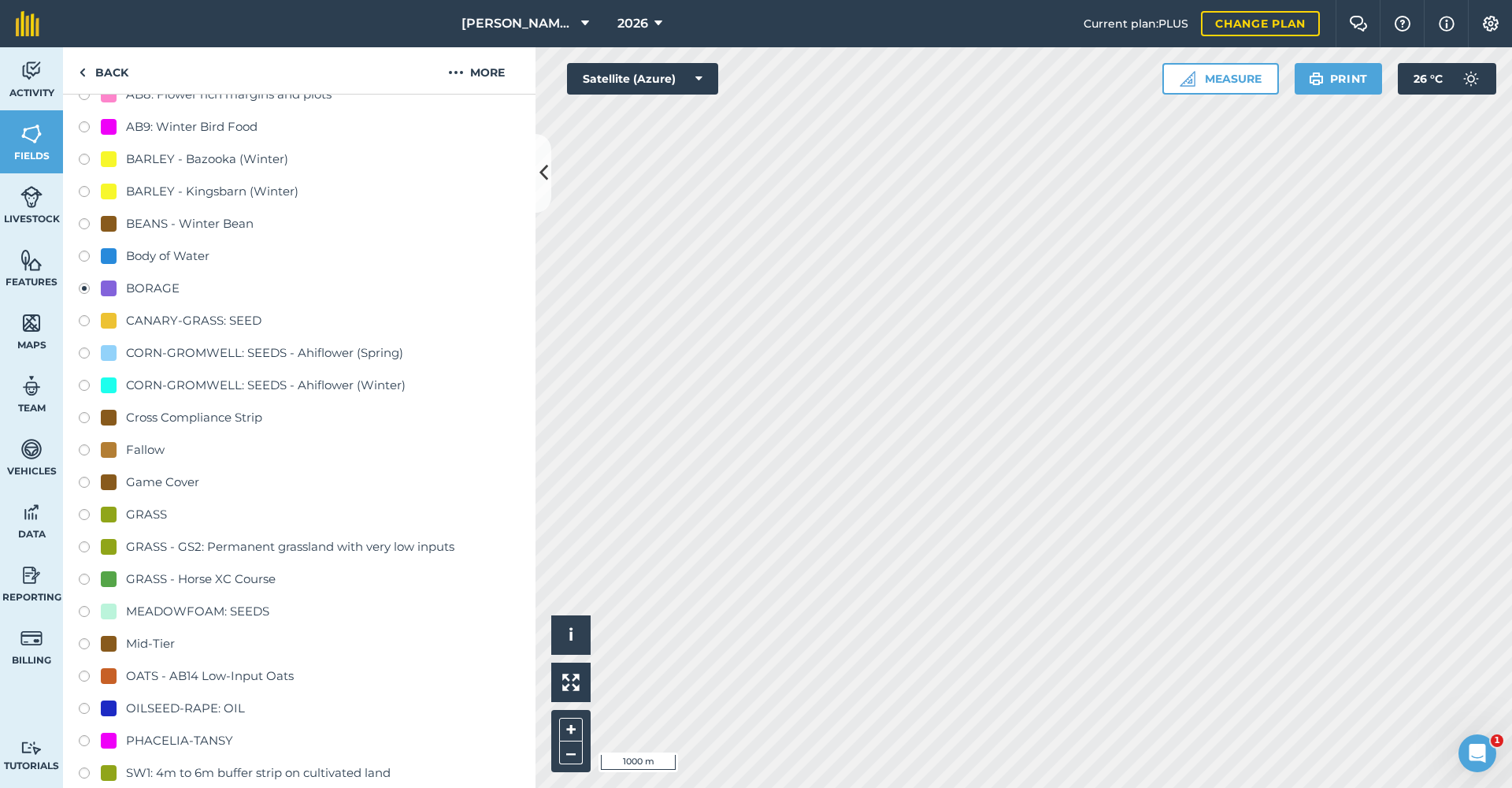
click at [87, 676] on label at bounding box center [89, 678] width 22 height 15
radio input "true"
radio input "false"
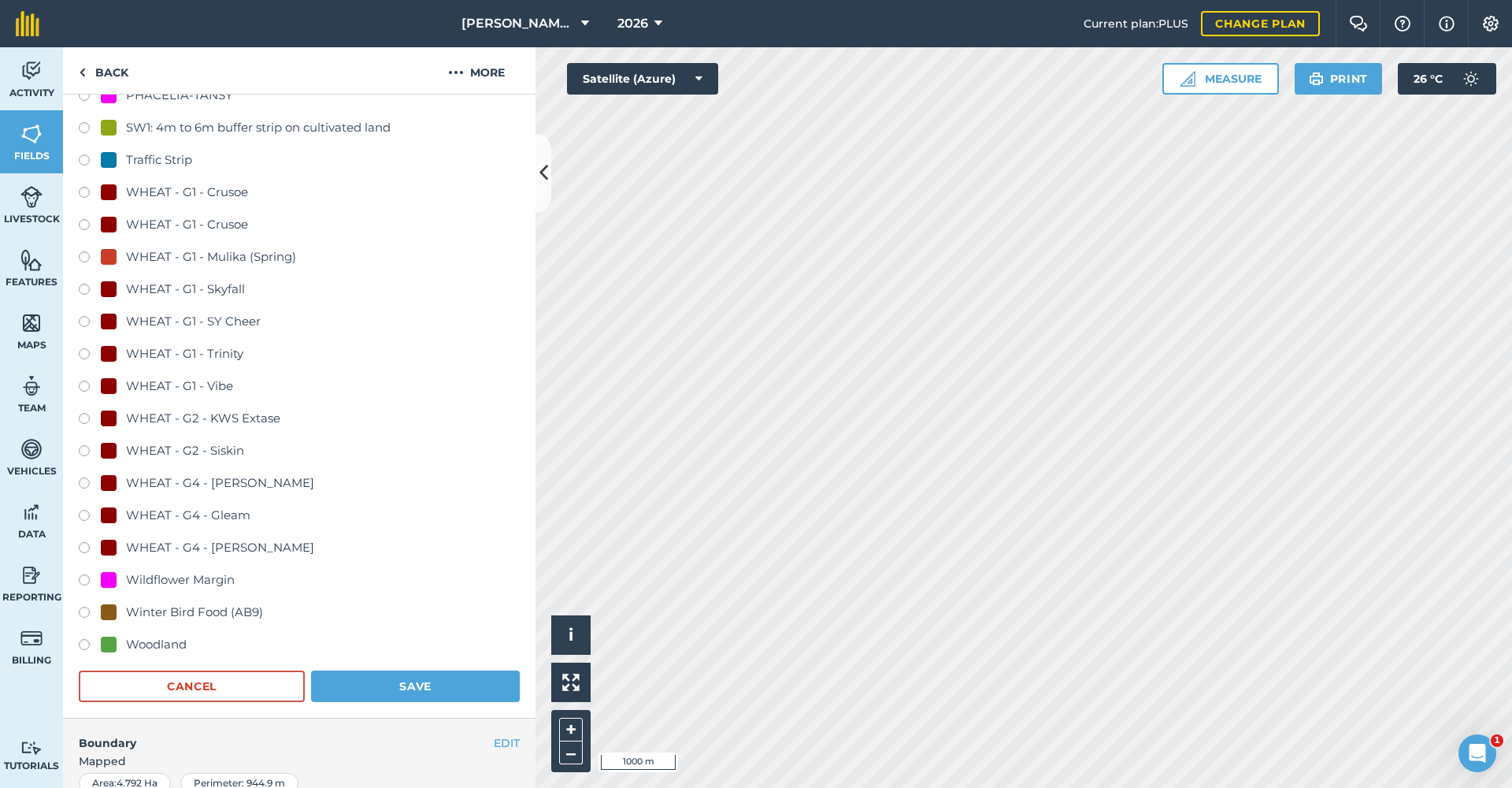
scroll to position [935, 0]
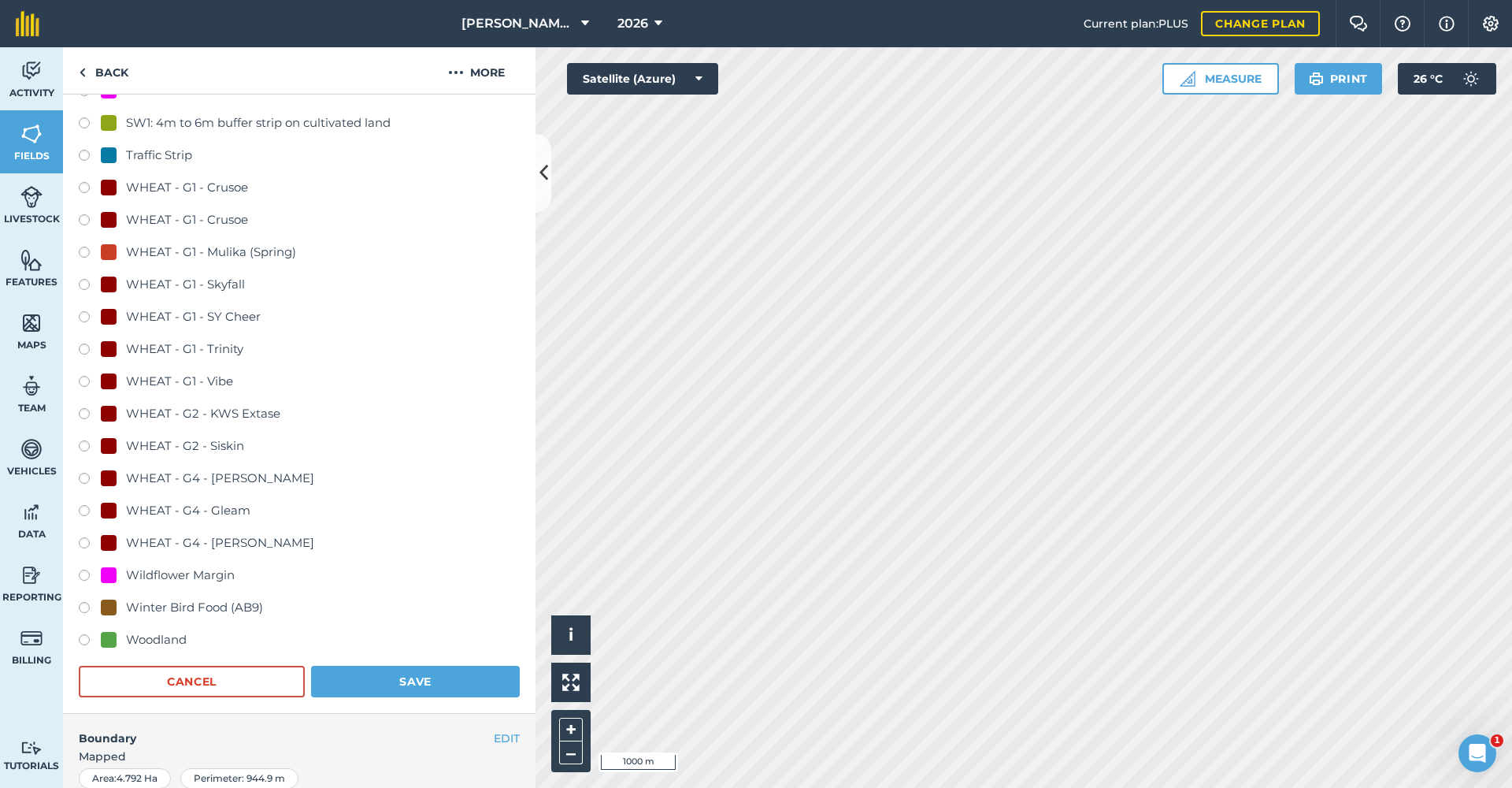
click at [400, 678] on button "Save" at bounding box center [415, 681] width 208 height 32
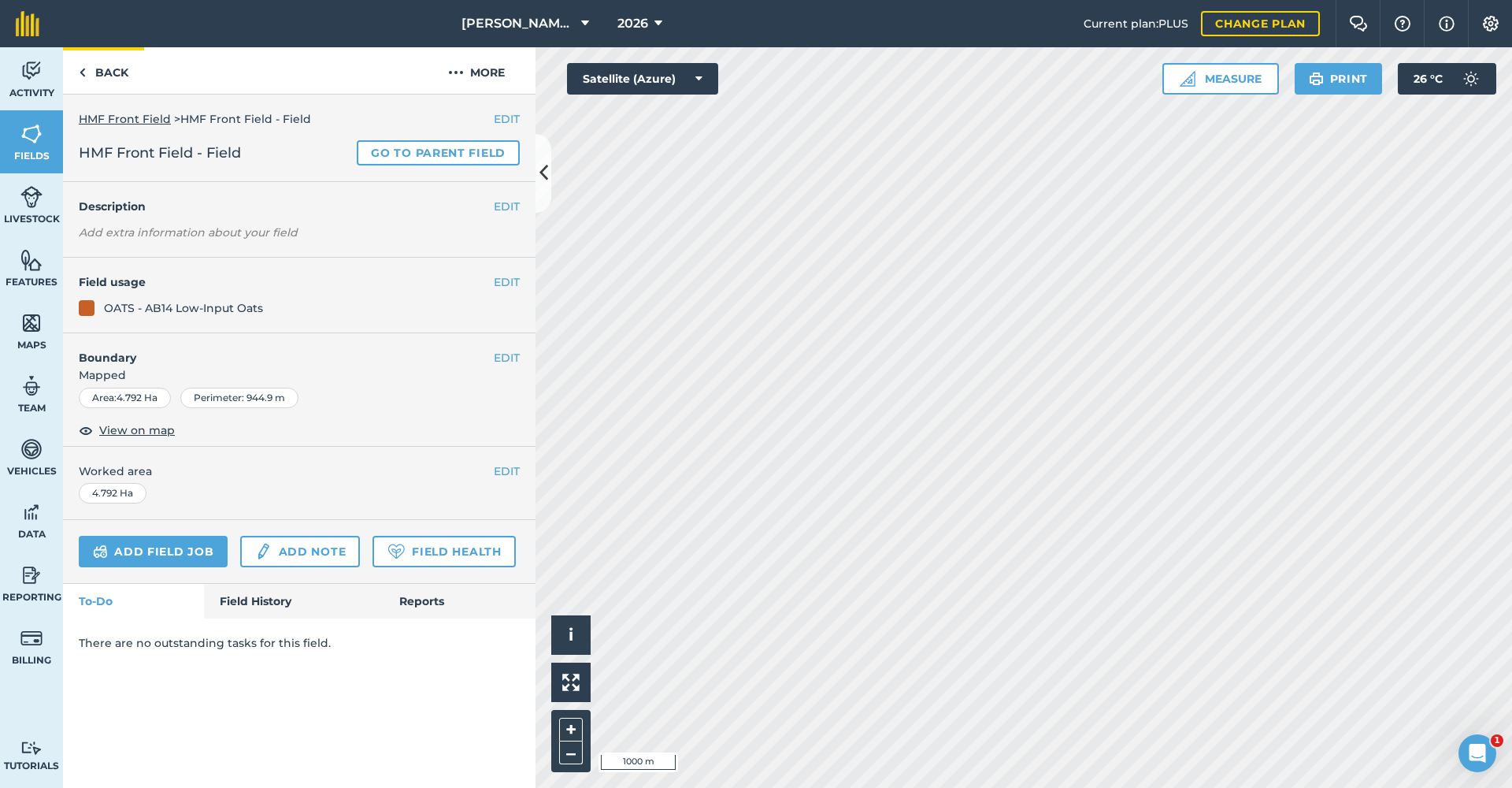
click at [105, 76] on link "Back" at bounding box center [103, 70] width 81 height 47
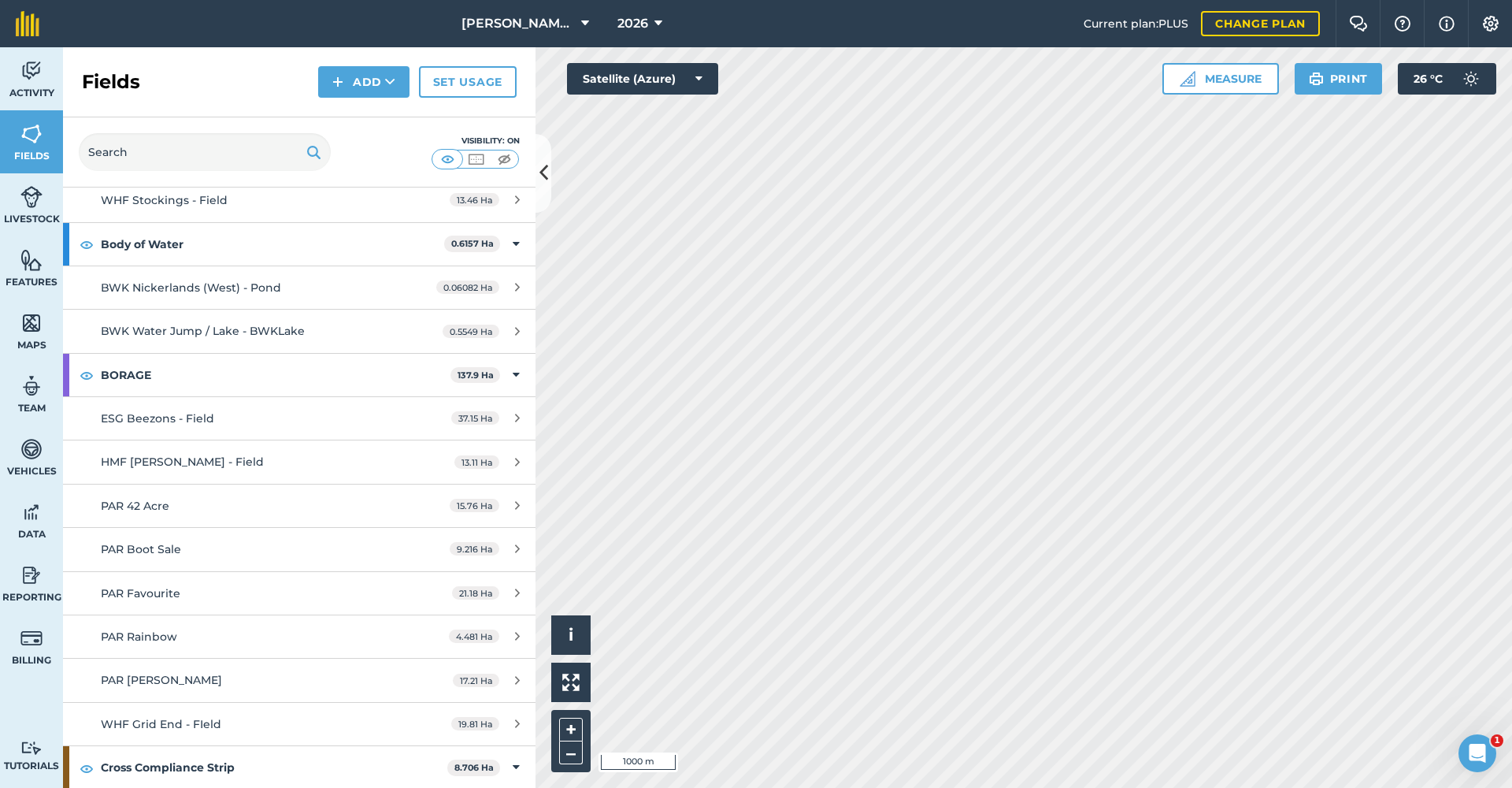
scroll to position [4897, 0]
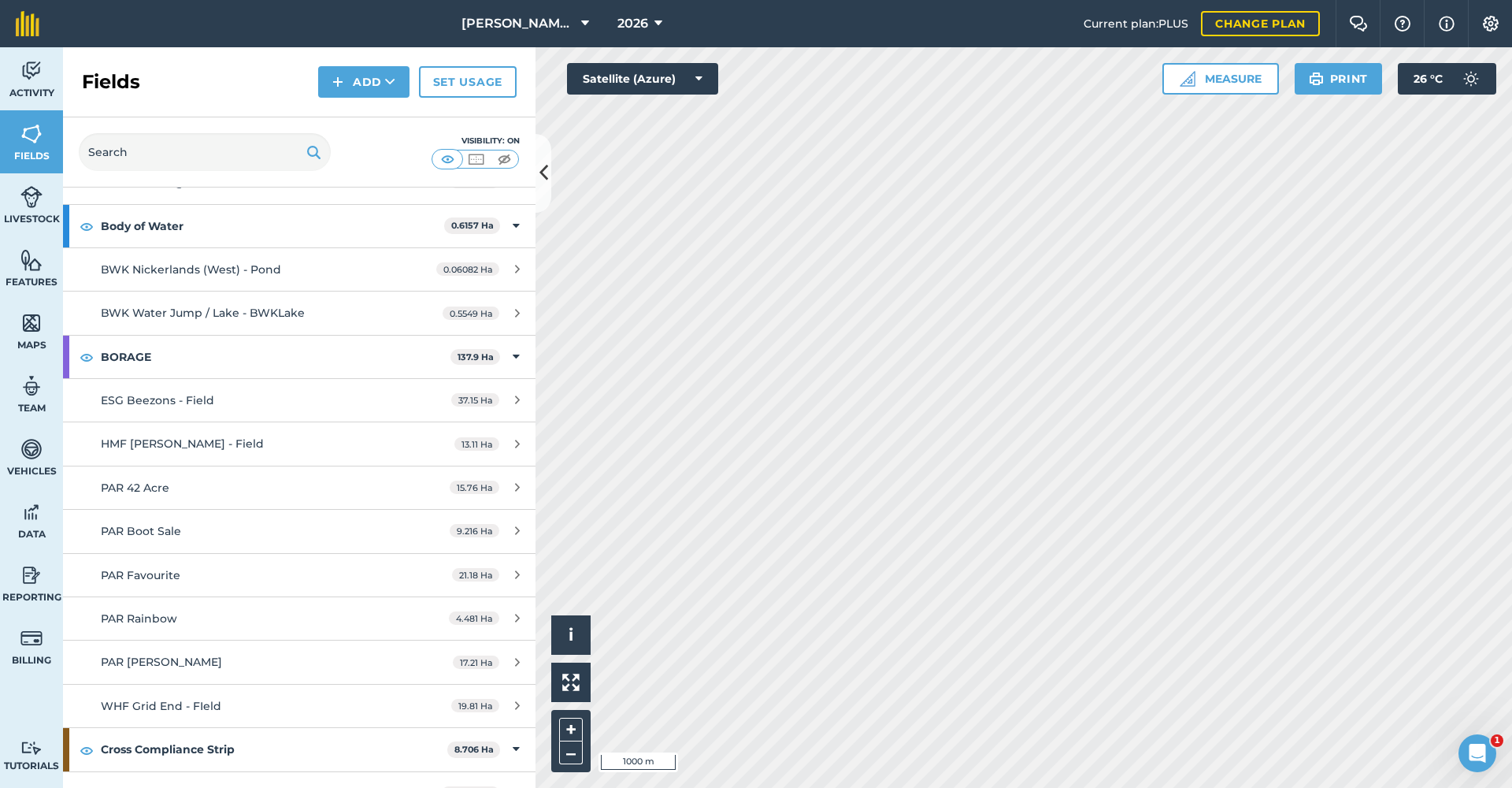
click at [480, 437] on span "13.11 Ha" at bounding box center [476, 444] width 45 height 13
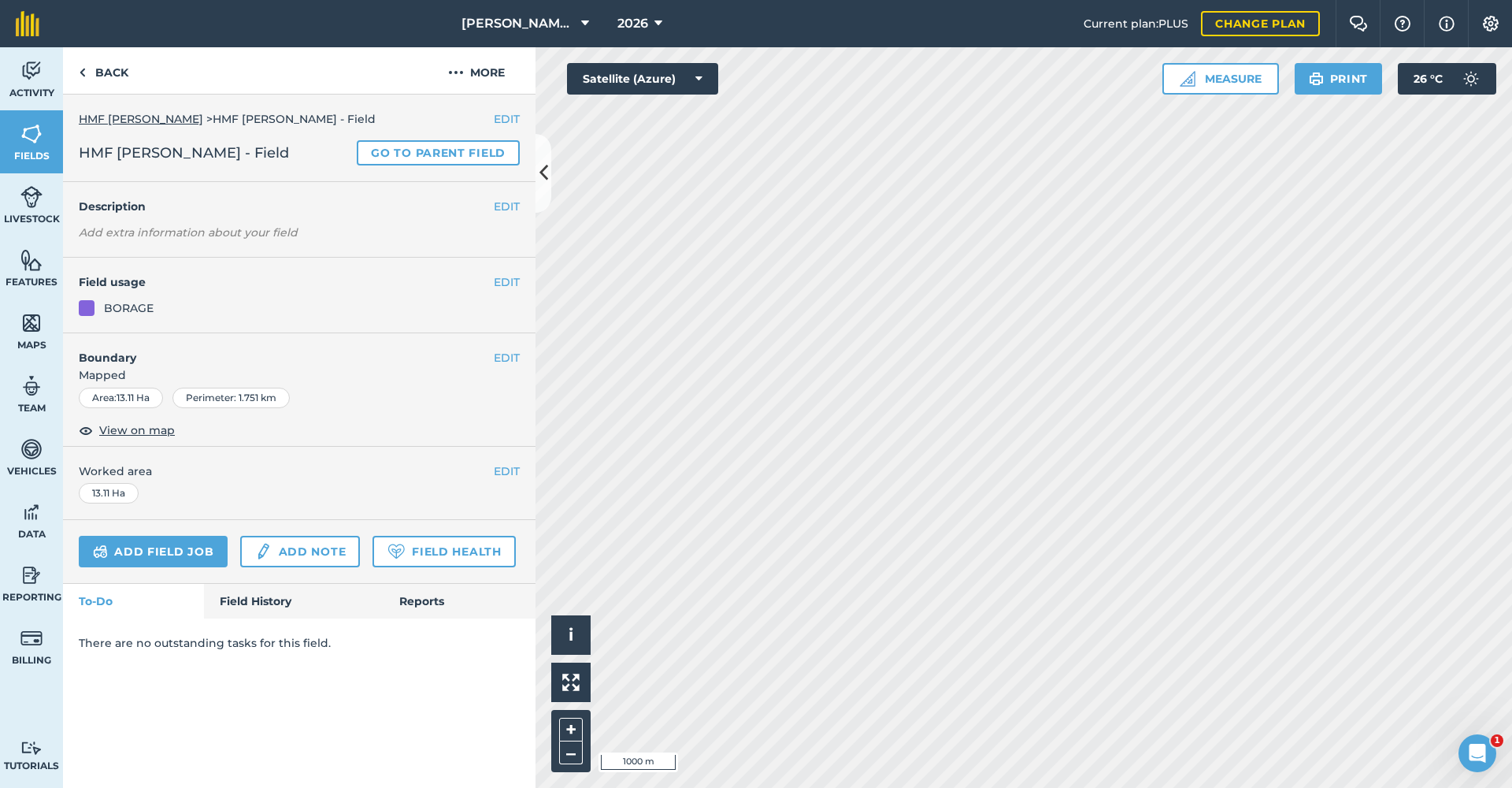
click at [502, 282] on button "EDIT" at bounding box center [506, 282] width 26 height 17
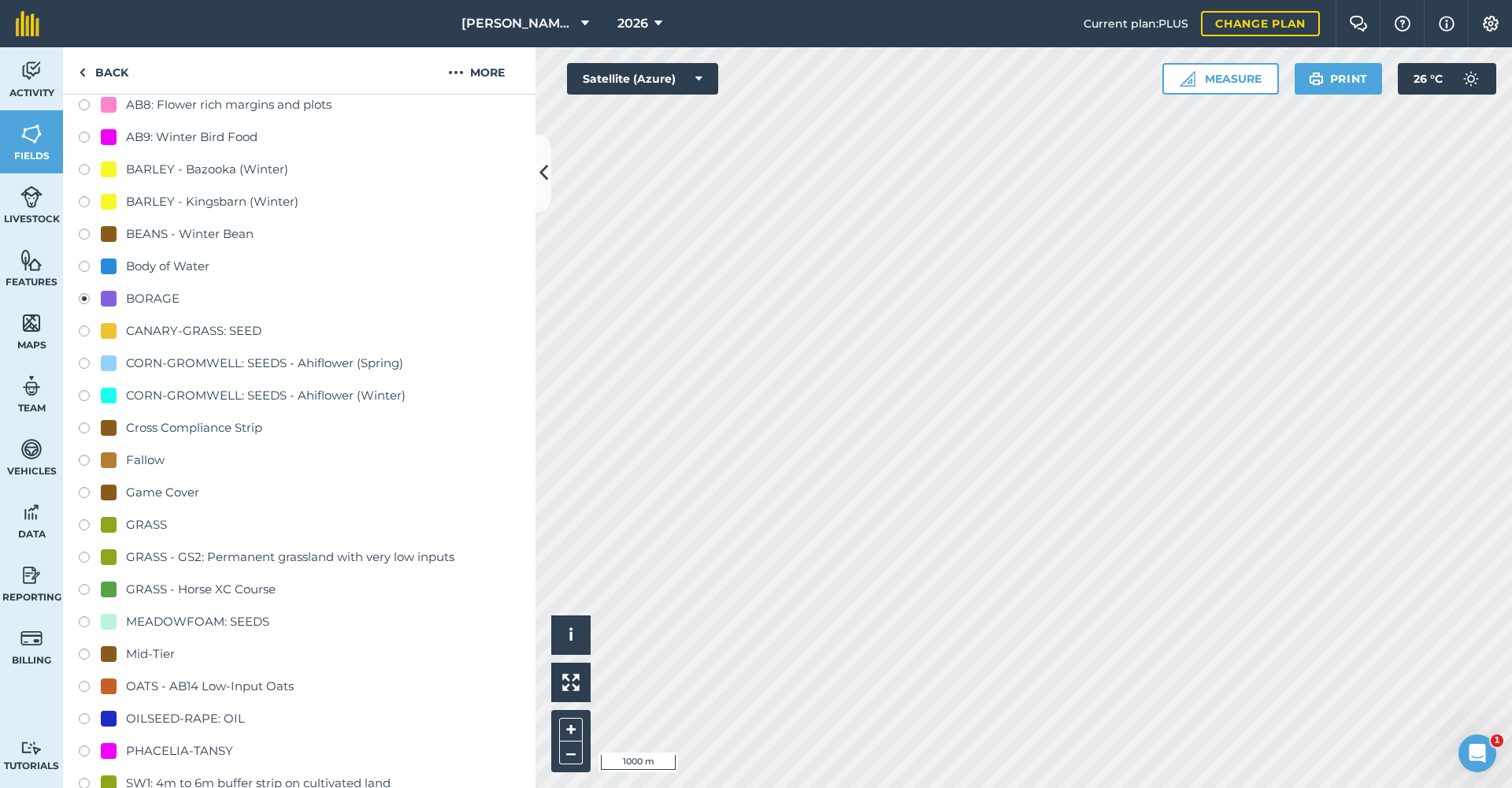
scroll to position [288, 0]
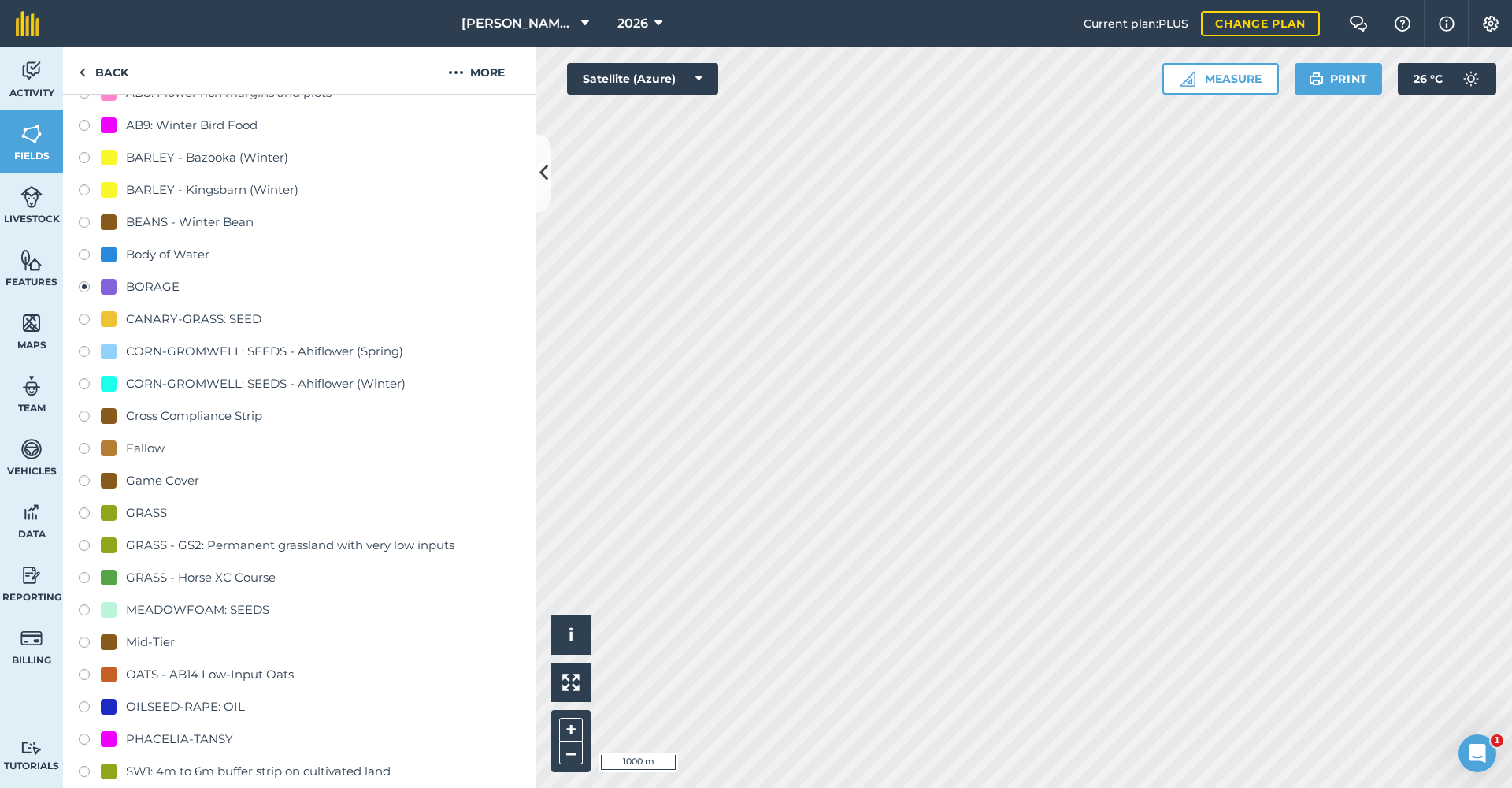
click at [90, 672] on label at bounding box center [89, 676] width 22 height 15
radio input "true"
radio input "false"
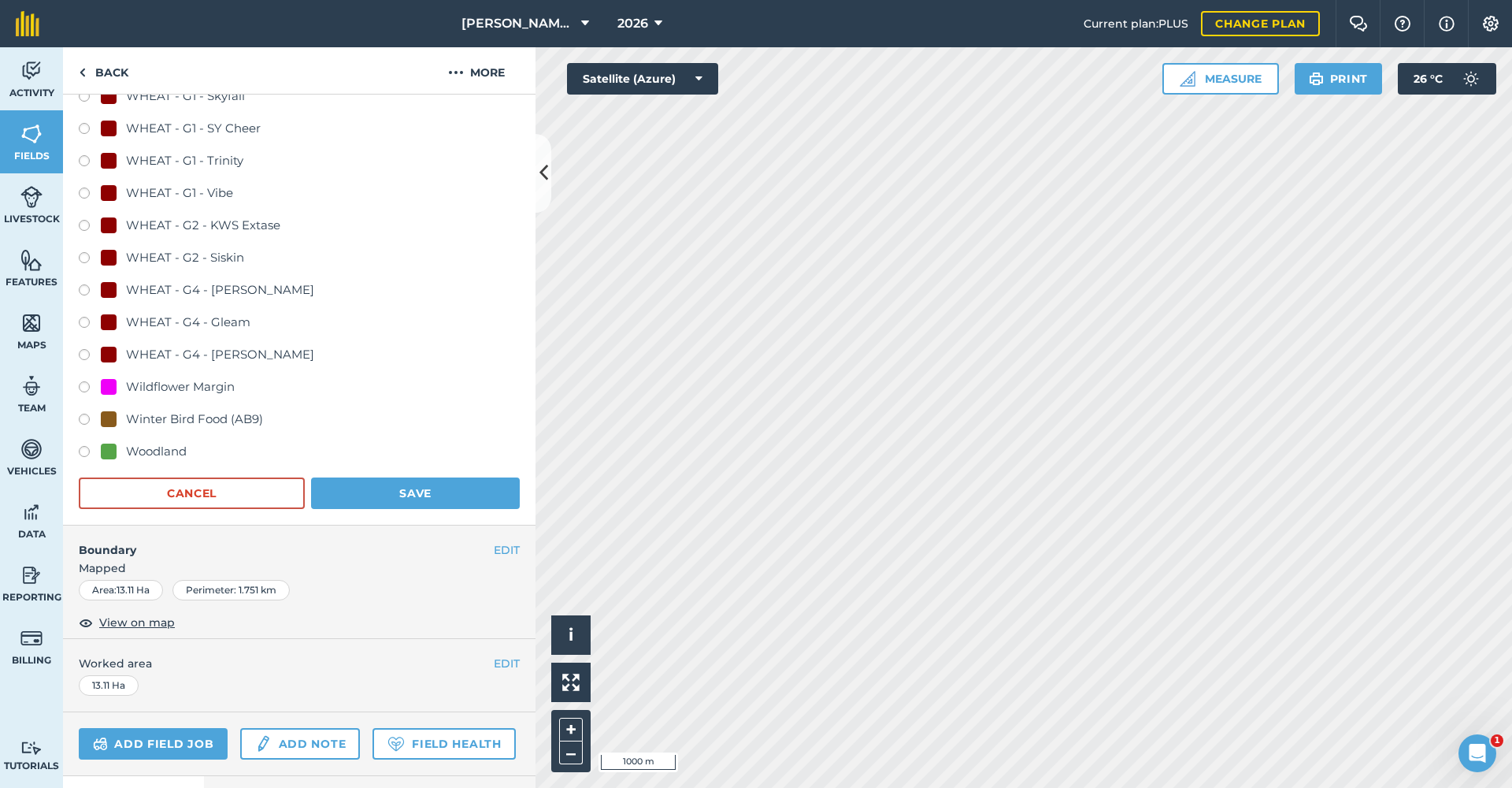
scroll to position [1151, 0]
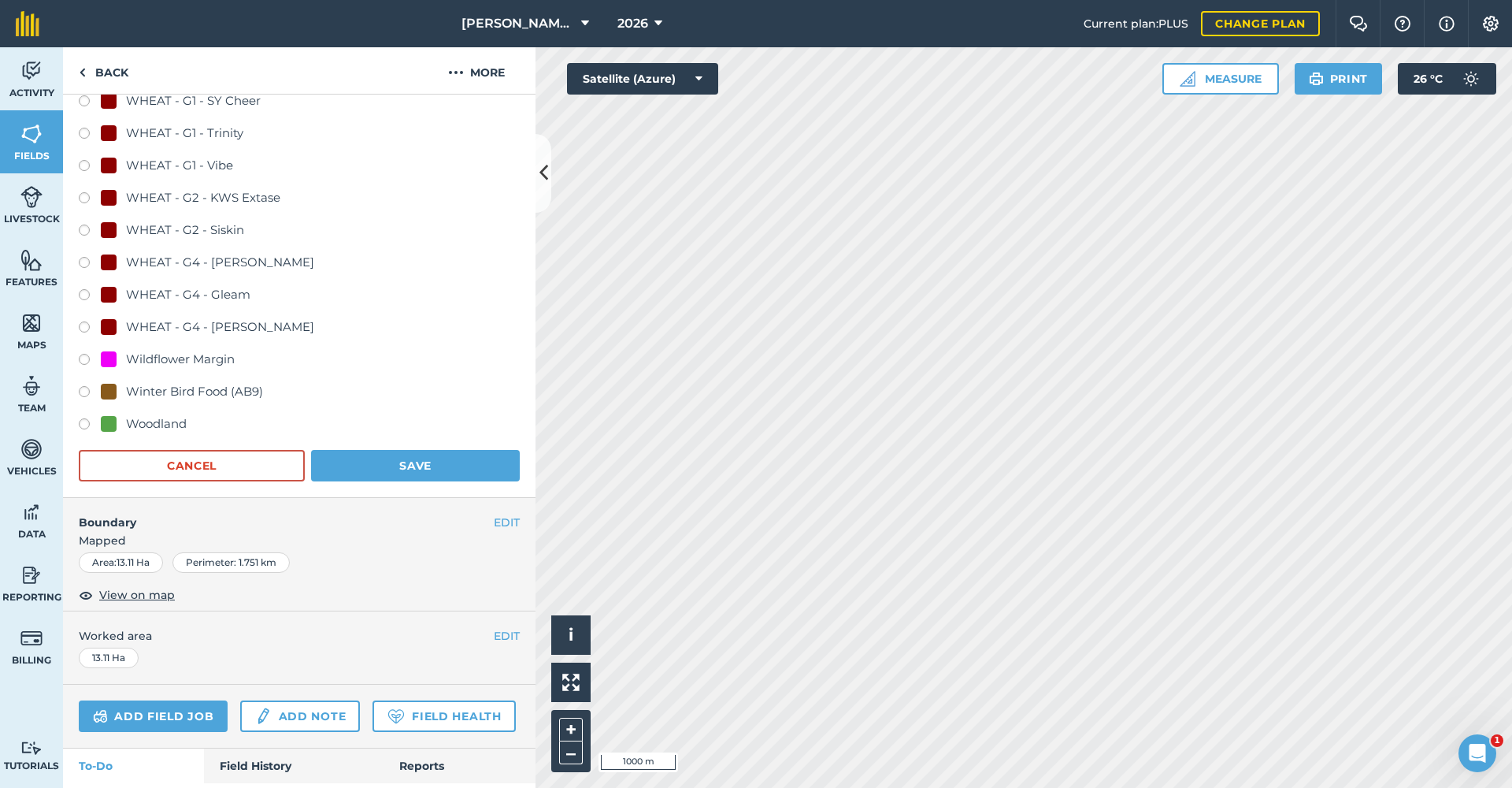
click at [427, 453] on button "Save" at bounding box center [415, 465] width 208 height 32
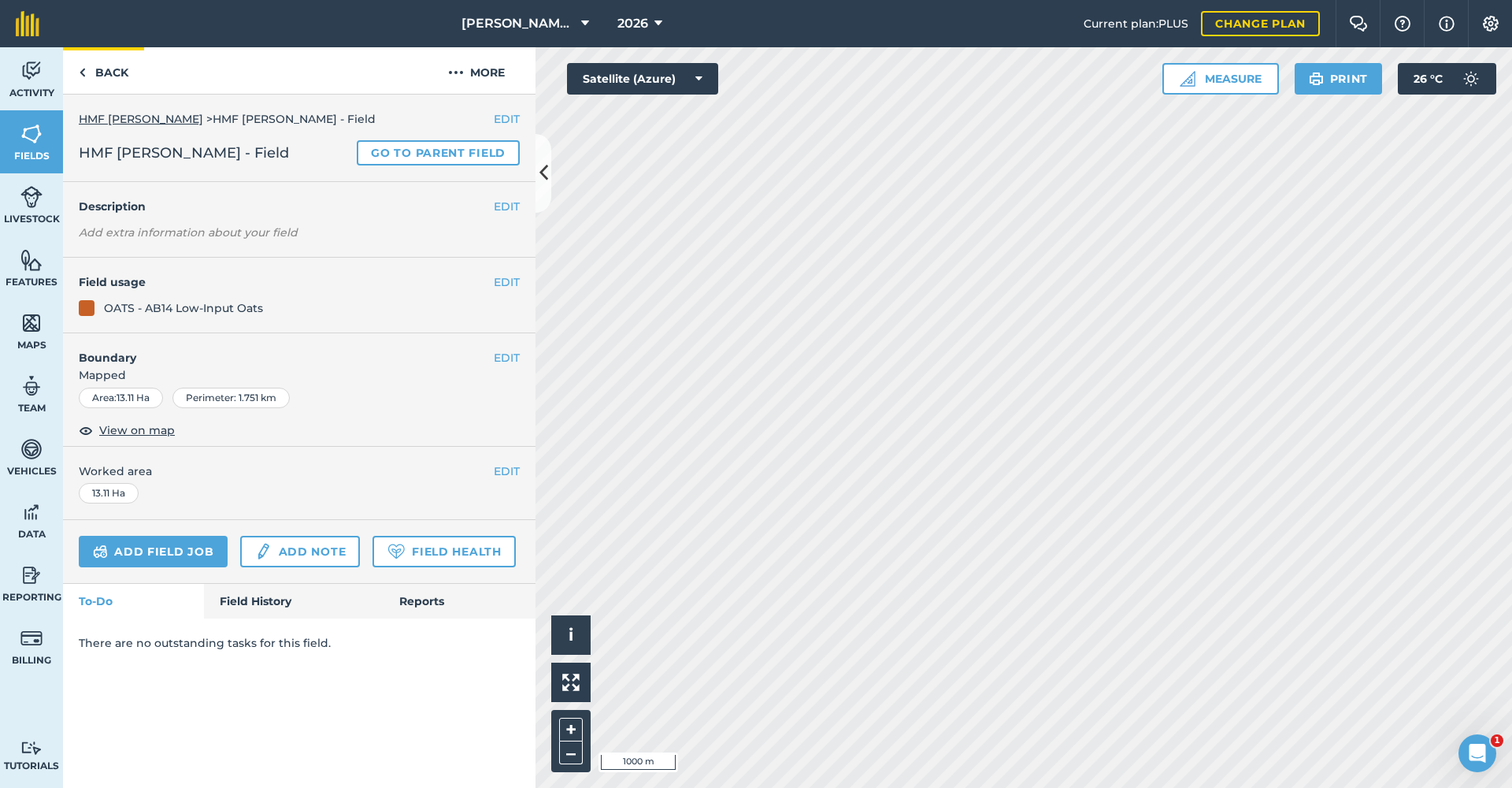
click at [107, 76] on link "Back" at bounding box center [103, 70] width 81 height 47
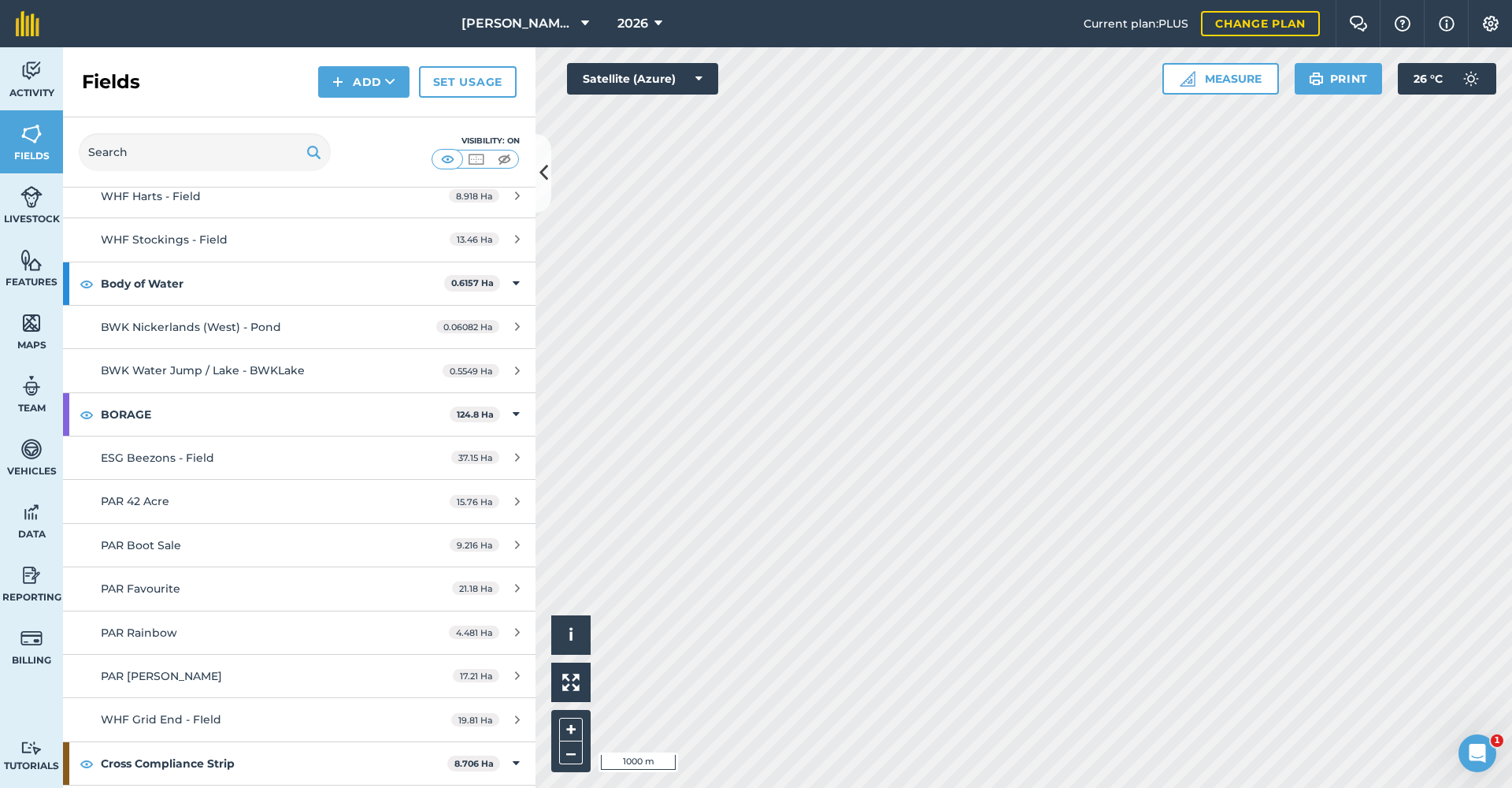
scroll to position [4846, 0]
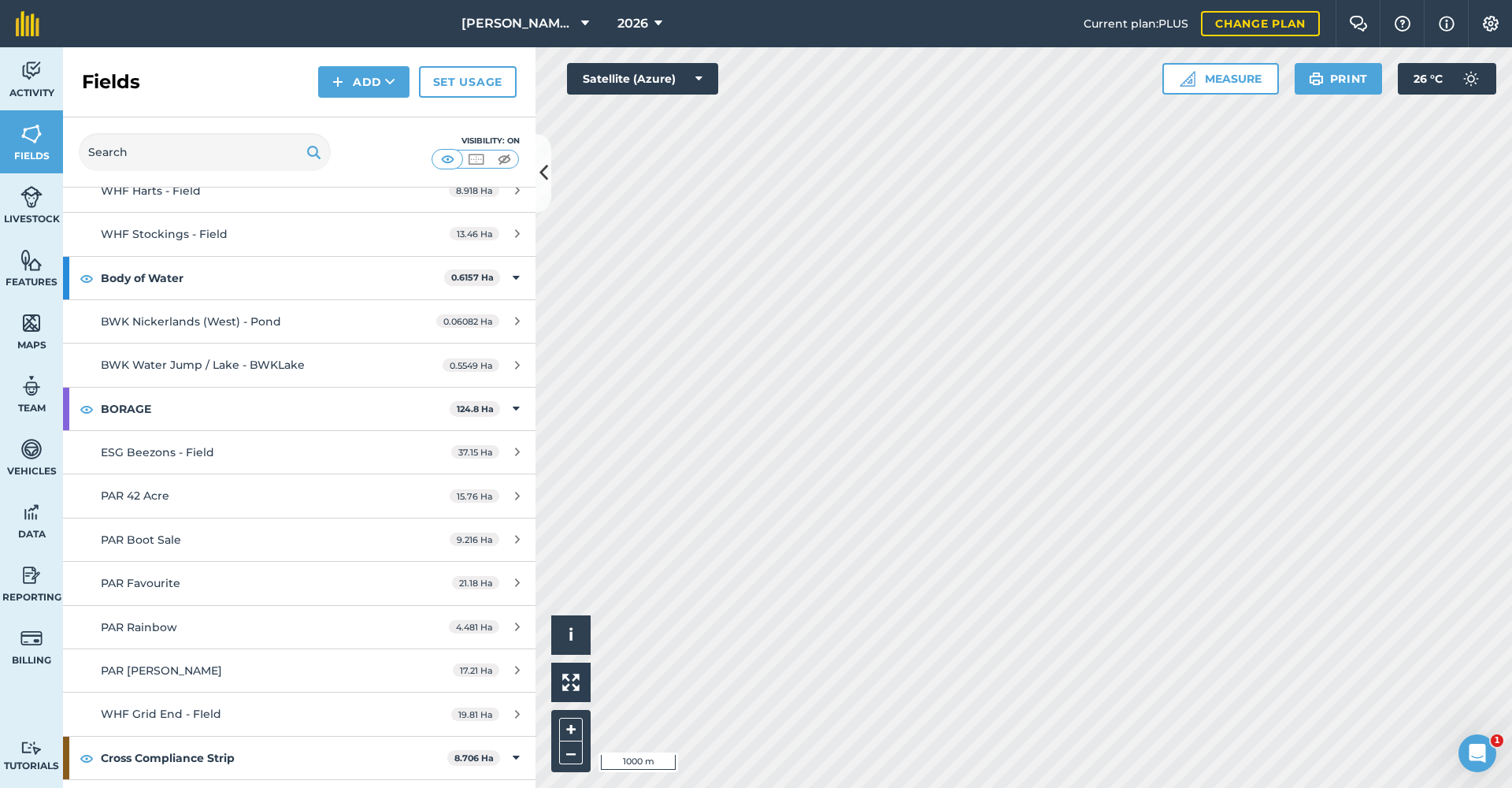
click at [200, 707] on span "WHF Grid End - FIeld" at bounding box center [161, 713] width 121 height 14
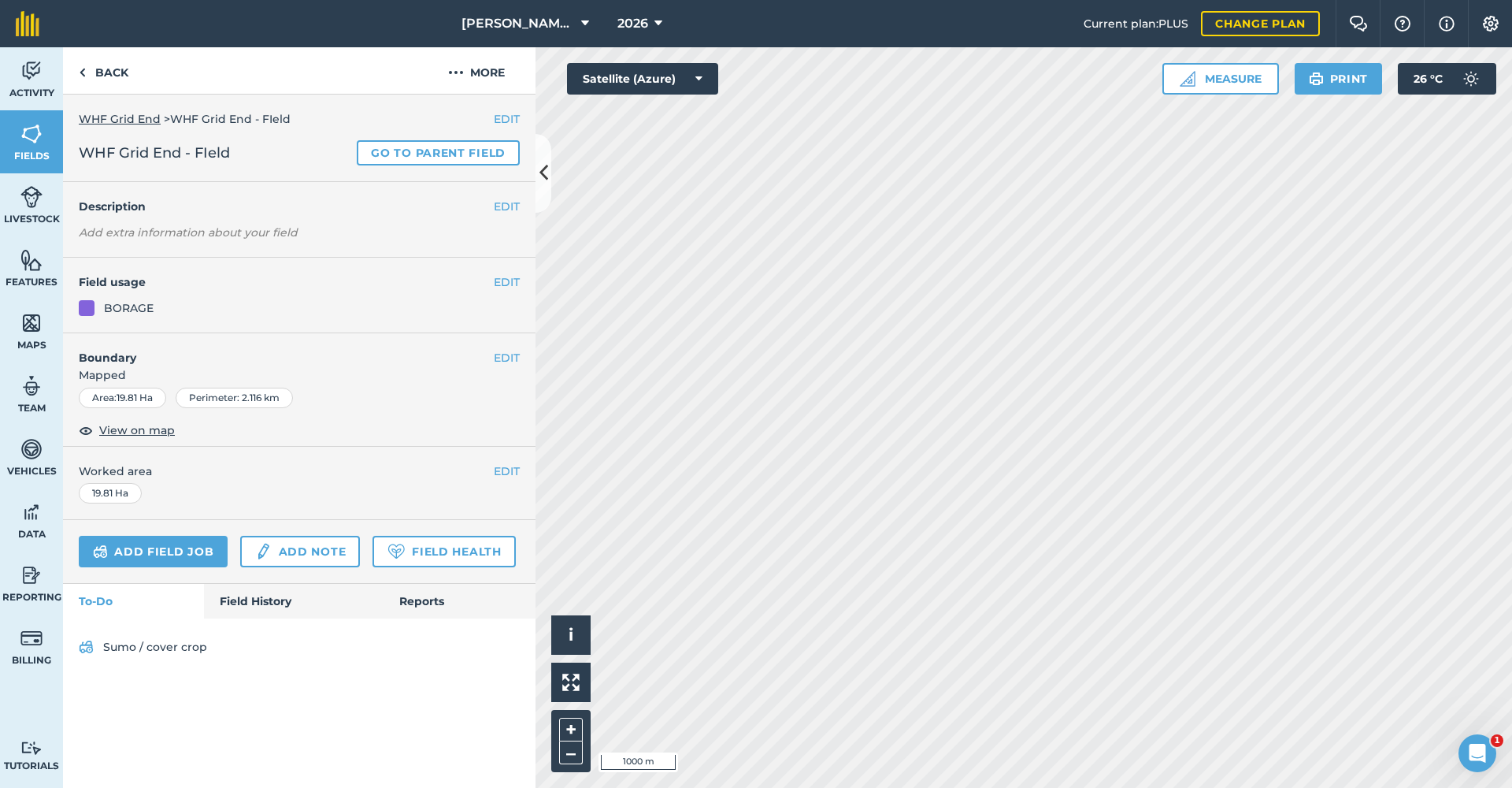
click at [507, 279] on button "EDIT" at bounding box center [506, 282] width 26 height 17
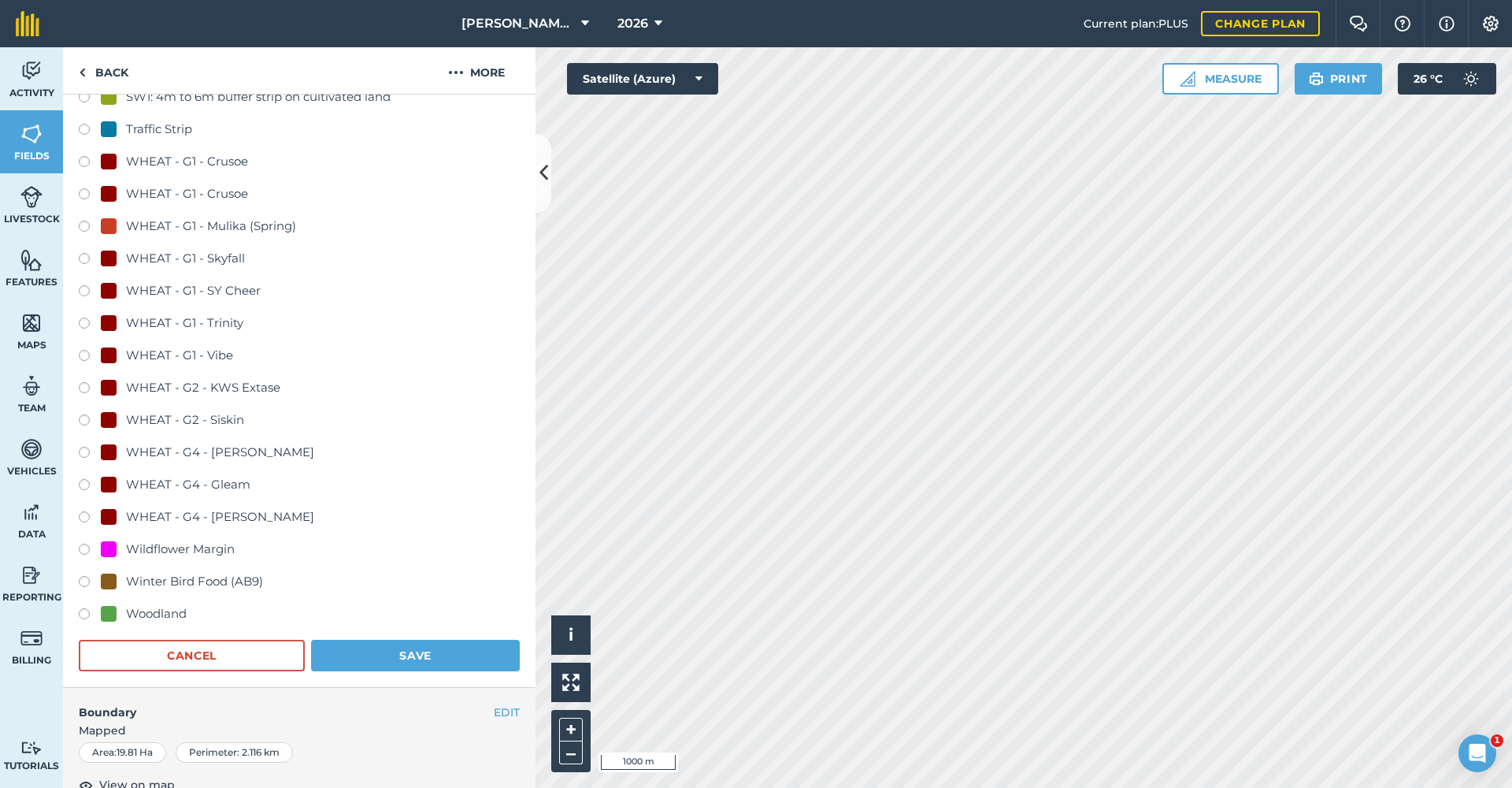
scroll to position [962, 0]
click at [85, 259] on label at bounding box center [89, 260] width 22 height 15
radio input "true"
radio input "false"
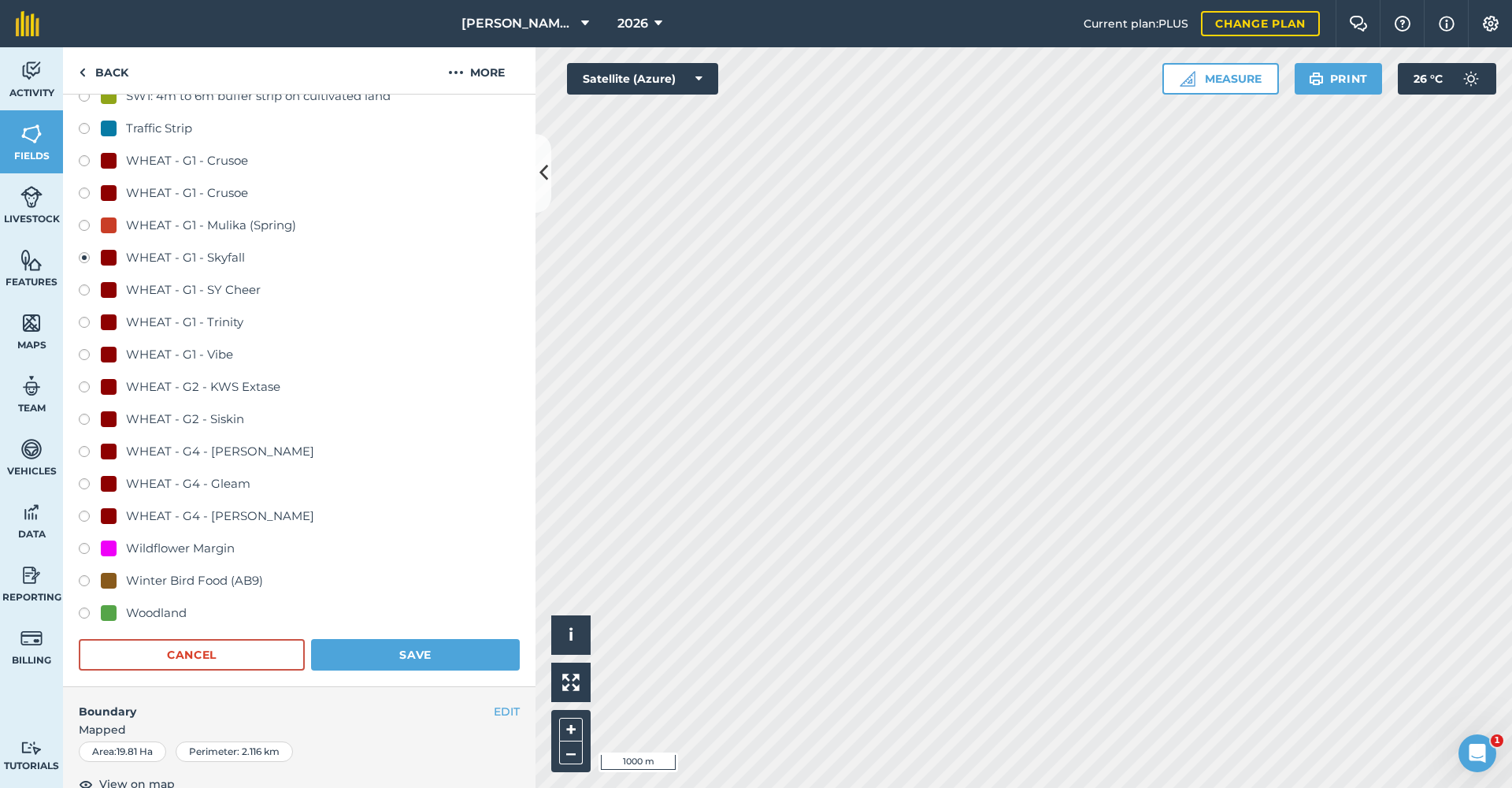
click at [390, 648] on button "Save" at bounding box center [415, 654] width 208 height 32
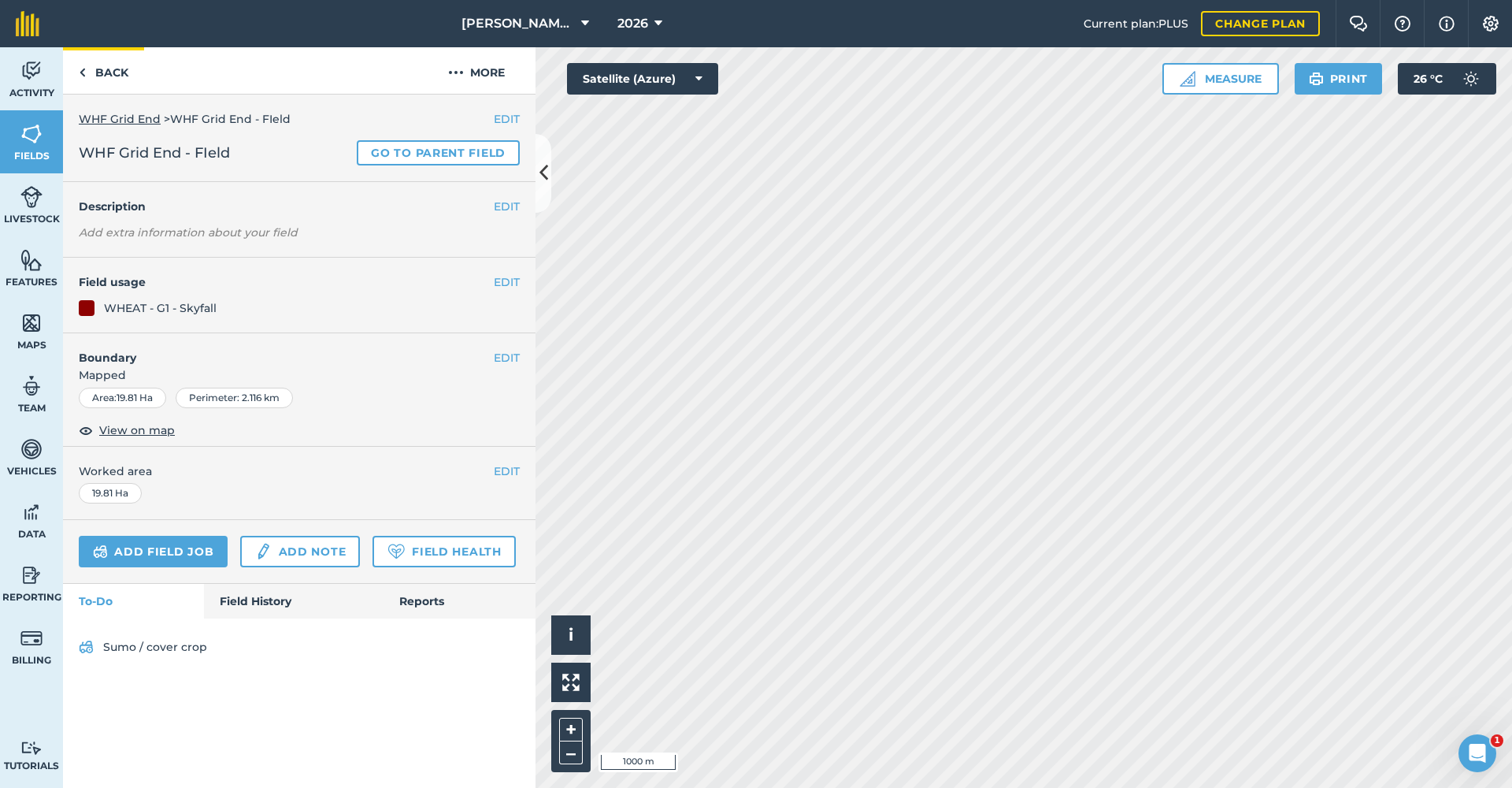
click at [94, 73] on link "Back" at bounding box center [103, 70] width 81 height 47
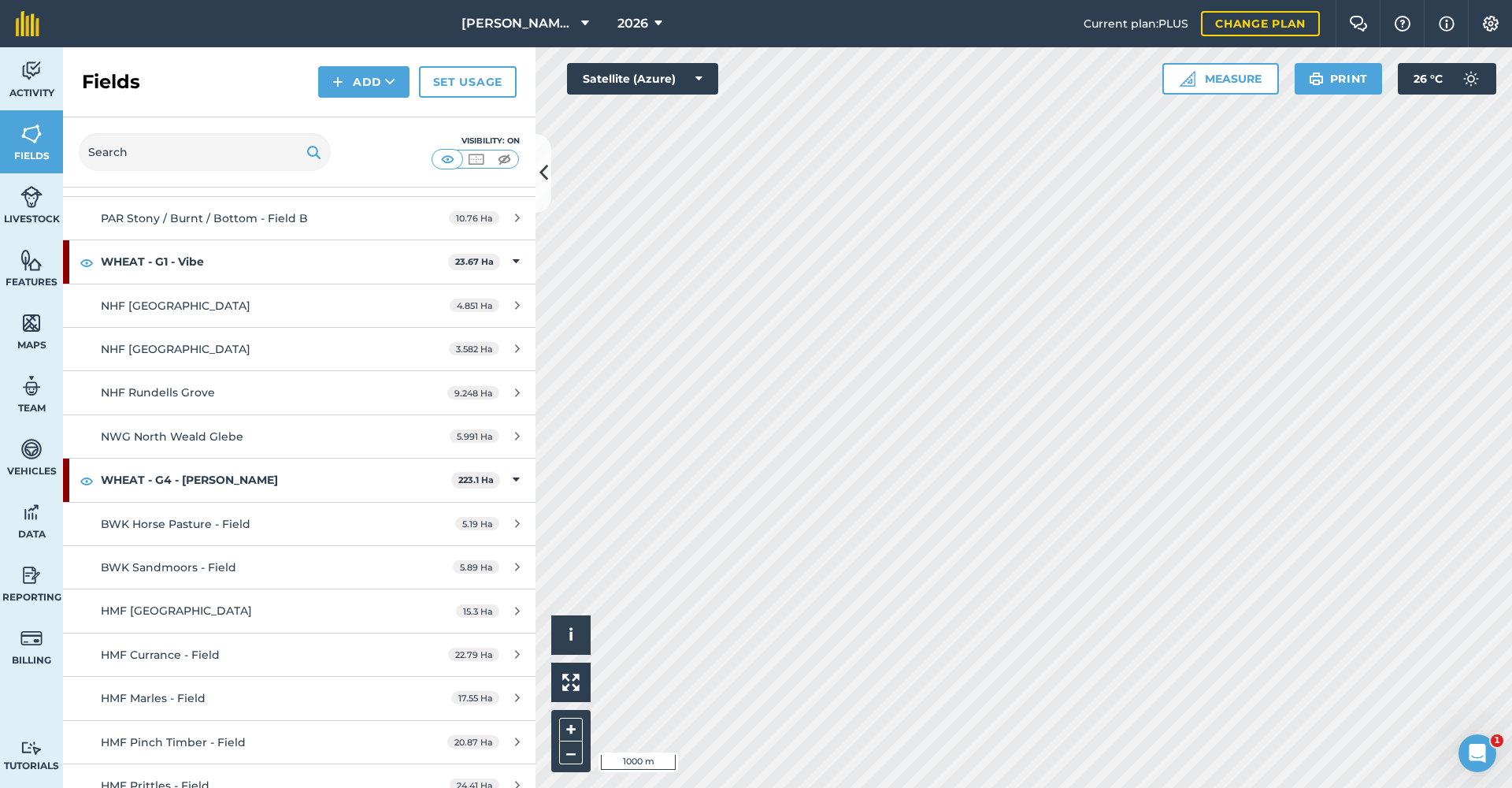
scroll to position [15453, 0]
click at [398, 501] on link "BWK Horse Pasture - Field 5.19 Ha" at bounding box center [299, 522] width 472 height 42
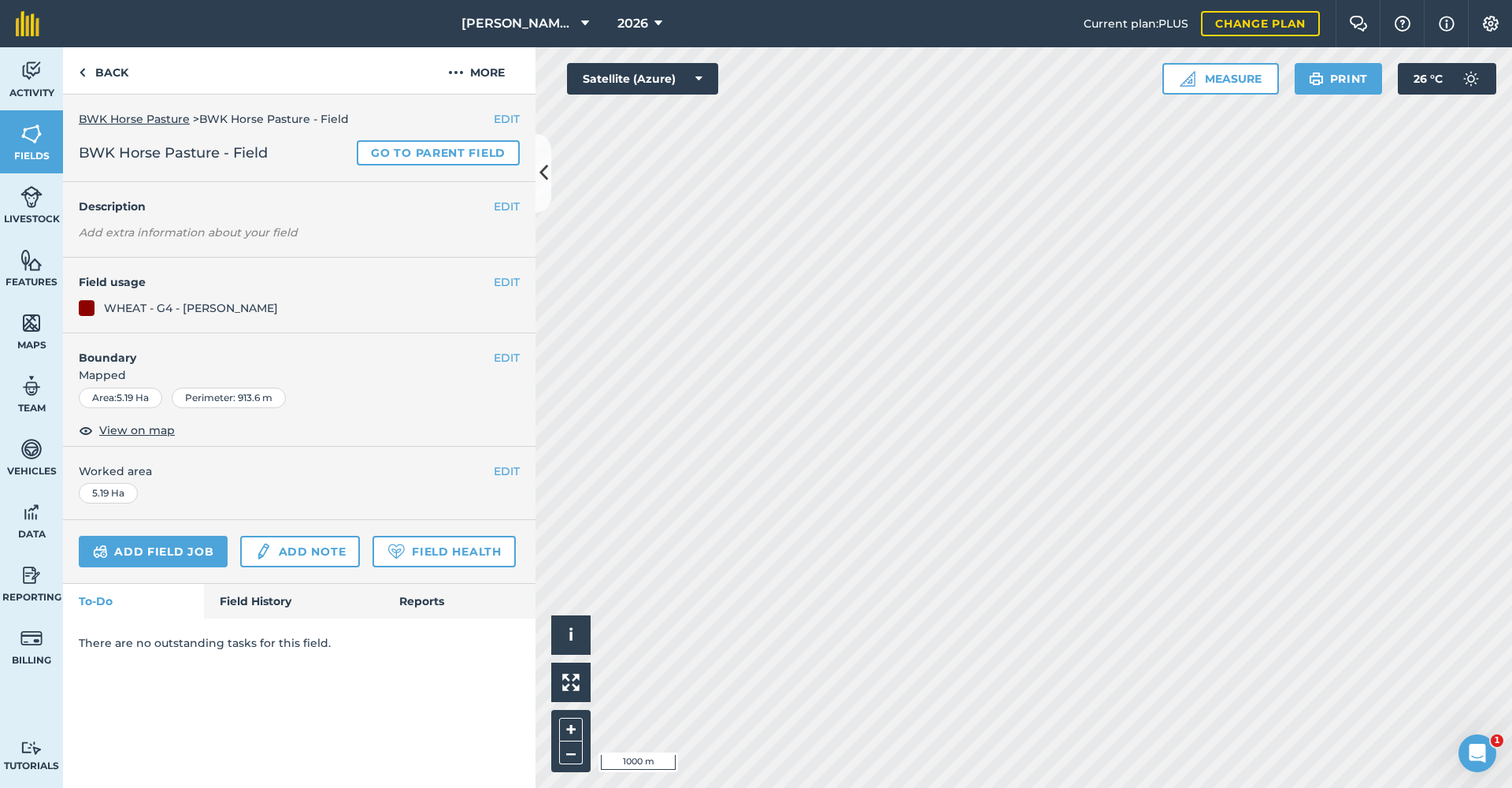
click at [398, 409] on div "Area : 5.19 Ha Perimeter : 913.6 m" at bounding box center [299, 401] width 472 height 27
click at [500, 274] on button "EDIT" at bounding box center [506, 282] width 26 height 17
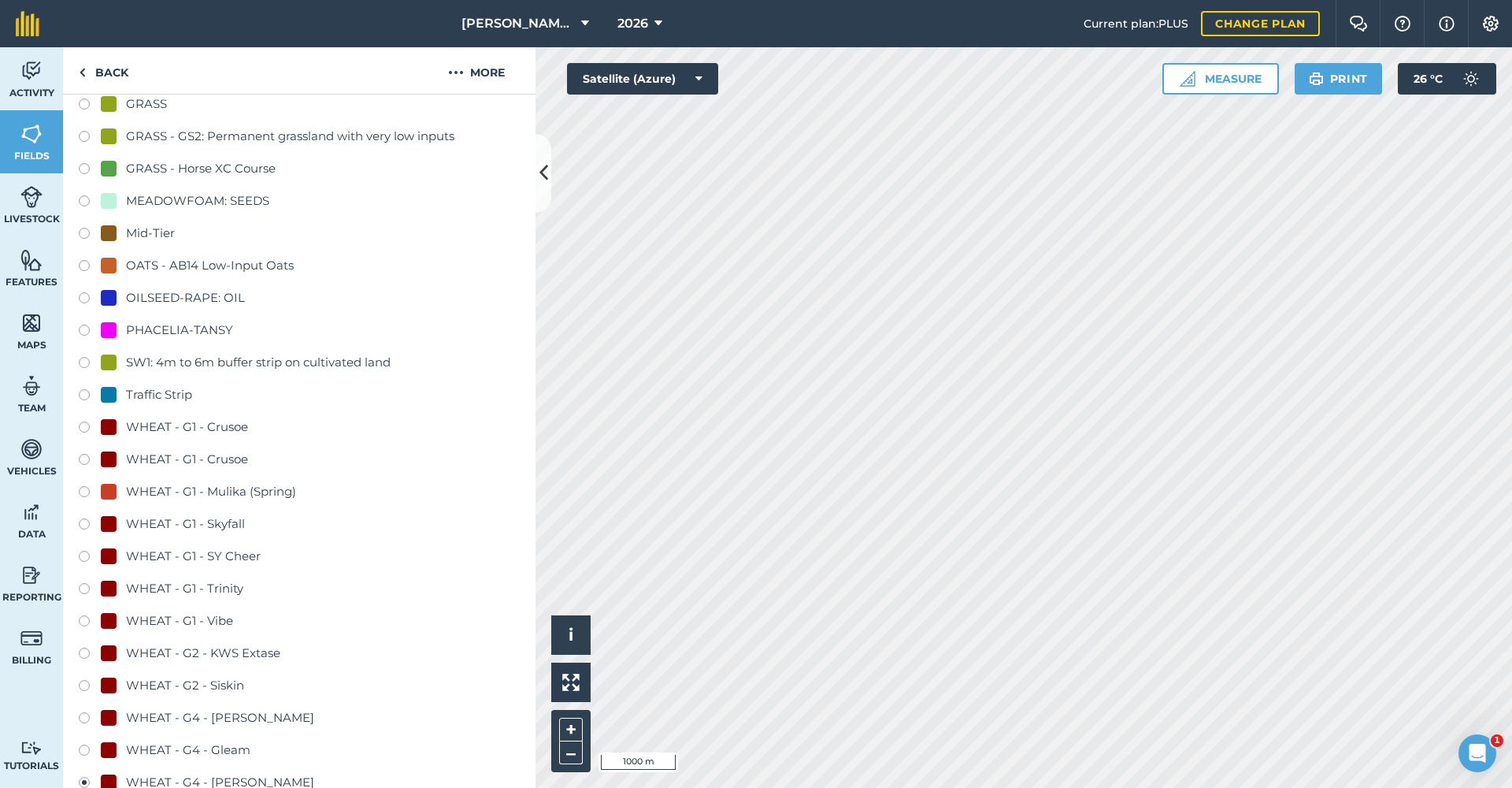
scroll to position [698, 0]
click at [82, 523] on label at bounding box center [89, 524] width 22 height 15
radio input "true"
radio input "false"
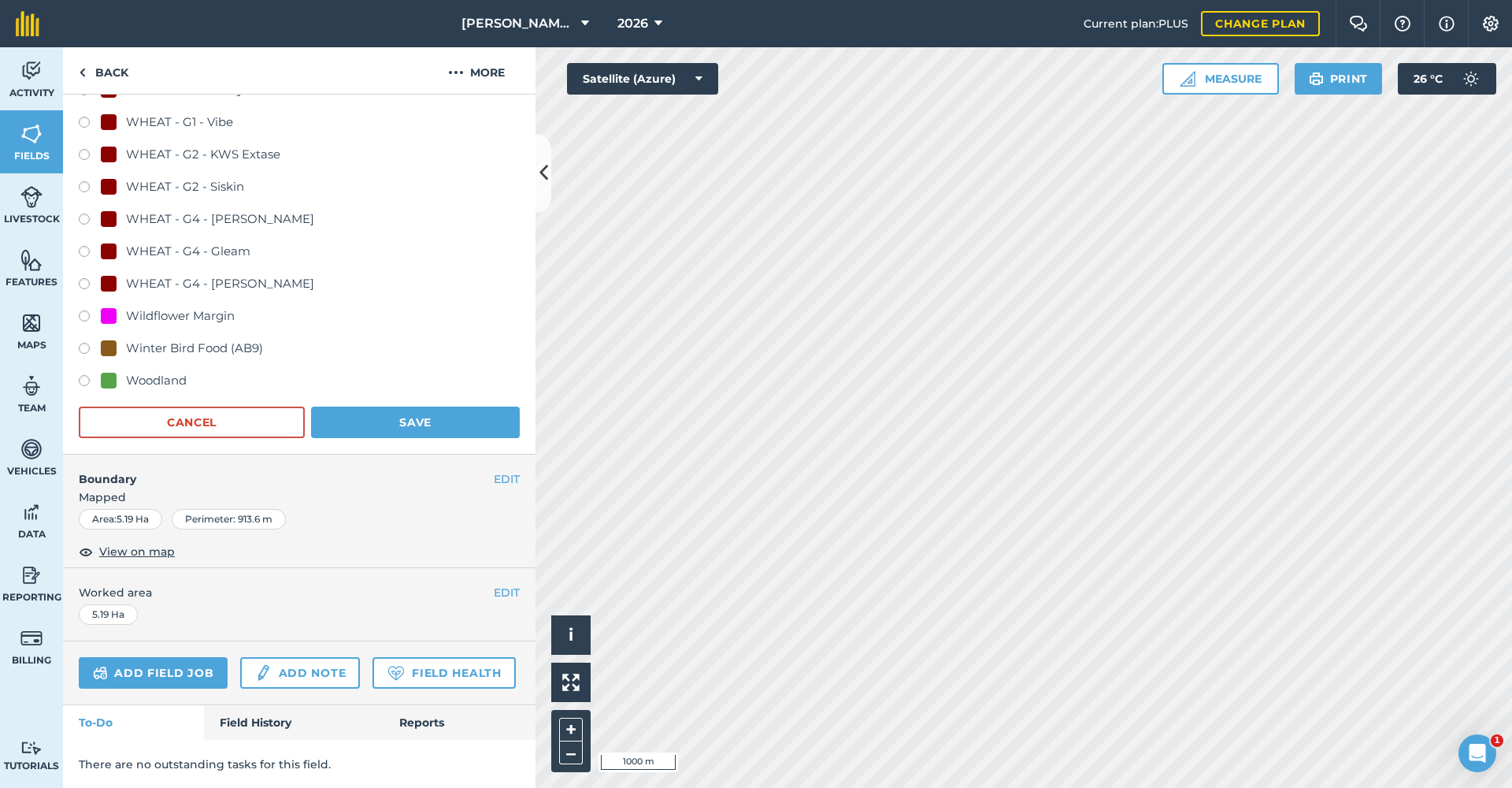
scroll to position [1194, 0]
click at [409, 416] on button "Save" at bounding box center [415, 423] width 208 height 32
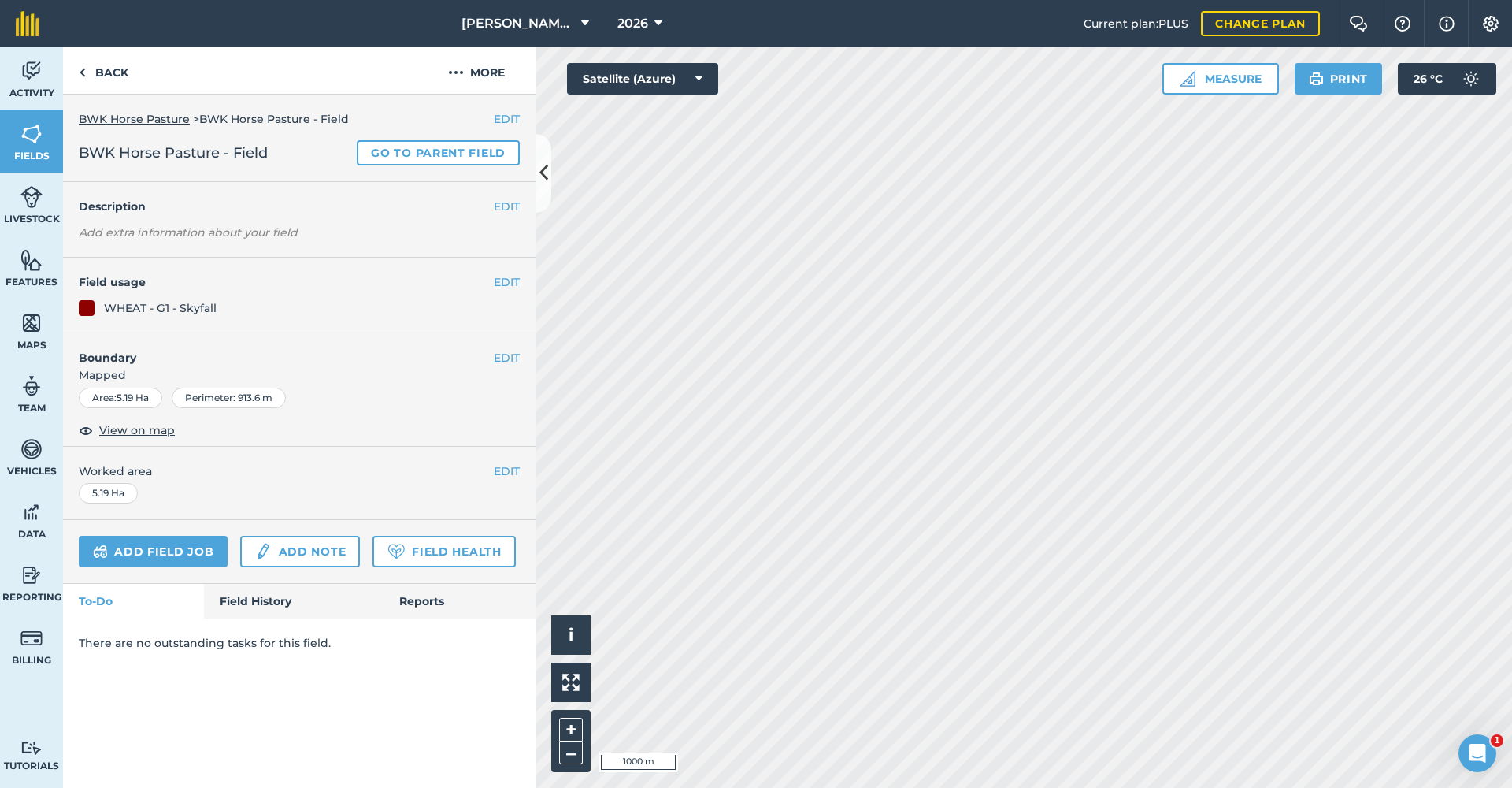
scroll to position [0, 0]
click at [94, 65] on link "Back" at bounding box center [103, 70] width 81 height 47
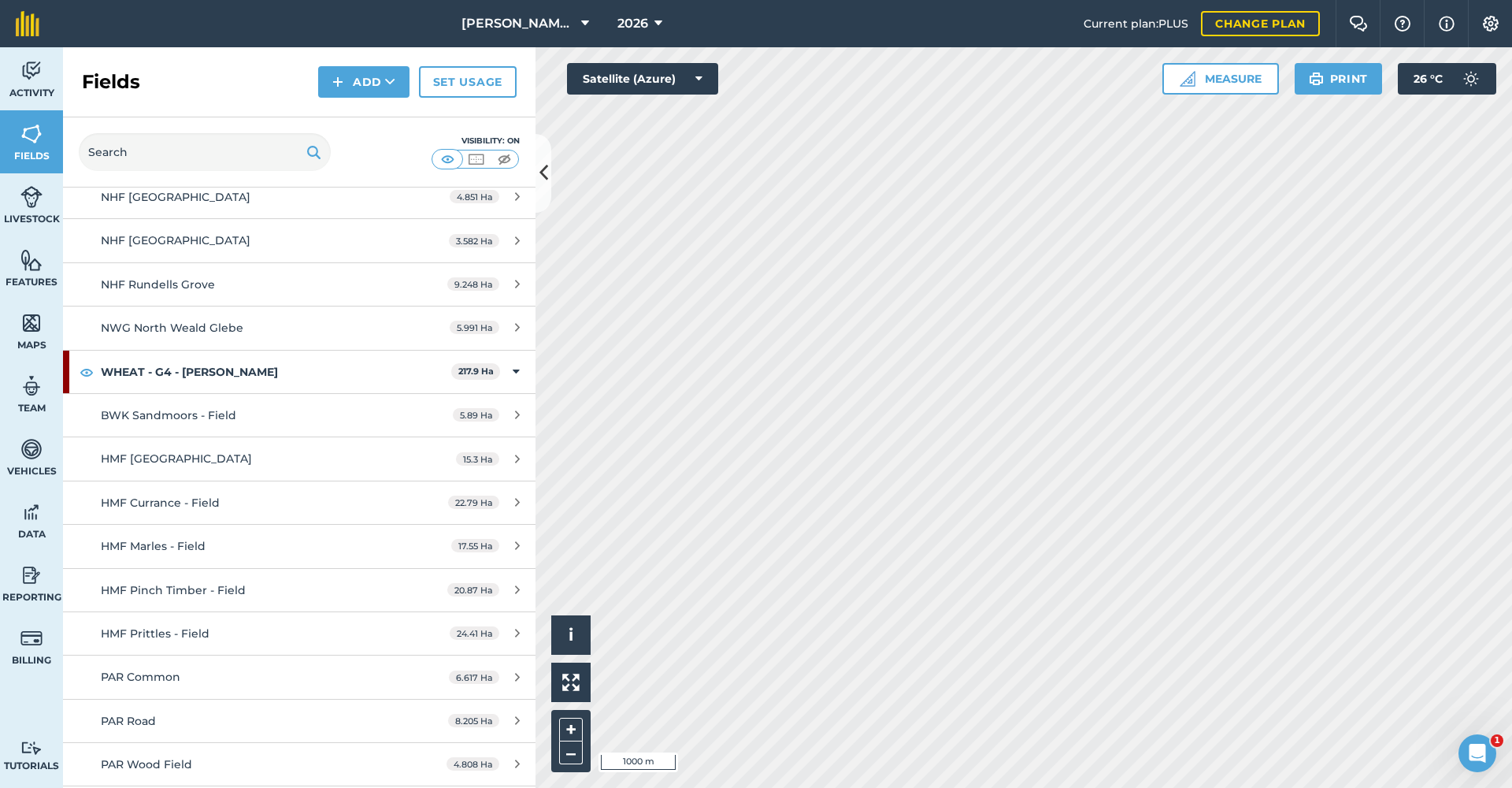
scroll to position [15608, 0]
click at [187, 404] on span "BWK Sandmoors - Field" at bounding box center [168, 410] width 136 height 14
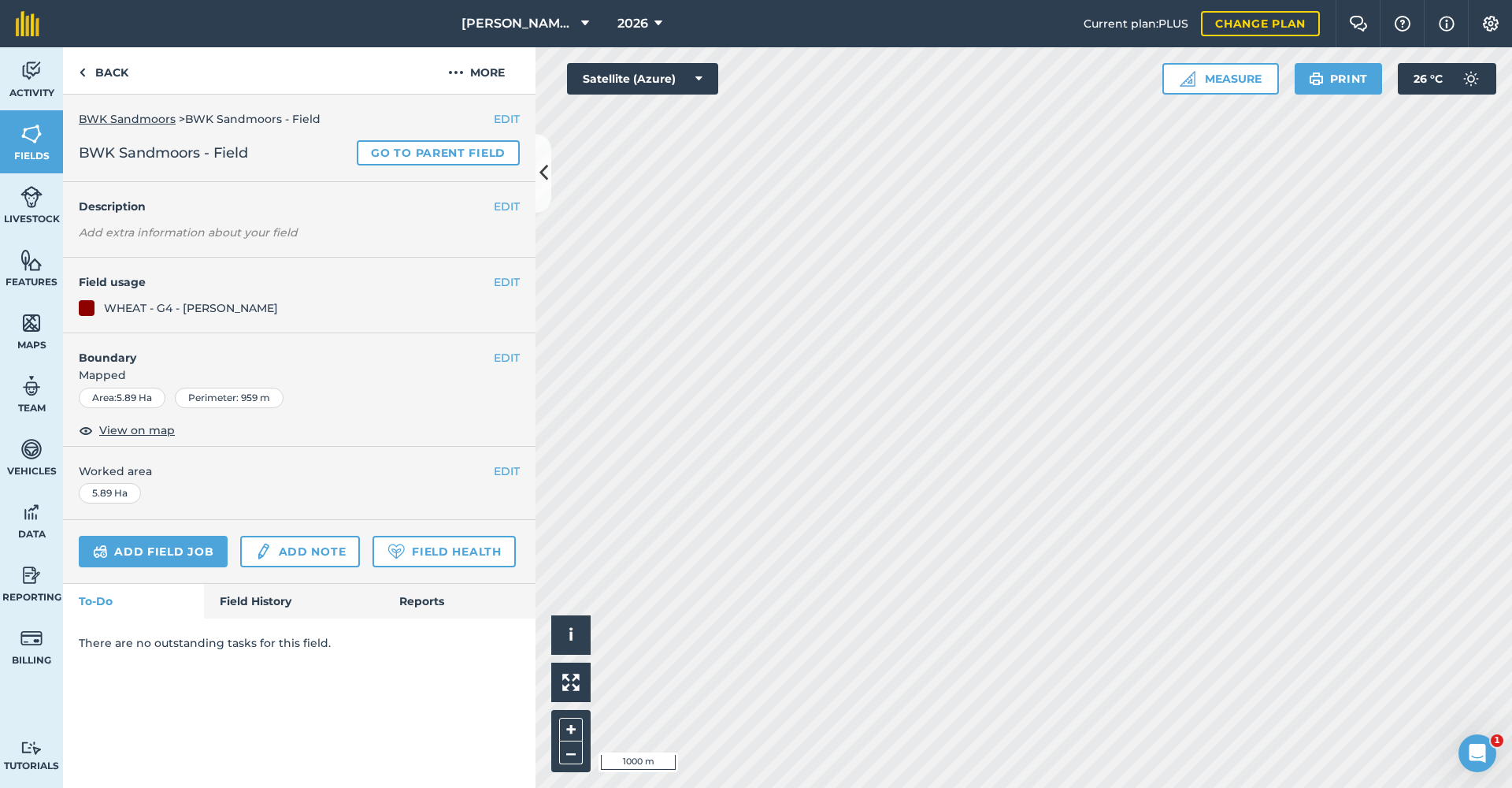
click at [506, 279] on button "EDIT" at bounding box center [506, 282] width 26 height 17
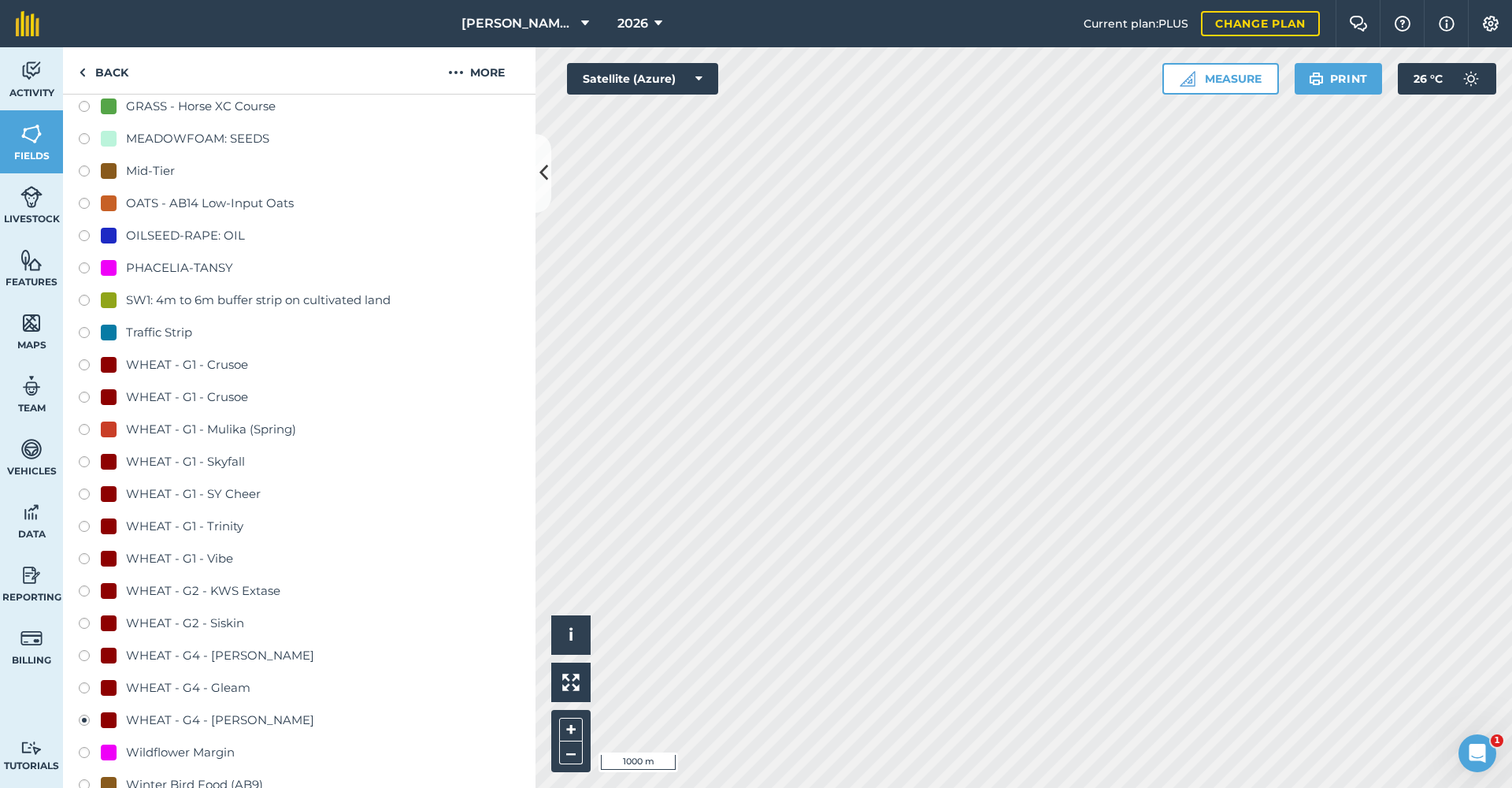
scroll to position [763, 0]
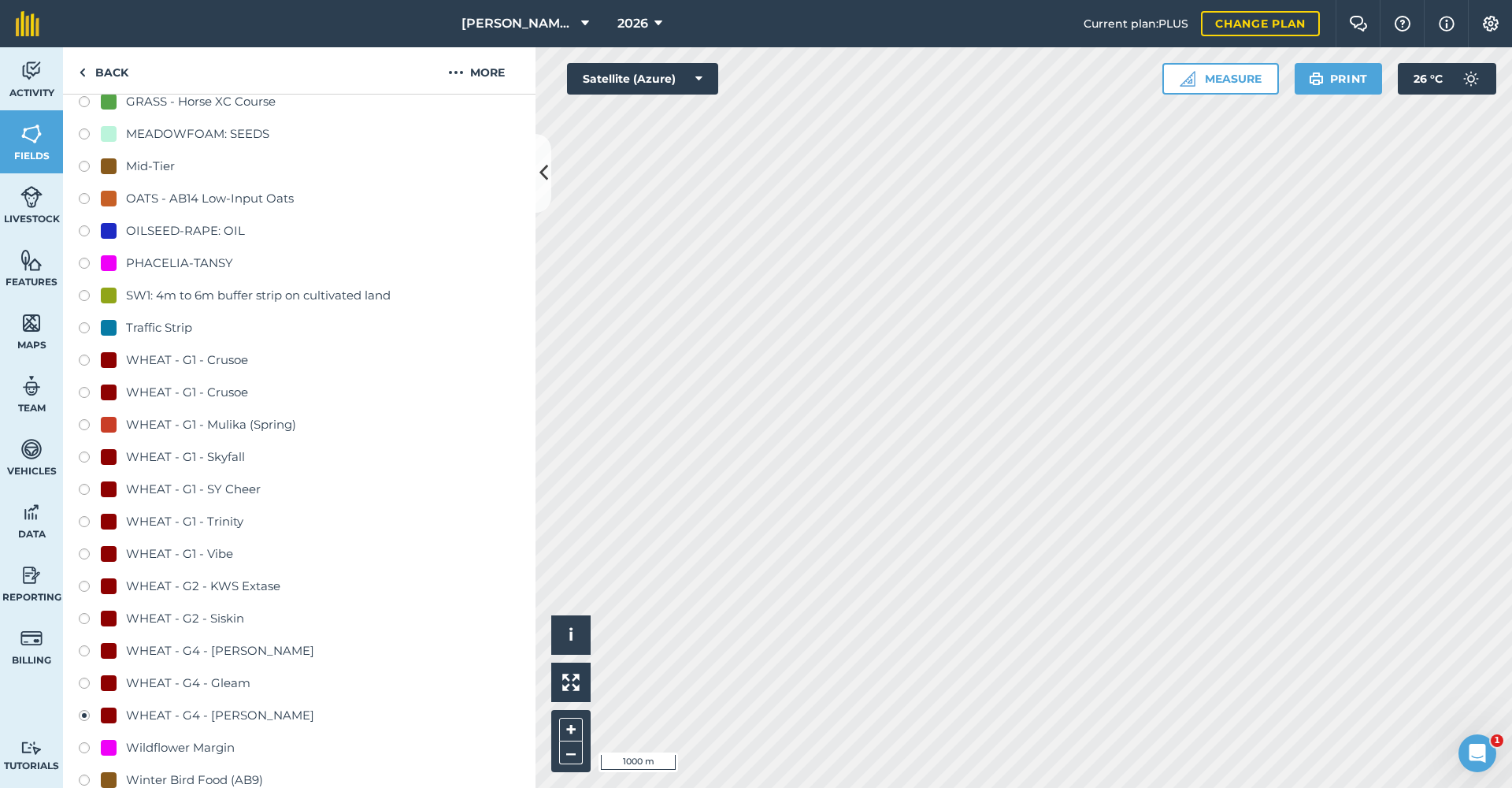
click at [84, 457] on label at bounding box center [89, 459] width 22 height 15
radio input "true"
radio input "false"
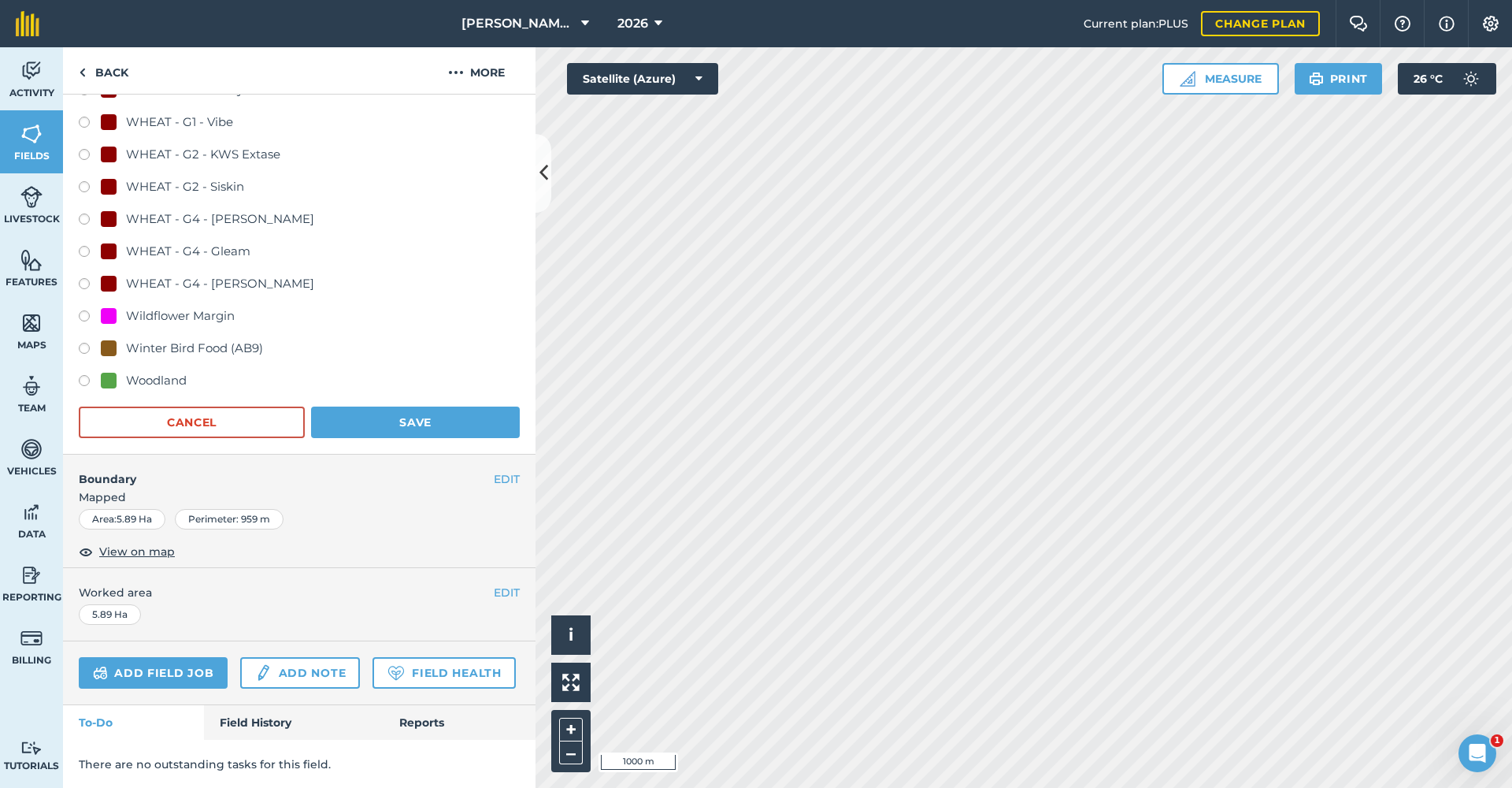
scroll to position [1194, 0]
click at [411, 429] on button "Save" at bounding box center [415, 423] width 208 height 32
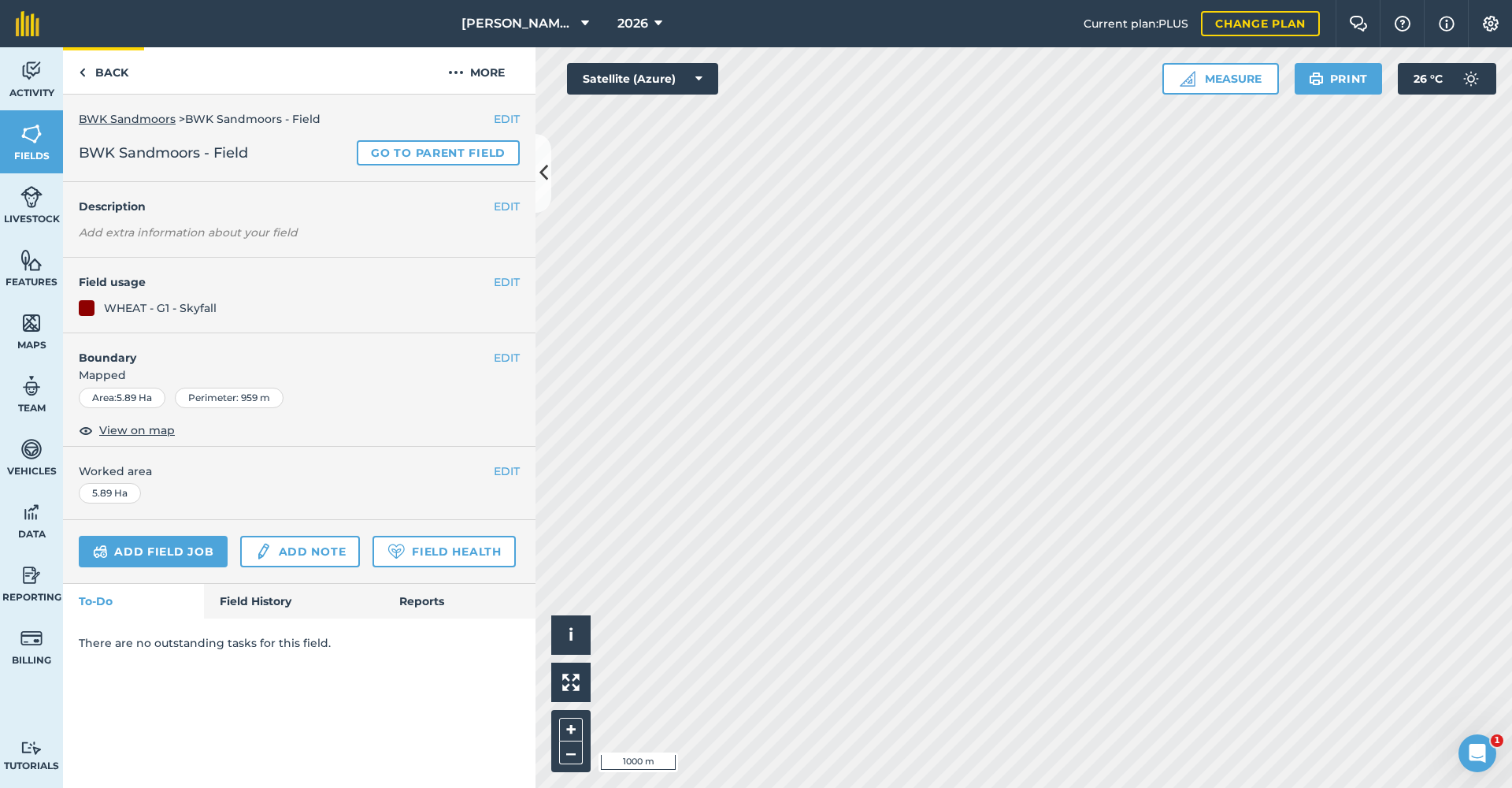
click at [103, 77] on link "Back" at bounding box center [103, 70] width 81 height 47
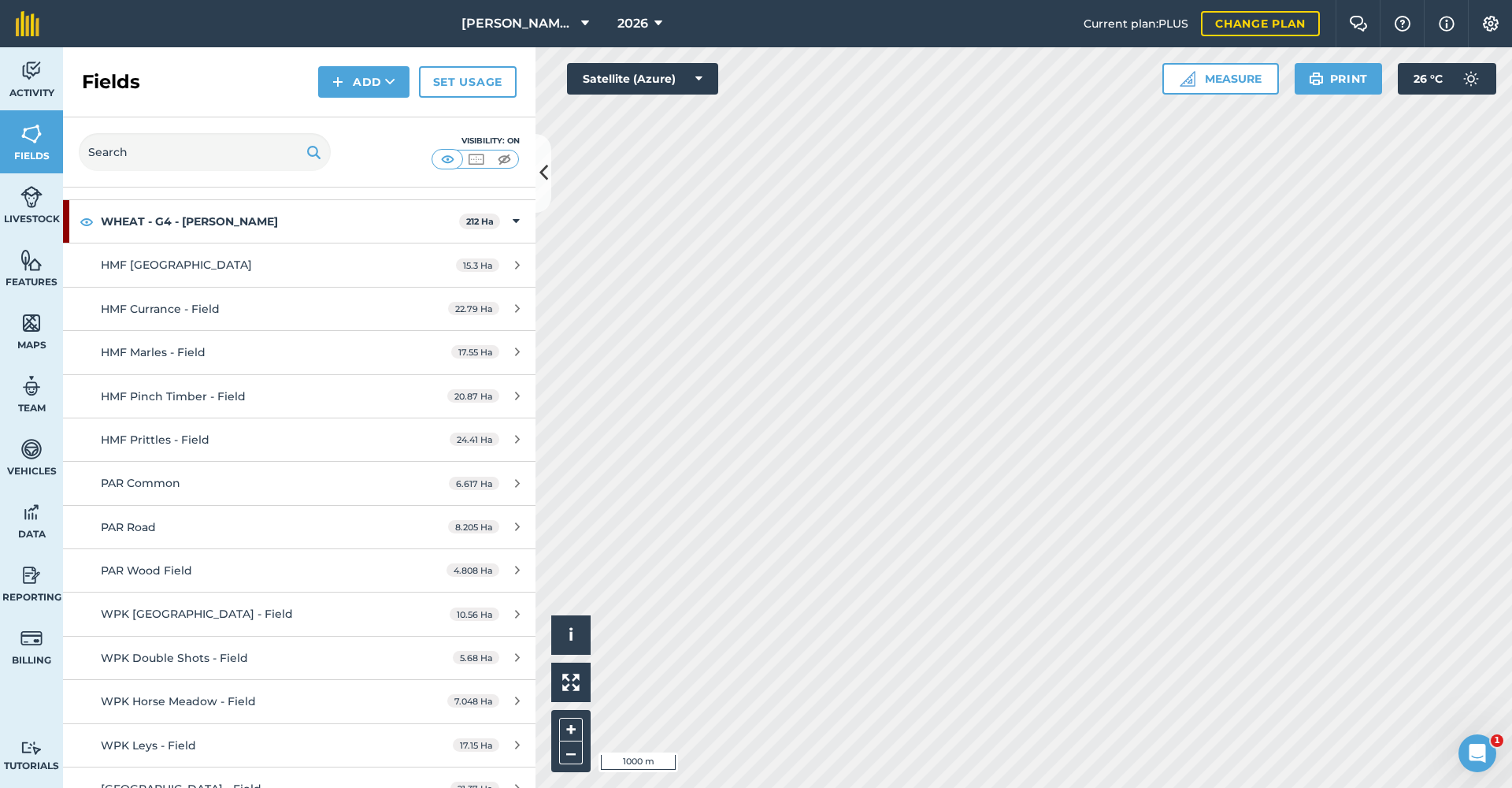
scroll to position [15805, 0]
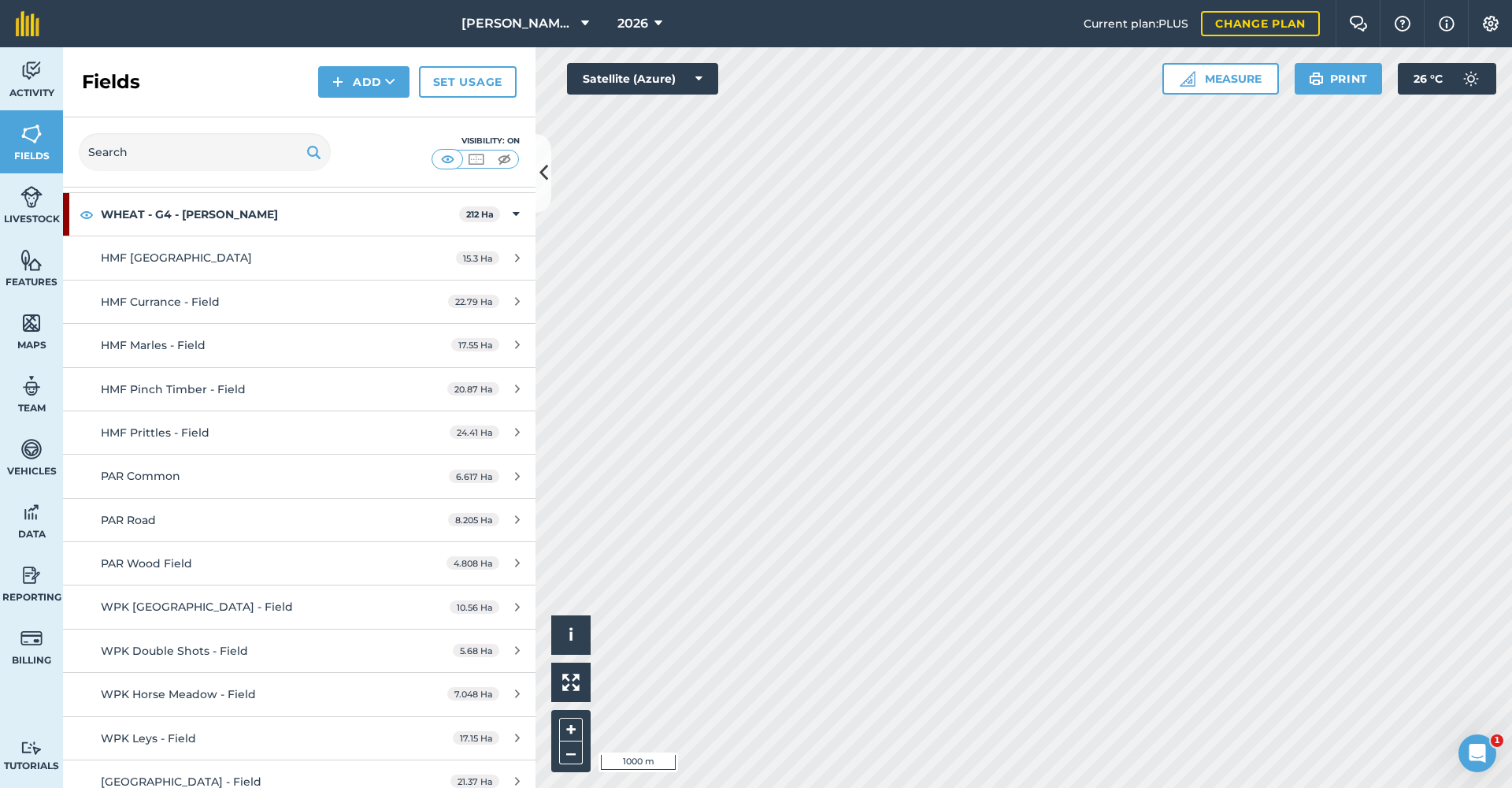
click at [489, 687] on span "7.048 Ha" at bounding box center [473, 693] width 52 height 13
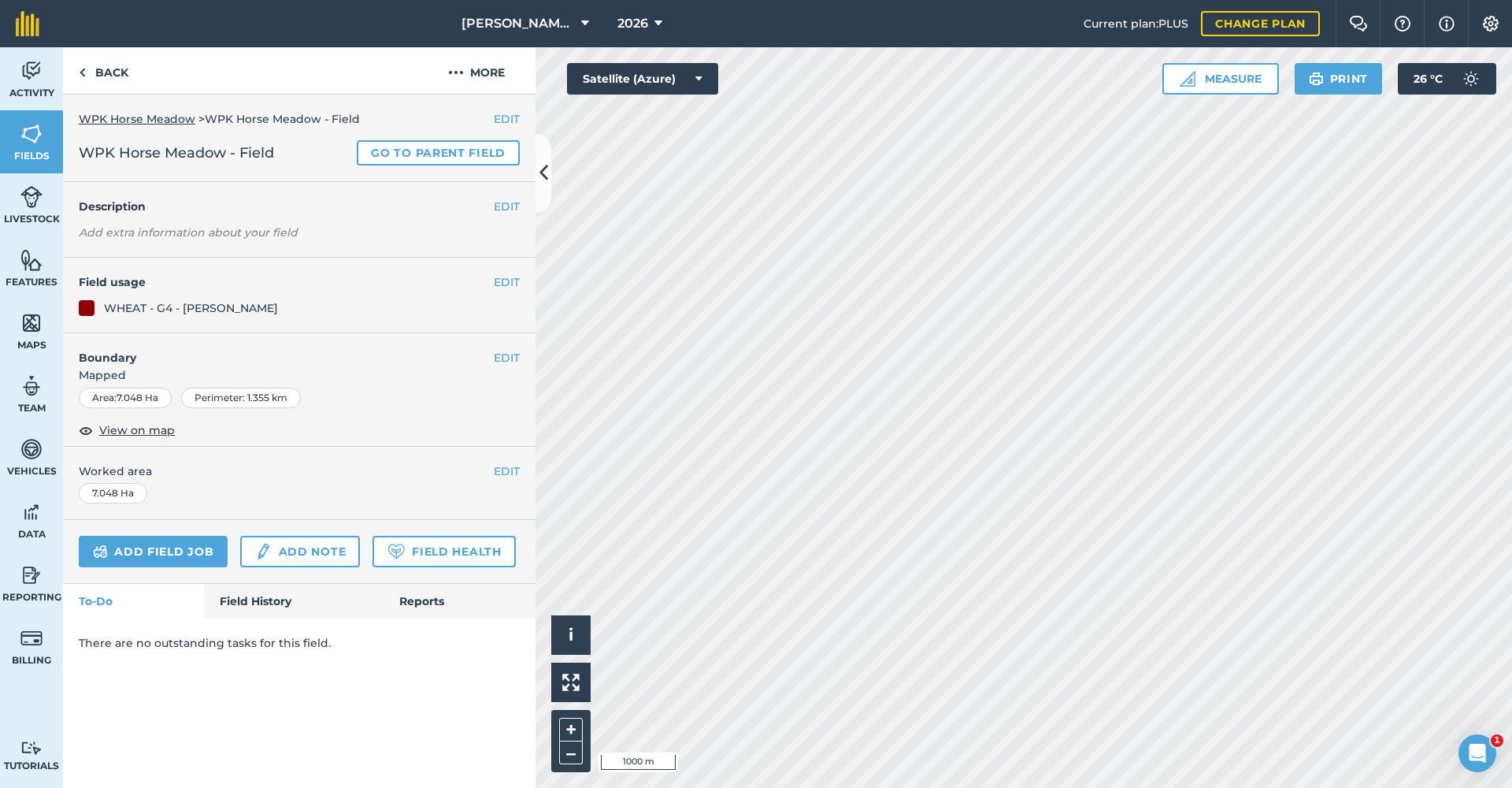
click at [502, 282] on button "EDIT" at bounding box center [506, 282] width 26 height 17
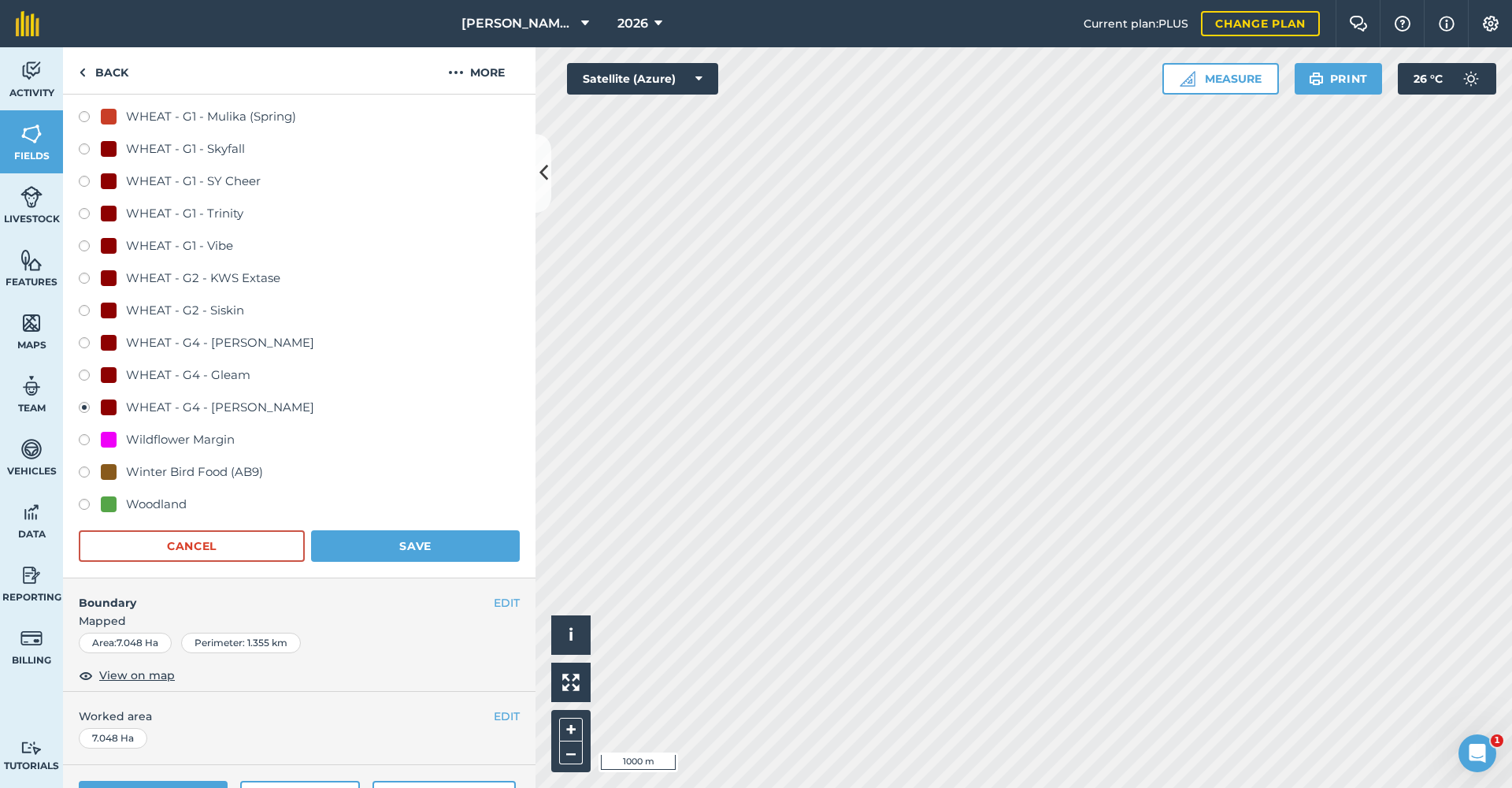
scroll to position [1098, 0]
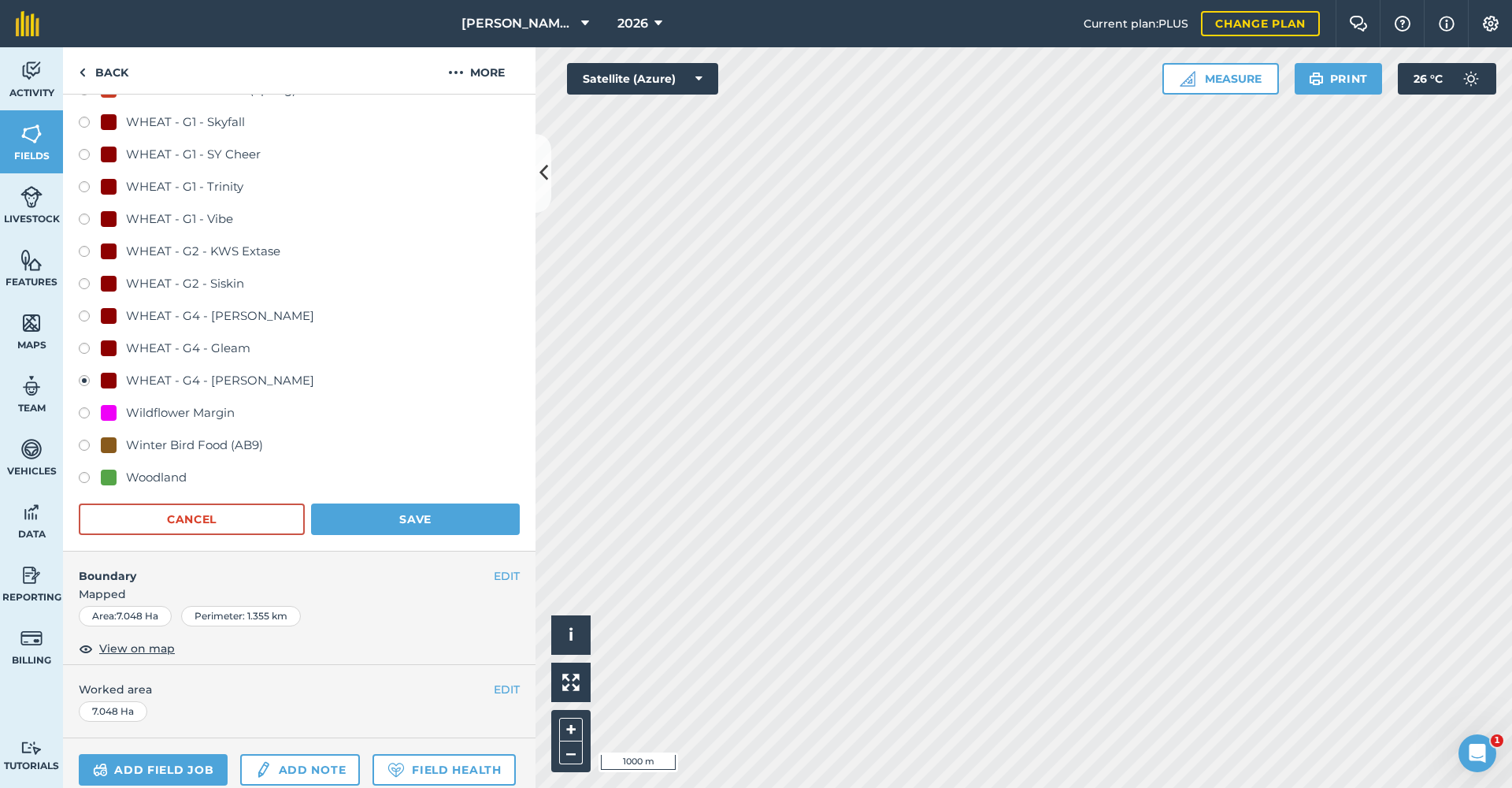
click at [86, 220] on label at bounding box center [89, 221] width 22 height 15
radio input "true"
radio input "false"
click at [461, 514] on button "Save" at bounding box center [415, 518] width 208 height 32
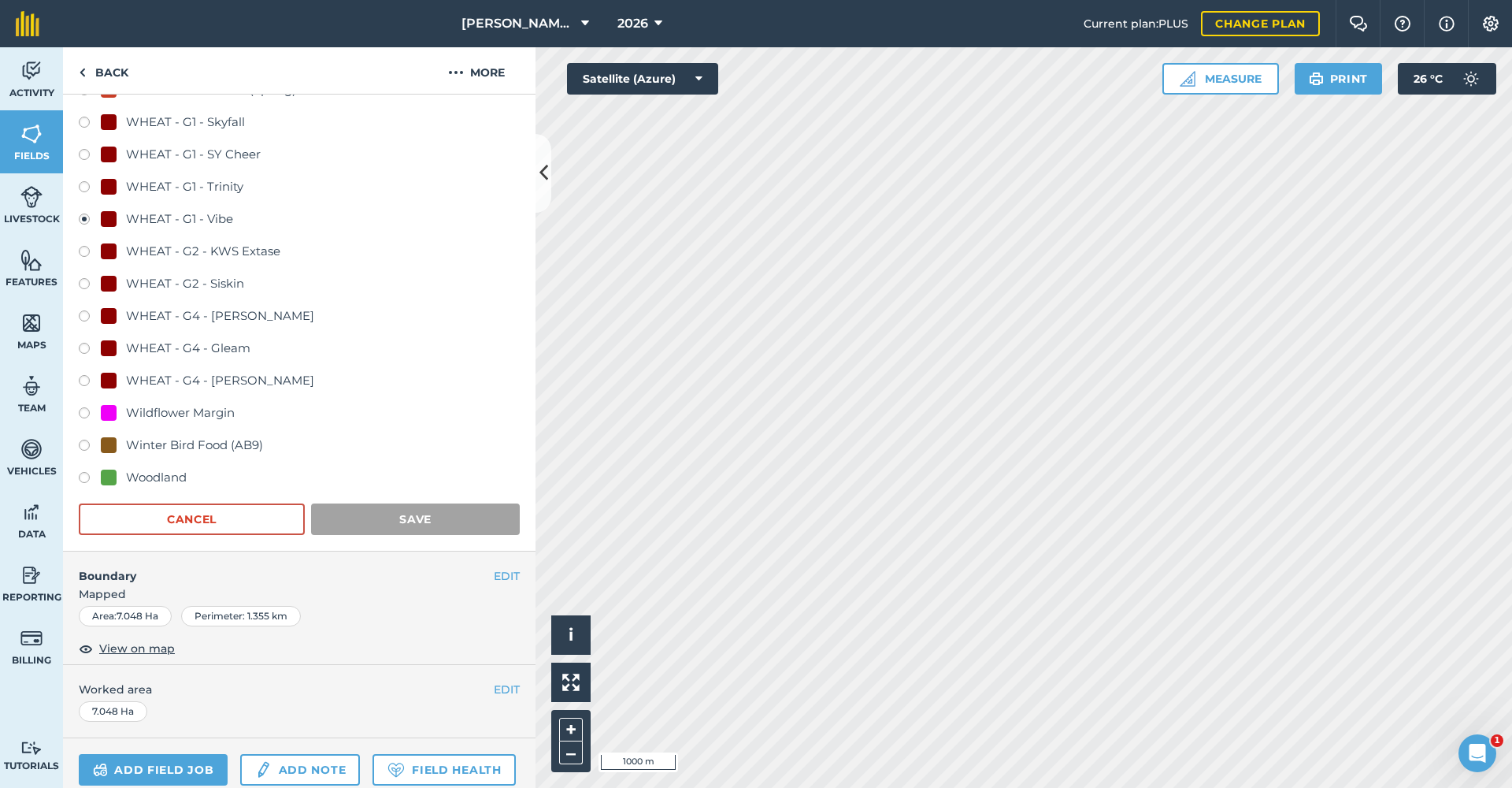
scroll to position [0, 0]
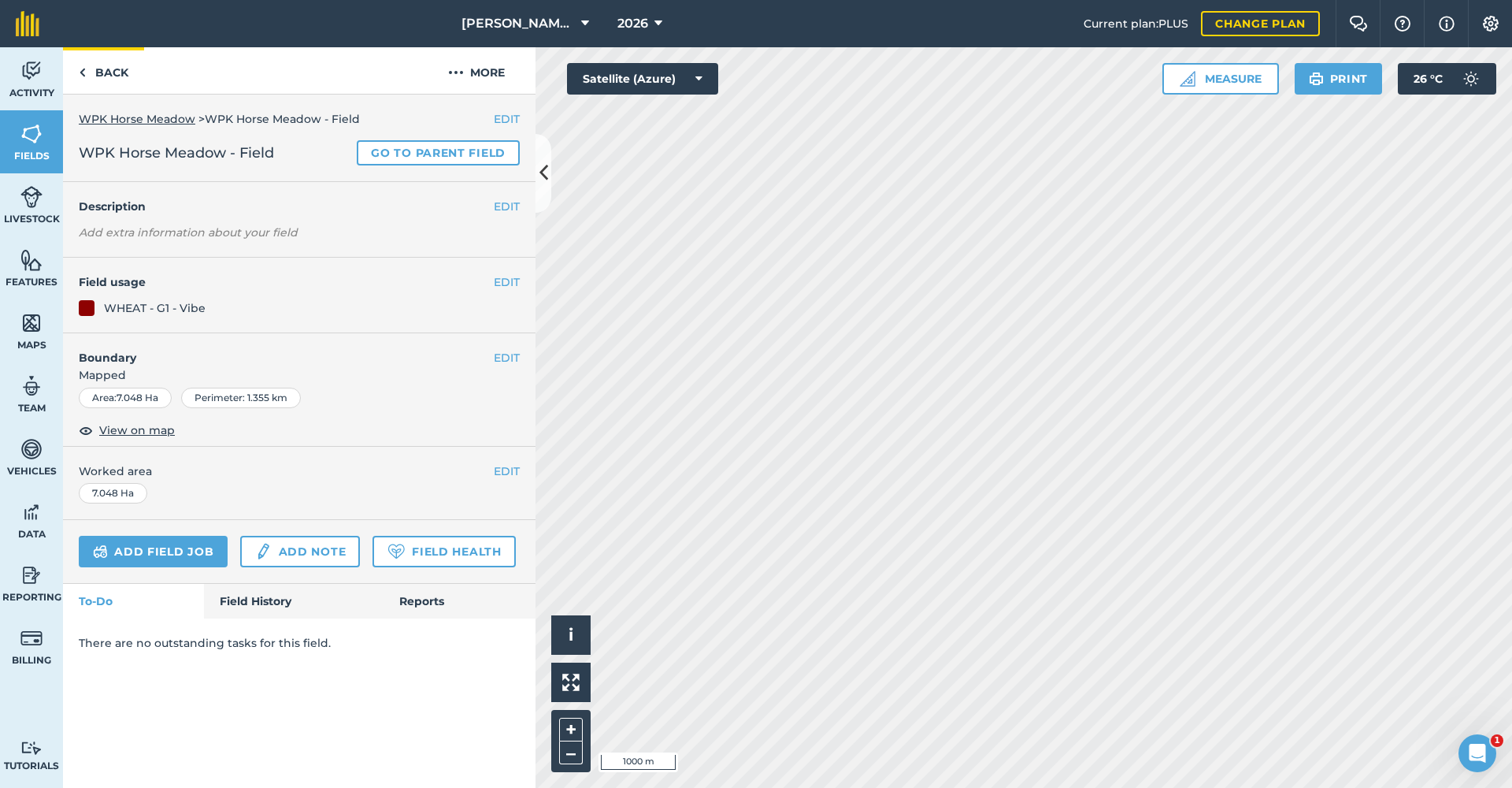
click at [103, 68] on link "Back" at bounding box center [103, 70] width 81 height 47
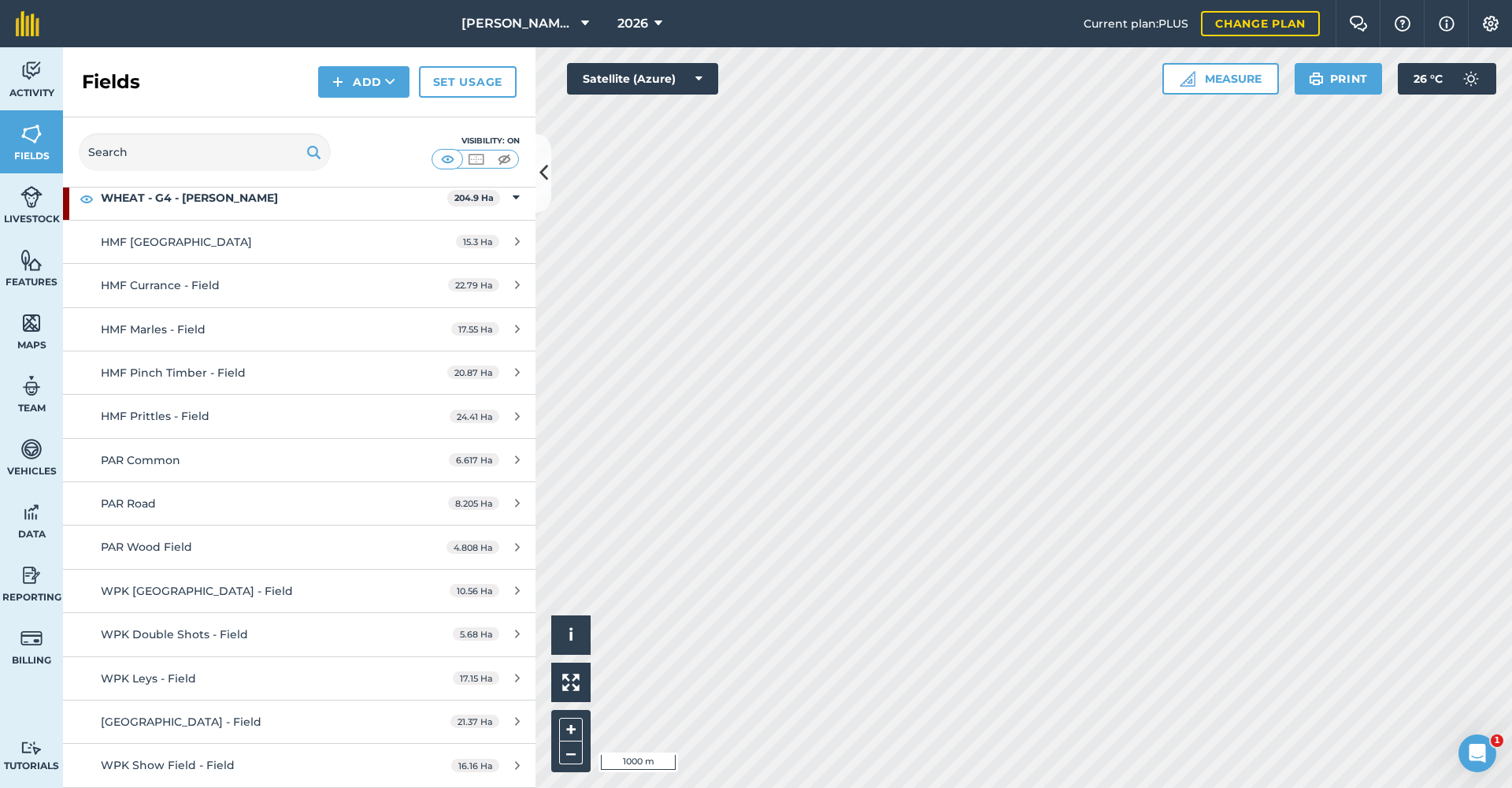
scroll to position [15871, 0]
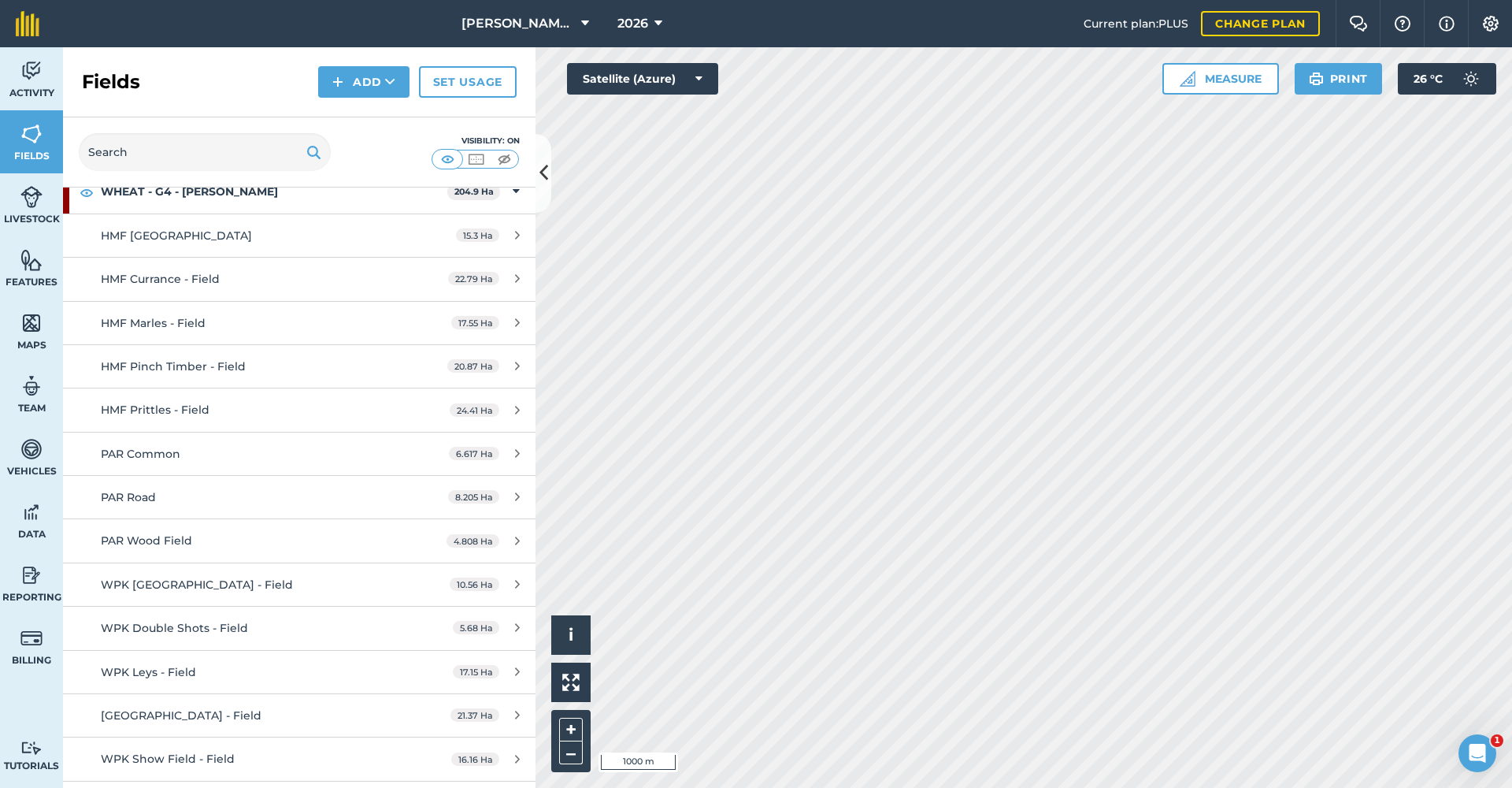
click at [163, 708] on span "[GEOGRAPHIC_DATA] - Field" at bounding box center [181, 714] width 161 height 14
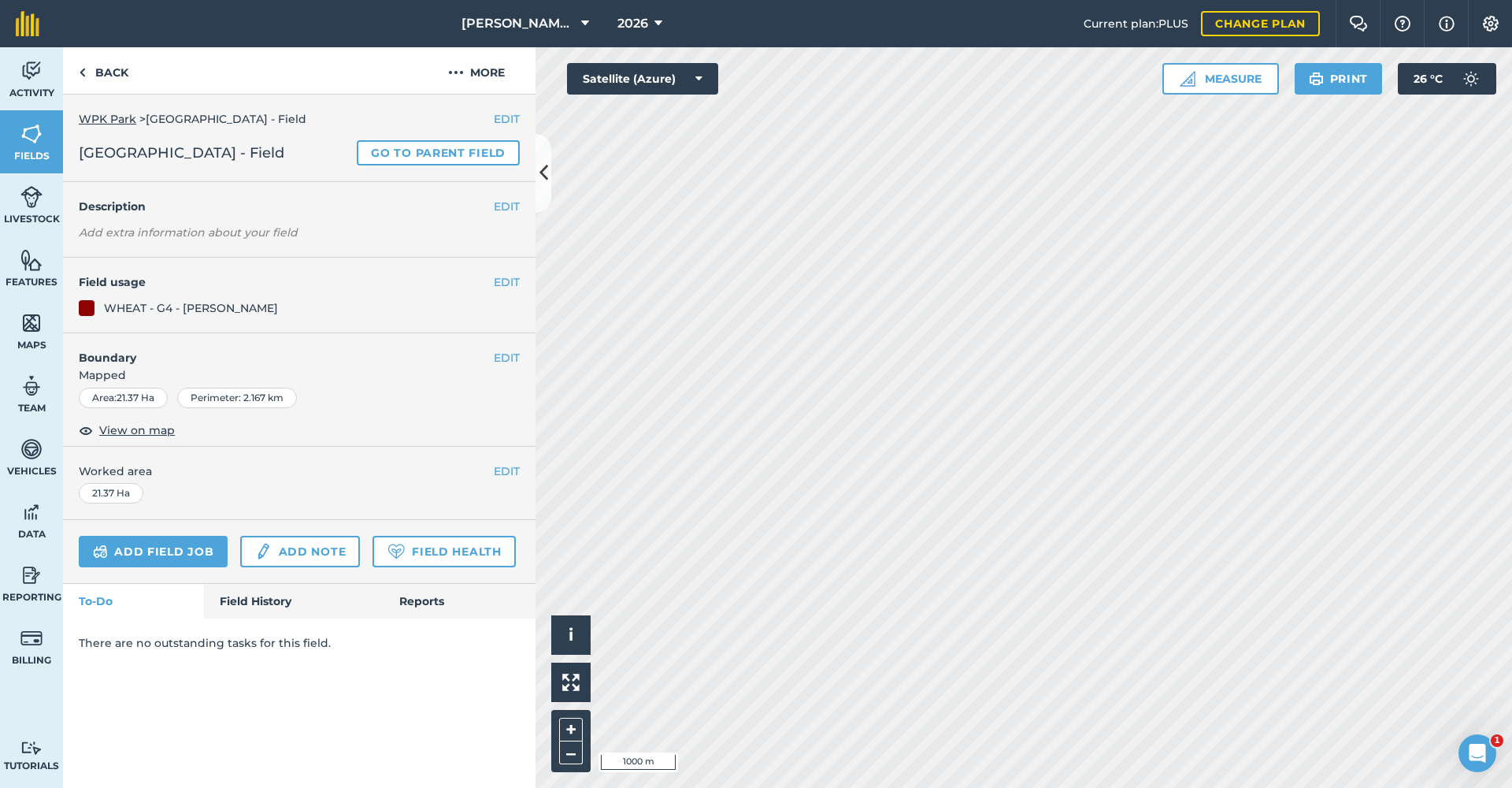
click at [504, 282] on button "EDIT" at bounding box center [506, 282] width 26 height 17
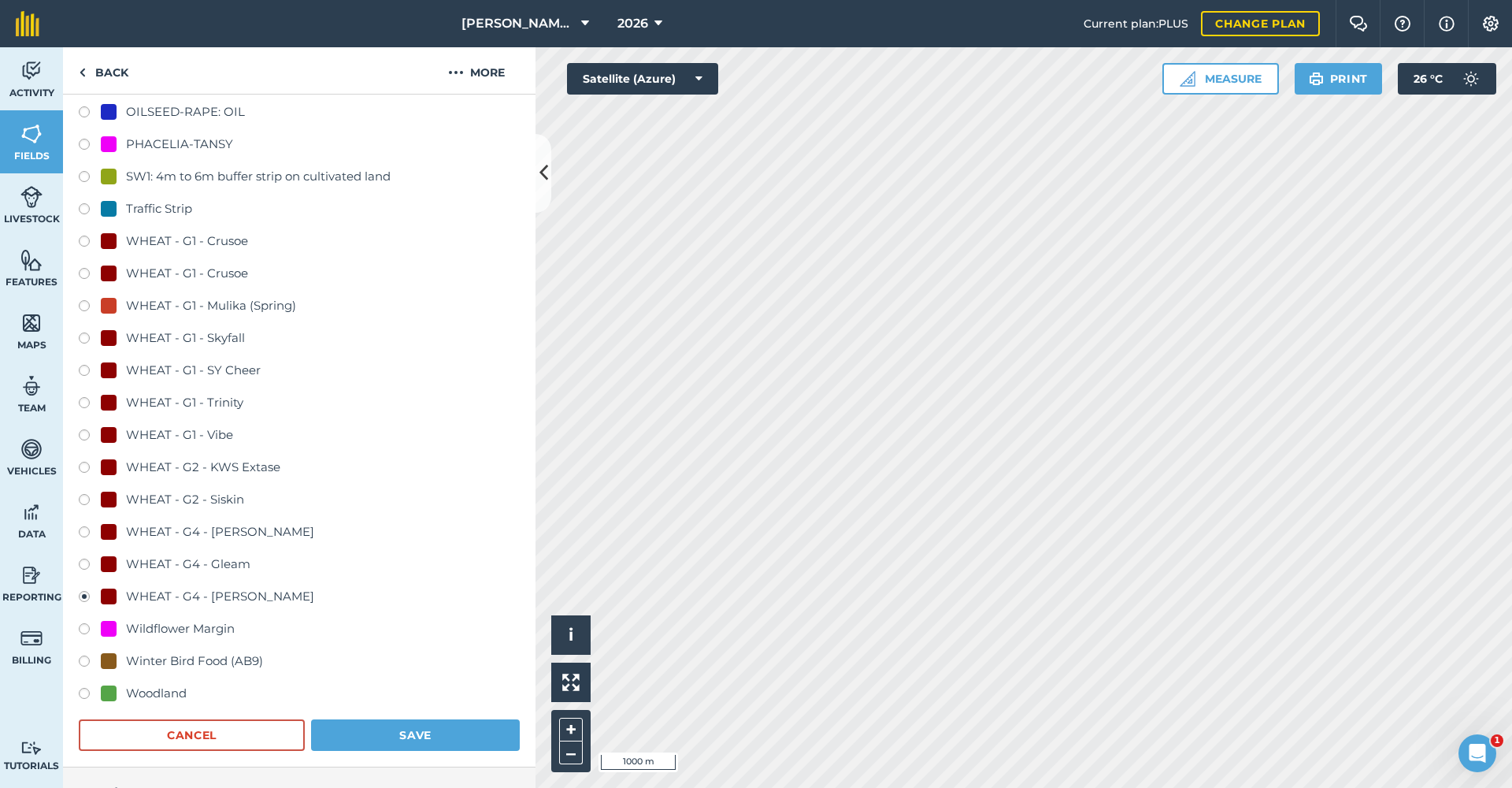
scroll to position [905, 0]
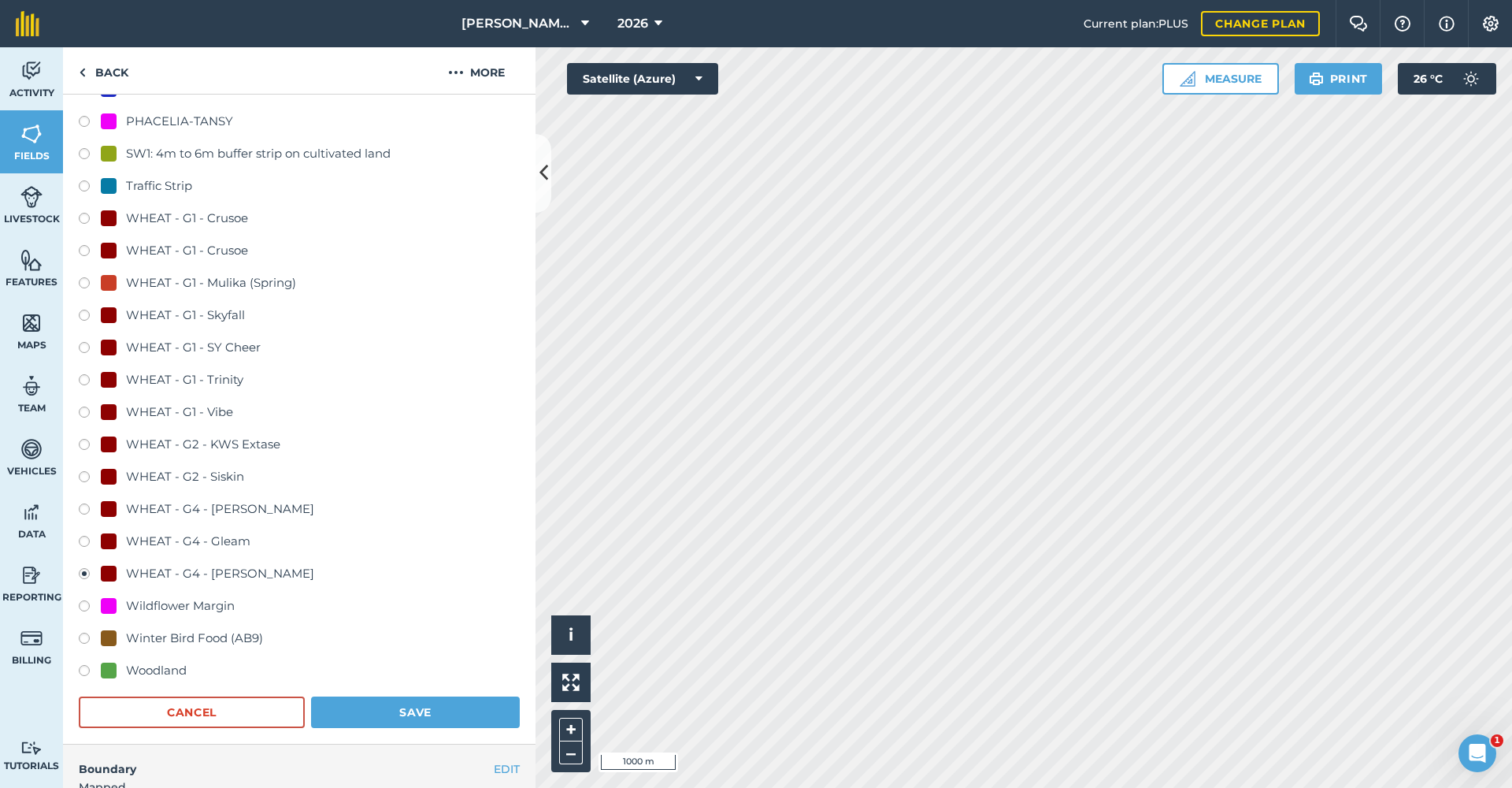
click at [86, 413] on label at bounding box center [89, 414] width 22 height 15
radio input "true"
radio input "false"
click at [432, 710] on button "Save" at bounding box center [415, 711] width 208 height 32
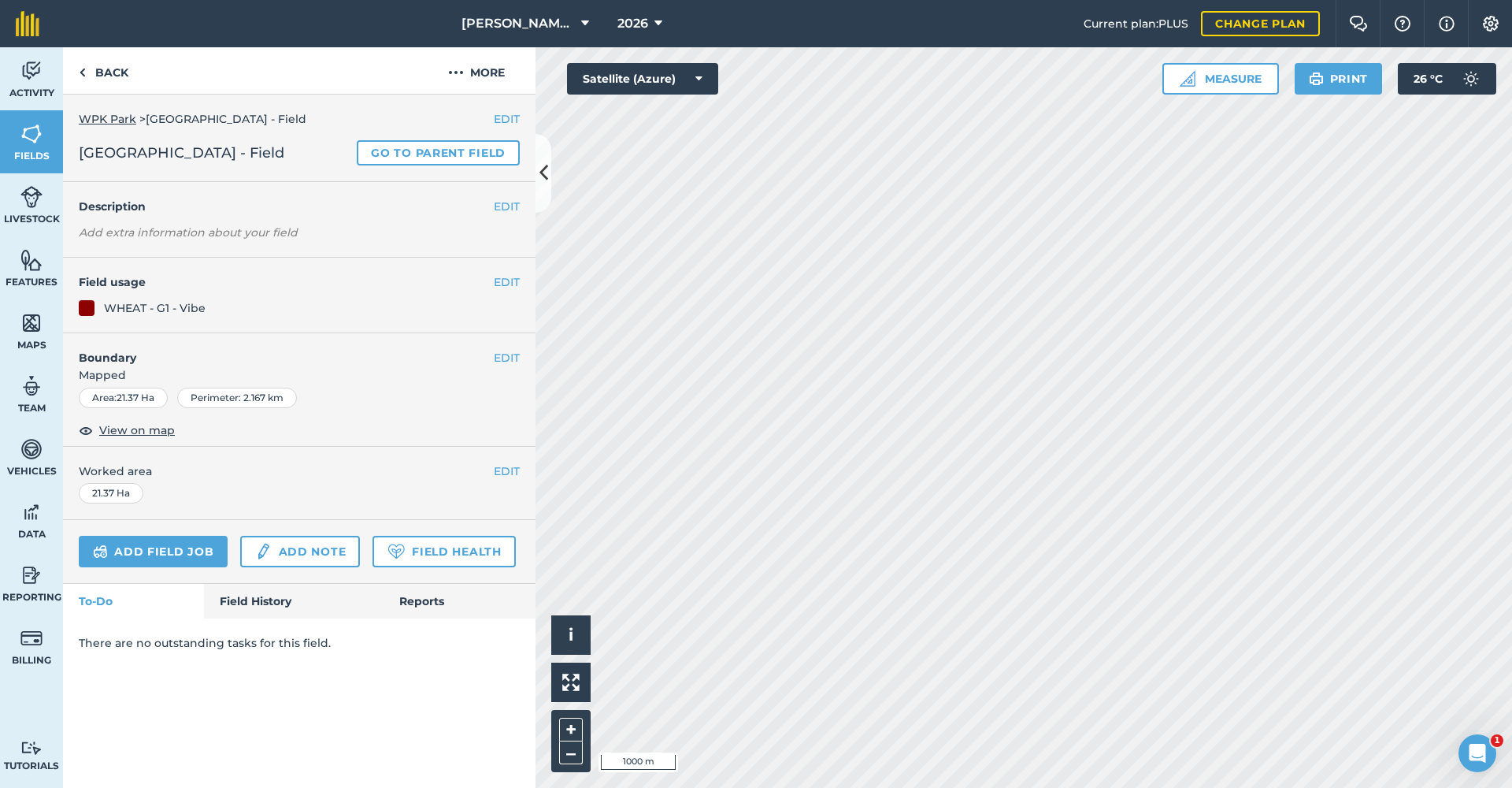
scroll to position [0, 0]
click at [119, 70] on link "Back" at bounding box center [103, 70] width 81 height 47
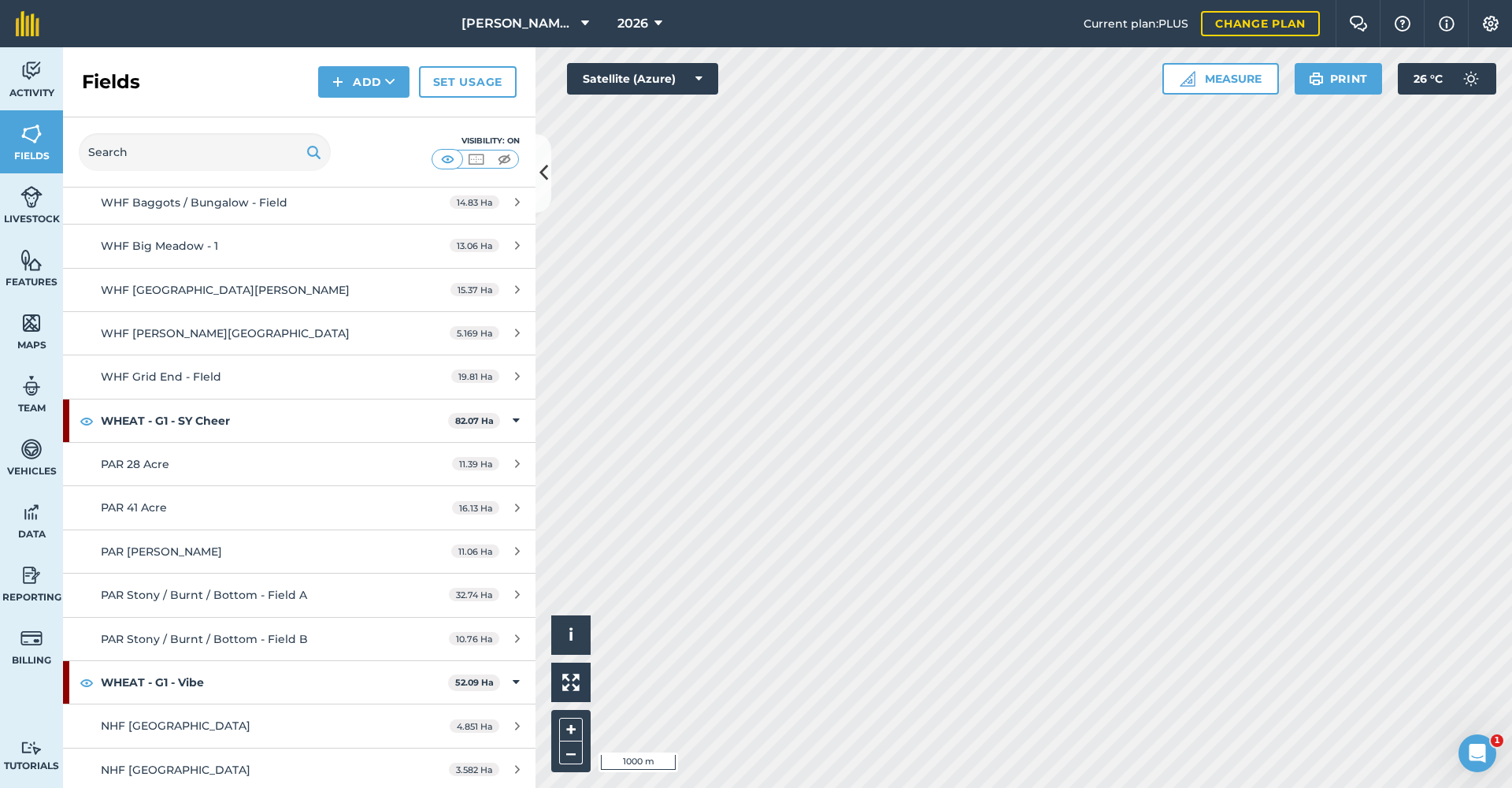
scroll to position [15117, 0]
click at [582, 25] on icon at bounding box center [585, 24] width 8 height 19
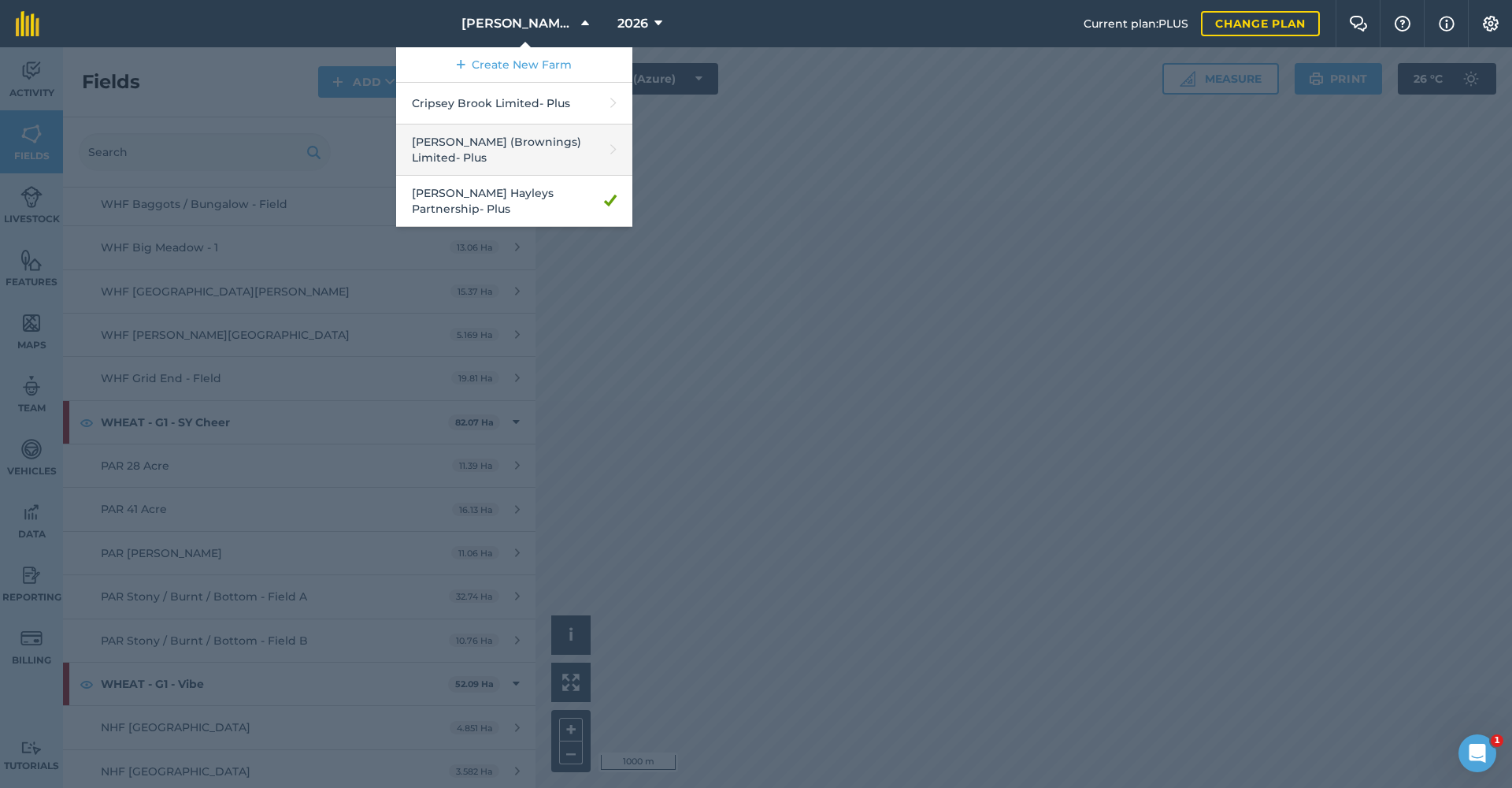
click at [508, 138] on link "[PERSON_NAME] (Brownings) Limited - Plus" at bounding box center [514, 150] width 236 height 52
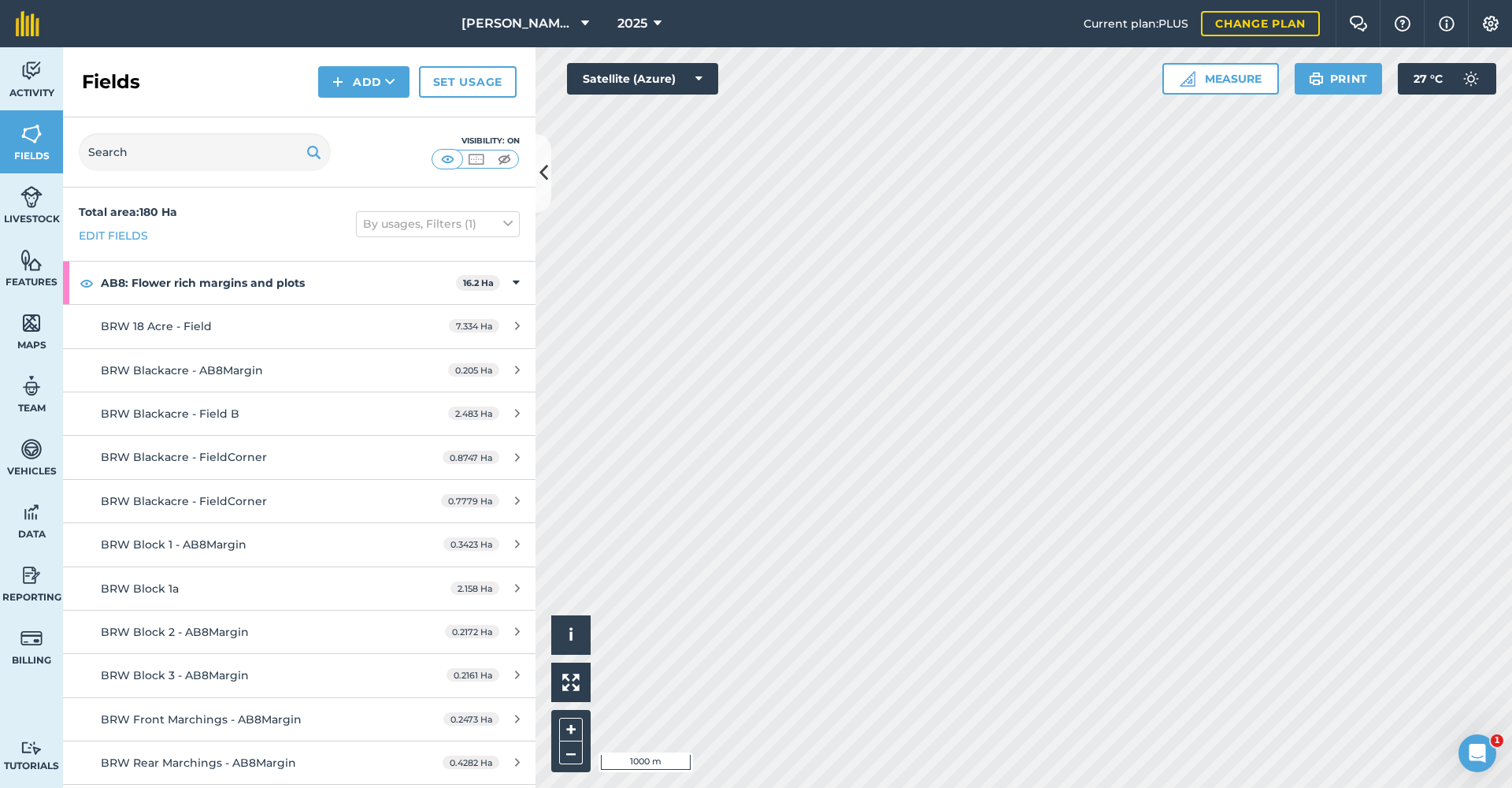
click at [660, 20] on icon at bounding box center [658, 24] width 8 height 19
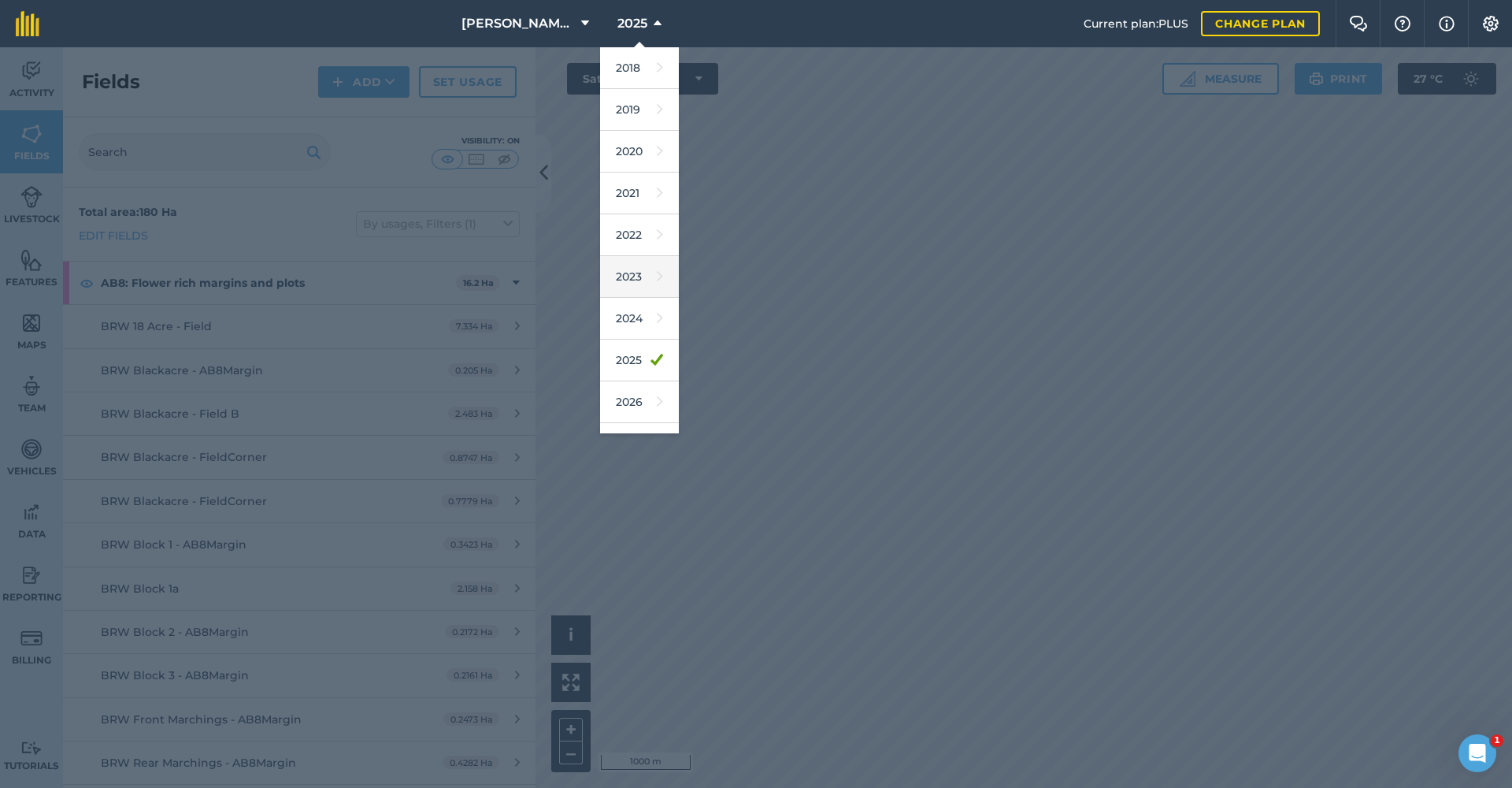
scroll to position [44, 0]
click at [649, 397] on link "2026" at bounding box center [640, 400] width 78 height 42
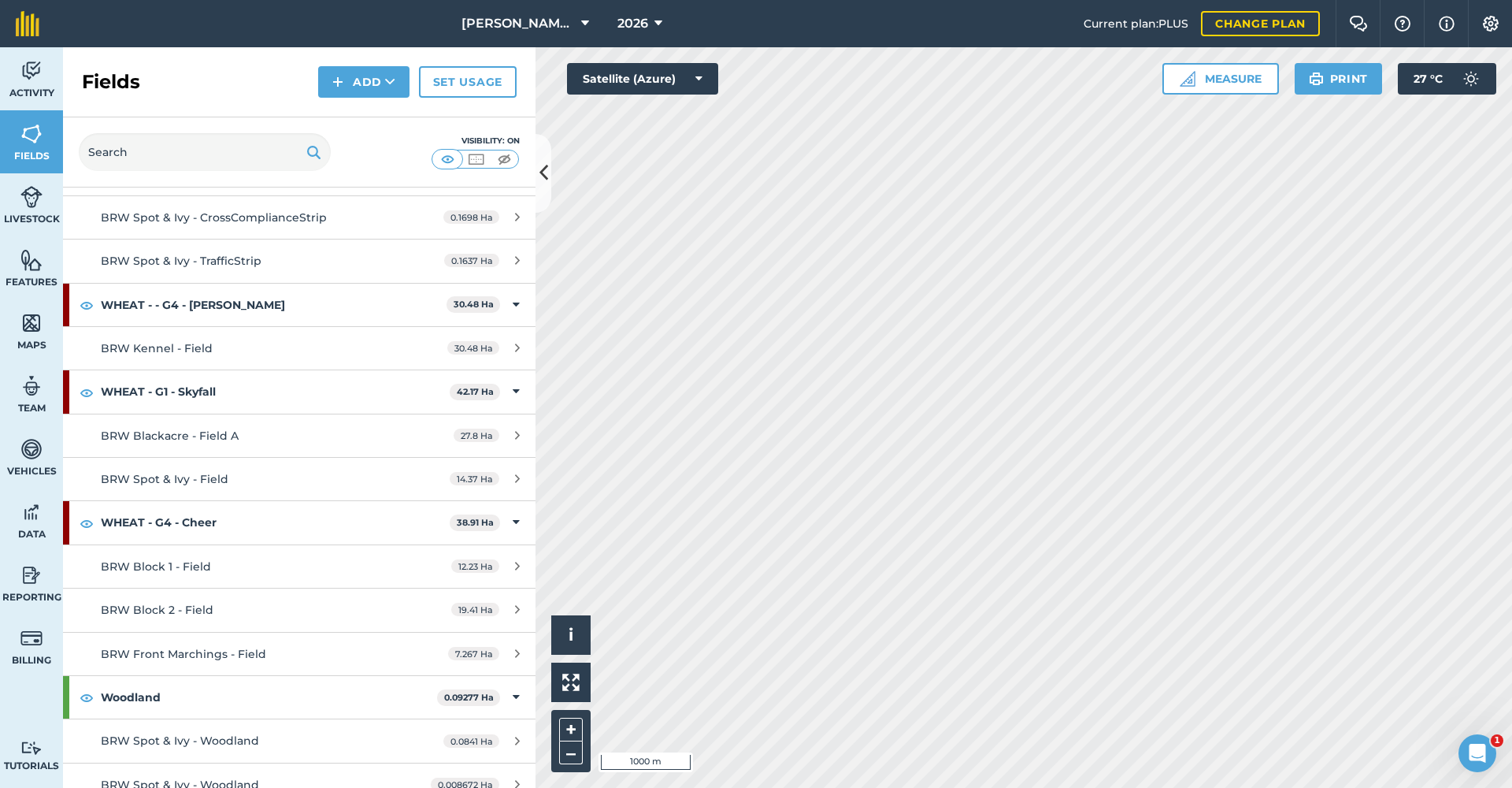
scroll to position [2071, 0]
click at [177, 647] on span "BRW Front Marchings - Field" at bounding box center [183, 654] width 165 height 14
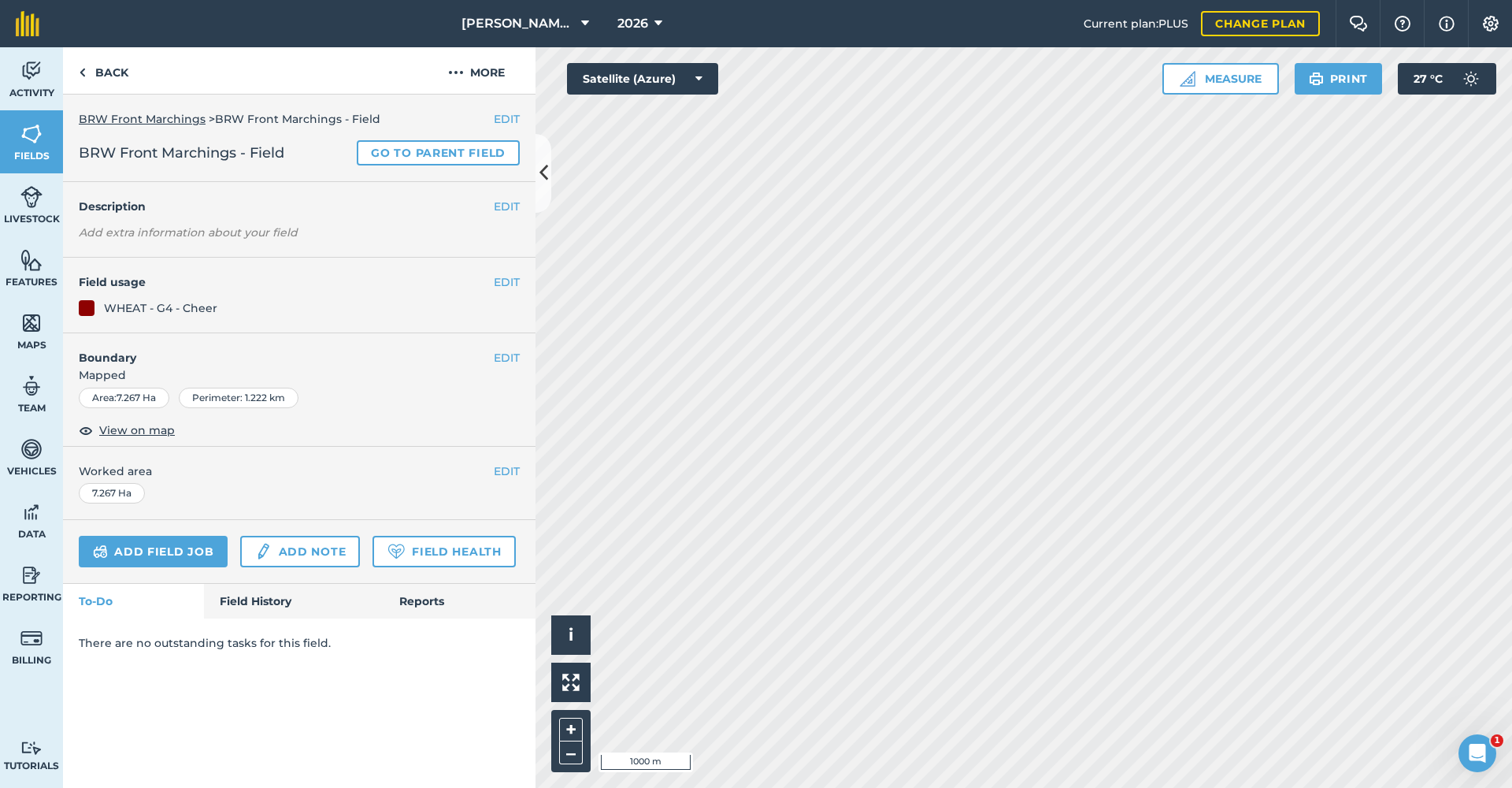
click at [500, 278] on button "EDIT" at bounding box center [506, 282] width 26 height 17
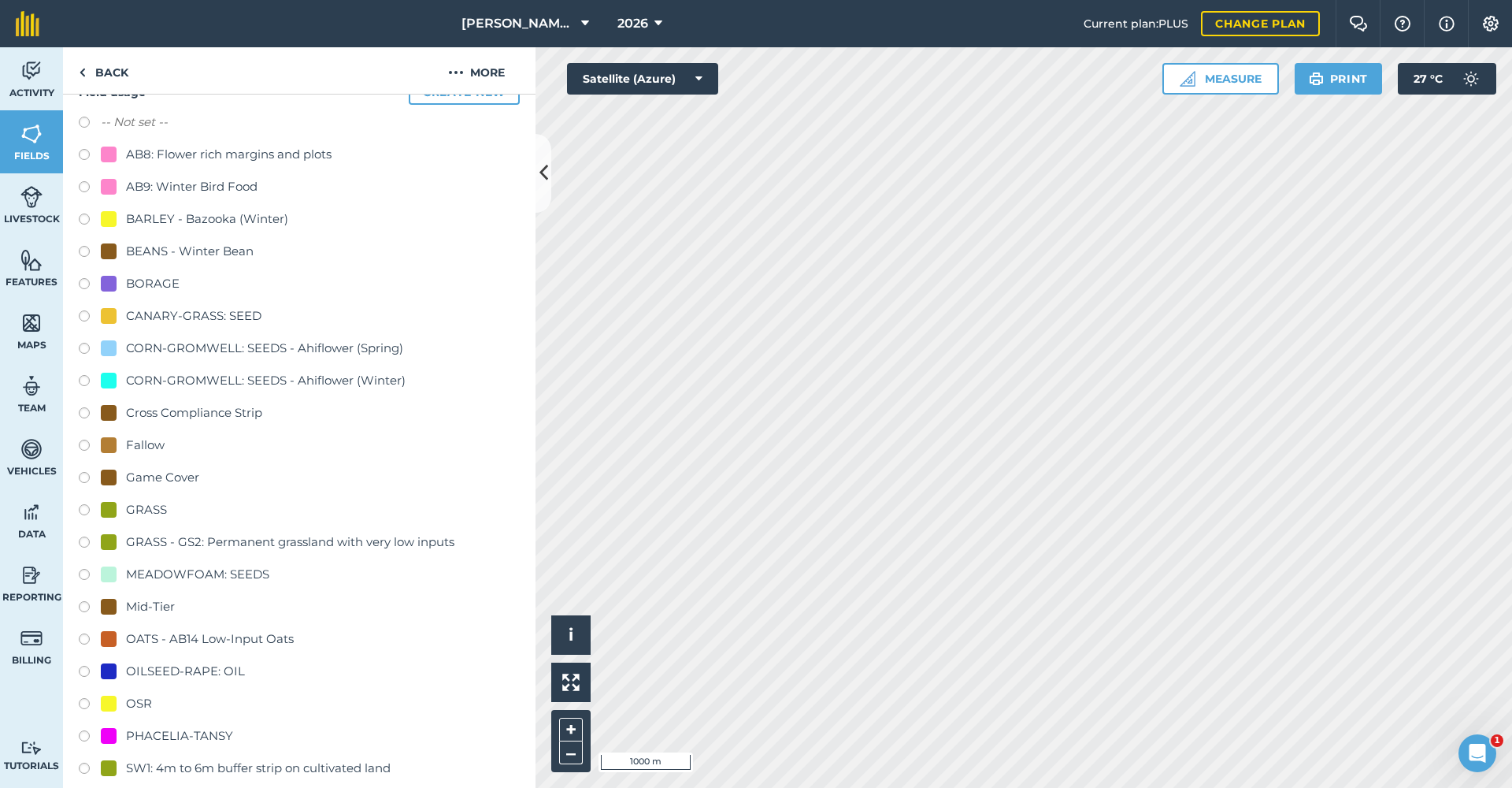
scroll to position [182, 0]
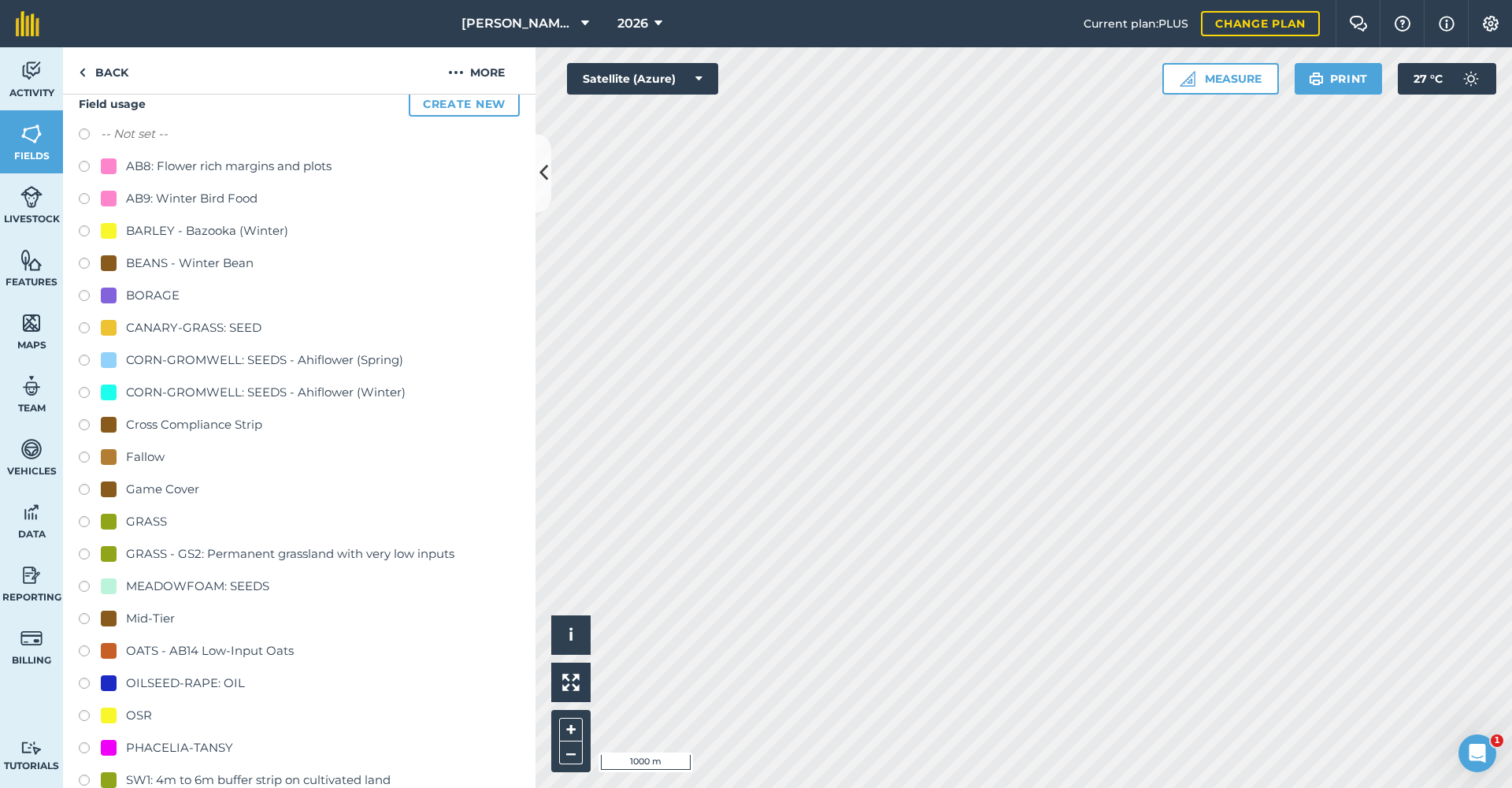
click at [90, 293] on label at bounding box center [89, 297] width 22 height 15
radio input "true"
radio input "false"
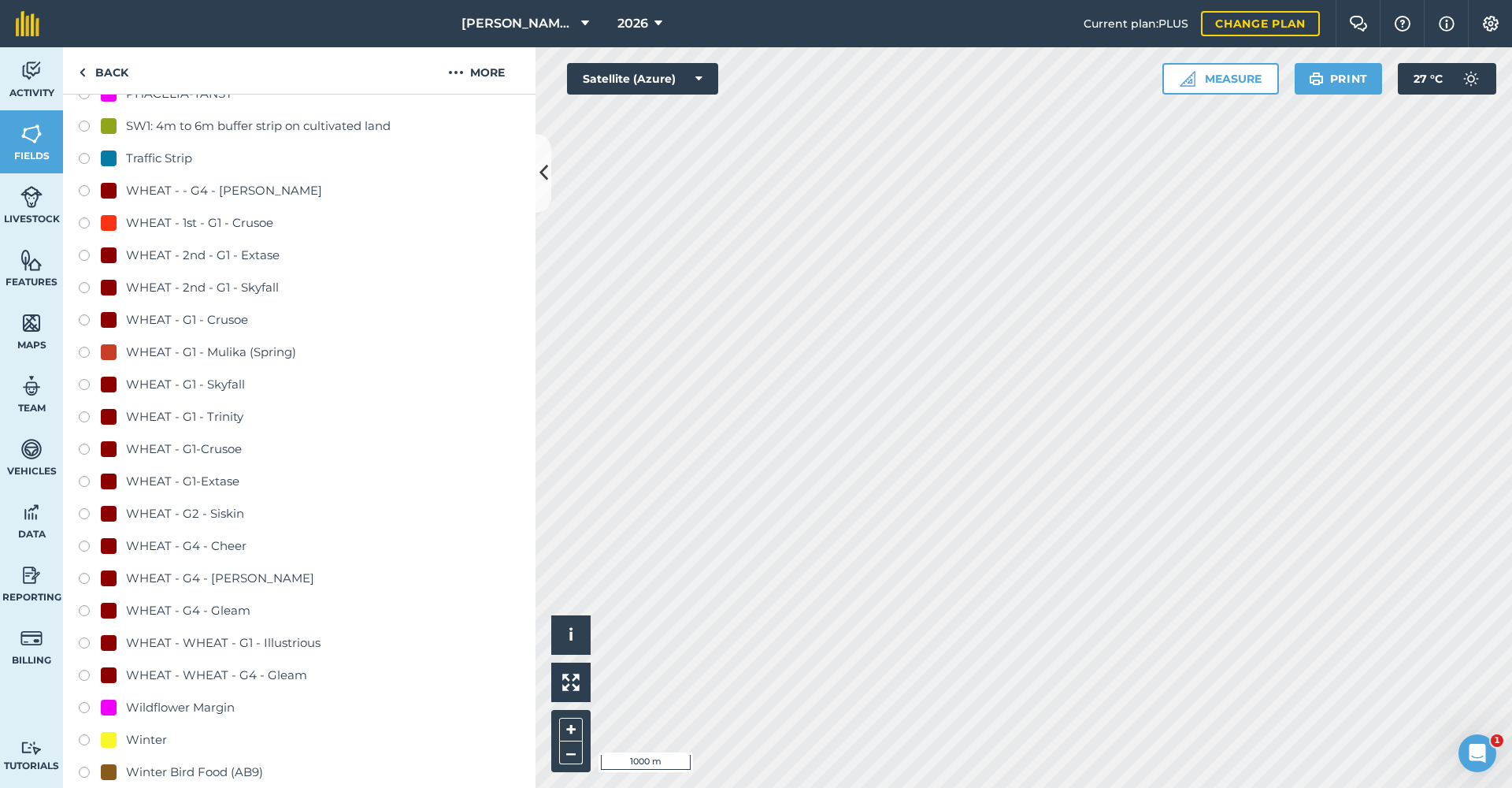
scroll to position [1018, 0]
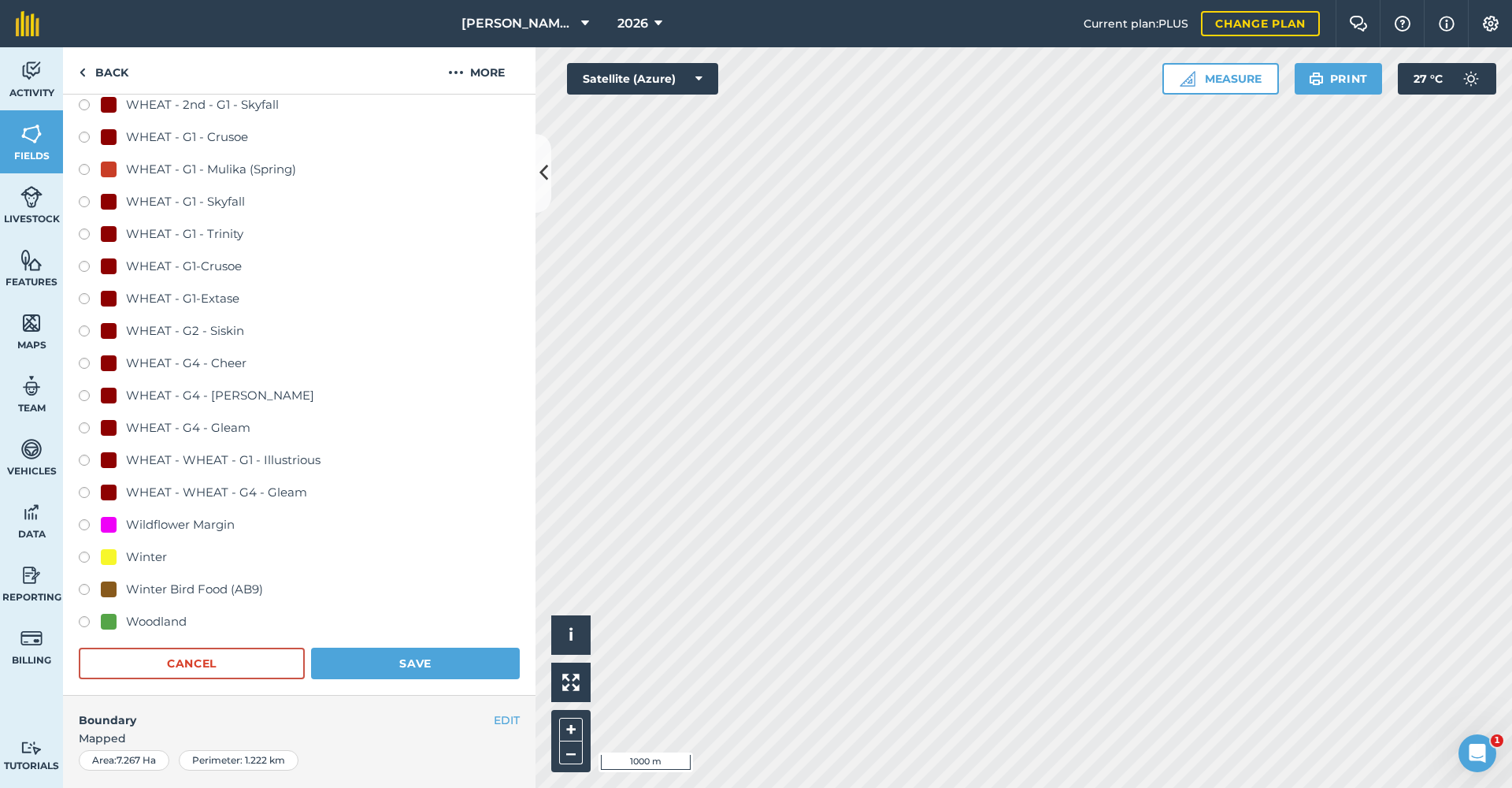
click at [376, 662] on button "Save" at bounding box center [415, 663] width 208 height 32
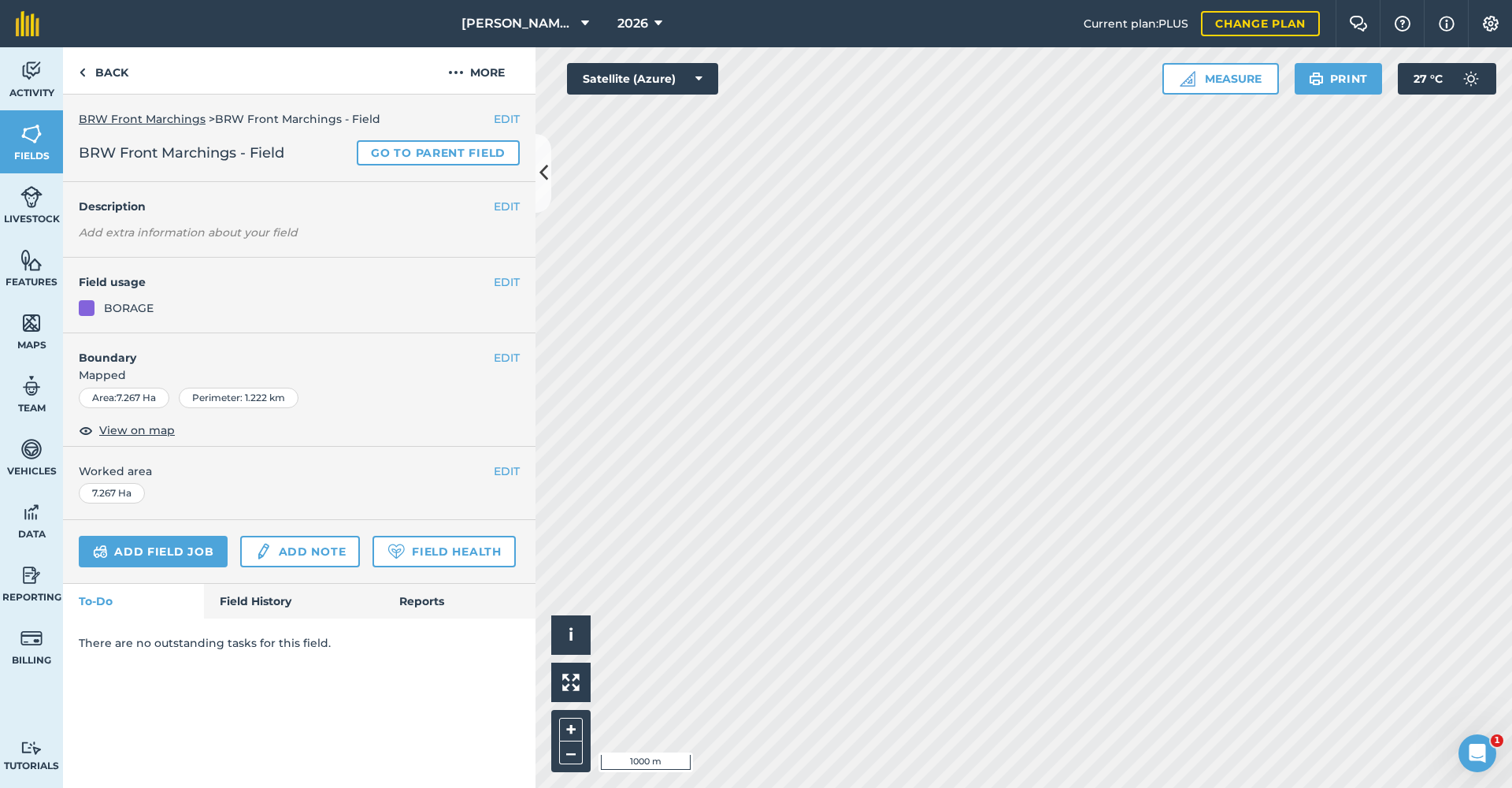
scroll to position [0, 0]
click at [106, 77] on link "Back" at bounding box center [103, 70] width 81 height 47
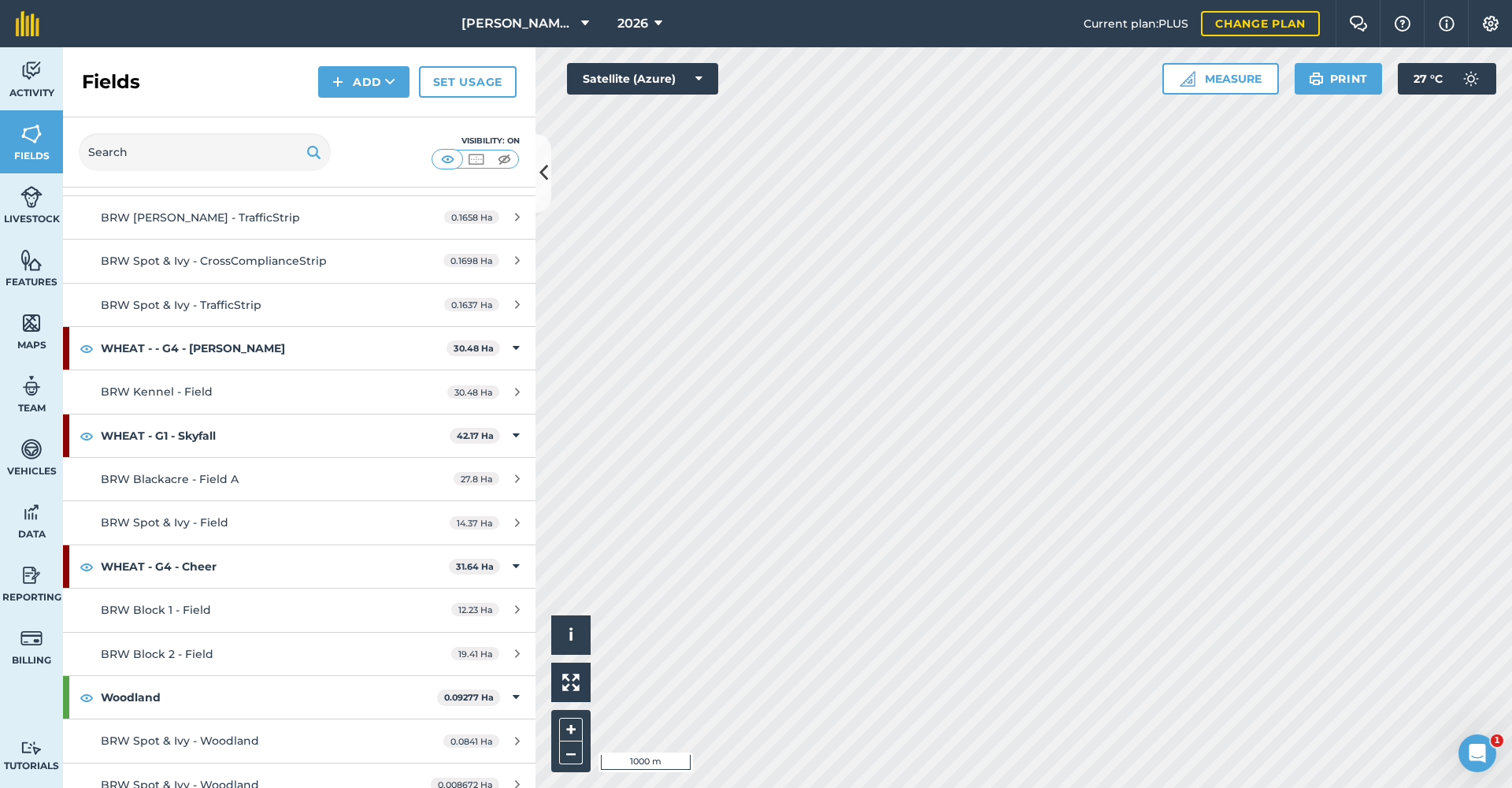
scroll to position [2071, 0]
click at [564, 17] on span "[PERSON_NAME] (Brownings) Limited" at bounding box center [518, 24] width 114 height 19
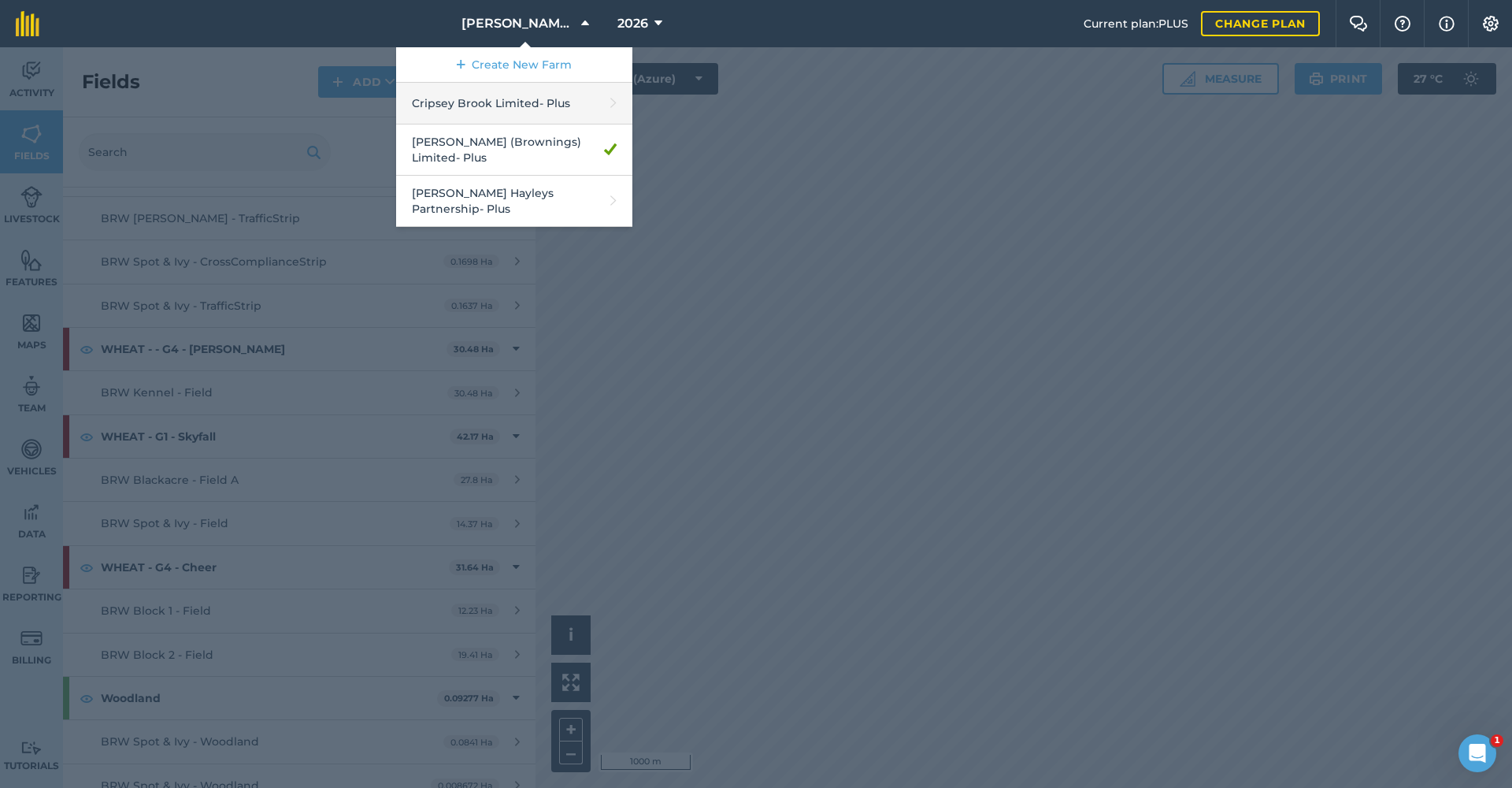
click at [515, 103] on link "Cripsey Brook Limited - Plus" at bounding box center [514, 103] width 236 height 42
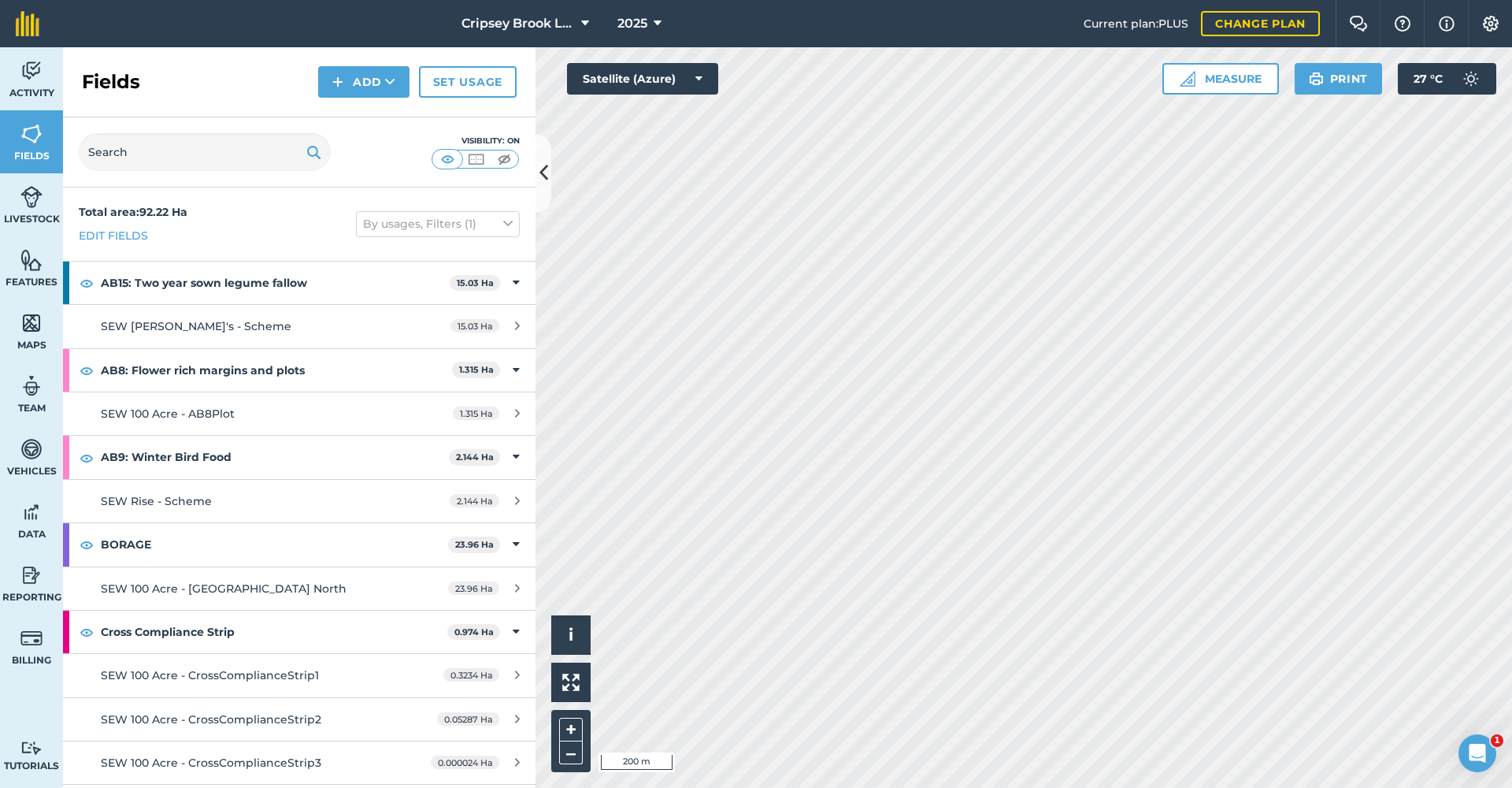
click at [649, 19] on button "2025" at bounding box center [639, 23] width 56 height 47
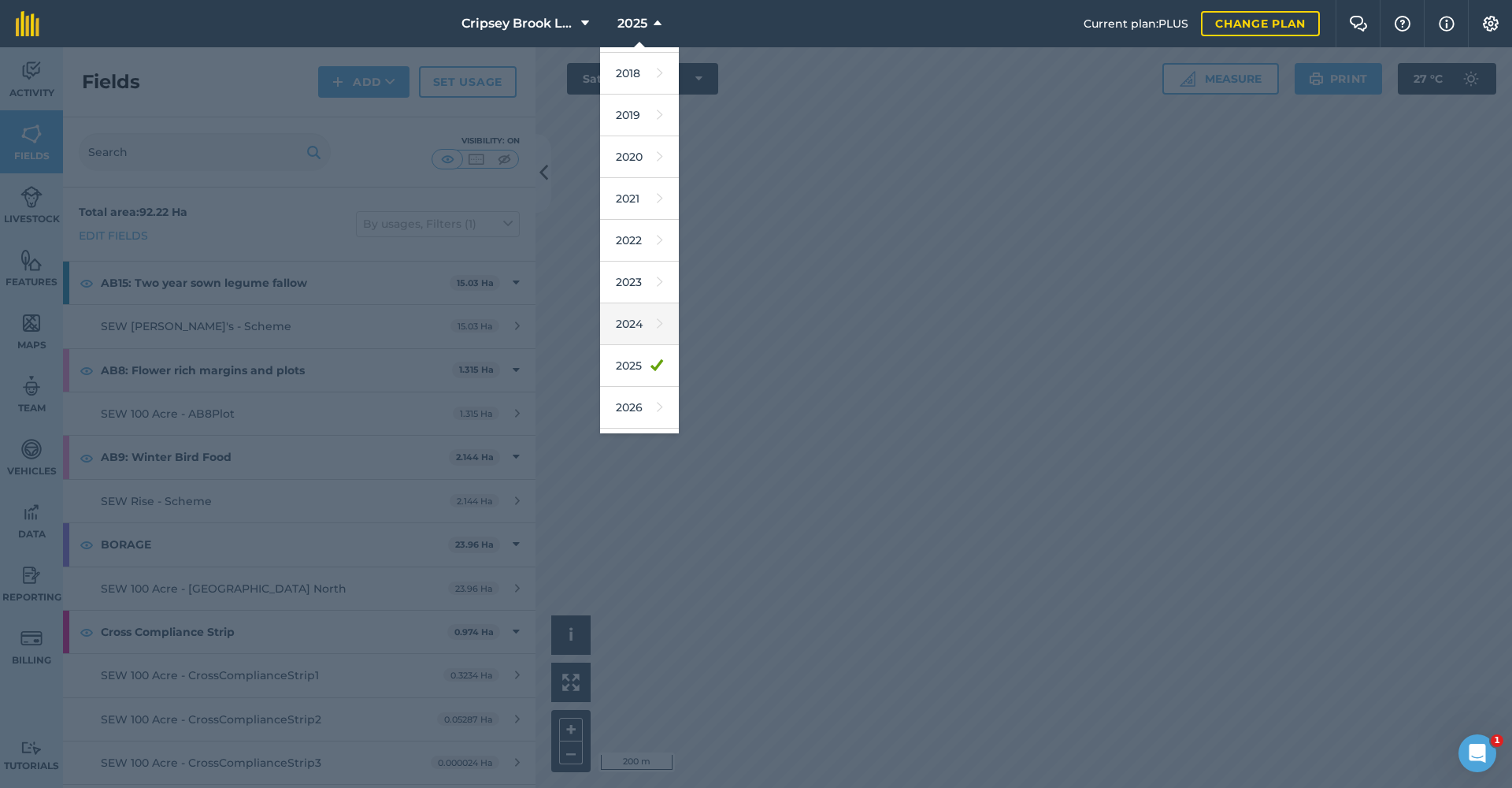
scroll to position [41, 0]
click at [644, 400] on link "2026" at bounding box center [640, 403] width 78 height 42
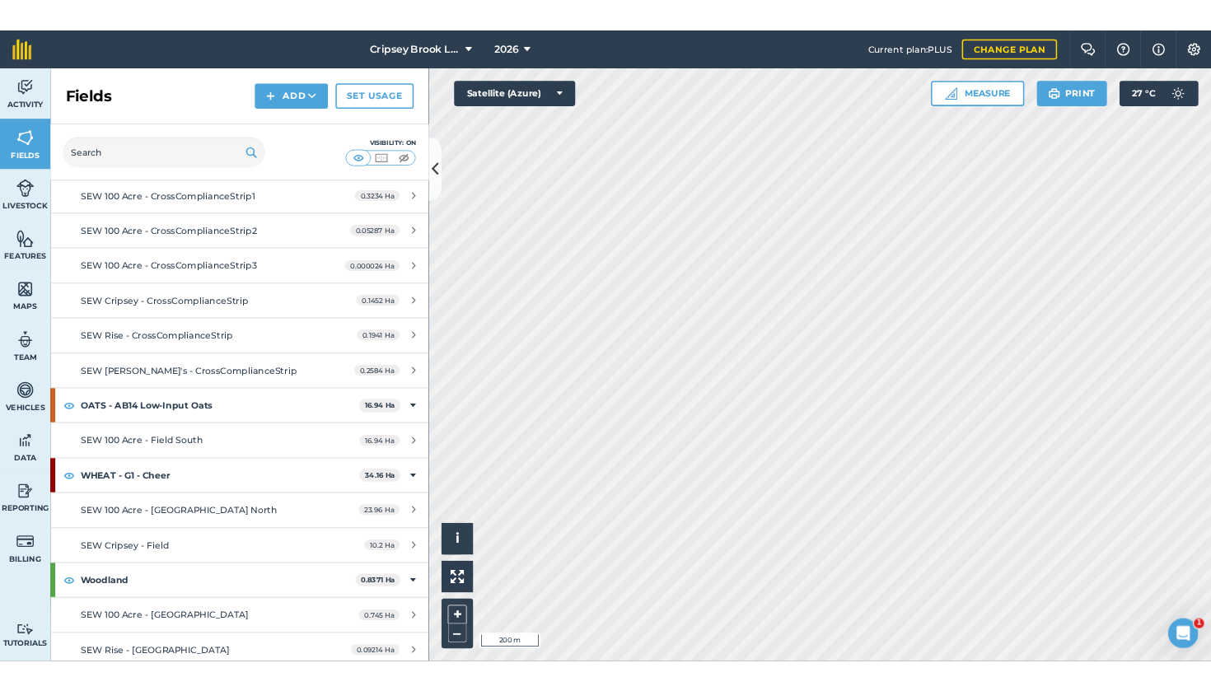
scroll to position [535, 0]
